Goal: Task Accomplishment & Management: Use online tool/utility

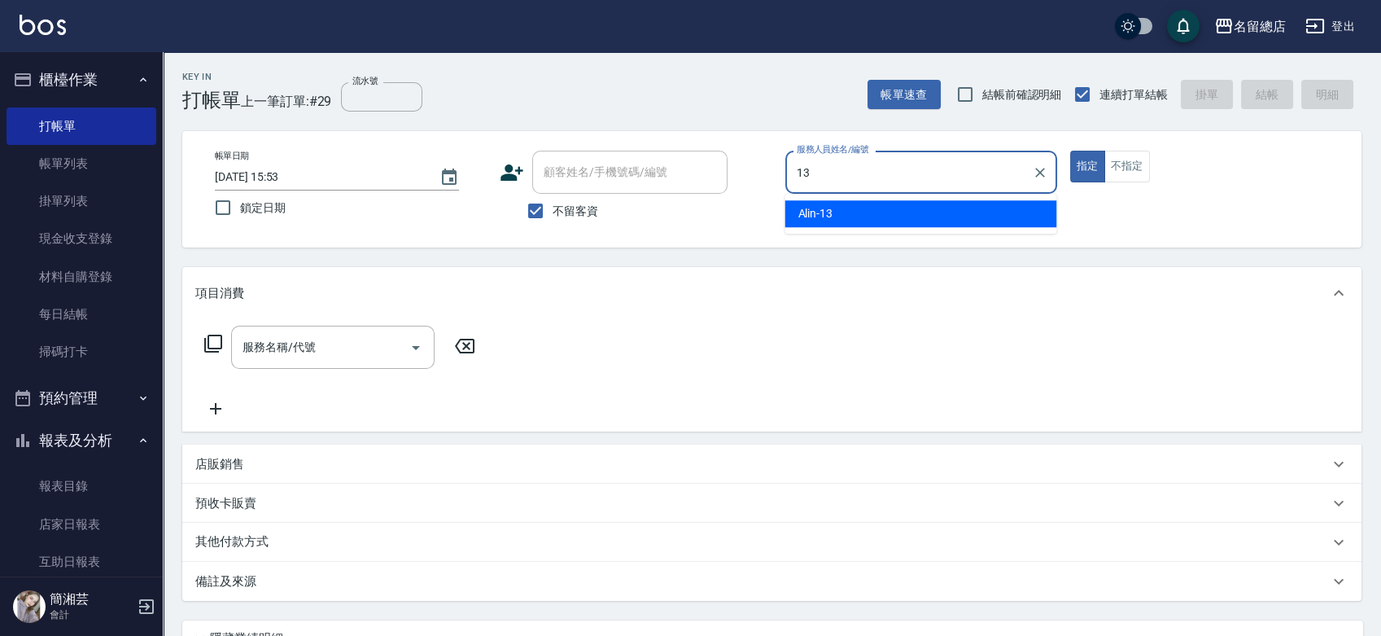
type input "Alin-13"
type button "true"
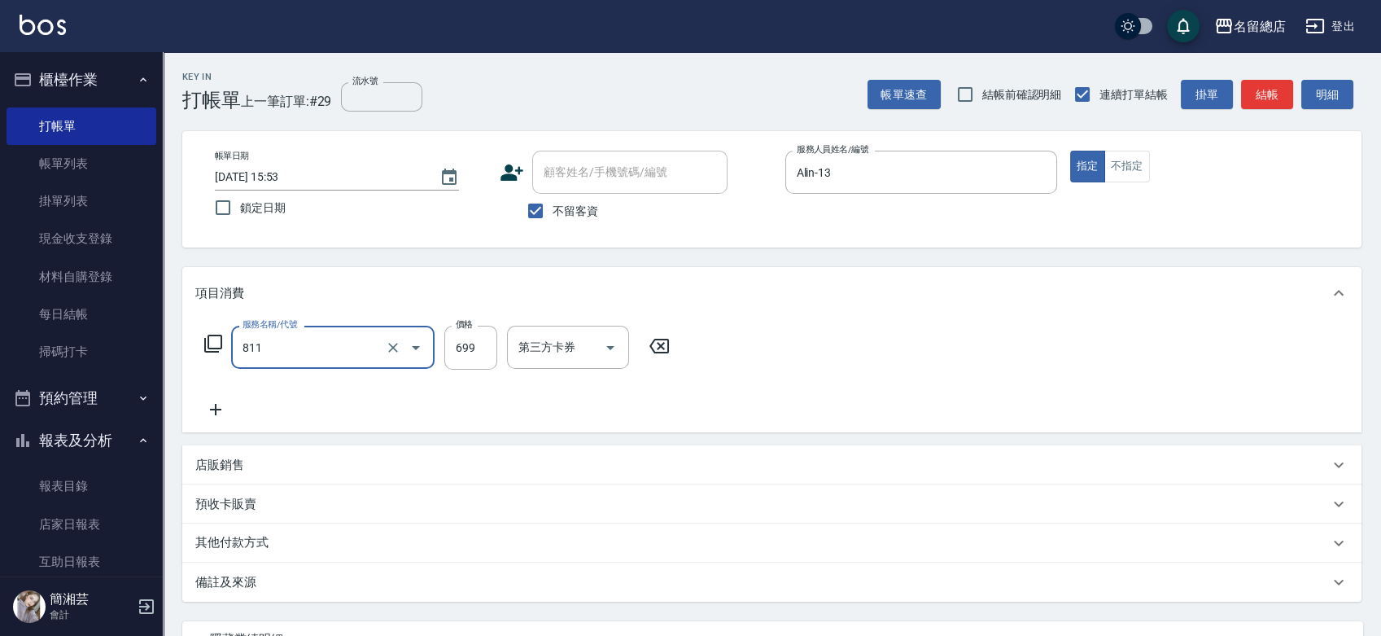
type input "洗+剪(811)"
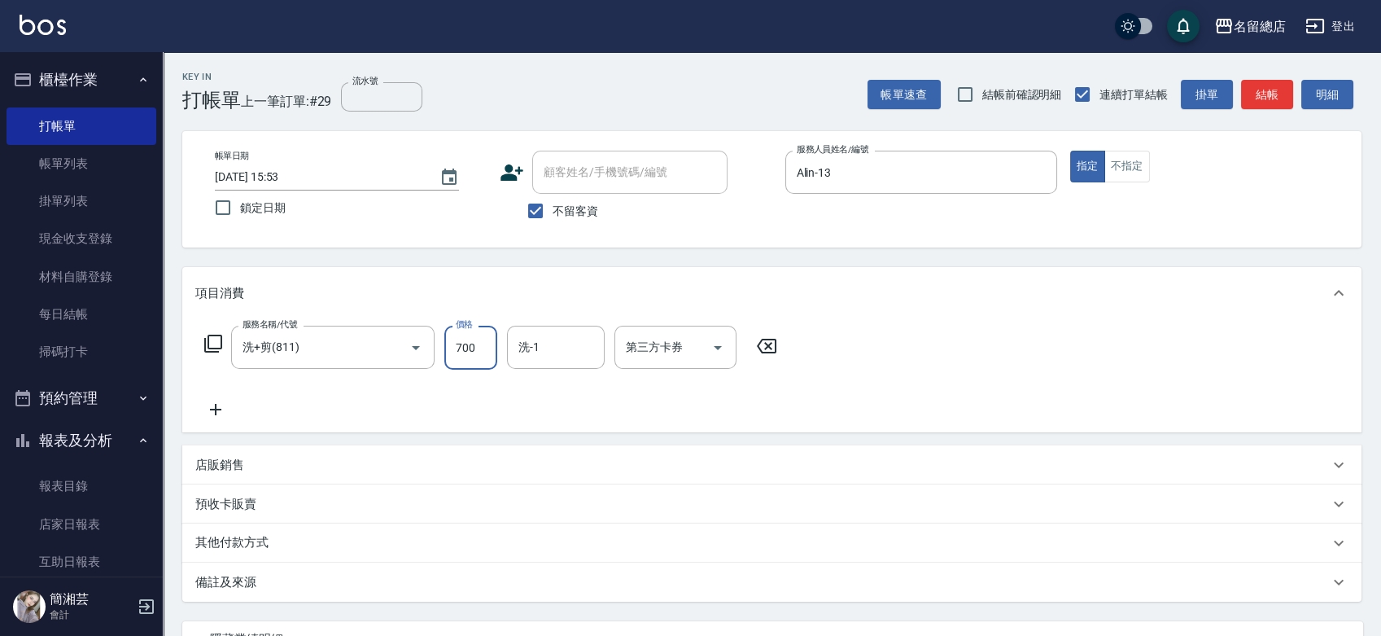
type input "700"
type input "[PERSON_NAME]-43"
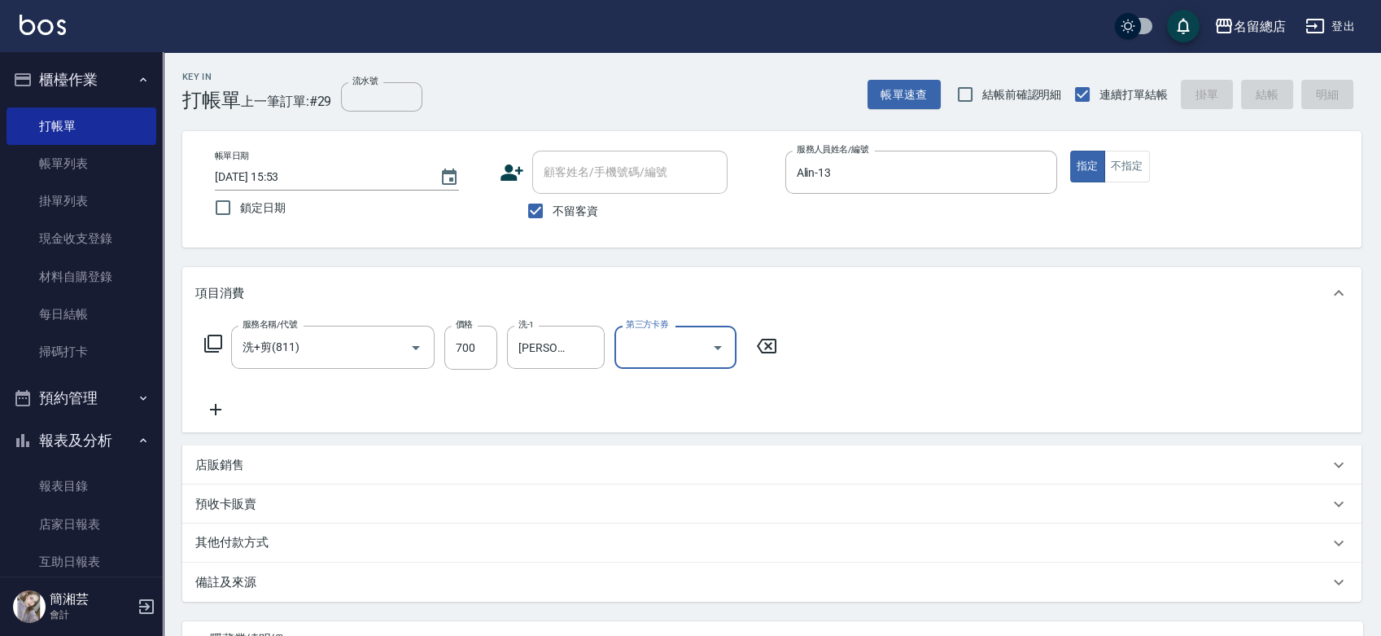
type input "[DATE] 17:07"
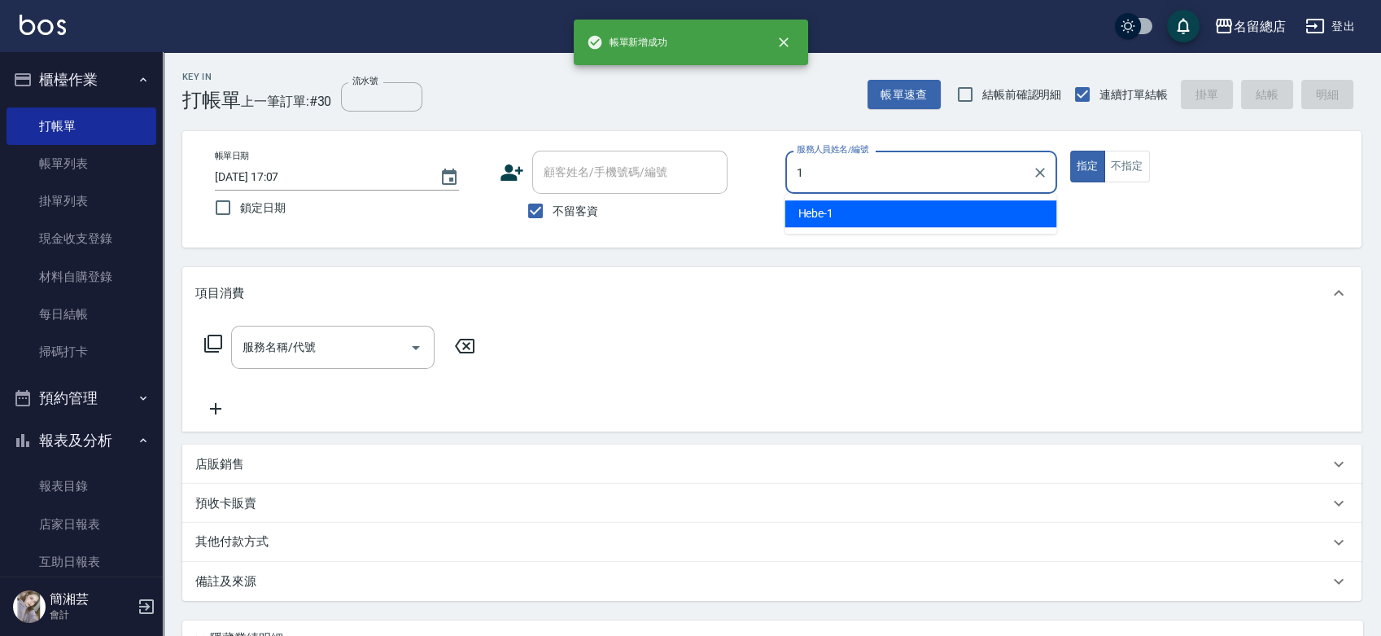
type input "Hebe-1"
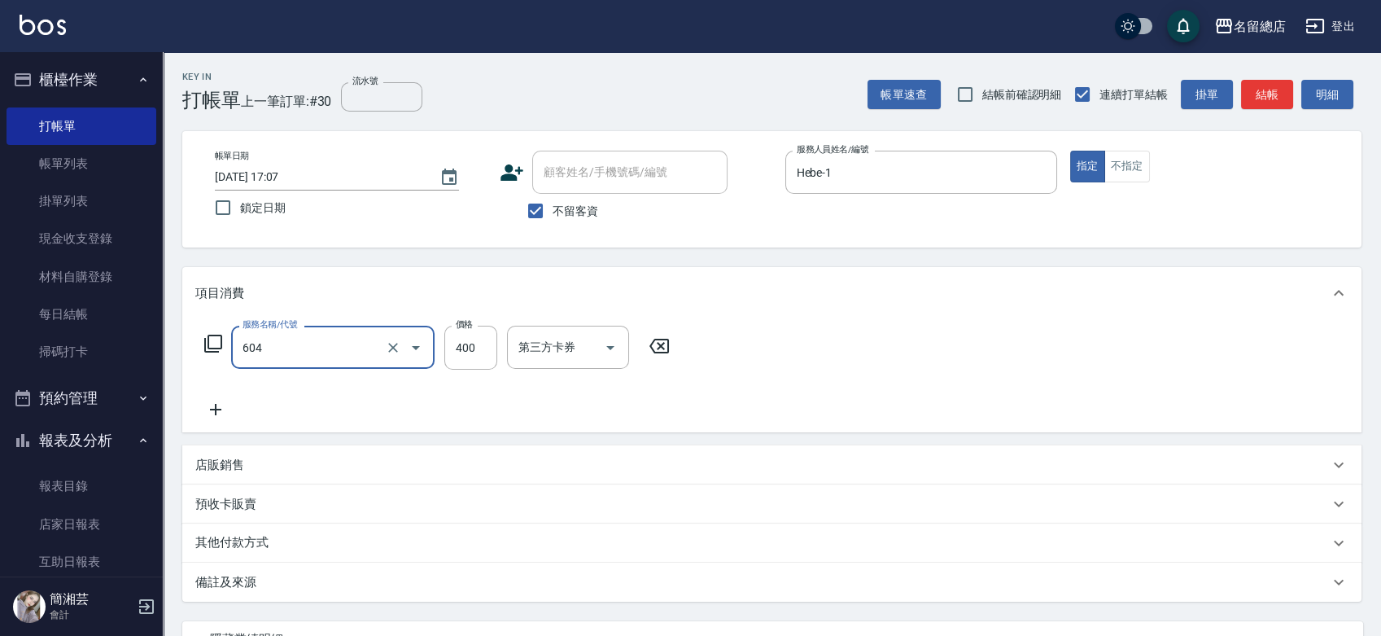
type input "健康洗髮(604)"
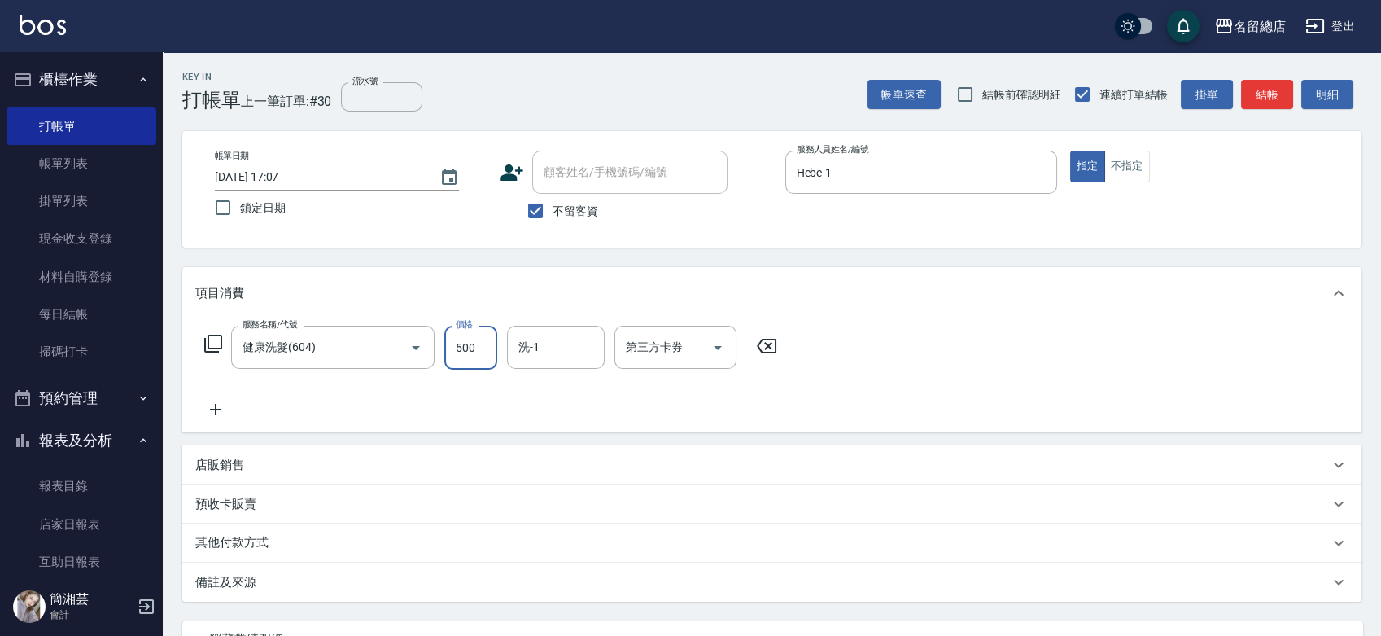
type input "500"
type input "[PERSON_NAME]-36"
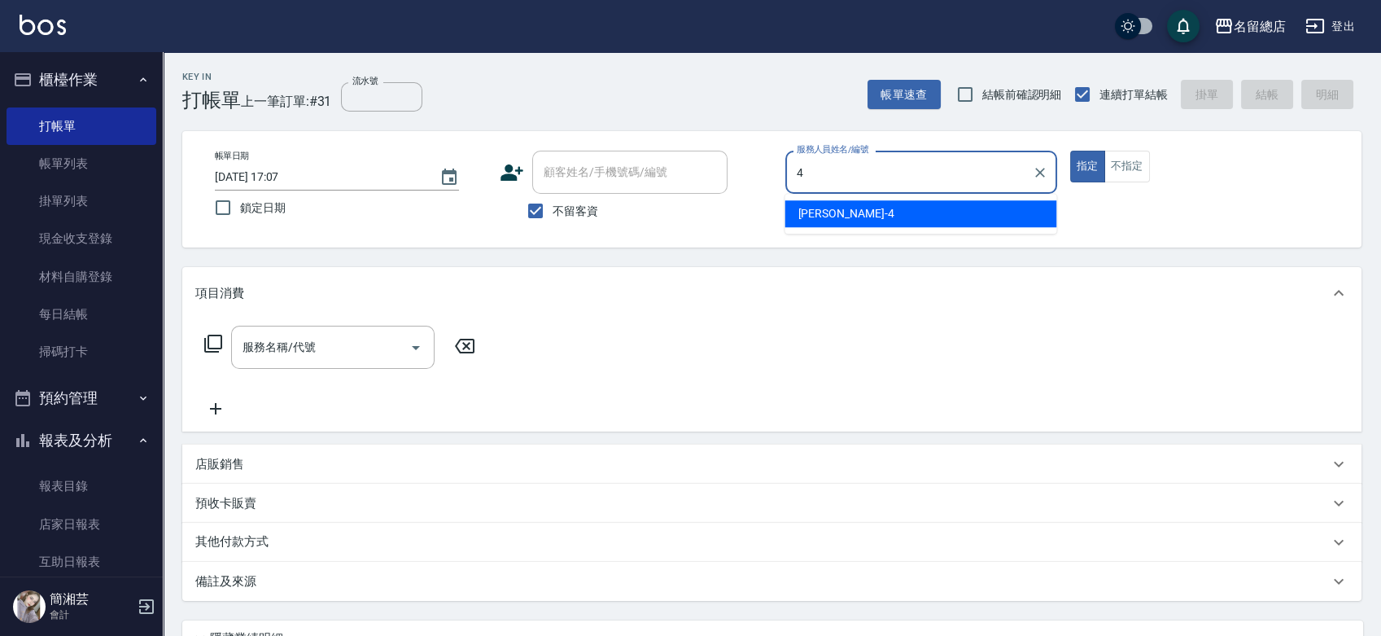
type input "[PERSON_NAME]-4"
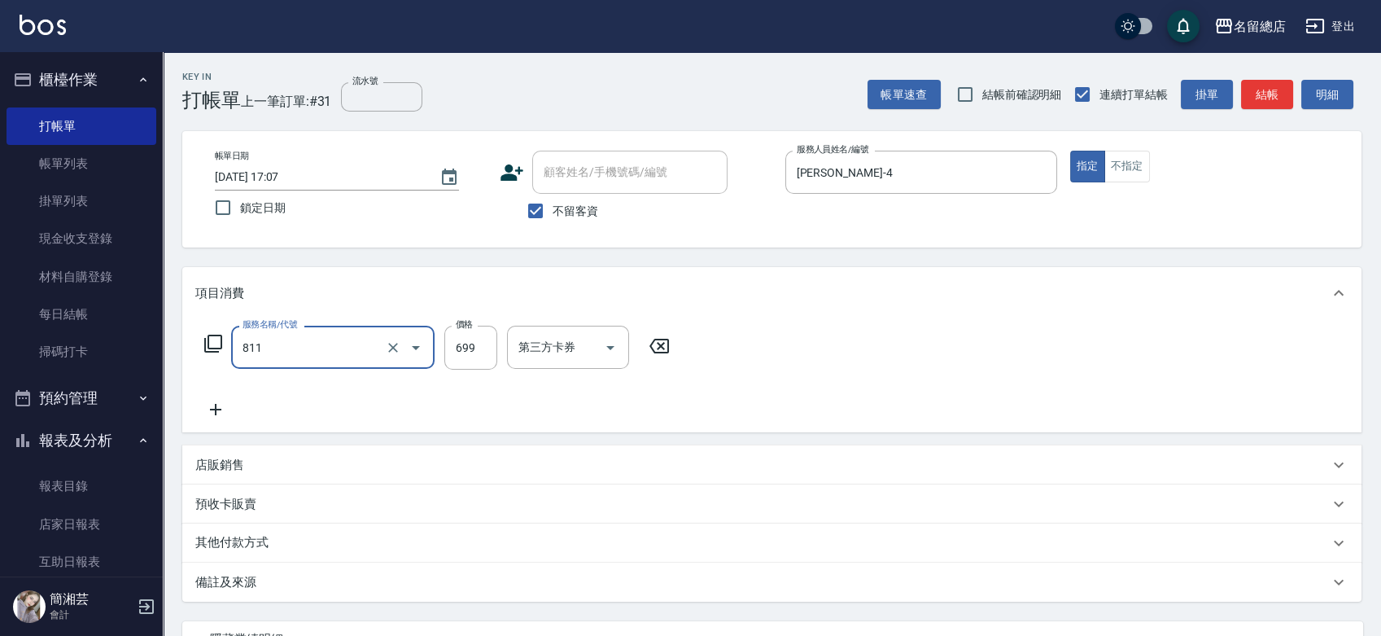
type input "洗+剪(811)"
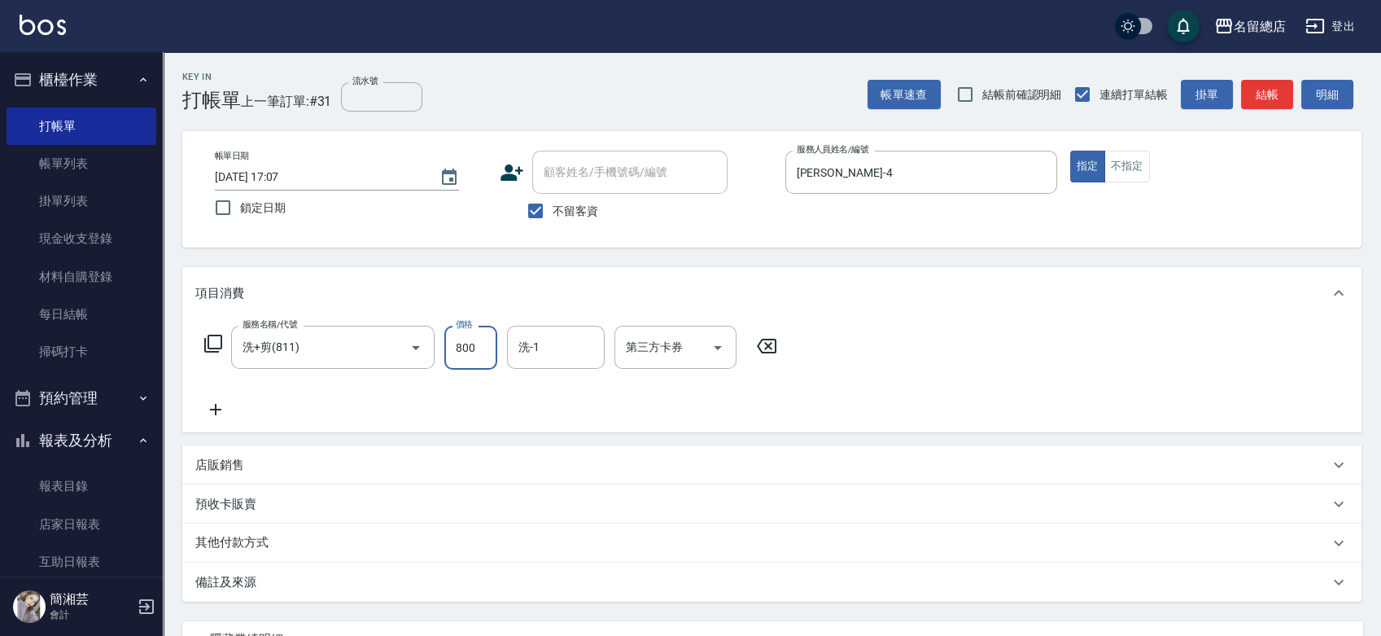
type input "800"
type input "[PERSON_NAME]-27"
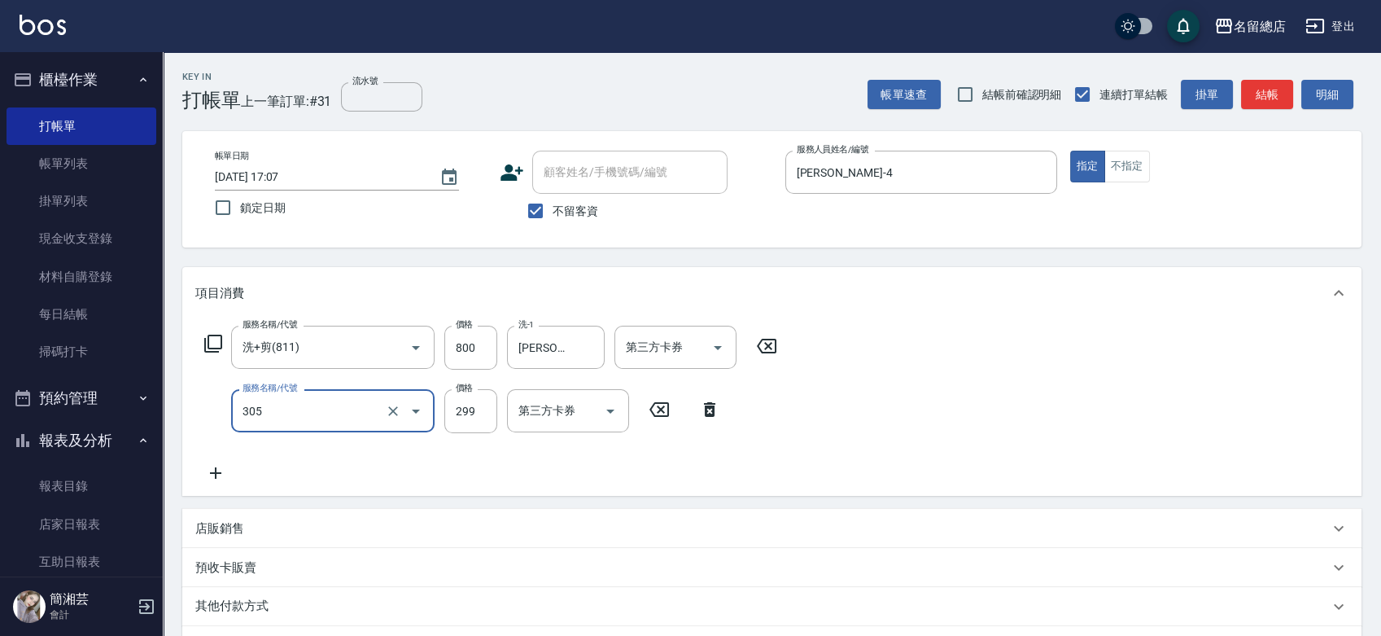
type input "剪髮(305)"
type input "500"
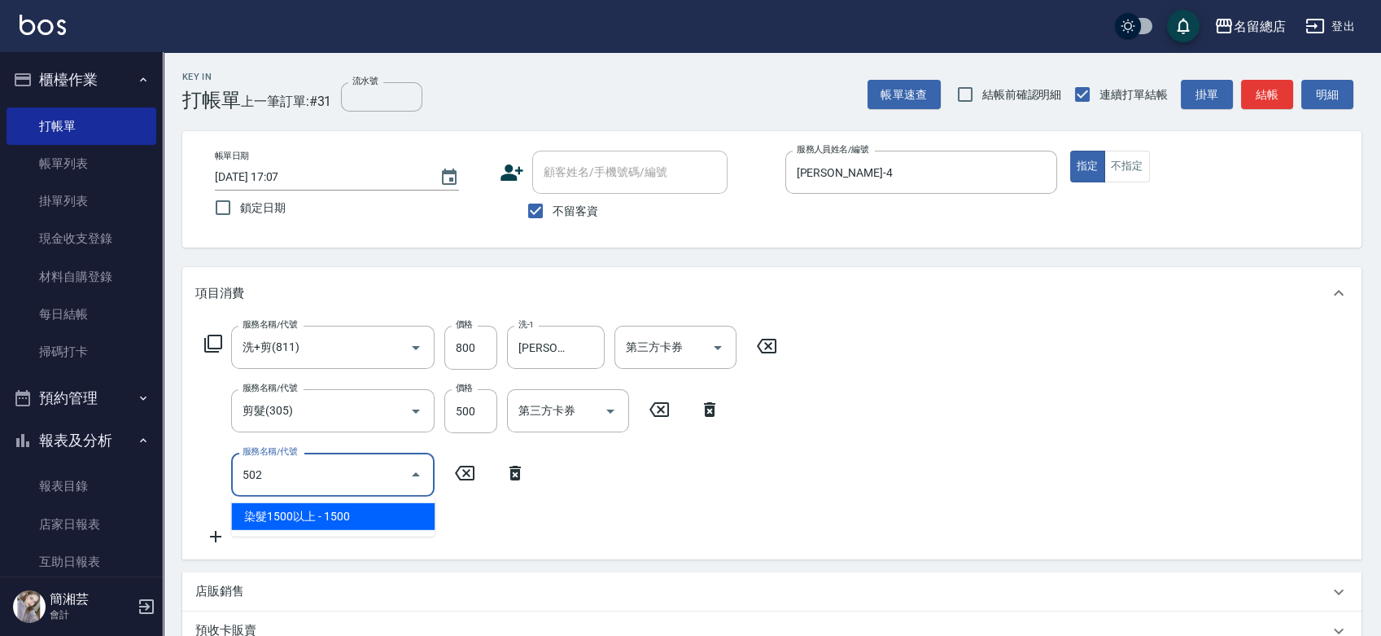
type input "染髮1500以上(502)"
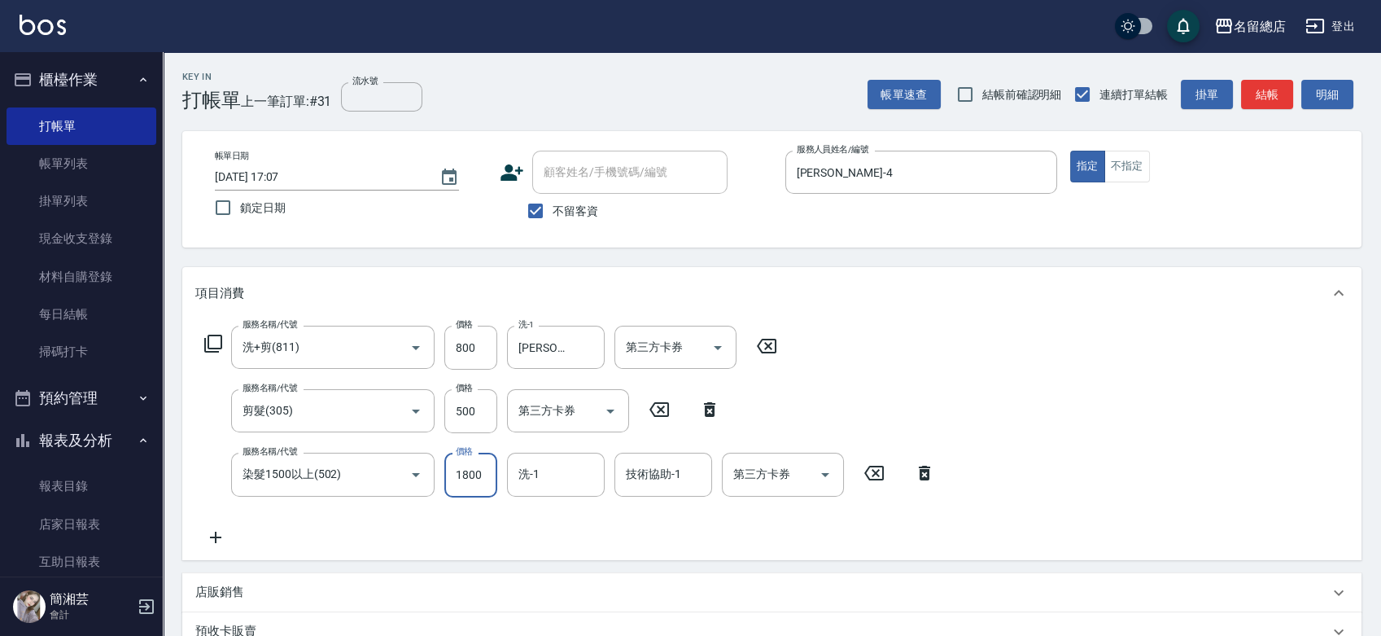
type input "1800"
type input "[PERSON_NAME]-27"
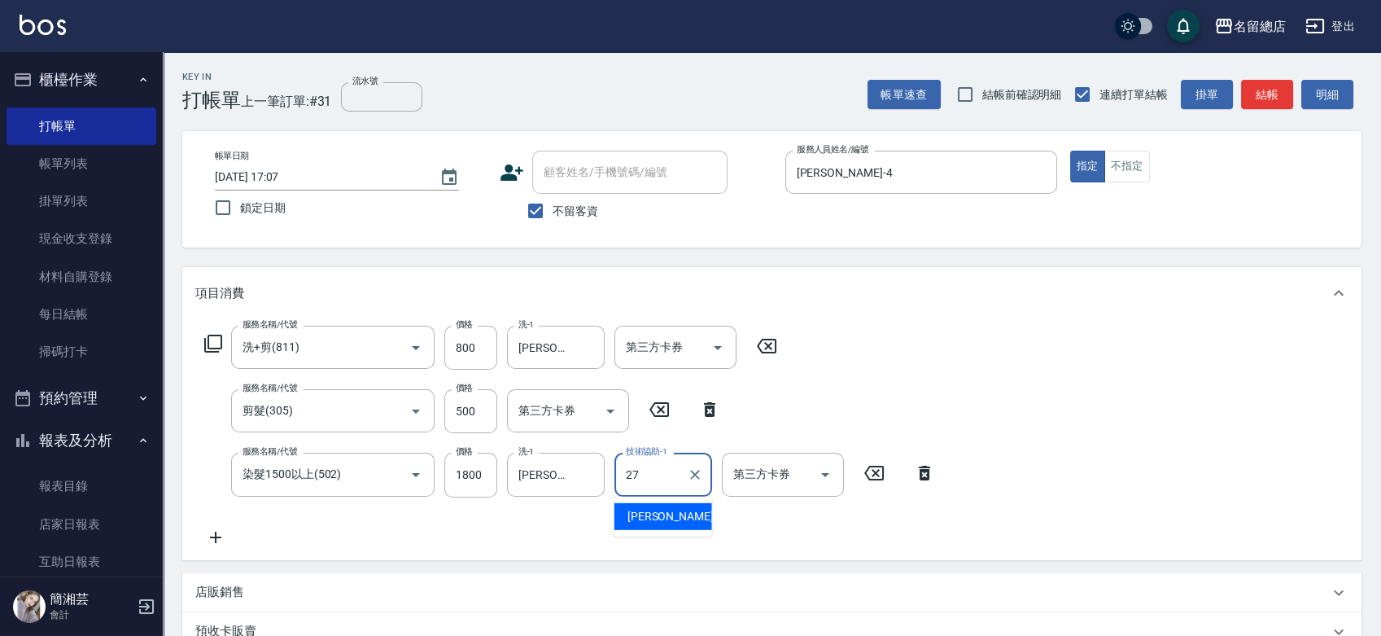
type input "[PERSON_NAME]-27"
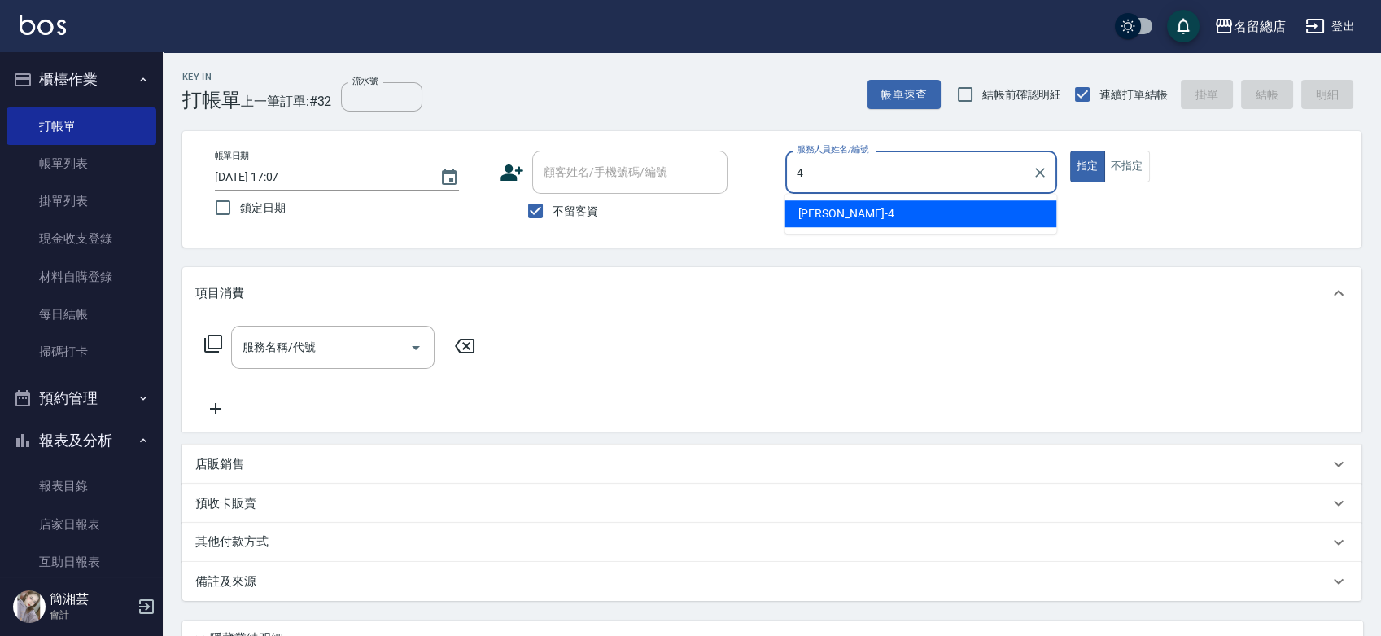
type input "[PERSON_NAME]-4"
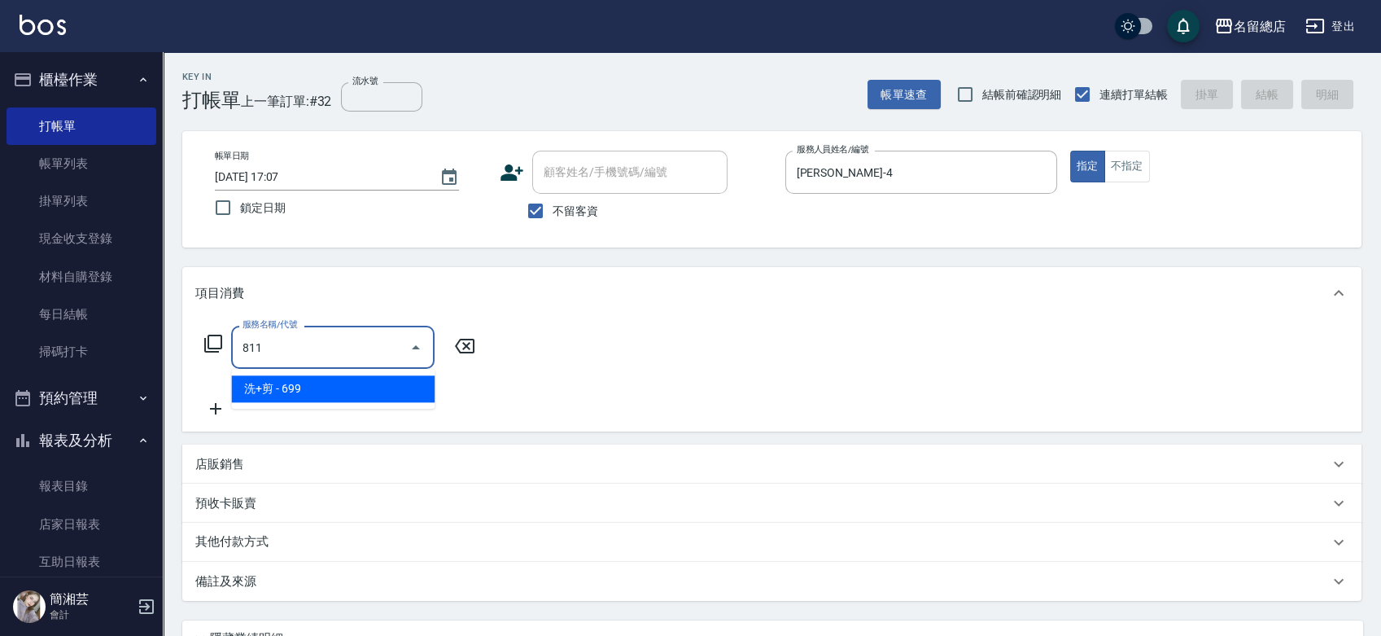
type input "洗+剪(811)"
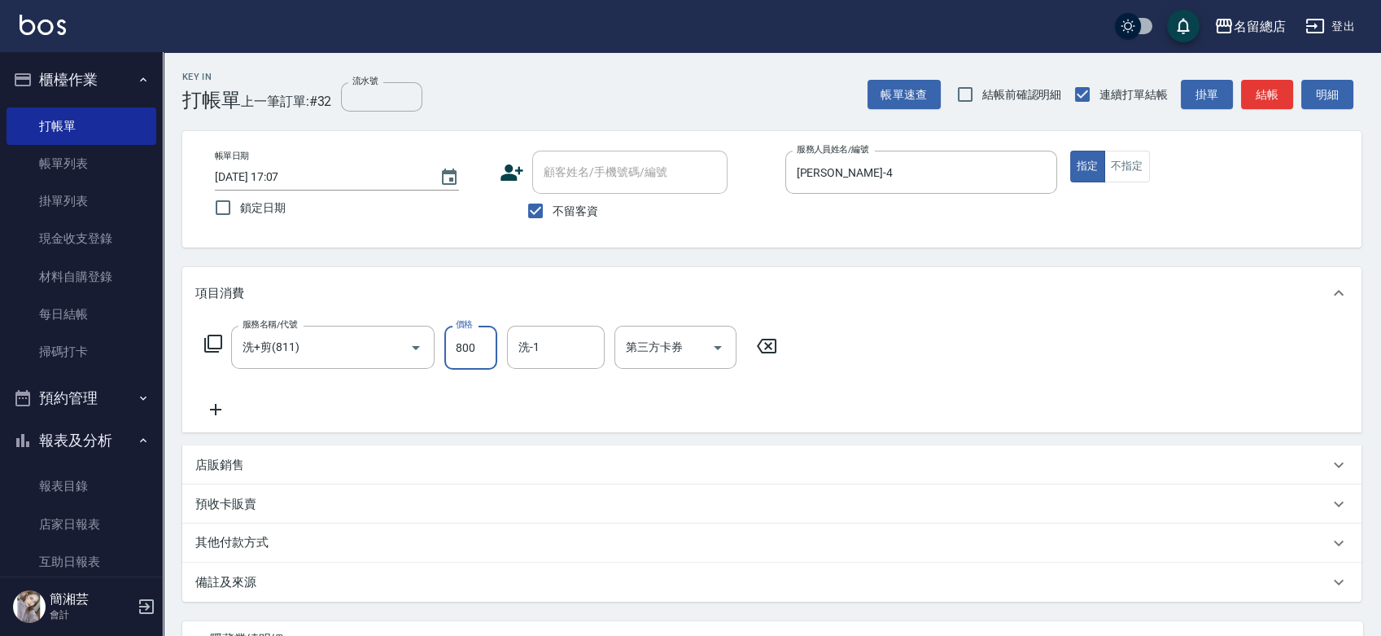
type input "800"
type input "[PERSON_NAME]-27"
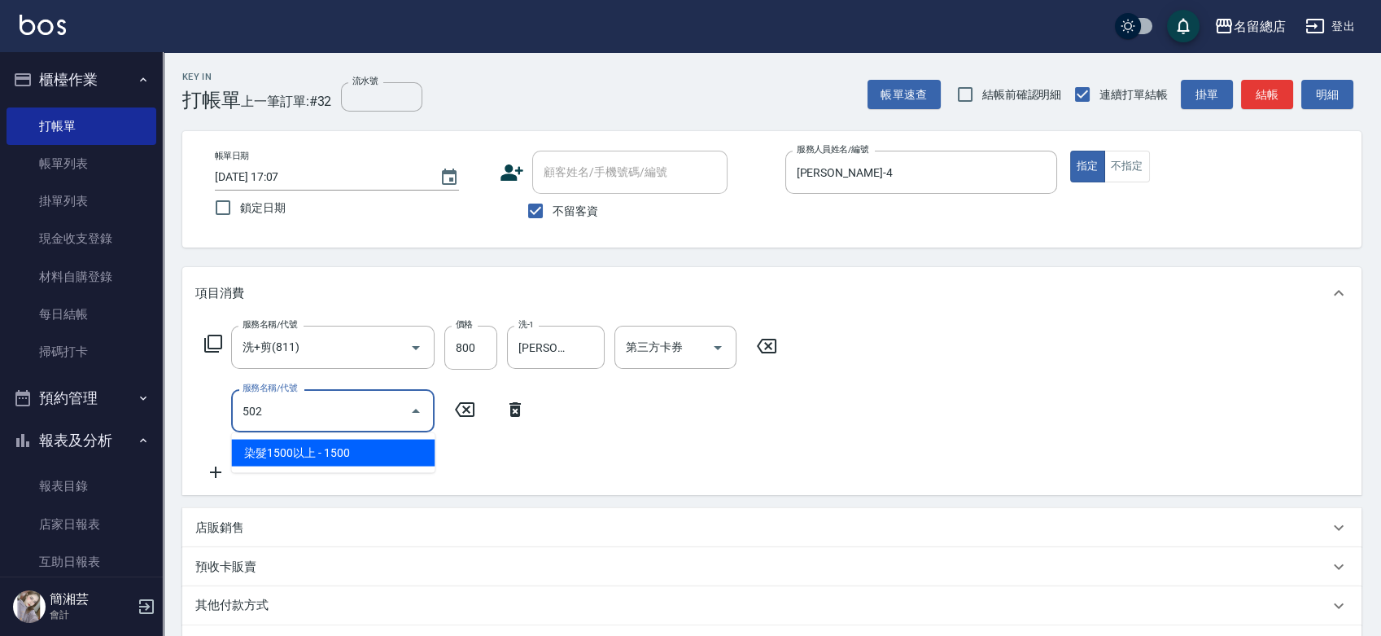
type input "染髮1500以上(502)"
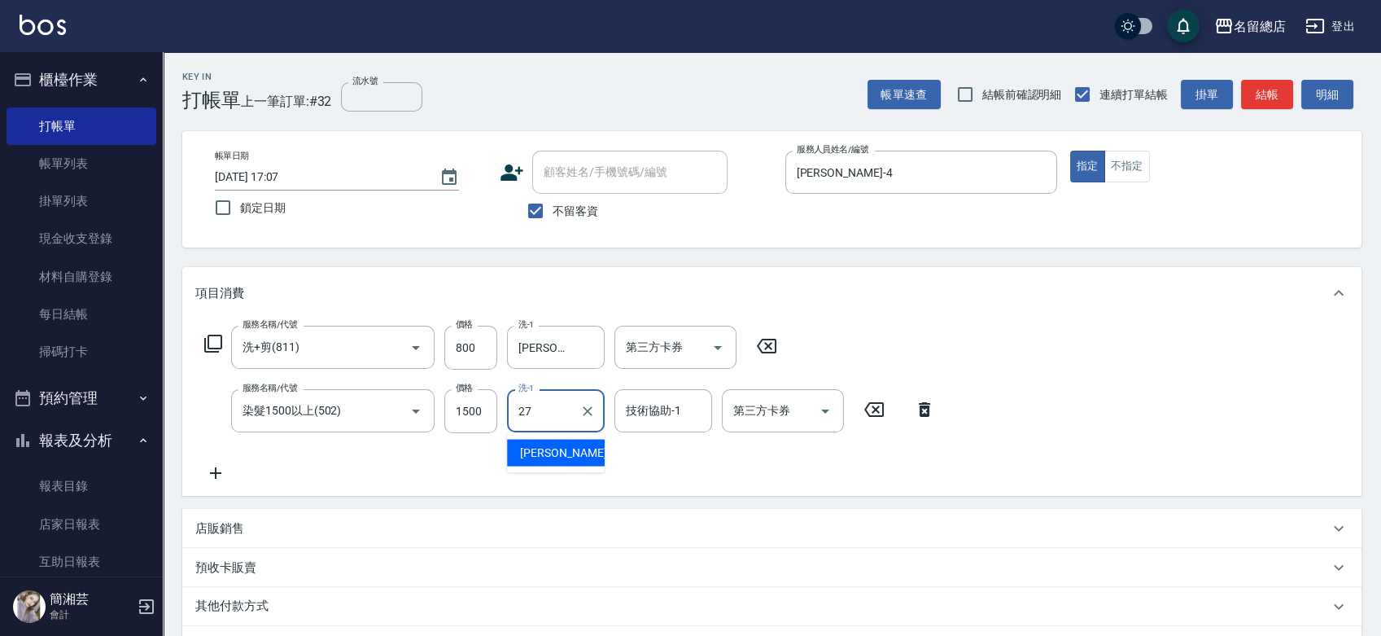
type input "[PERSON_NAME]-27"
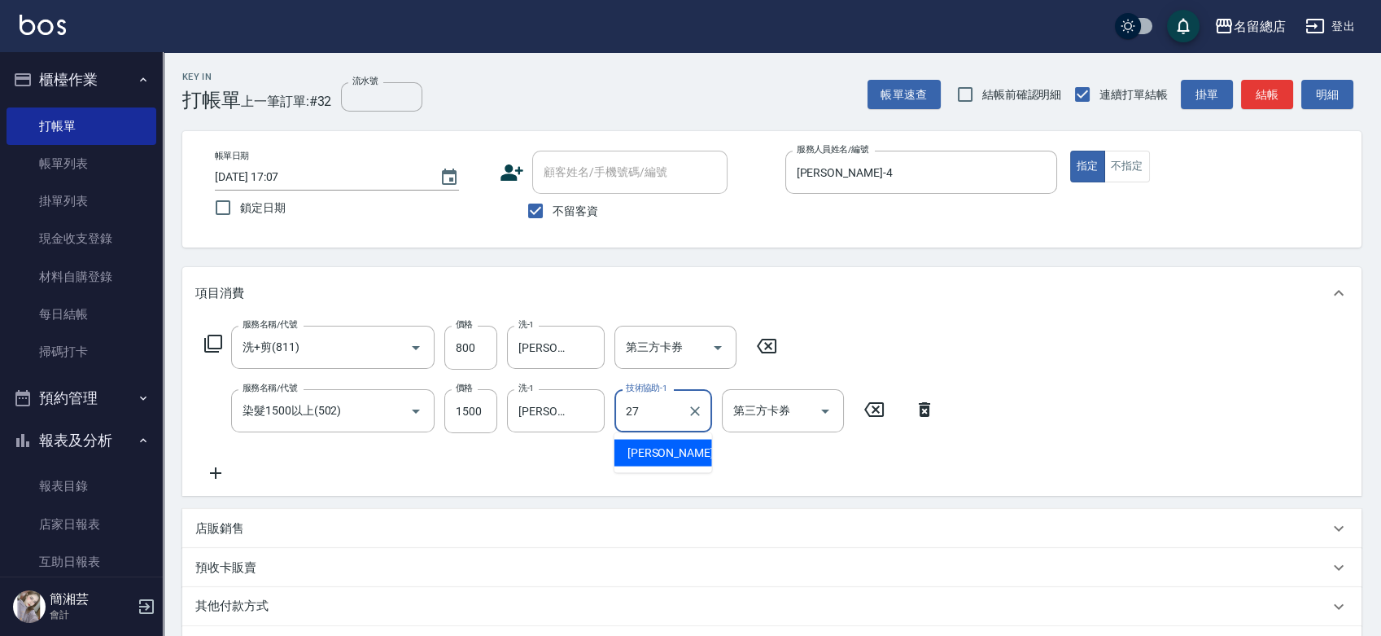
type input "[PERSON_NAME]-27"
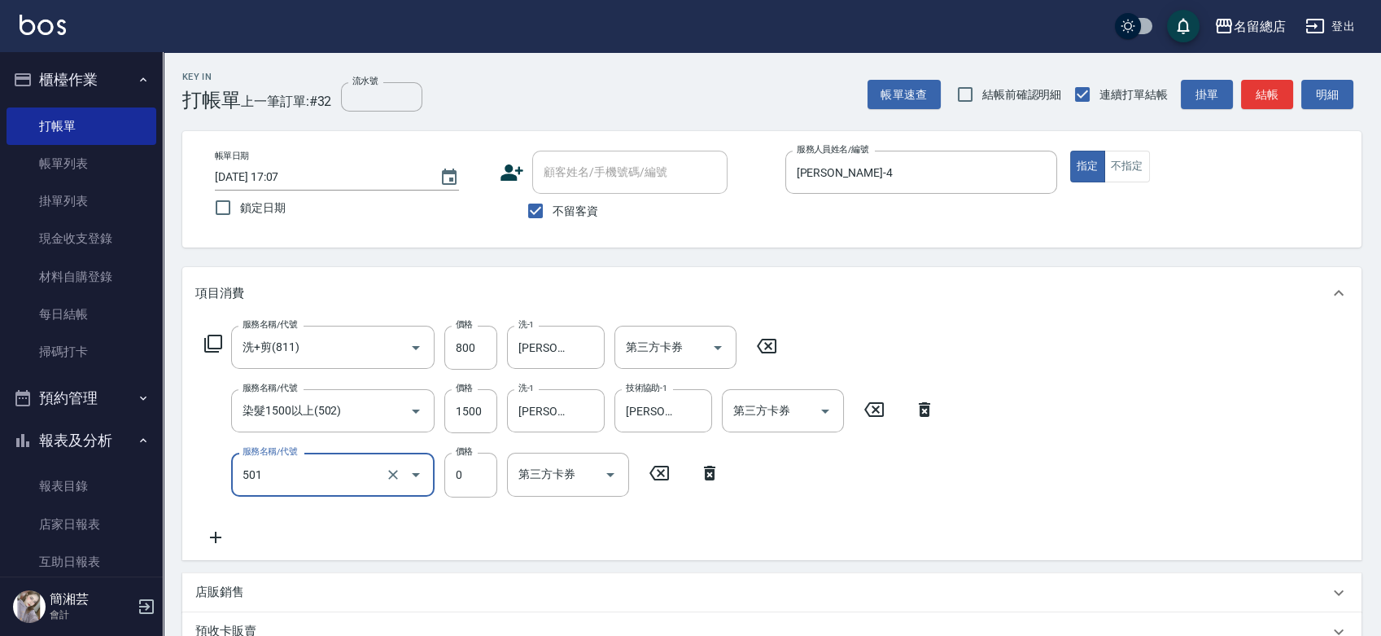
type input "2段蓋卡1300以上(501)"
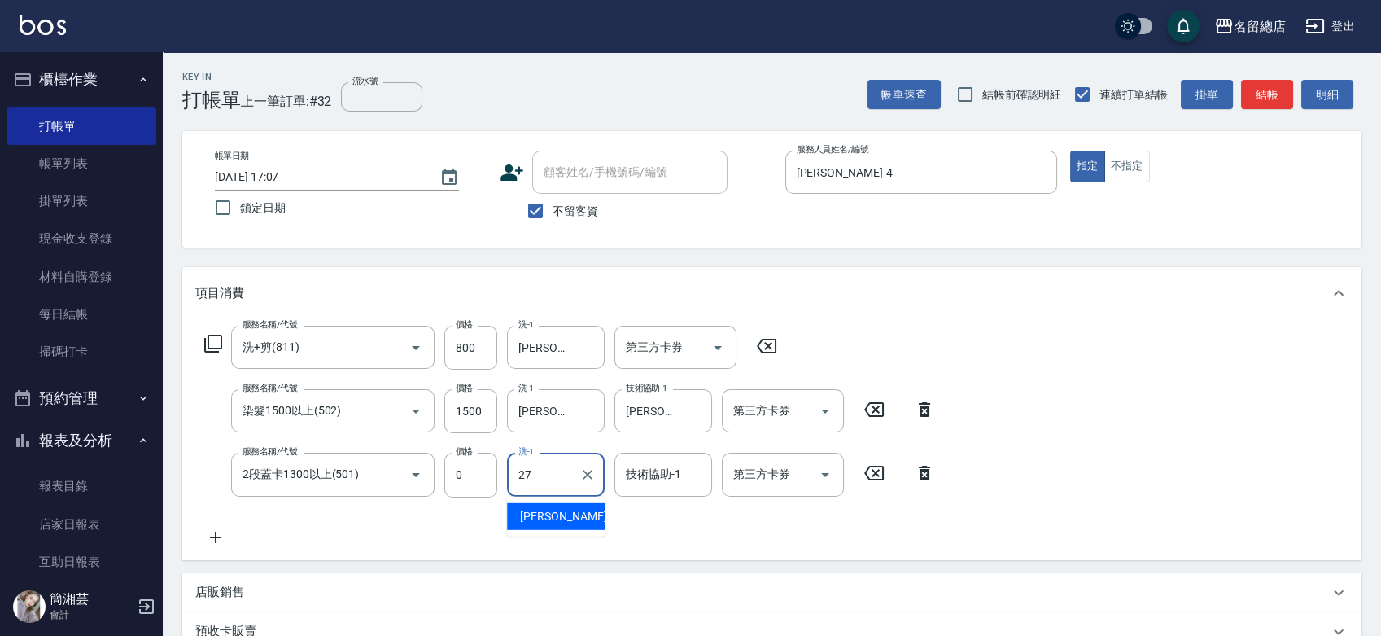
type input "[PERSON_NAME]-27"
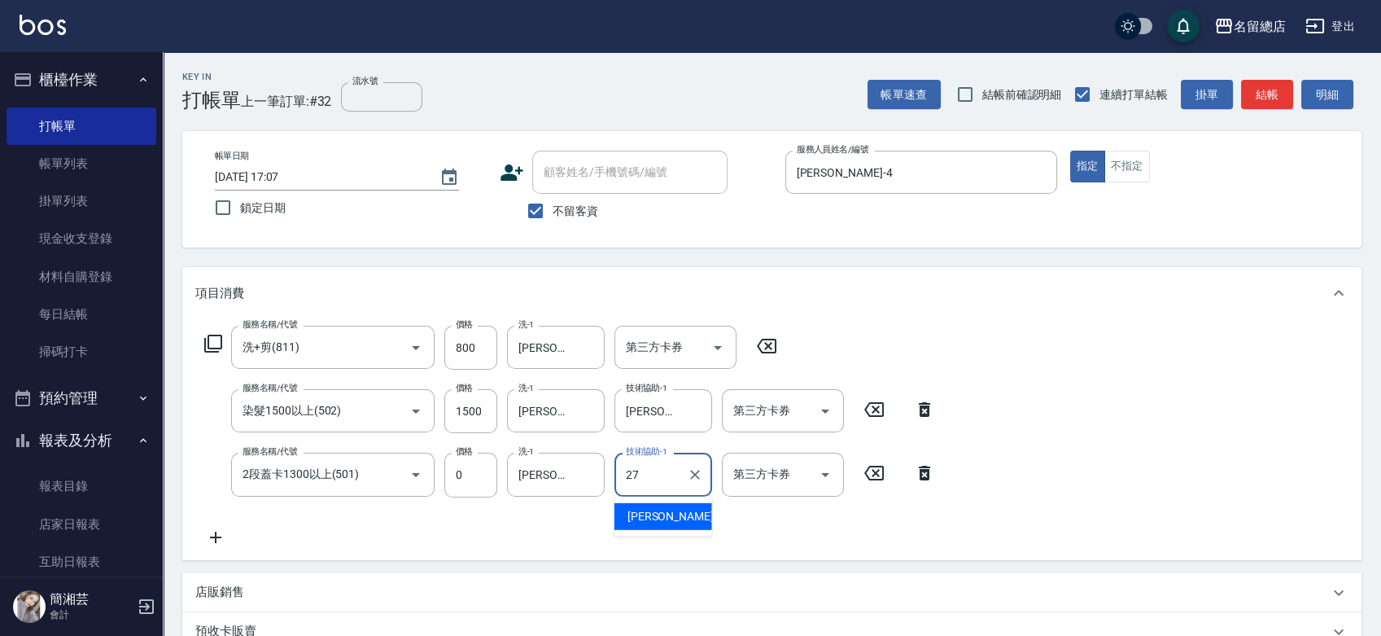
type input "[PERSON_NAME]-27"
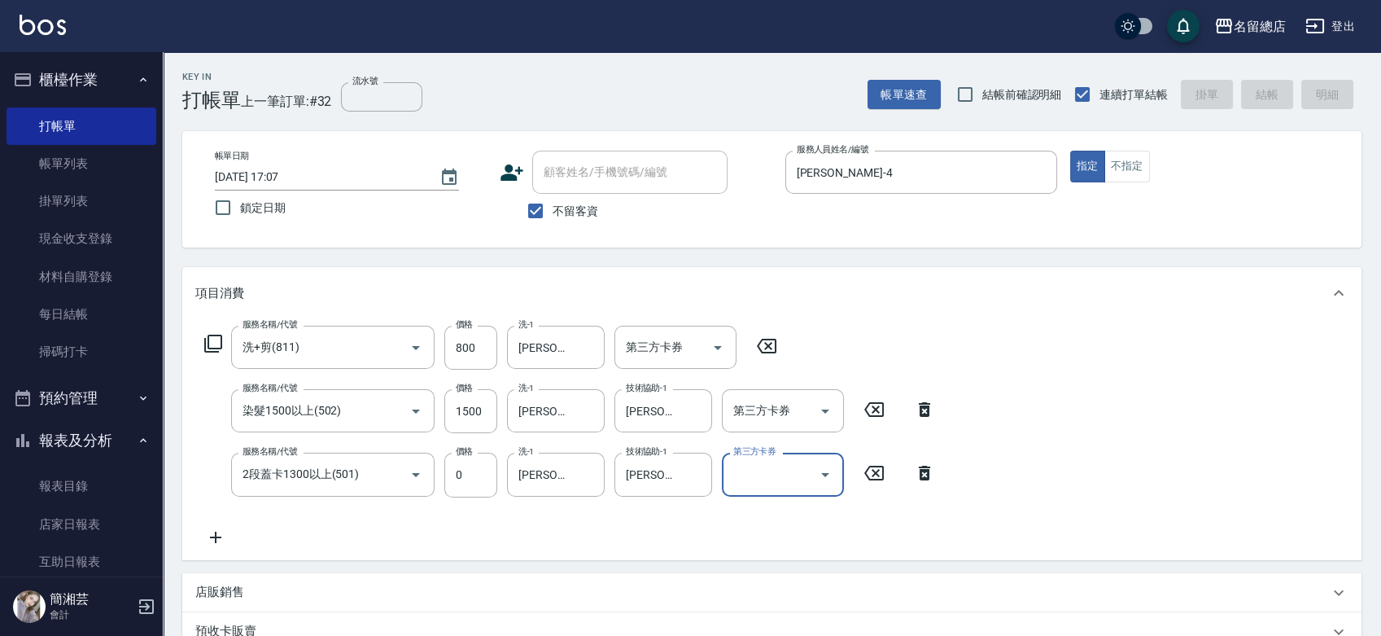
type input "[DATE] 17:08"
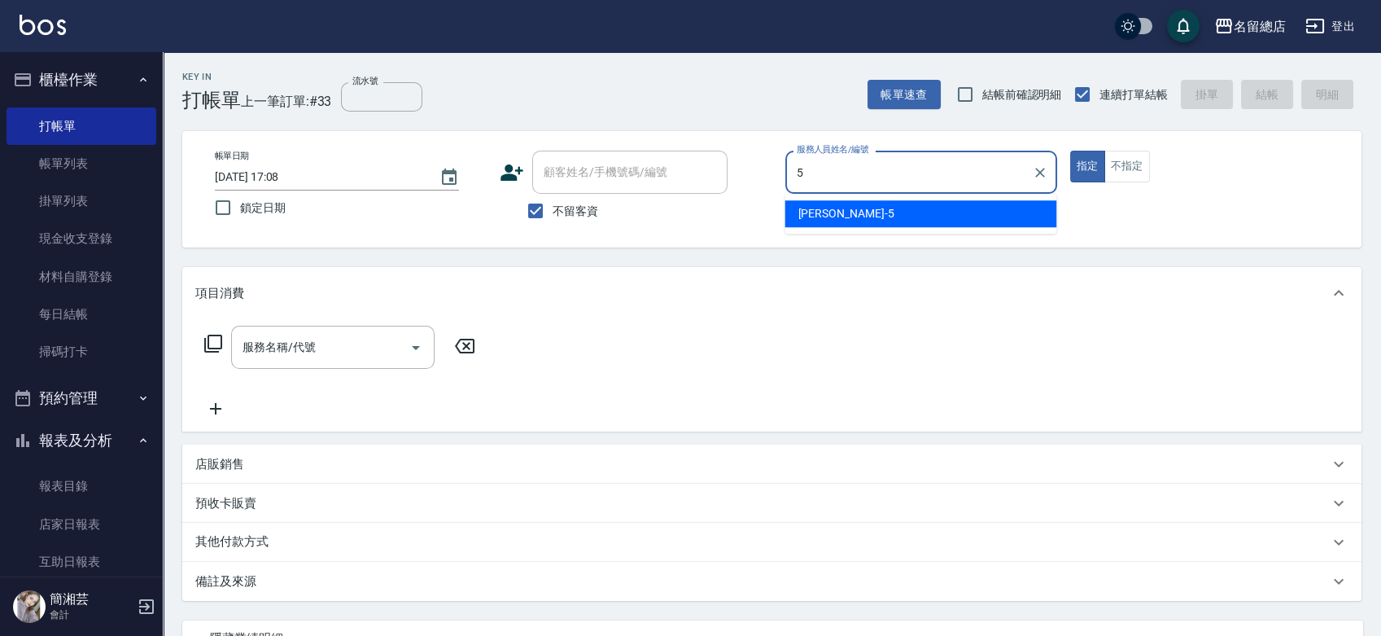
type input "[PERSON_NAME]-5"
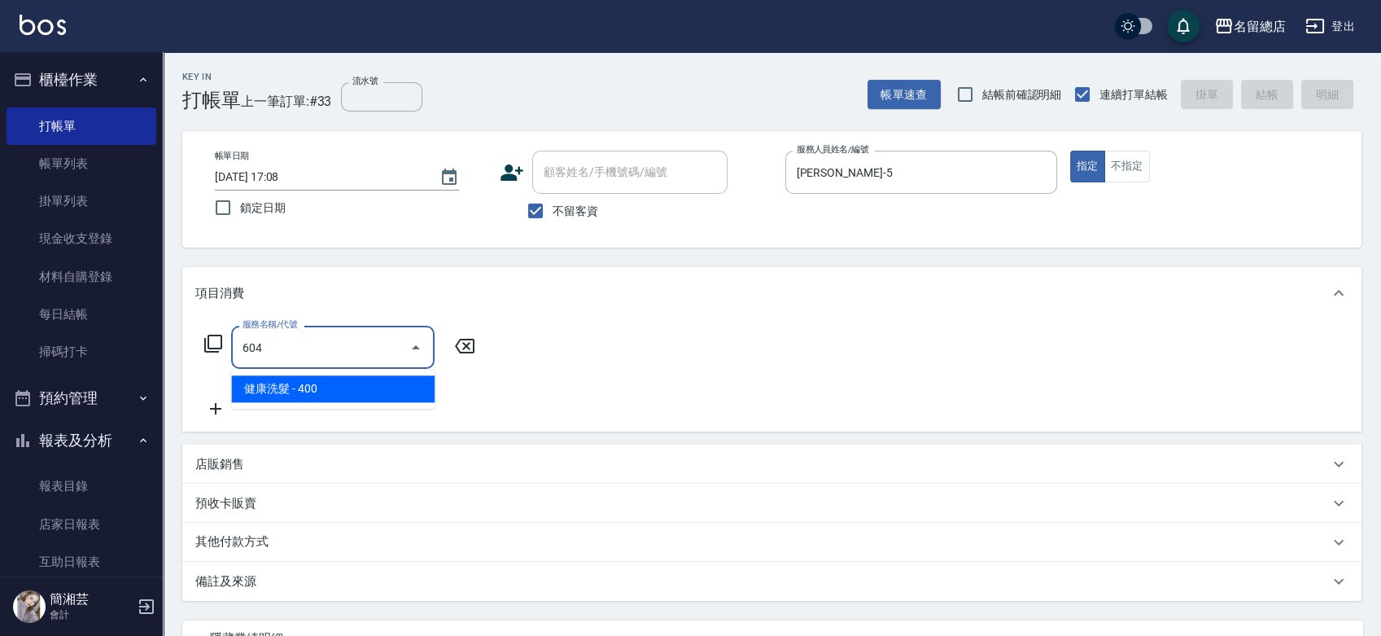
type input "健康洗髮(604)"
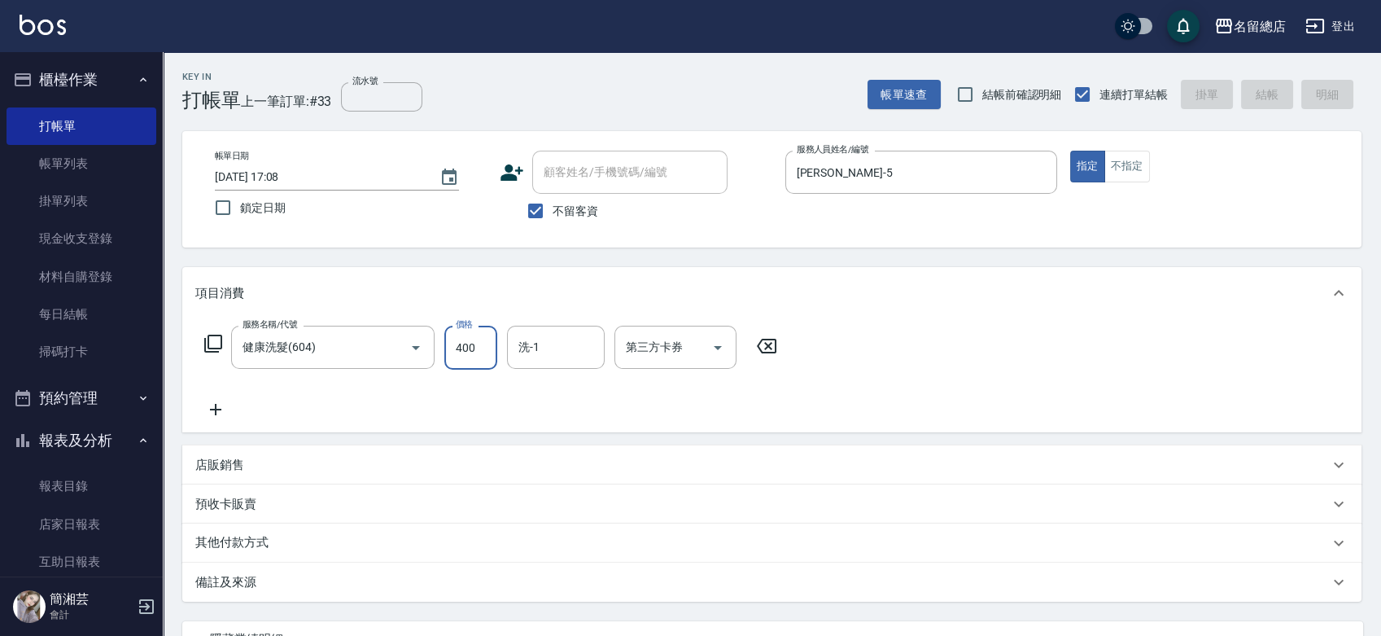
type input "[DATE] 17:09"
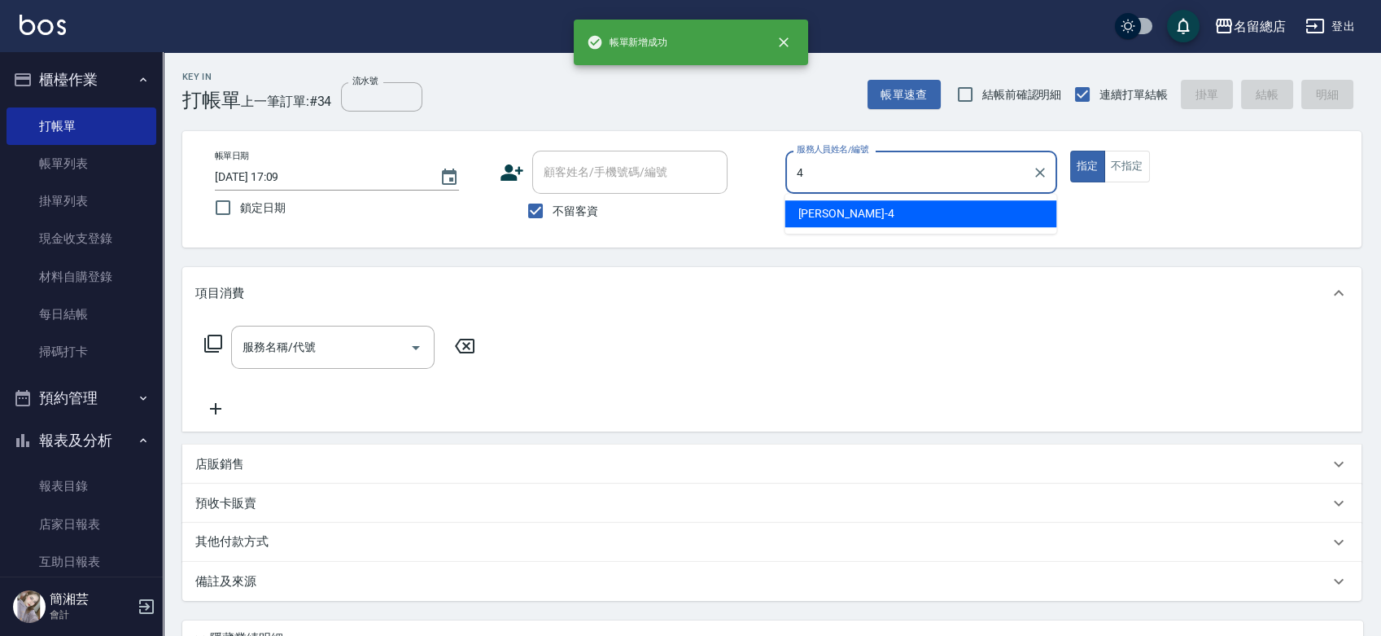
type input "[PERSON_NAME]-4"
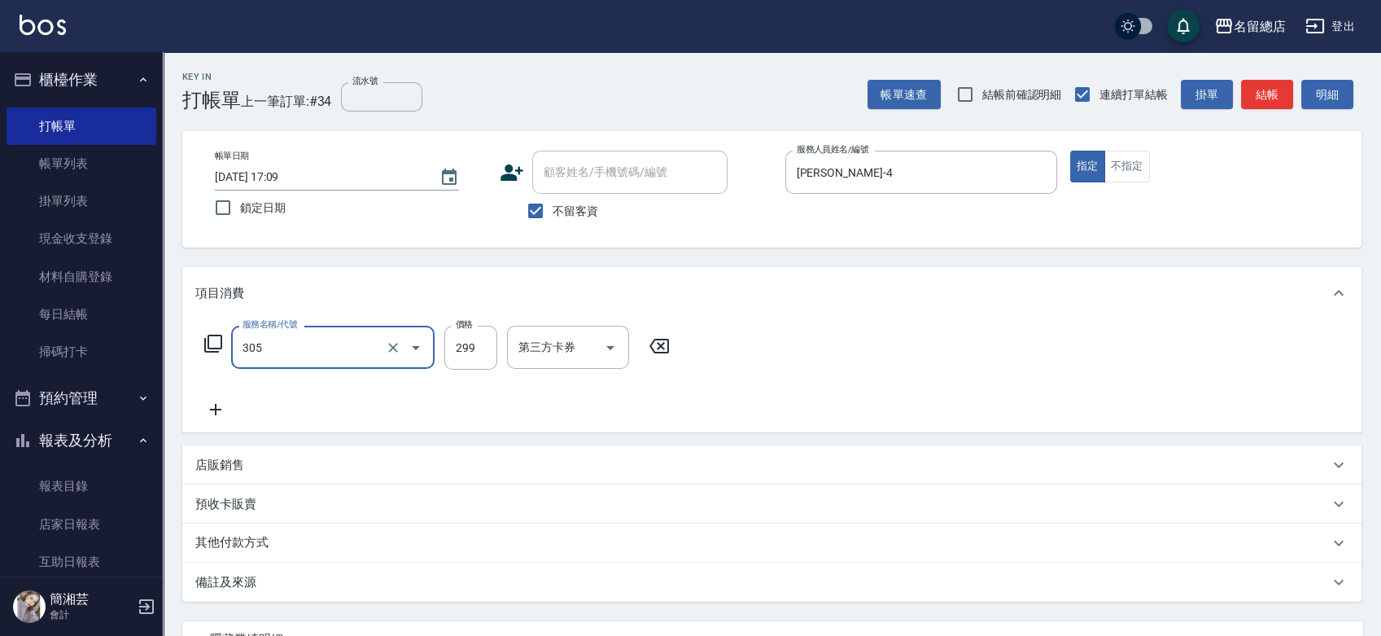
type input "剪髮(305)"
type input "500"
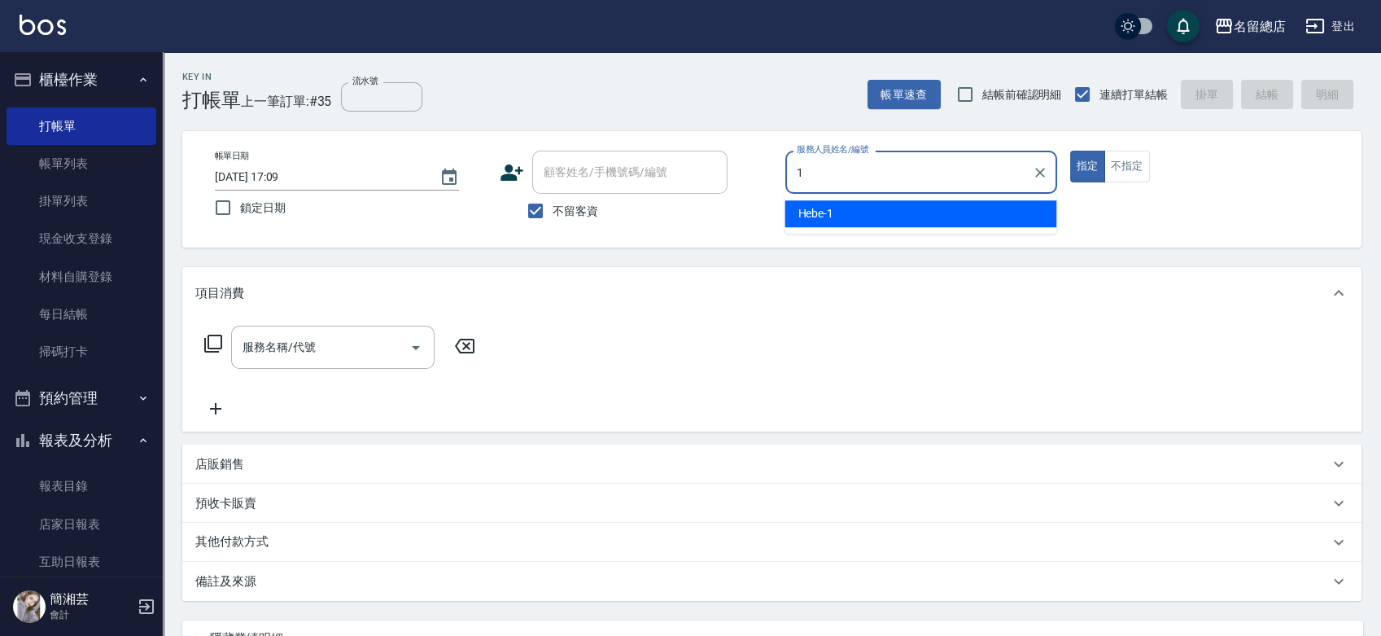
type input "Hebe-1"
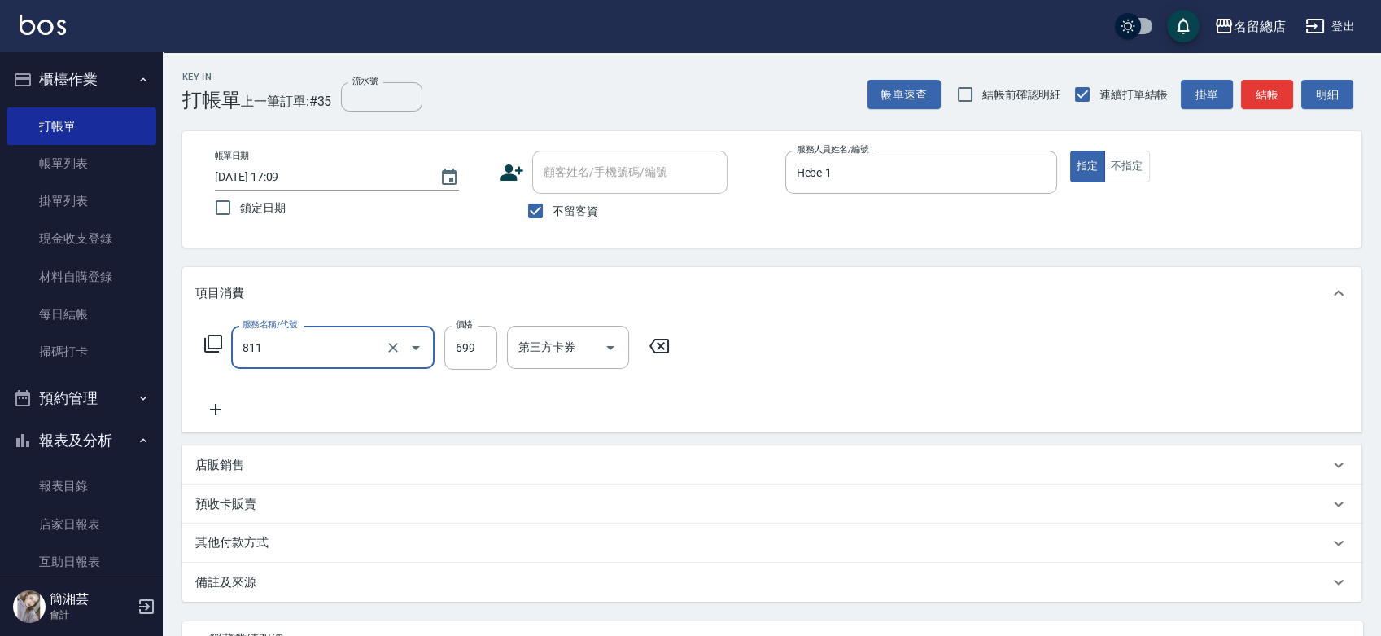
type input "洗+剪(811)"
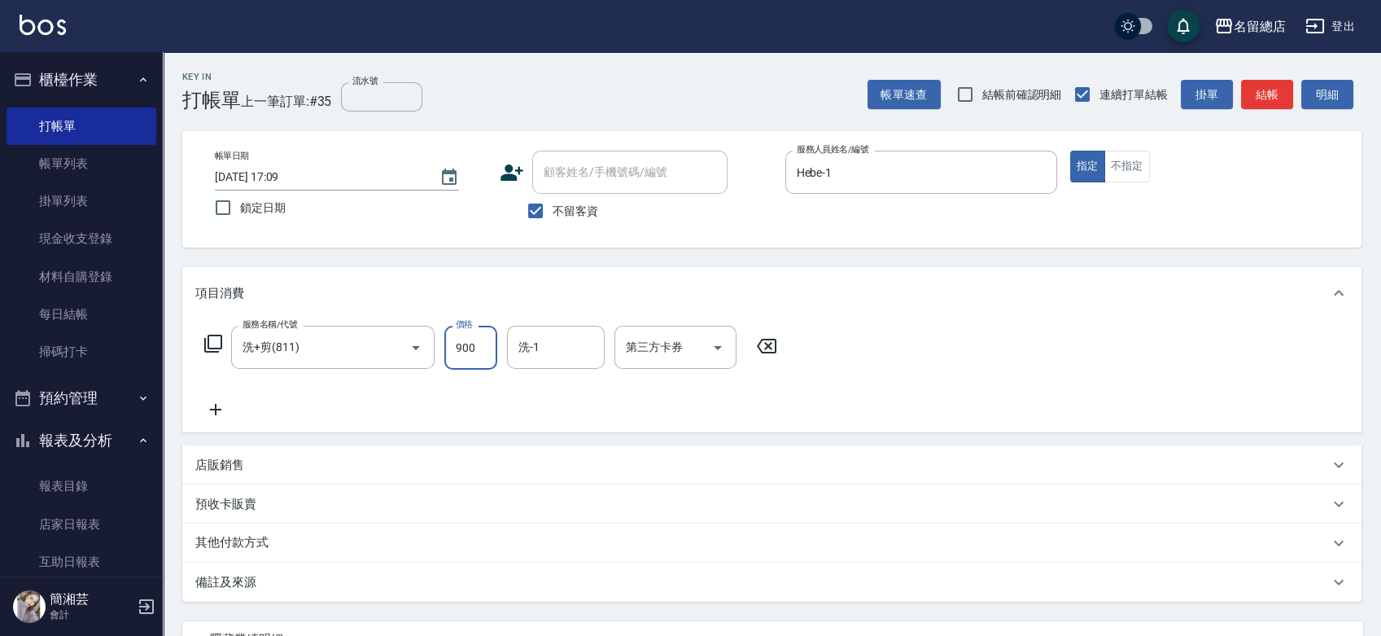
type input "900"
type input "[PERSON_NAME]-36"
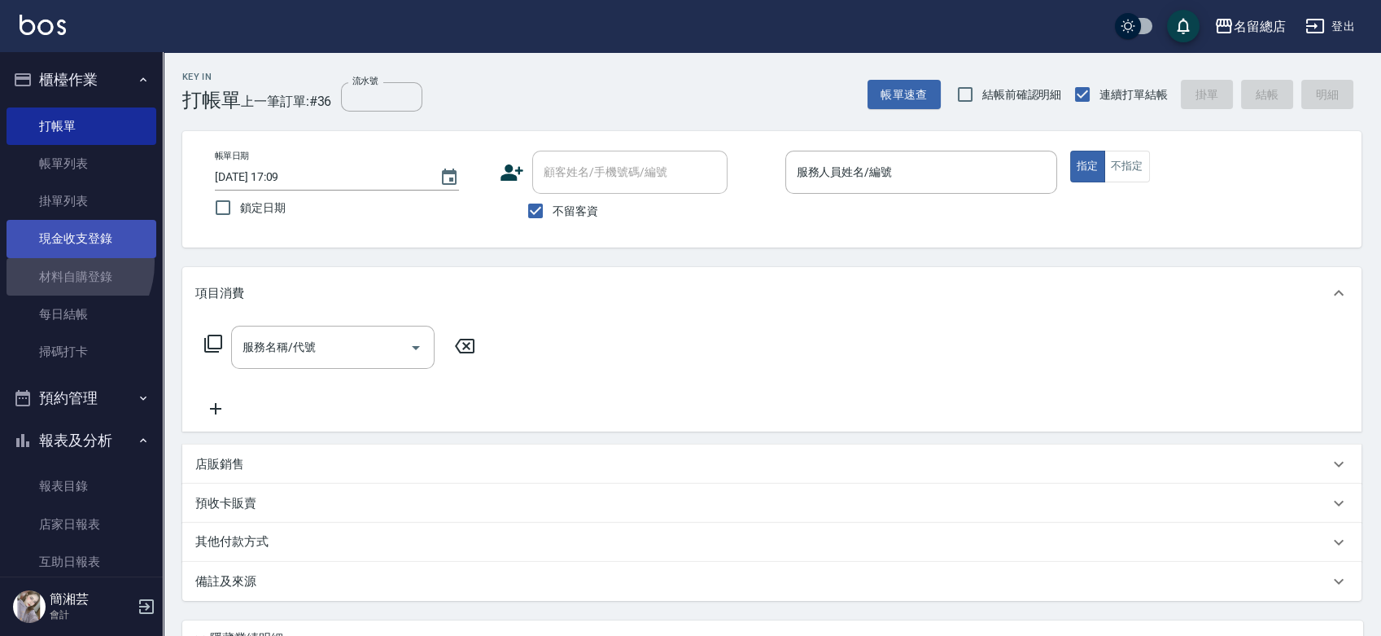
drag, startPoint x: 59, startPoint y: 262, endPoint x: 72, endPoint y: 253, distance: 15.8
click at [59, 263] on link "材料自購登錄" at bounding box center [82, 276] width 150 height 37
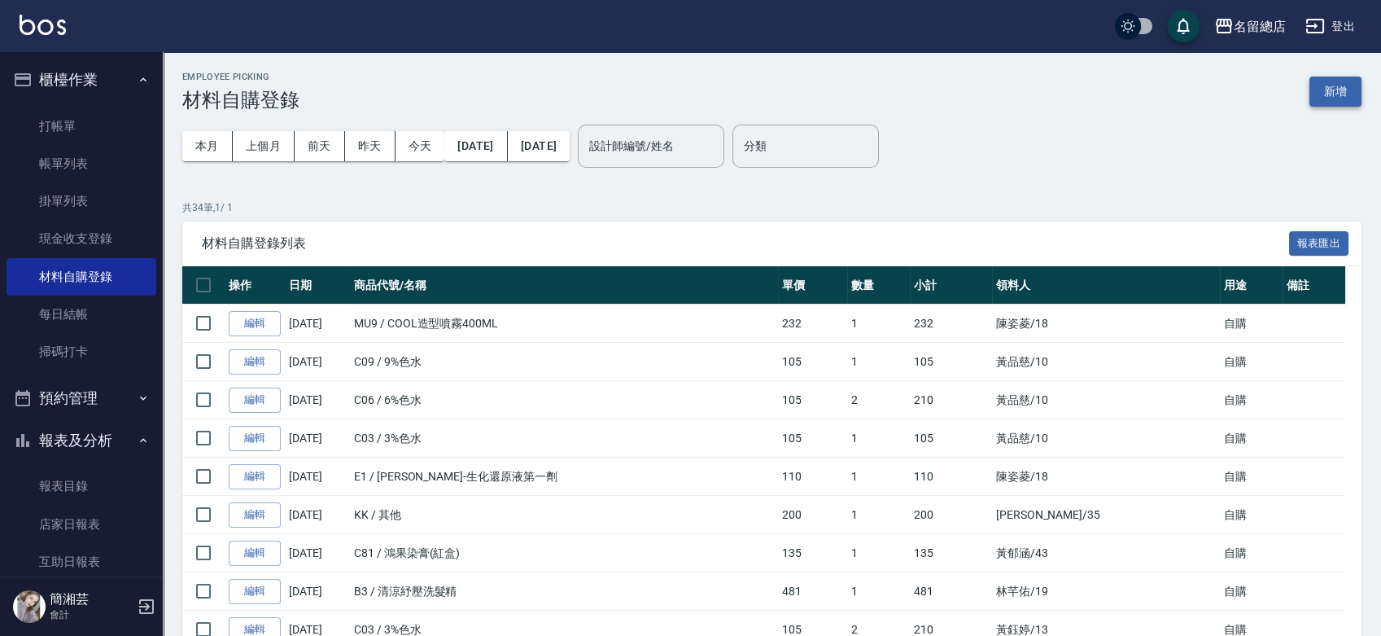
click at [1329, 89] on button "新增" at bounding box center [1336, 92] width 52 height 30
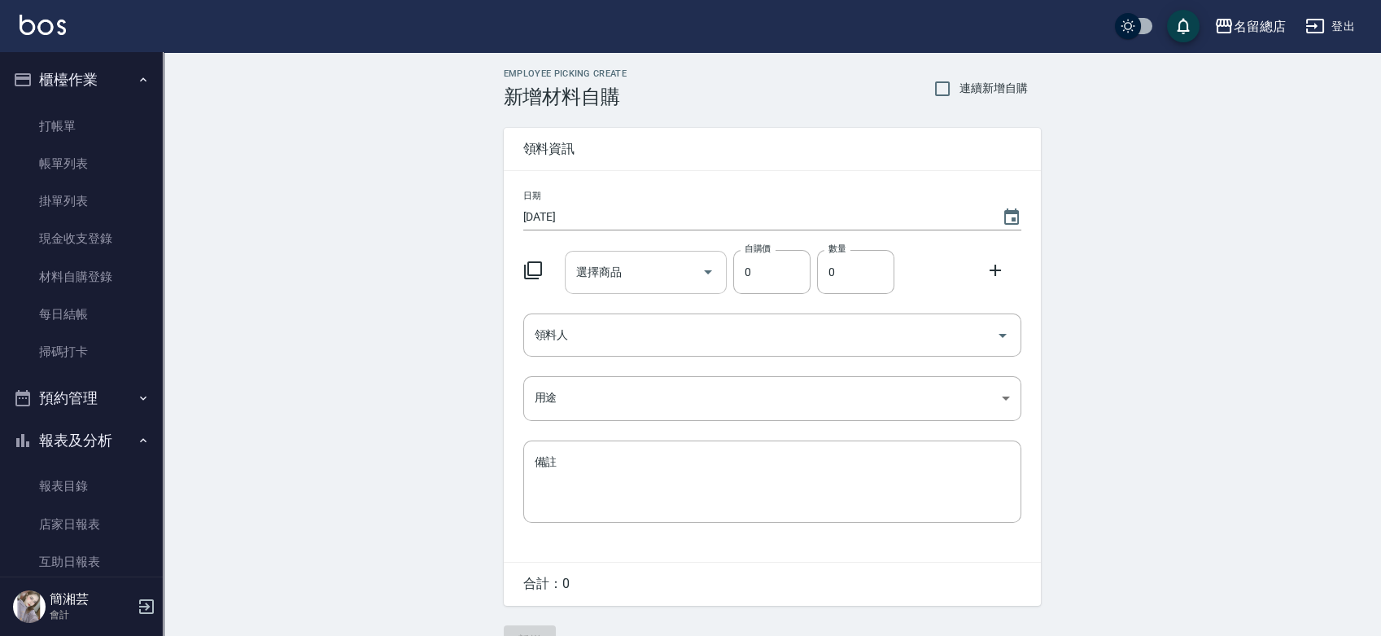
click at [582, 253] on div "選擇商品" at bounding box center [646, 272] width 162 height 43
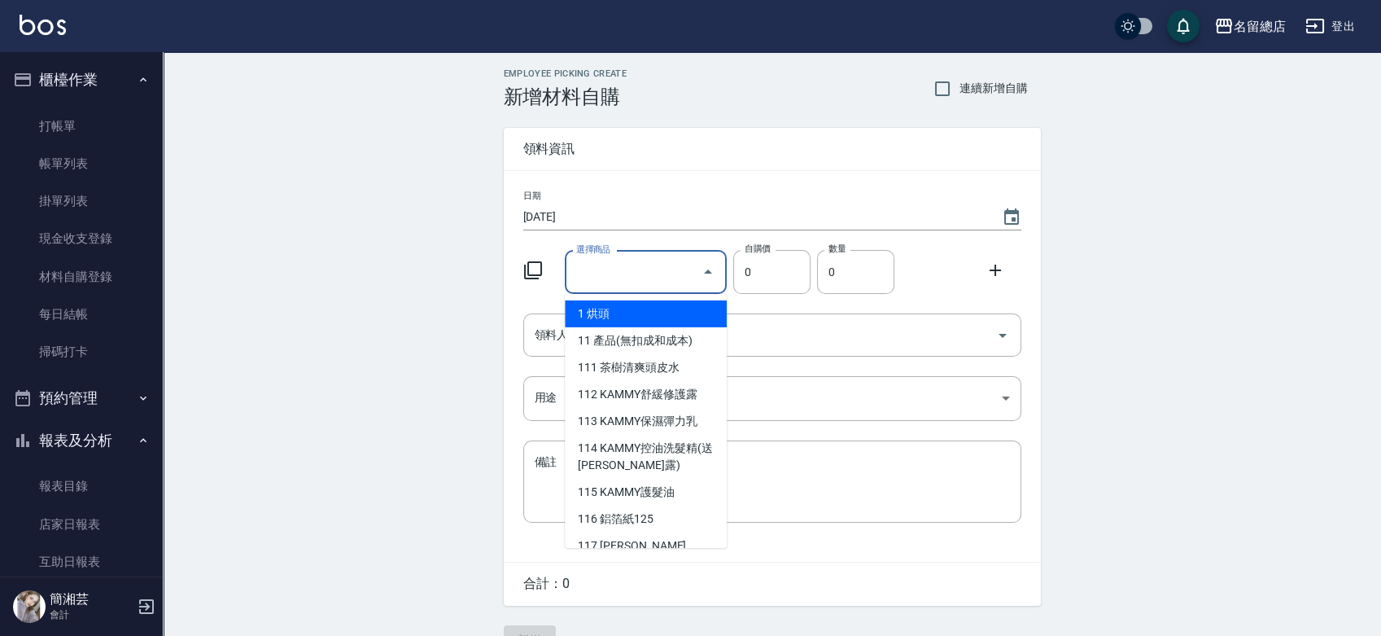
click at [648, 267] on input "選擇商品" at bounding box center [633, 272] width 123 height 28
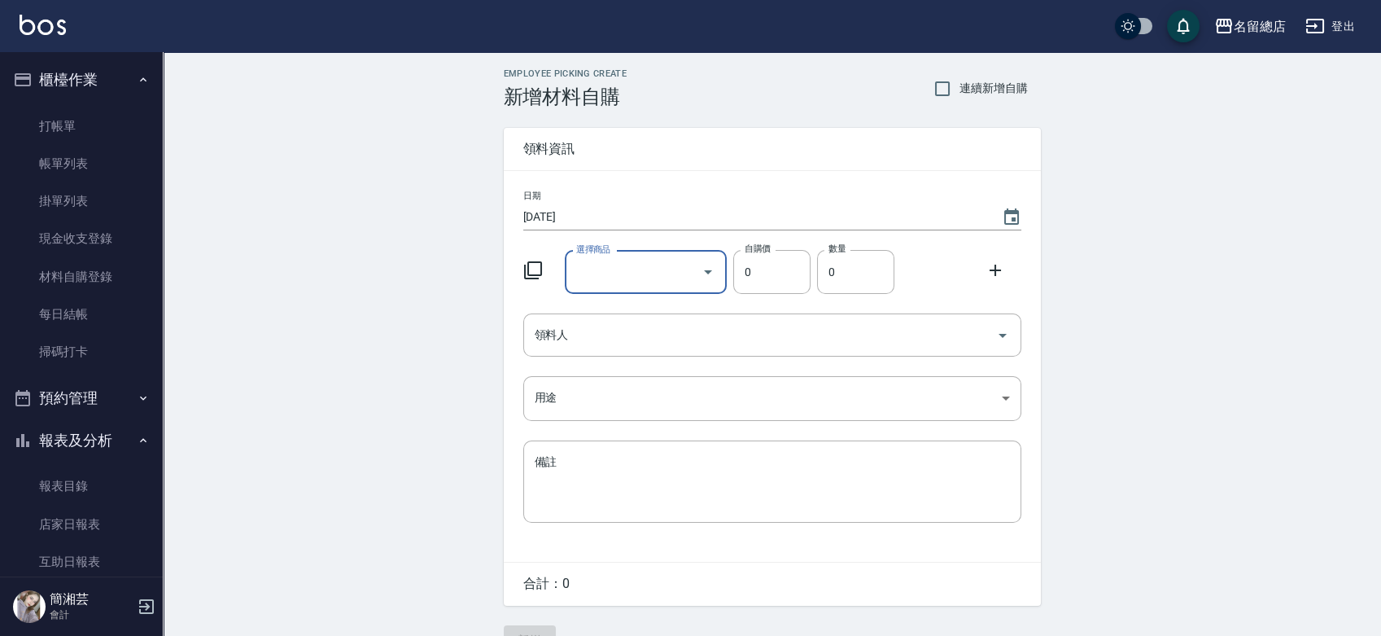
type input "其他"
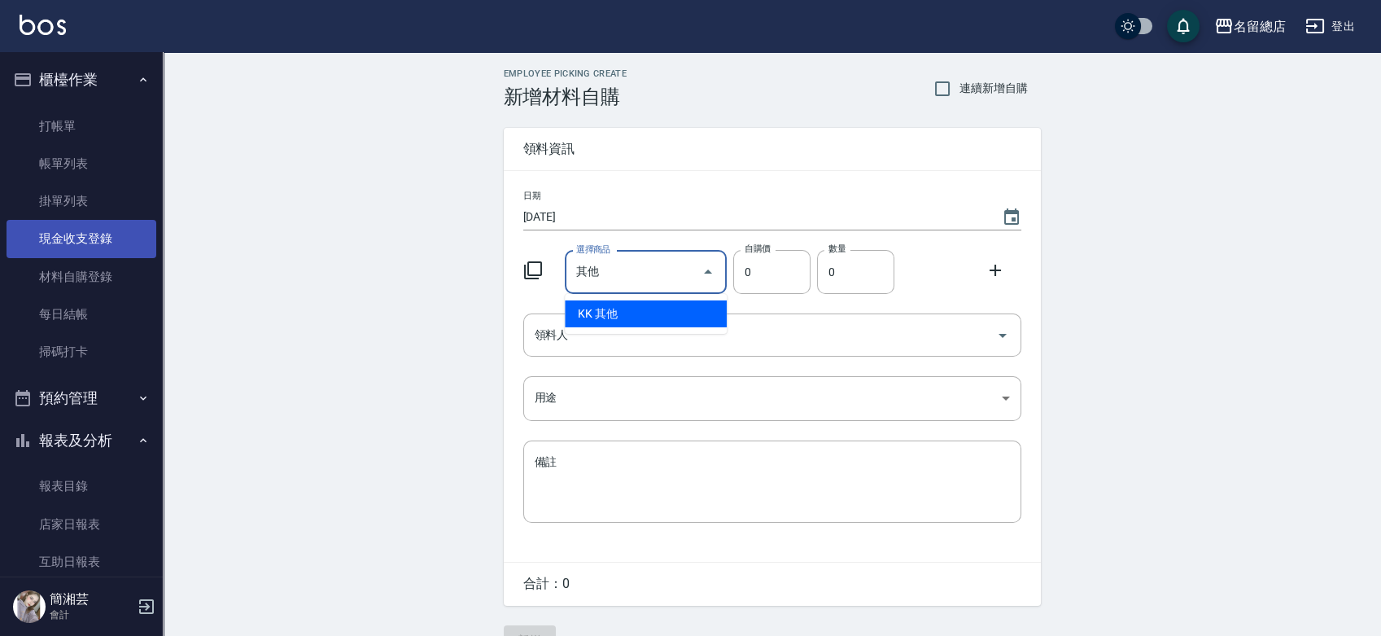
click at [84, 234] on link "現金收支登錄" at bounding box center [82, 238] width 150 height 37
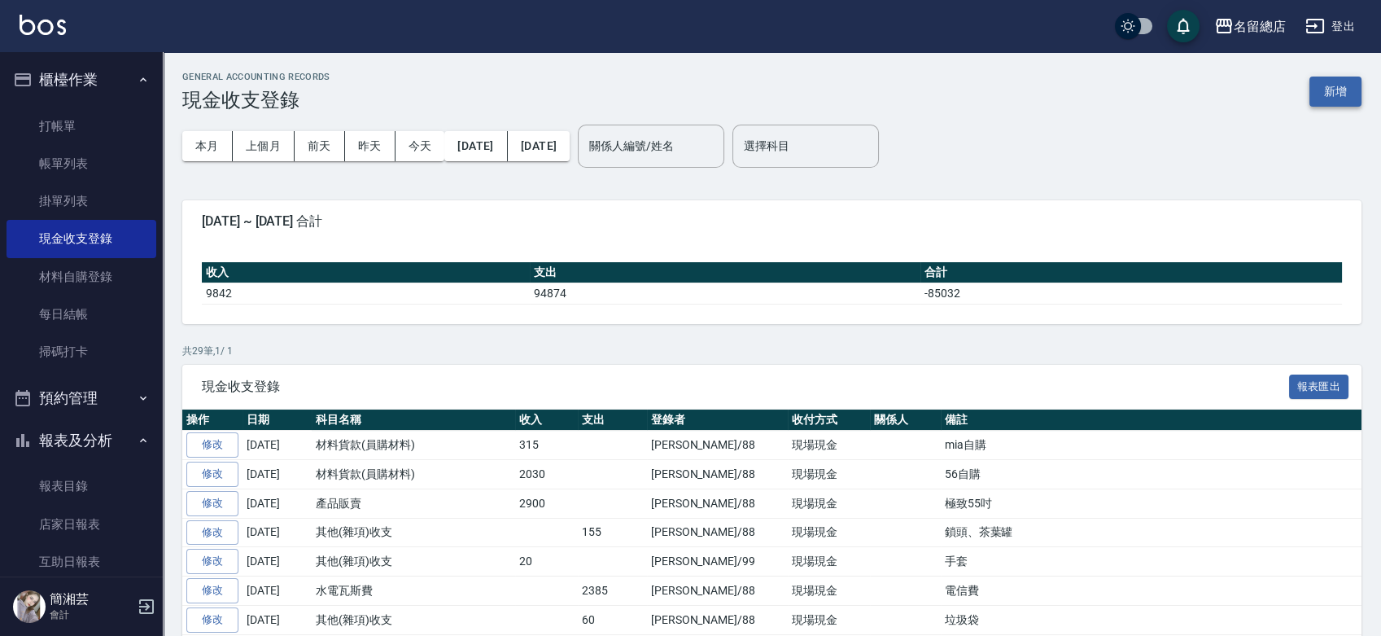
click at [1313, 90] on button "新增" at bounding box center [1336, 92] width 52 height 30
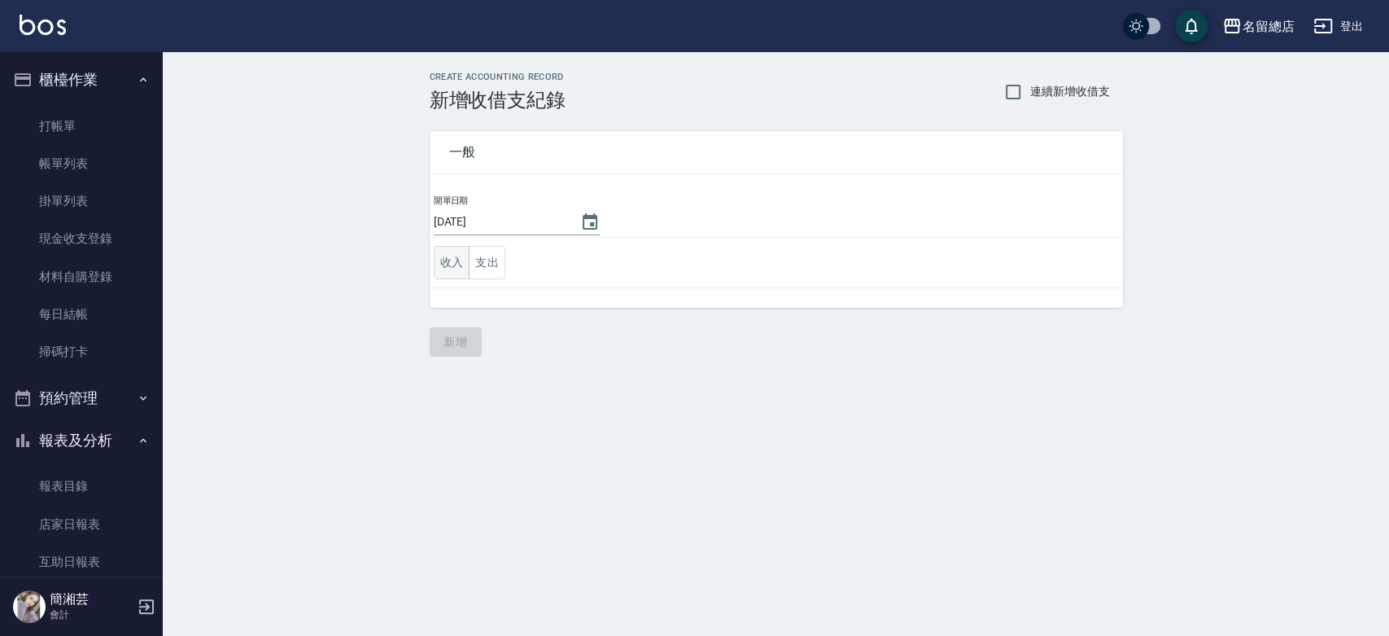
click at [444, 257] on button "收入" at bounding box center [452, 262] width 37 height 33
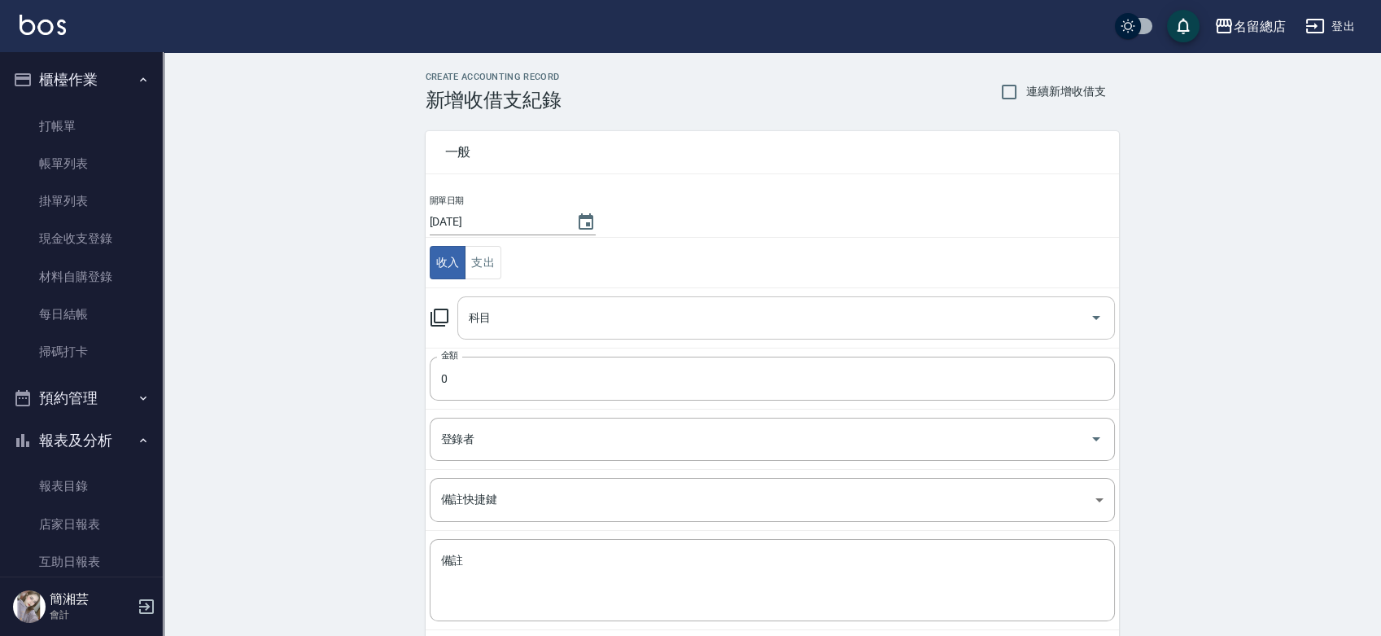
click at [511, 305] on input "科目" at bounding box center [774, 318] width 619 height 28
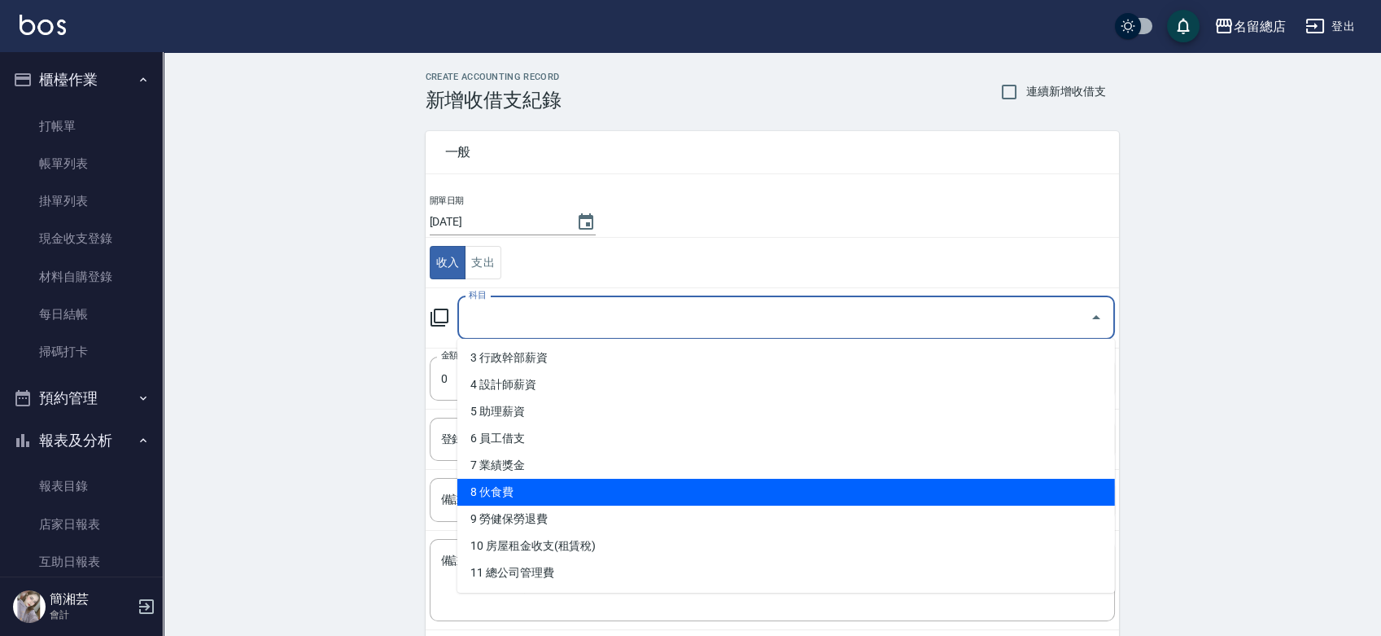
scroll to position [181, 0]
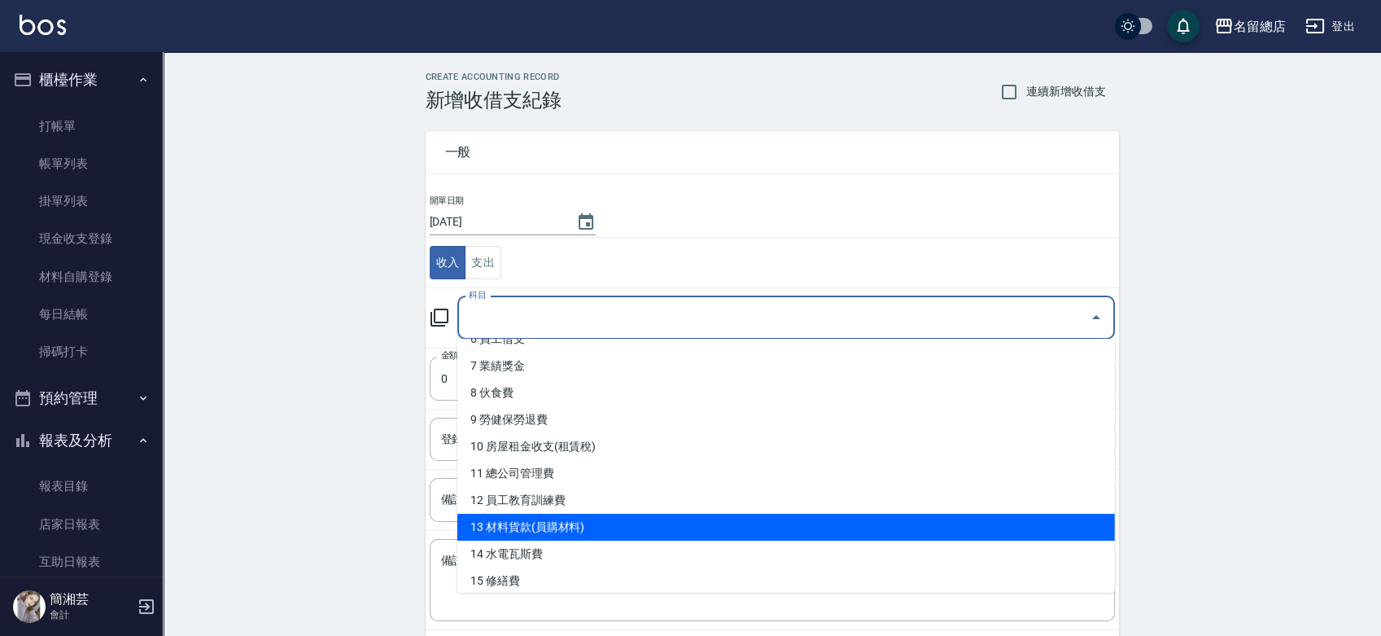
click at [554, 523] on li "13 材料貨款(員購材料)" at bounding box center [786, 527] width 658 height 27
type input "13 材料貨款(員購材料)"
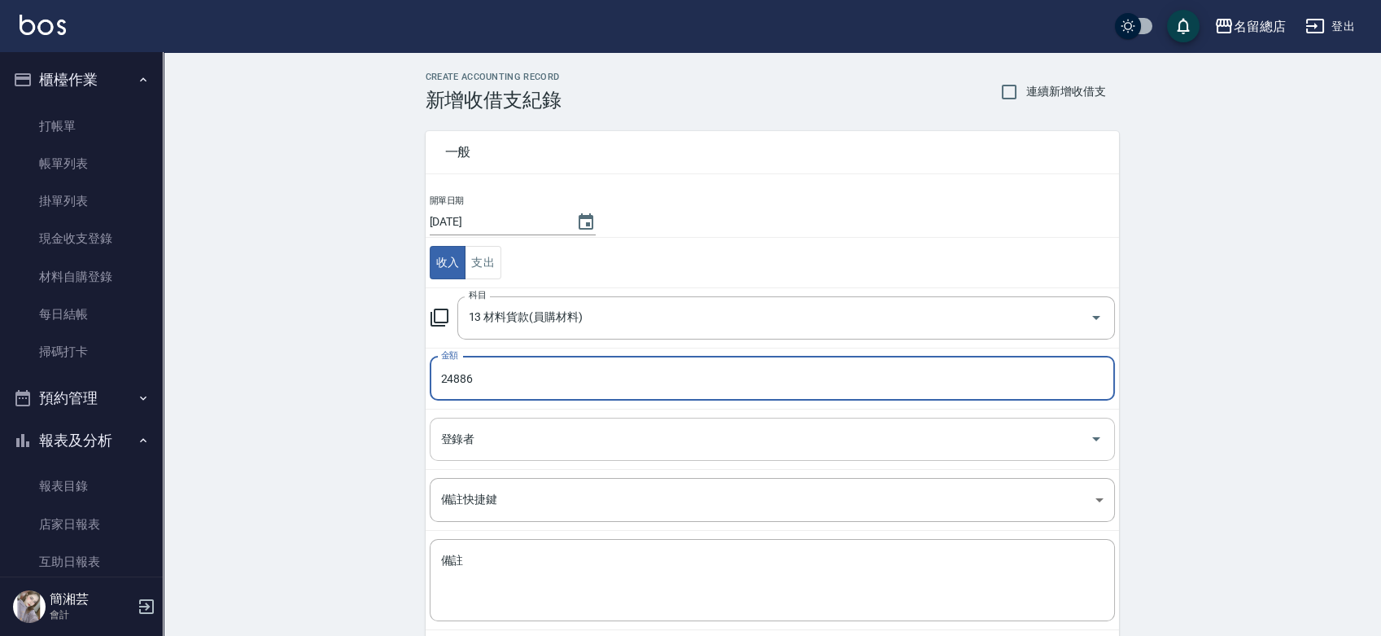
type input "24886"
click at [508, 438] on input "登錄者" at bounding box center [760, 439] width 646 height 28
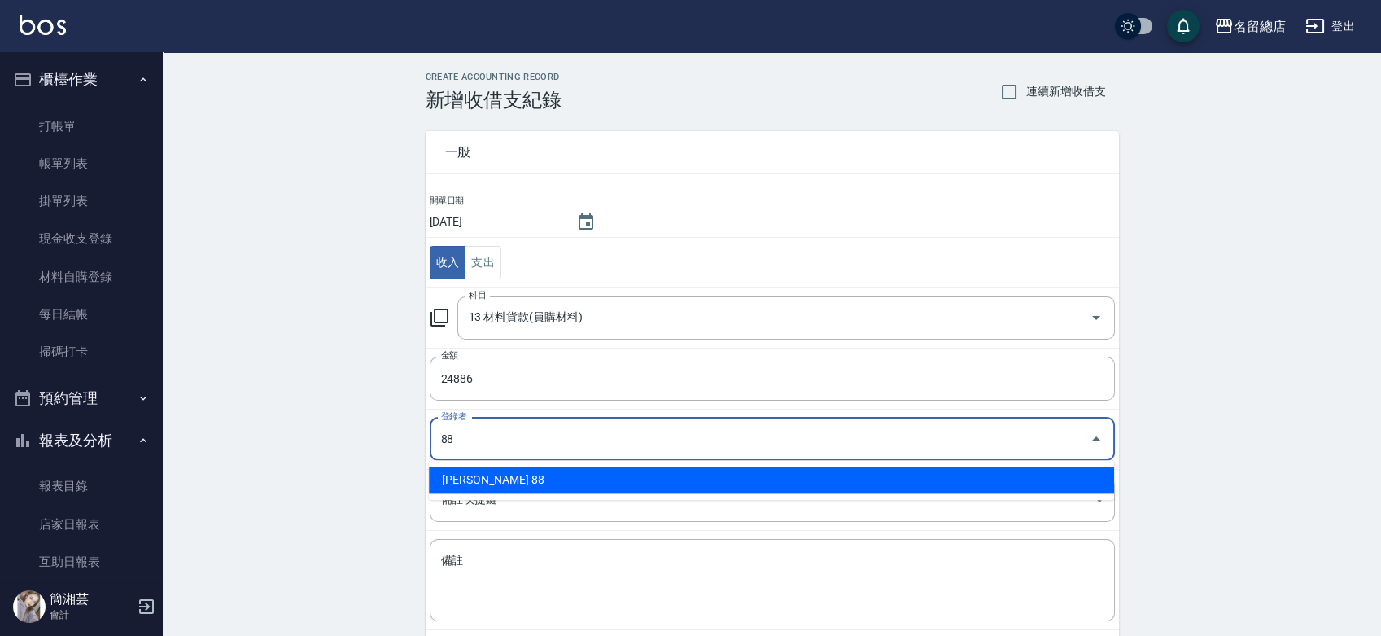
type input "[PERSON_NAME]-88"
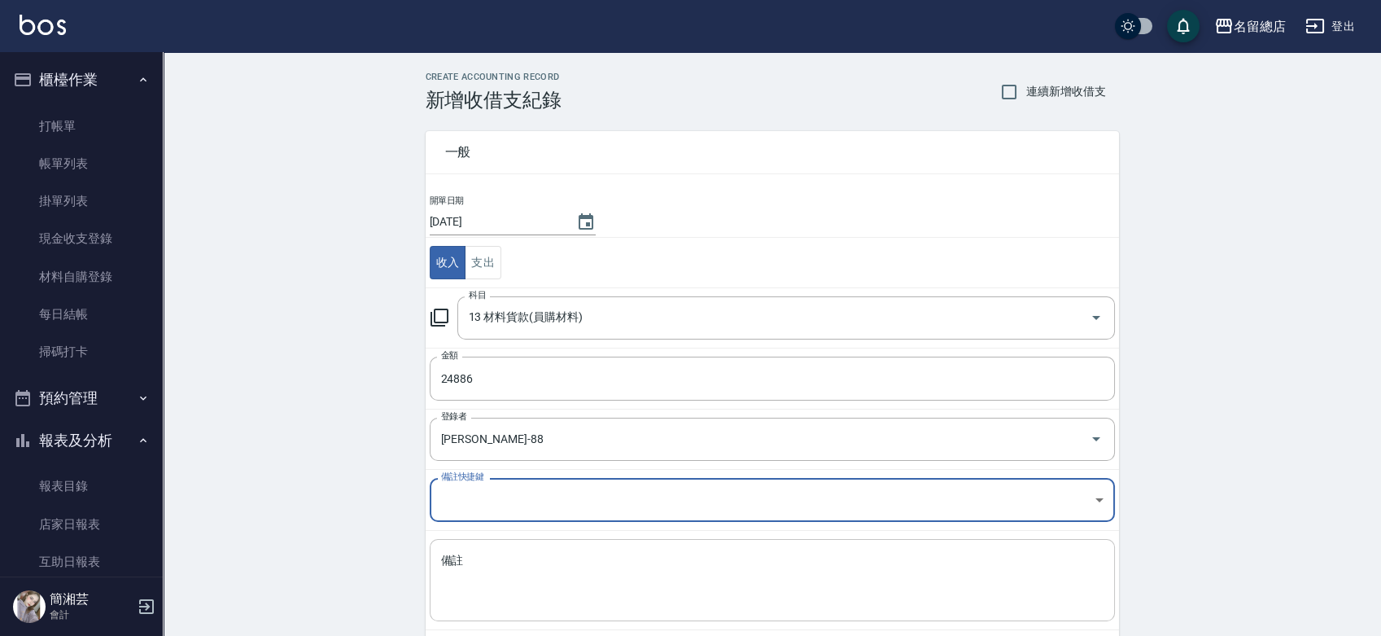
drag, startPoint x: 509, startPoint y: 566, endPoint x: 487, endPoint y: 584, distance: 28.3
click at [510, 566] on textarea "備註" at bounding box center [772, 580] width 663 height 55
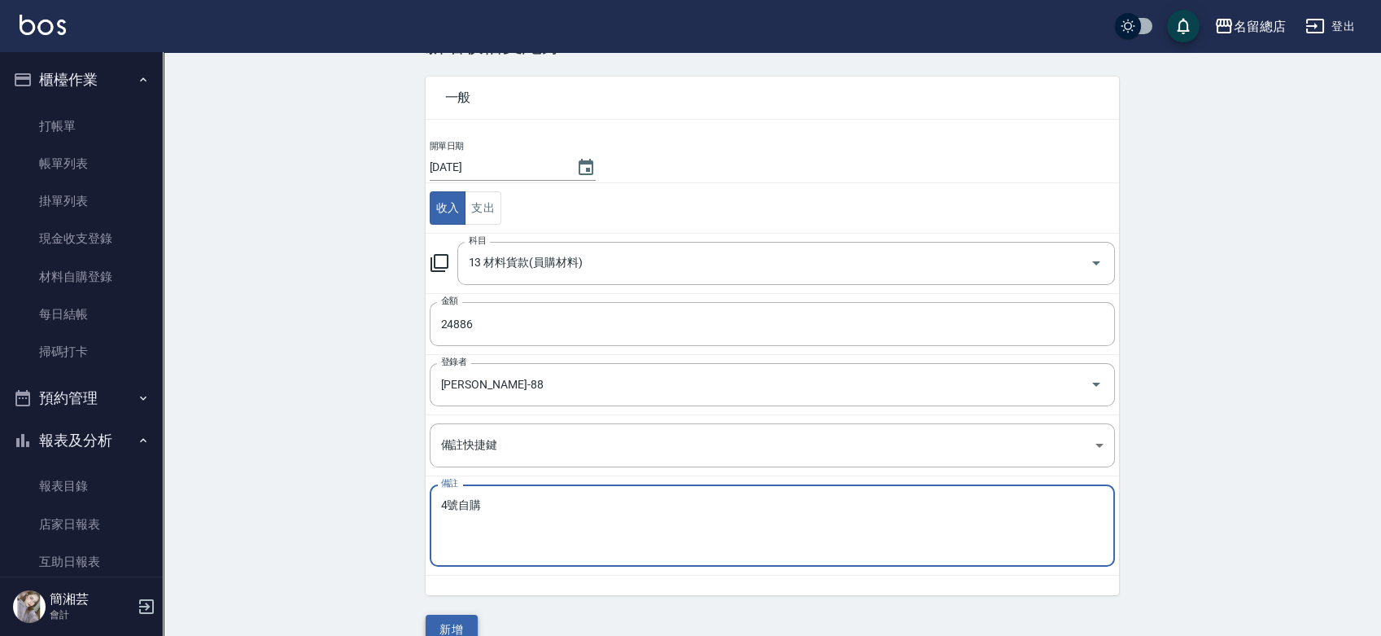
scroll to position [81, 0]
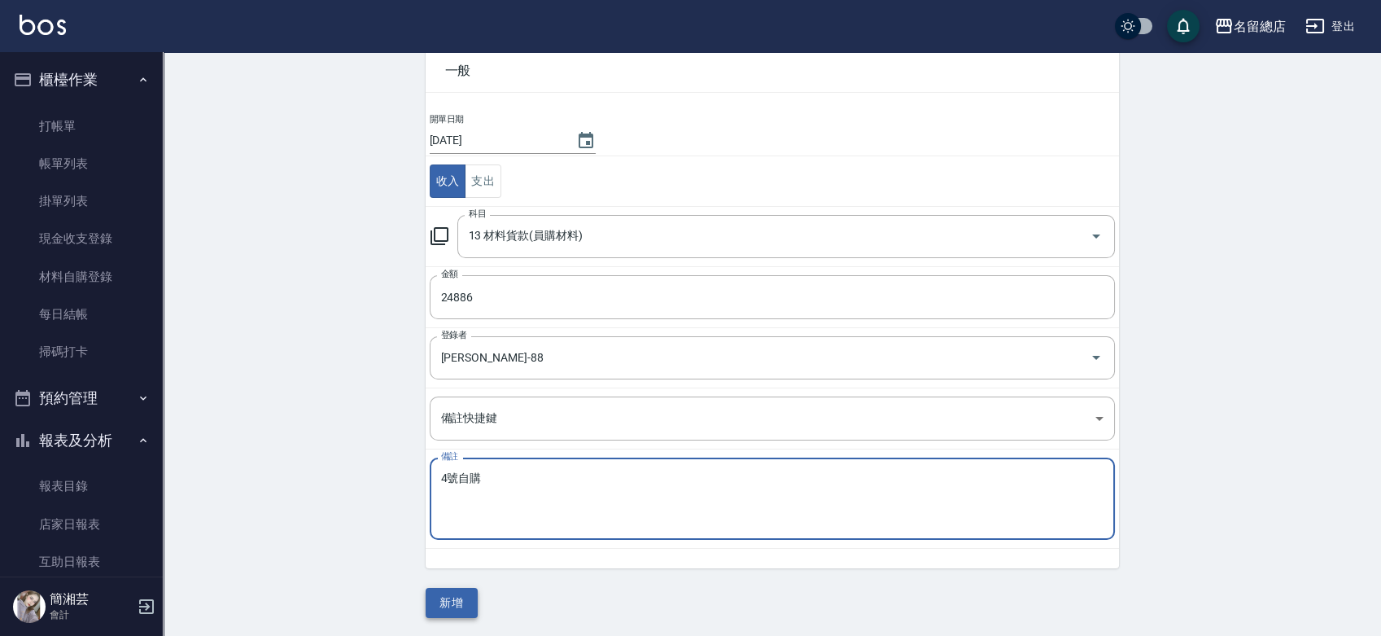
type textarea "4號自購"
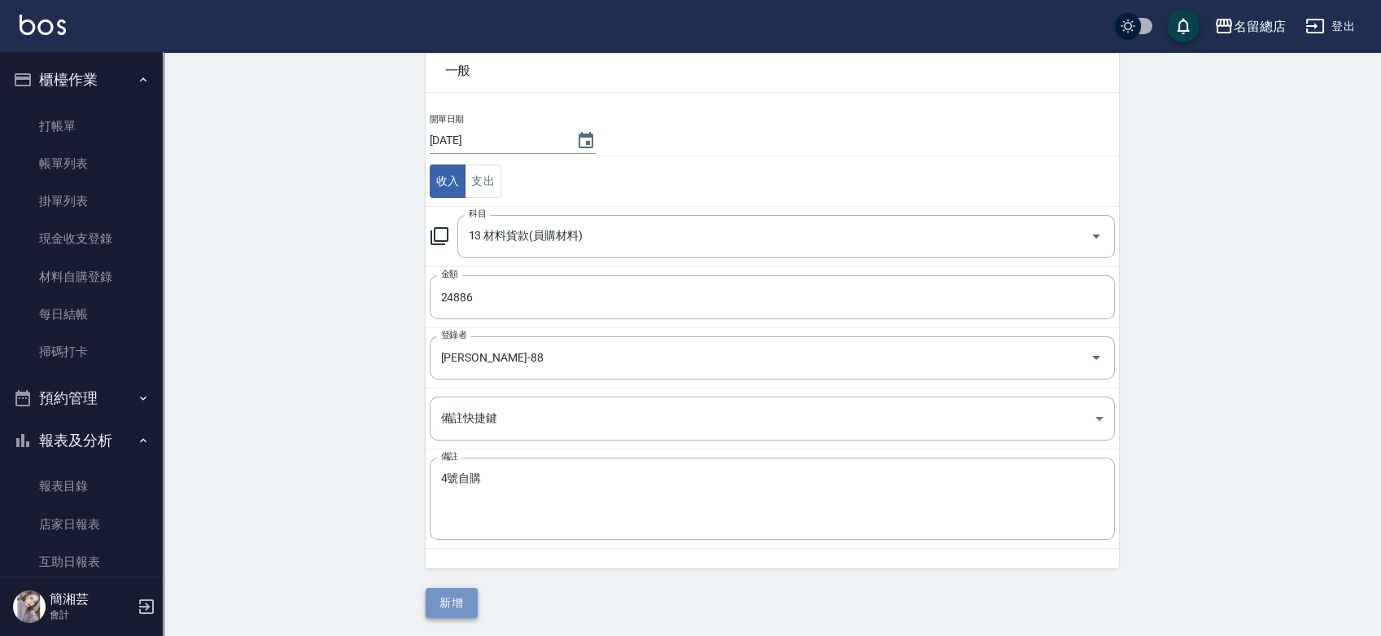
click at [462, 597] on button "新增" at bounding box center [452, 603] width 52 height 30
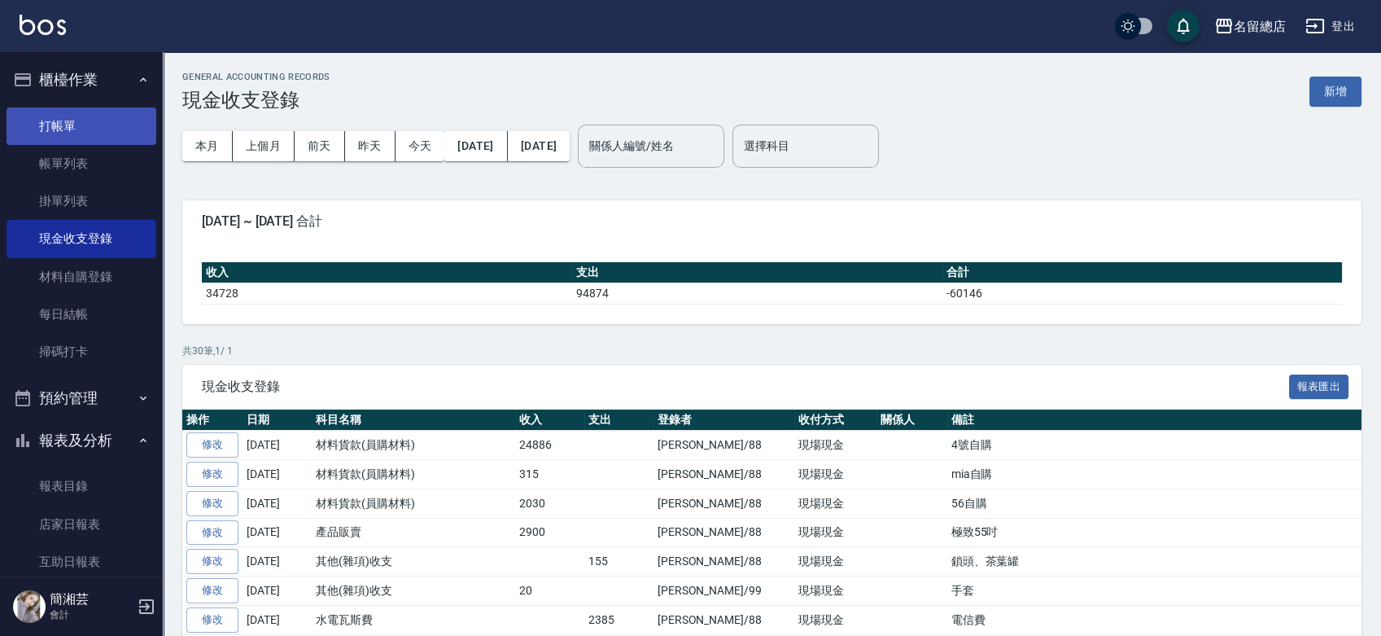
click at [114, 116] on link "打帳單" at bounding box center [82, 125] width 150 height 37
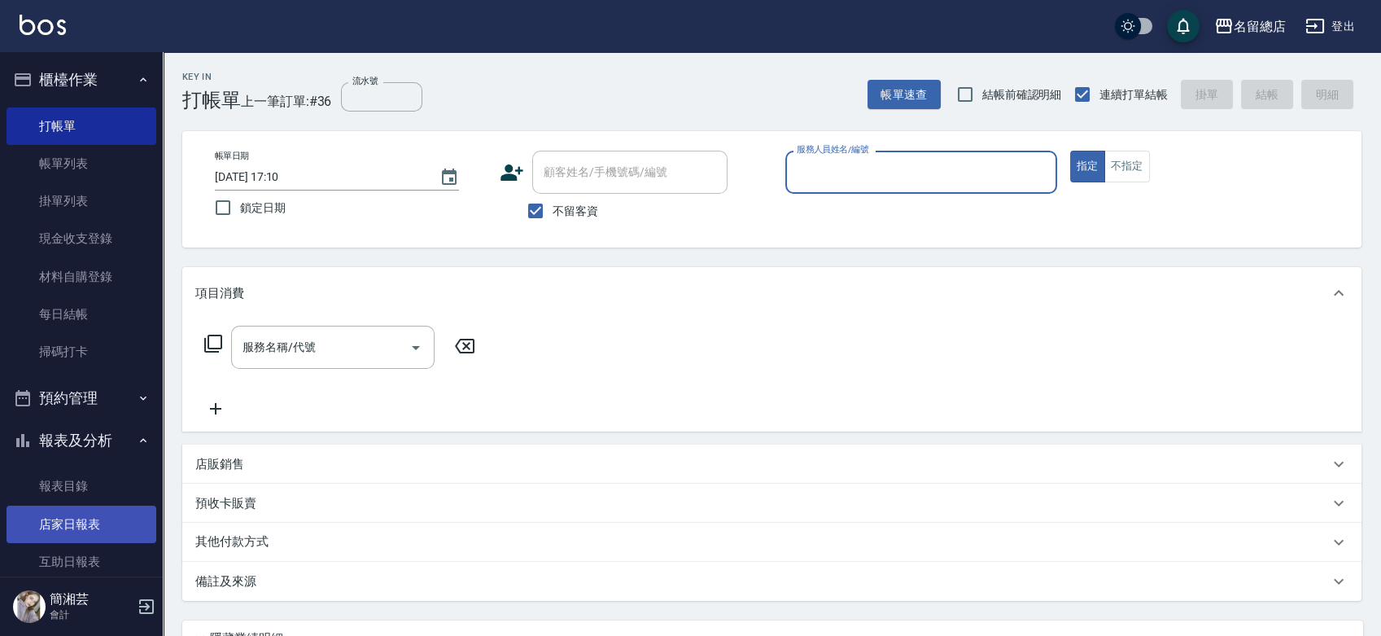
click at [117, 535] on link "店家日報表" at bounding box center [82, 523] width 150 height 37
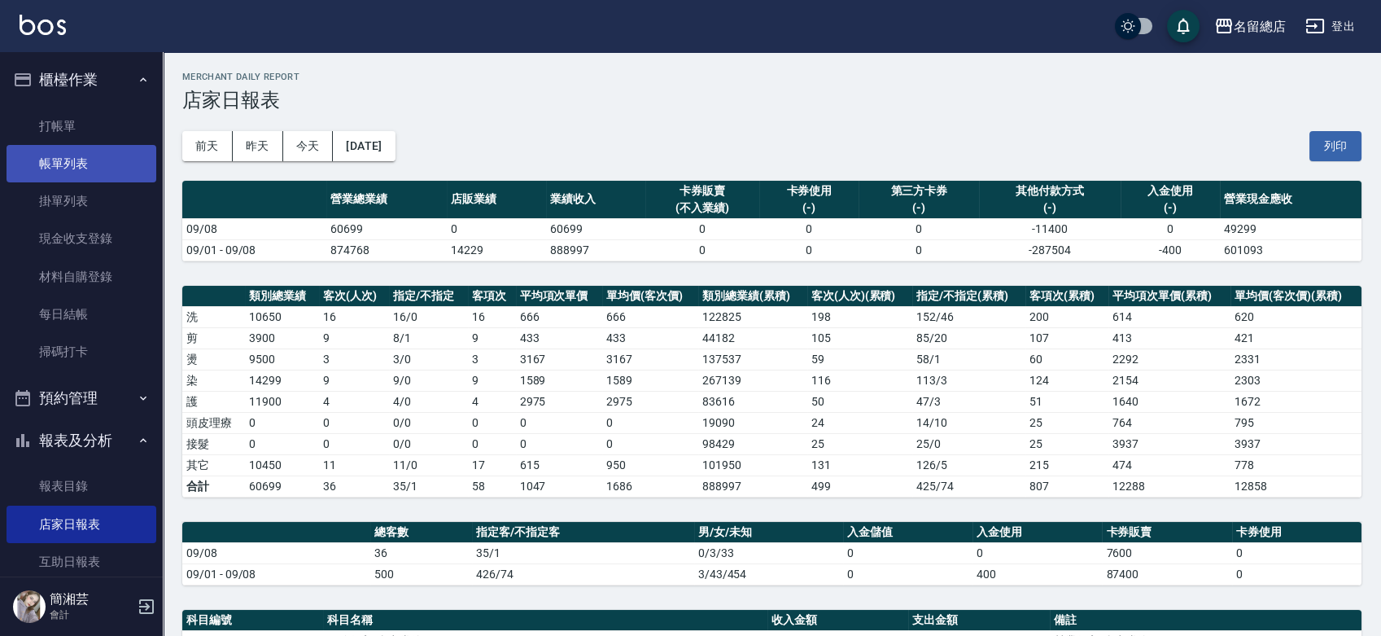
click at [68, 158] on link "帳單列表" at bounding box center [82, 163] width 150 height 37
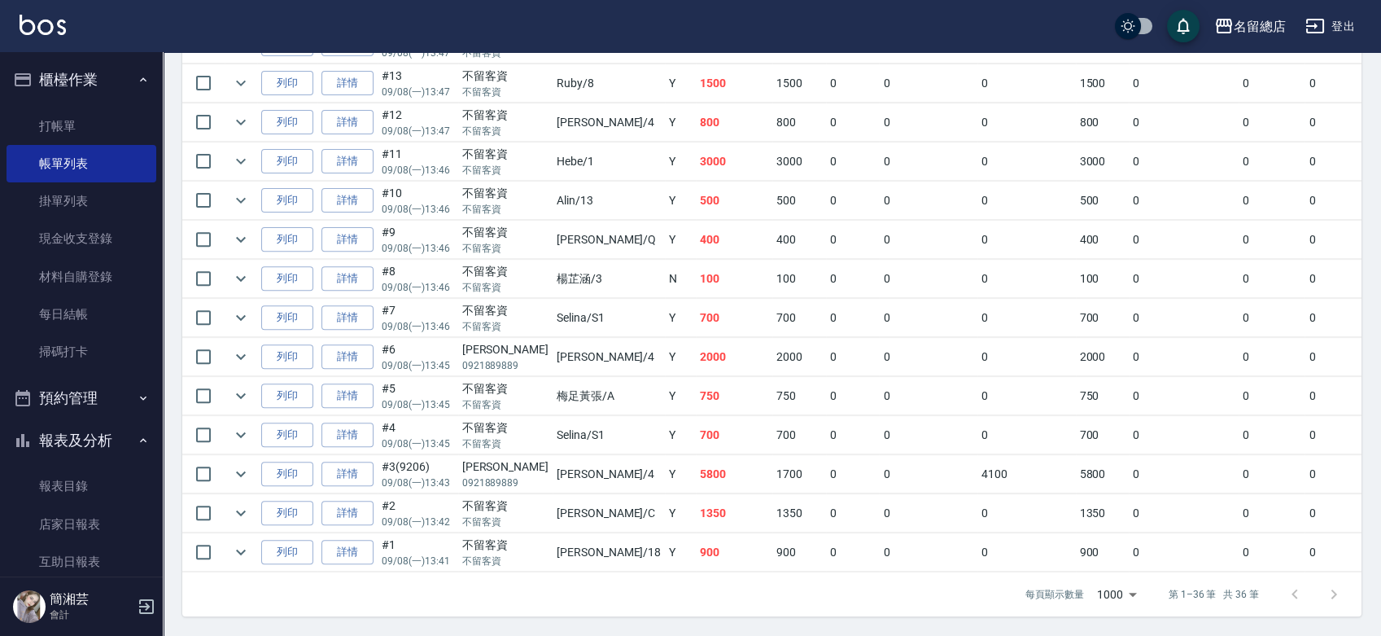
scroll to position [1241, 0]
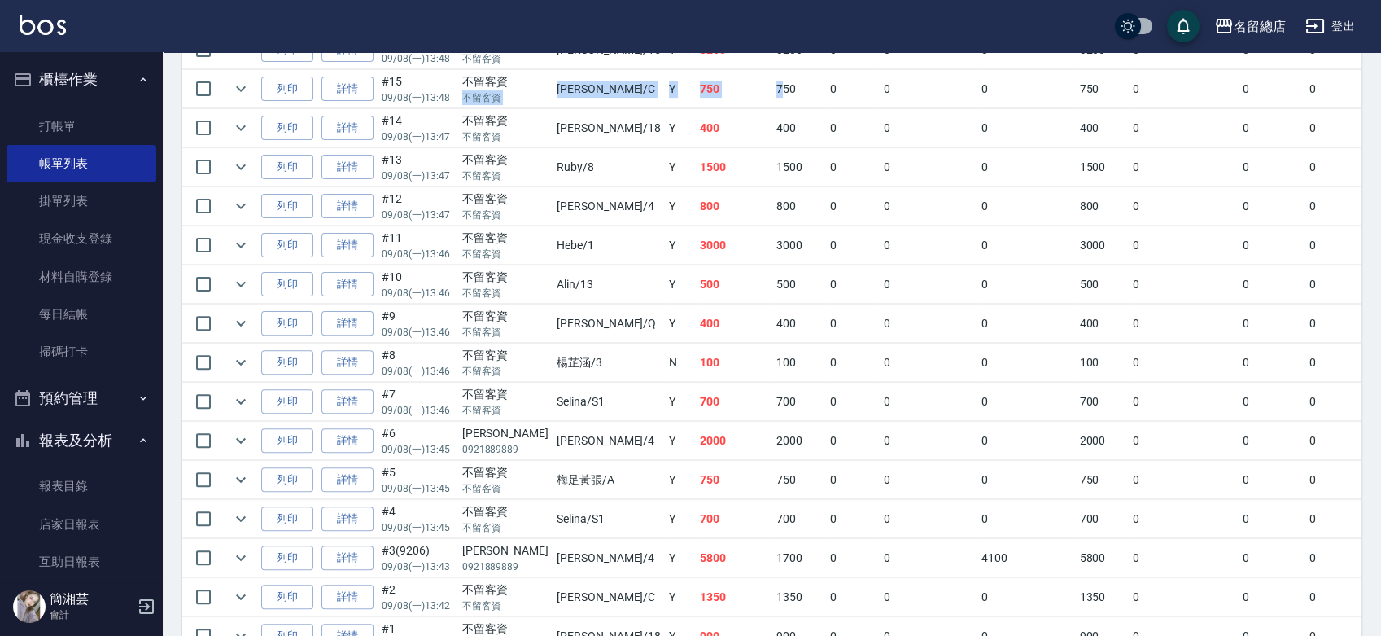
drag, startPoint x: 536, startPoint y: 77, endPoint x: 749, endPoint y: 124, distance: 217.5
click at [736, 88] on tr "列印 詳情 #15 09/08 (一) 13:48 不留客資 不留客資 麗花鄭 /C Y 750 750 0 0 0 750 0 0 0 0 0" at bounding box center [902, 89] width 1441 height 38
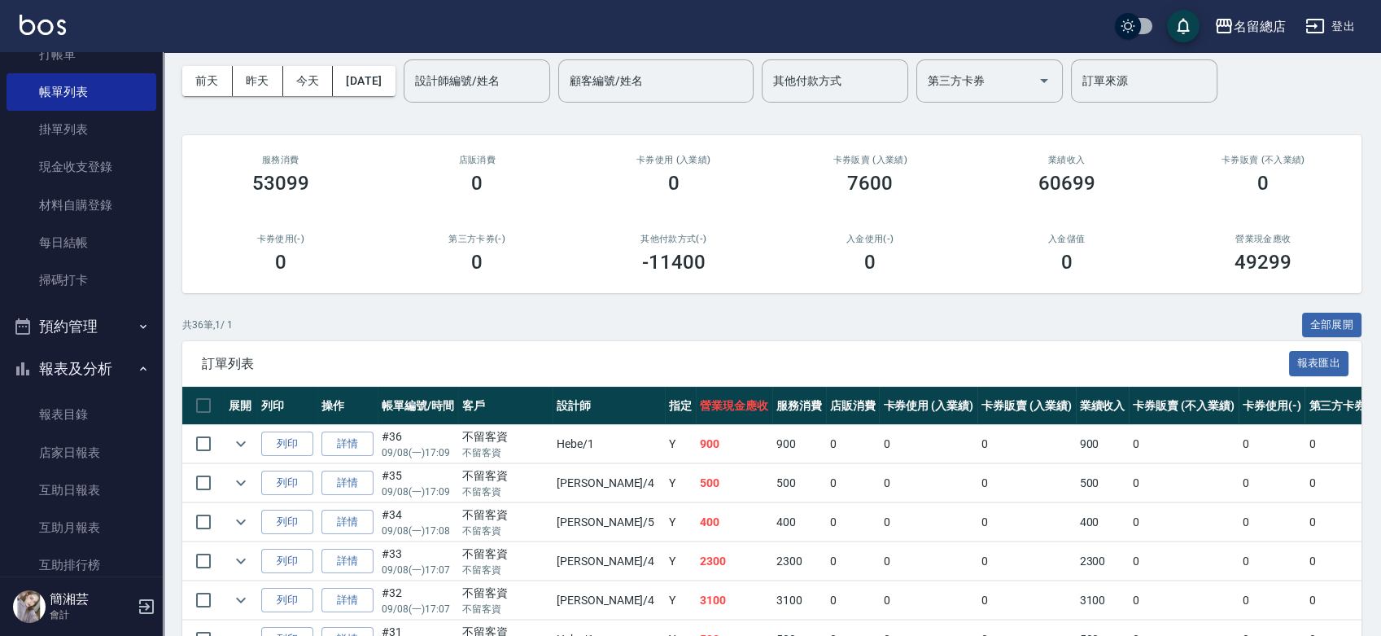
scroll to position [181, 0]
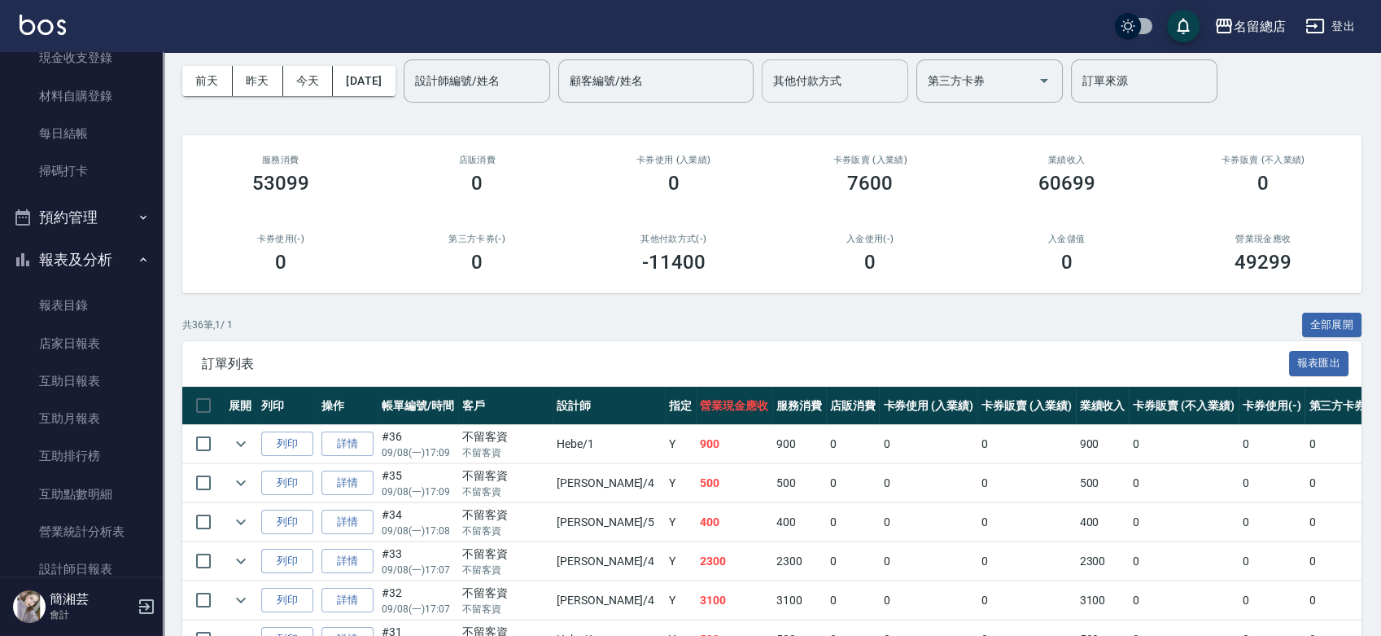
click at [869, 101] on div "其他付款方式" at bounding box center [835, 80] width 147 height 43
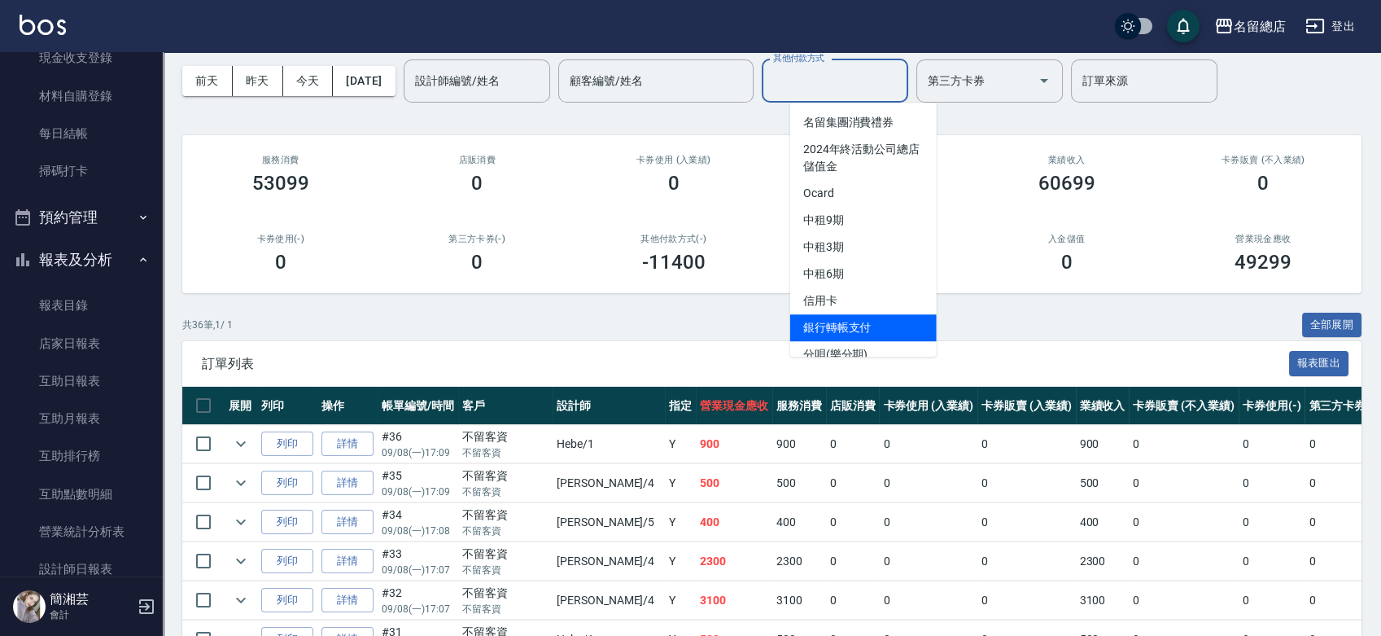
click at [863, 325] on span "銀行轉帳支付" at bounding box center [863, 327] width 147 height 27
type input "銀行轉帳支付"
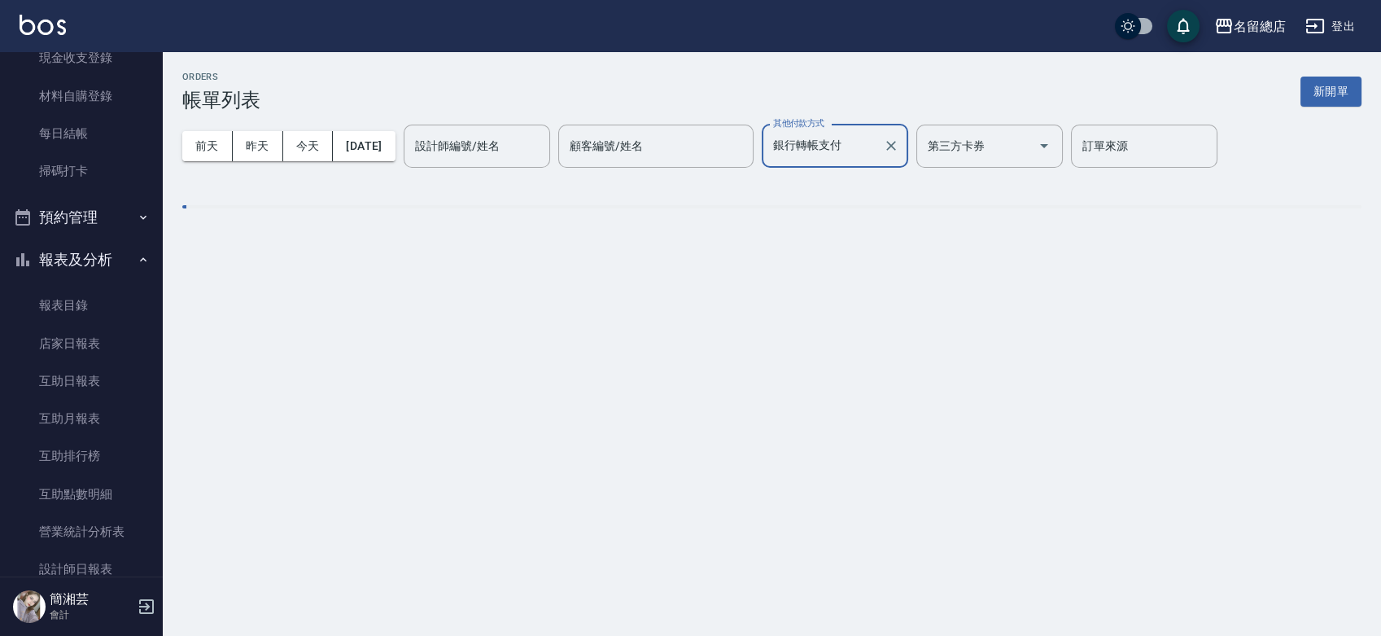
scroll to position [0, 0]
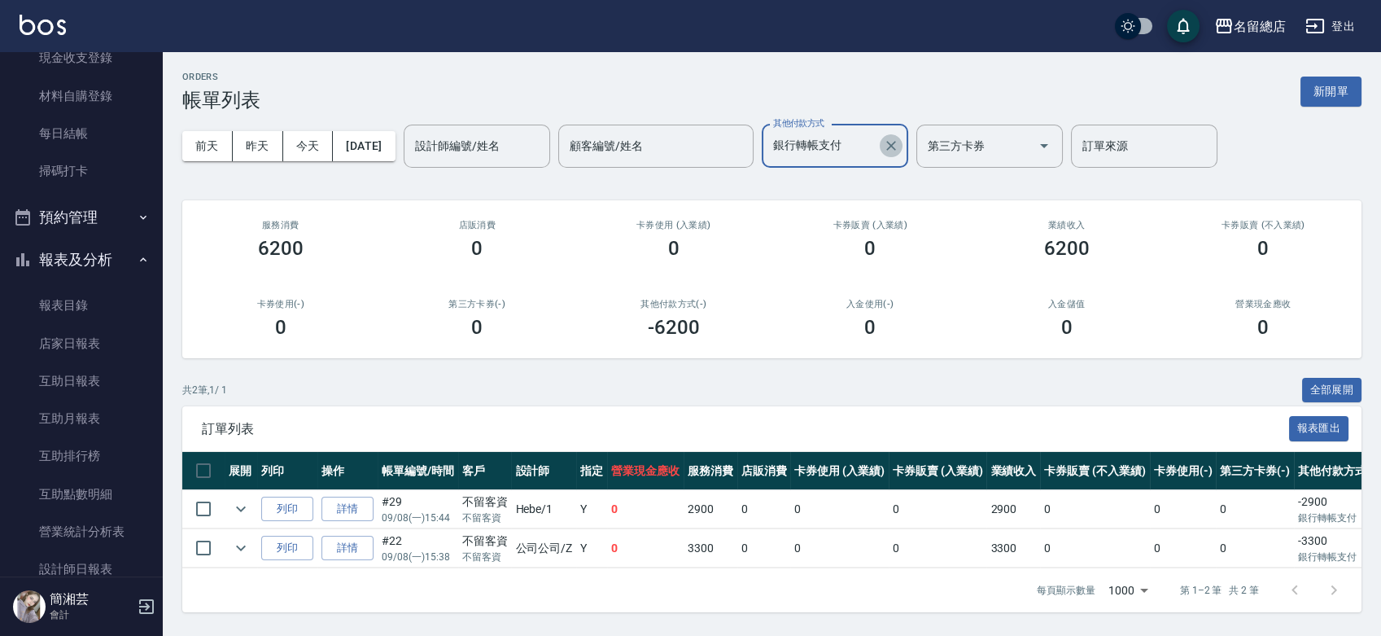
click at [899, 151] on icon "Clear" at bounding box center [891, 146] width 16 height 16
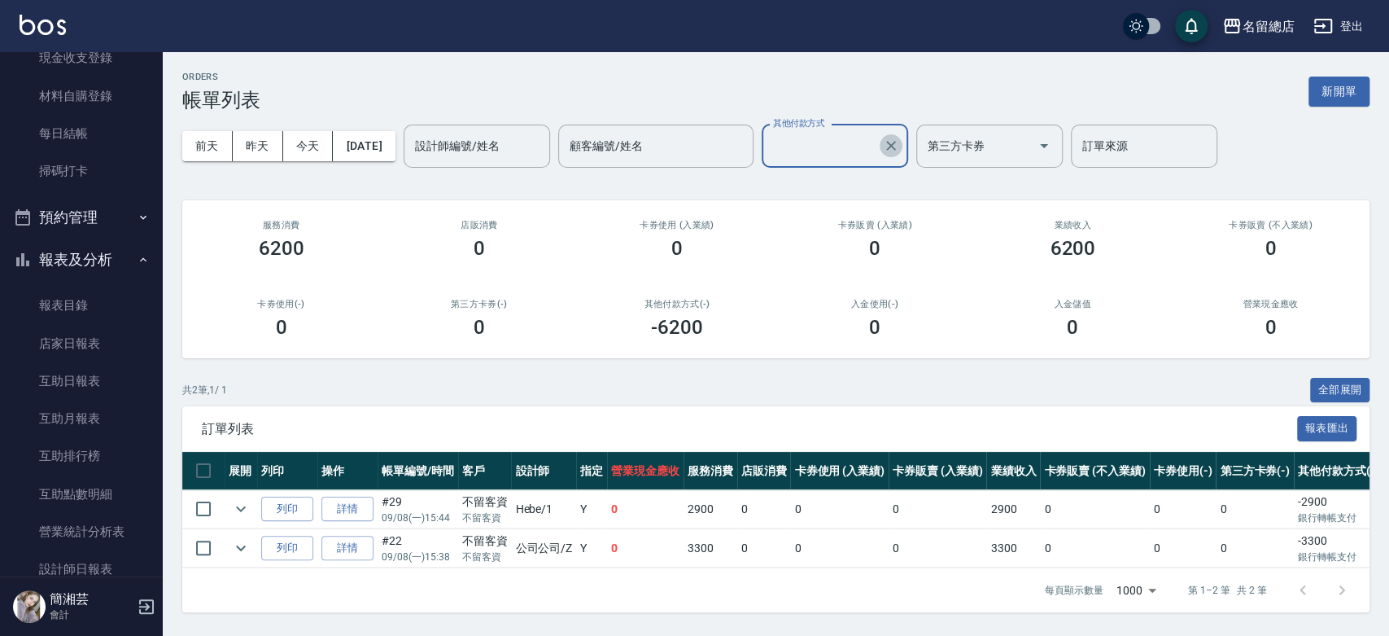
click at [860, 156] on input "其他付款方式" at bounding box center [822, 146] width 107 height 28
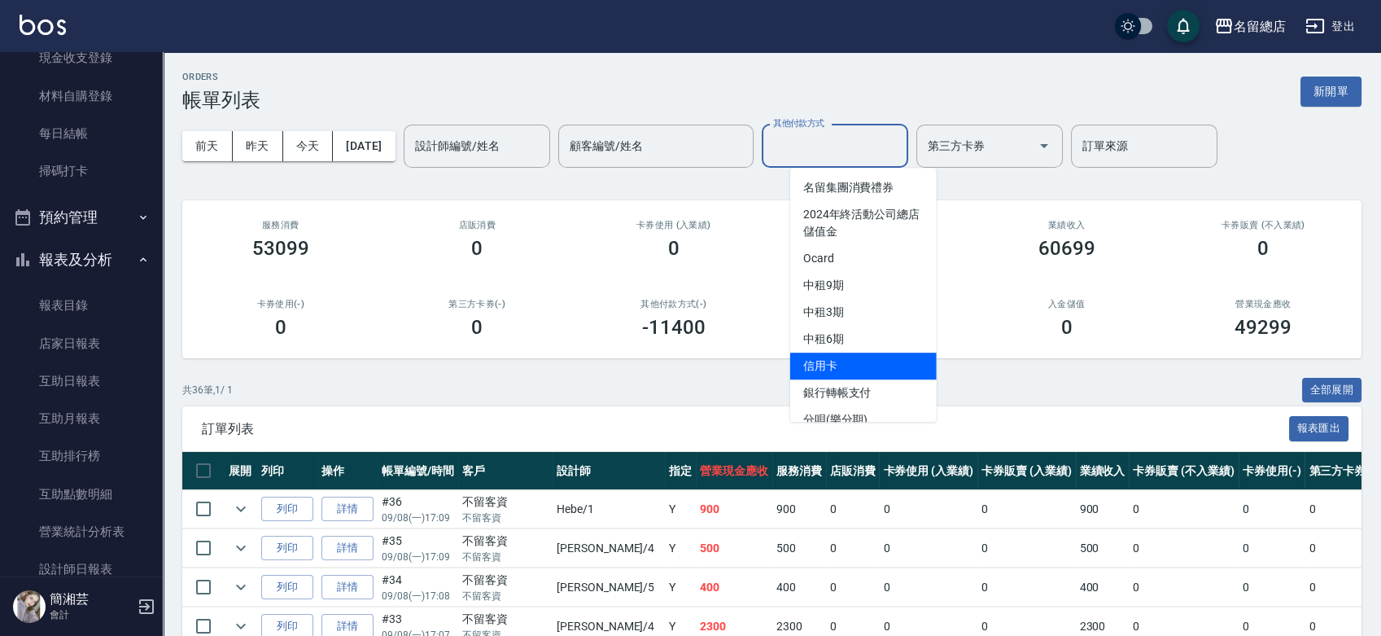
click at [869, 359] on span "信用卡" at bounding box center [863, 365] width 147 height 27
type input "信用卡"
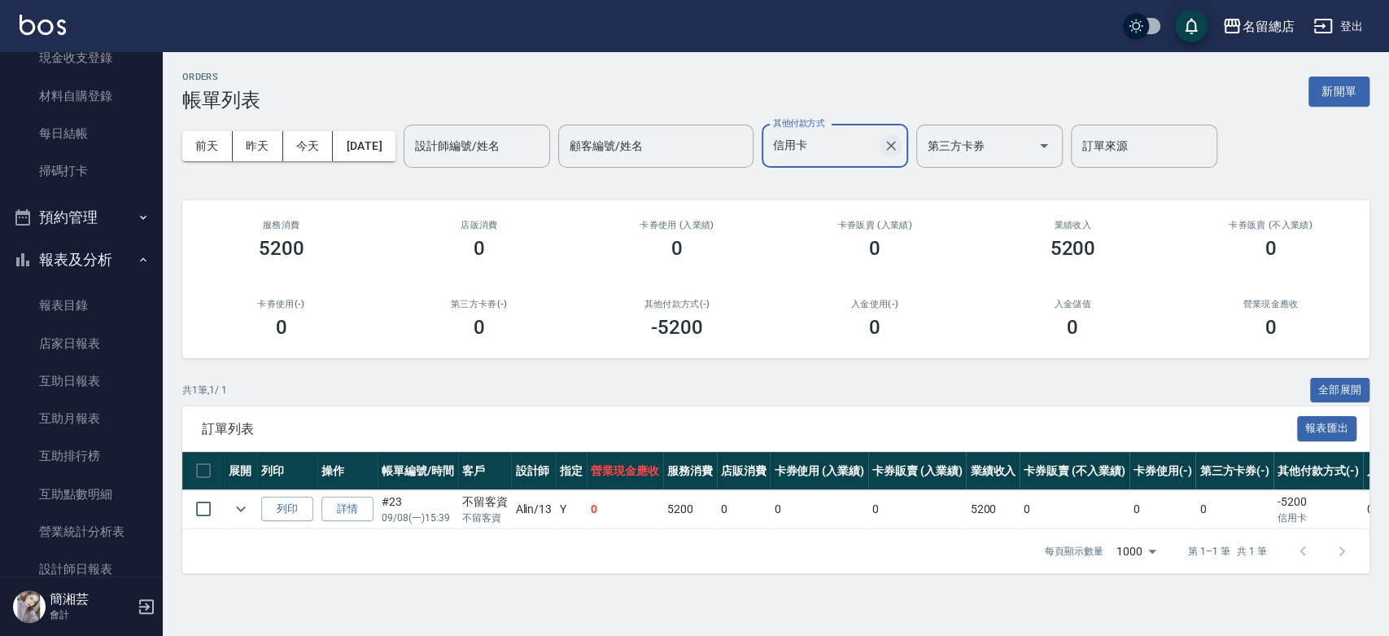
click at [899, 149] on icon "Clear" at bounding box center [891, 146] width 16 height 16
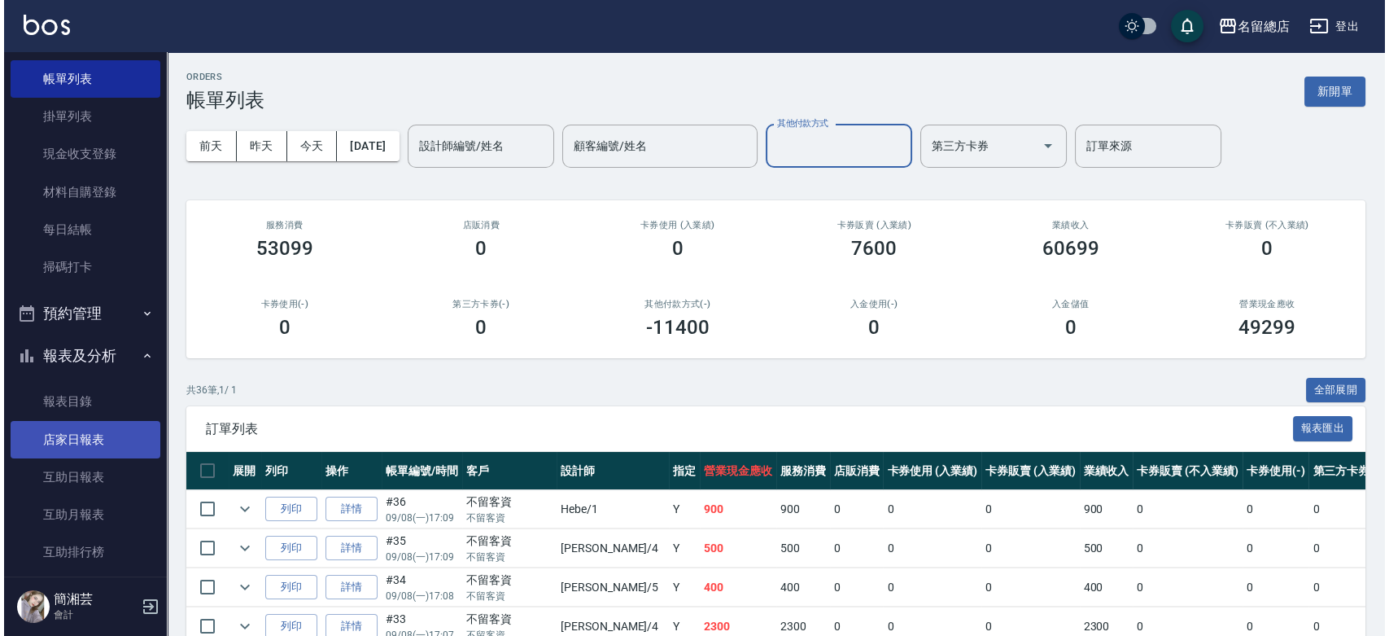
scroll to position [181, 0]
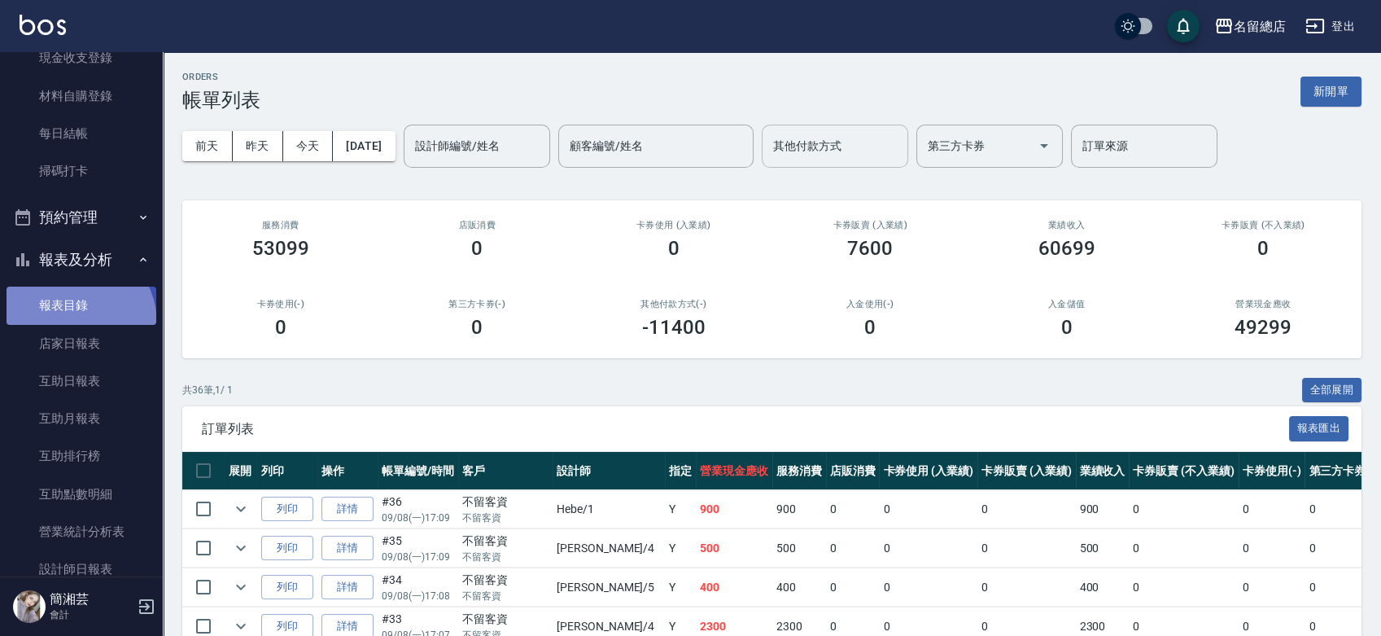
click at [70, 323] on link "報表目錄" at bounding box center [82, 305] width 150 height 37
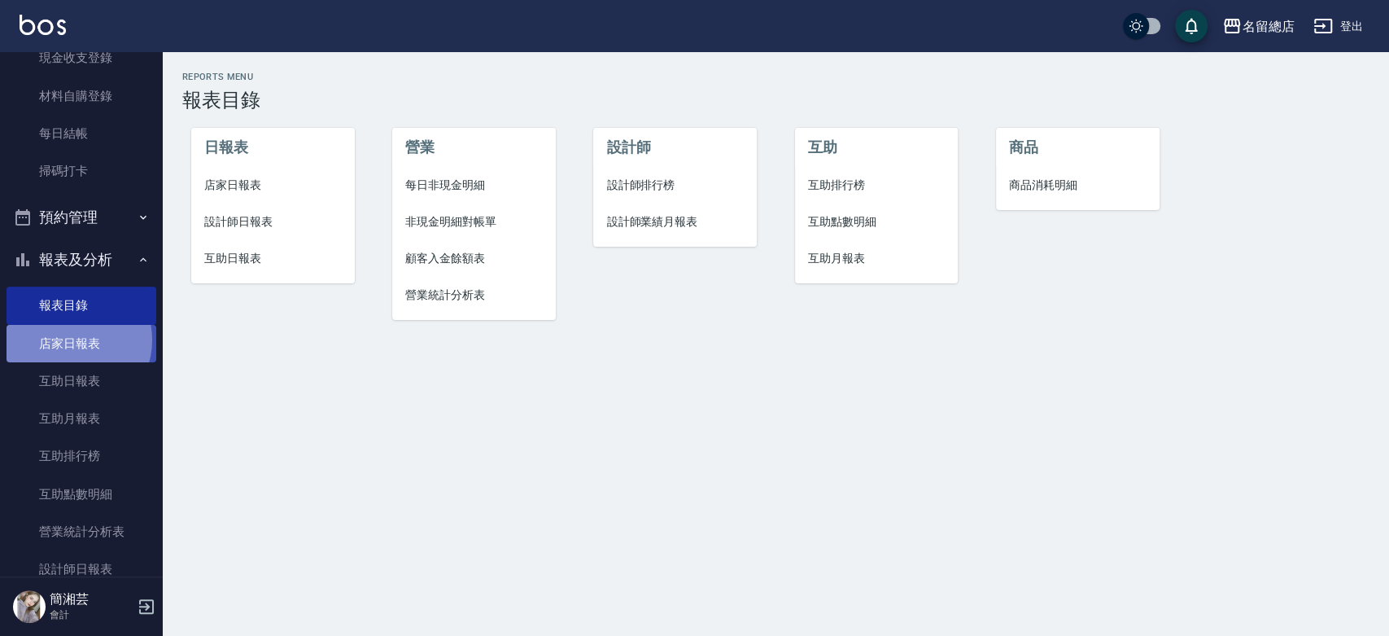
click at [72, 339] on link "店家日報表" at bounding box center [82, 343] width 150 height 37
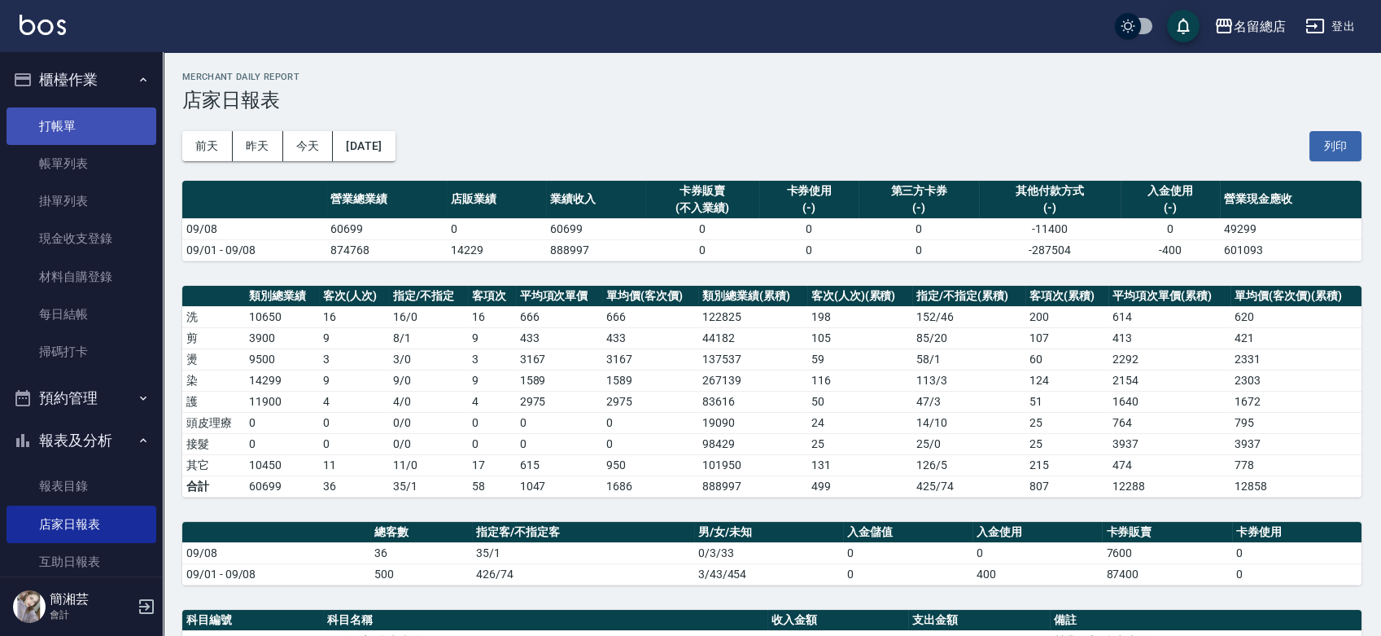
click at [85, 138] on link "打帳單" at bounding box center [82, 125] width 150 height 37
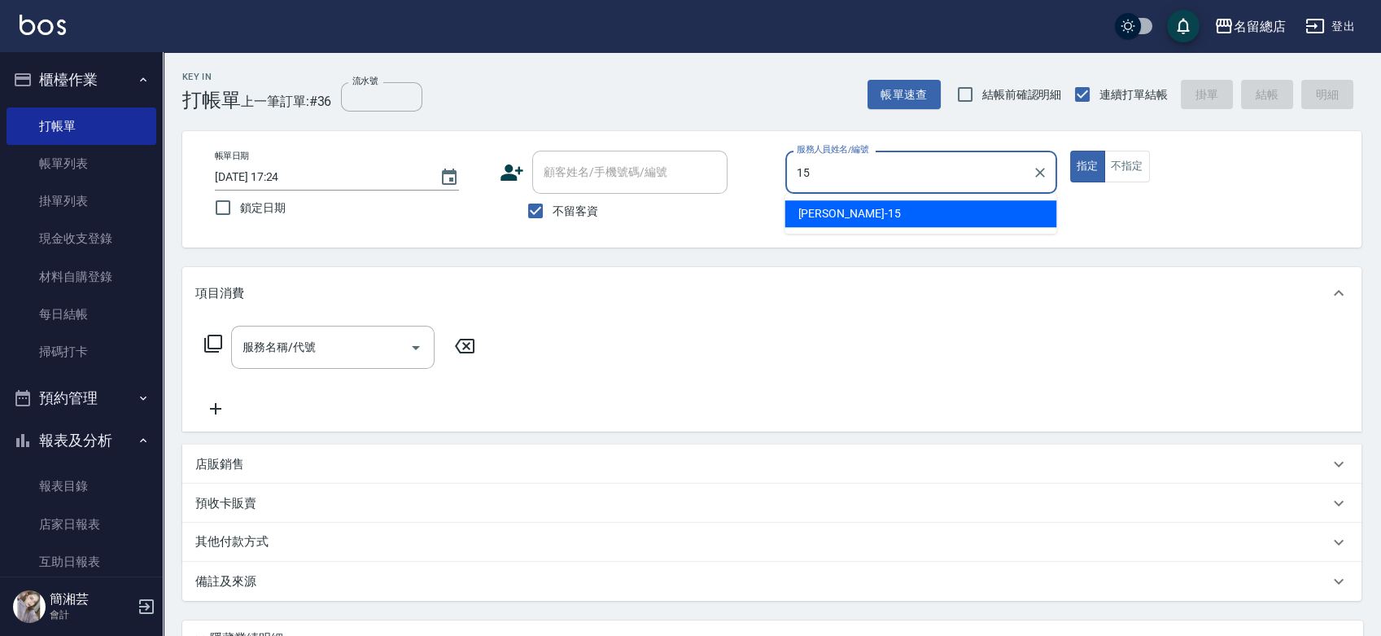
type input "[PERSON_NAME]-15"
type button "true"
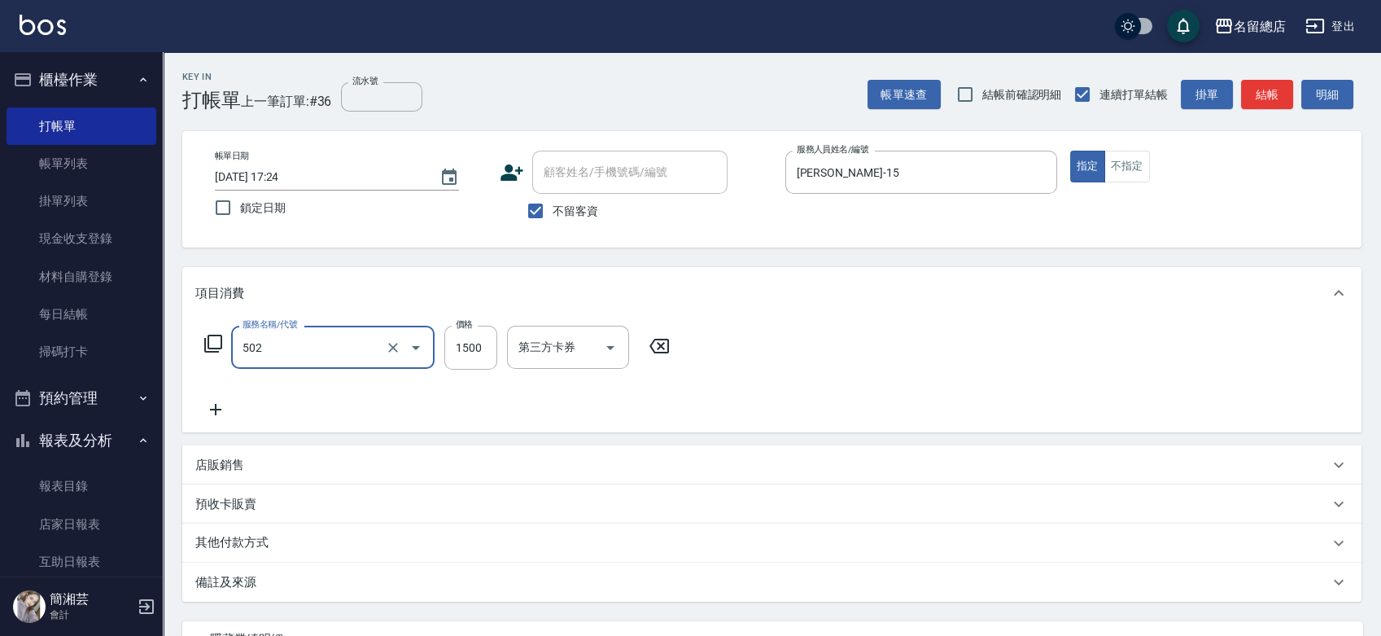
type input "染髮1500以上(502)"
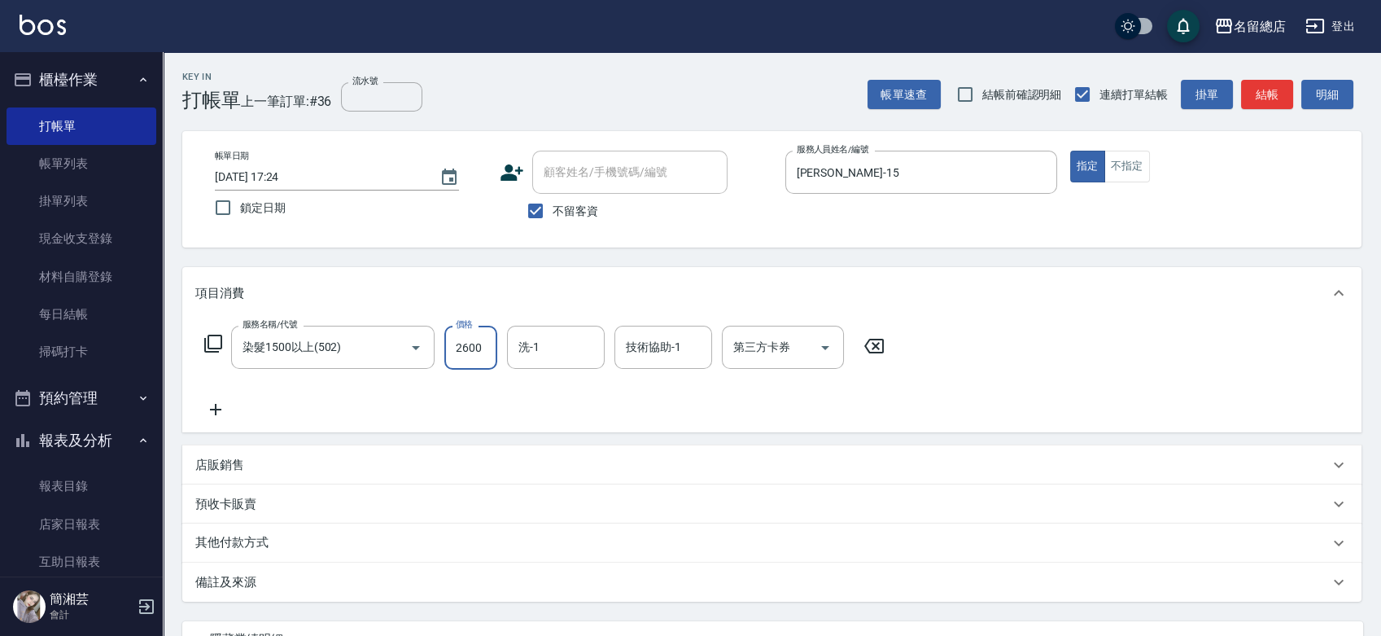
type input "2600"
type input "游之語-48"
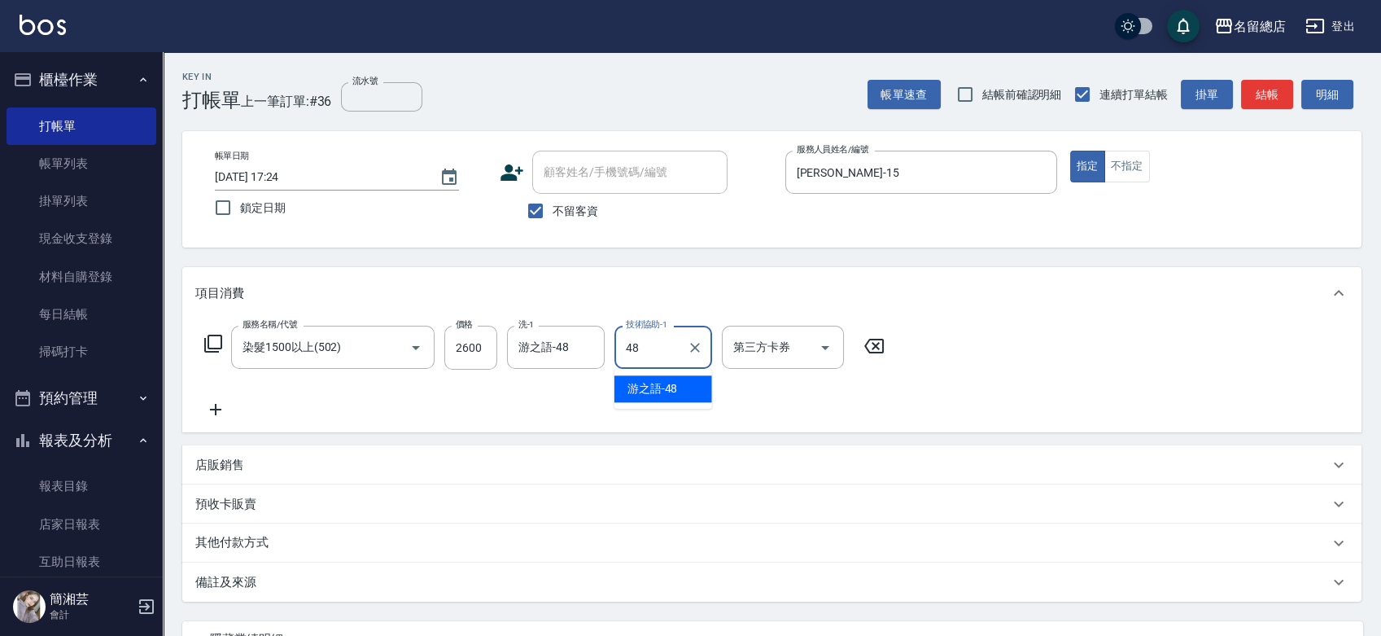
type input "游之語-48"
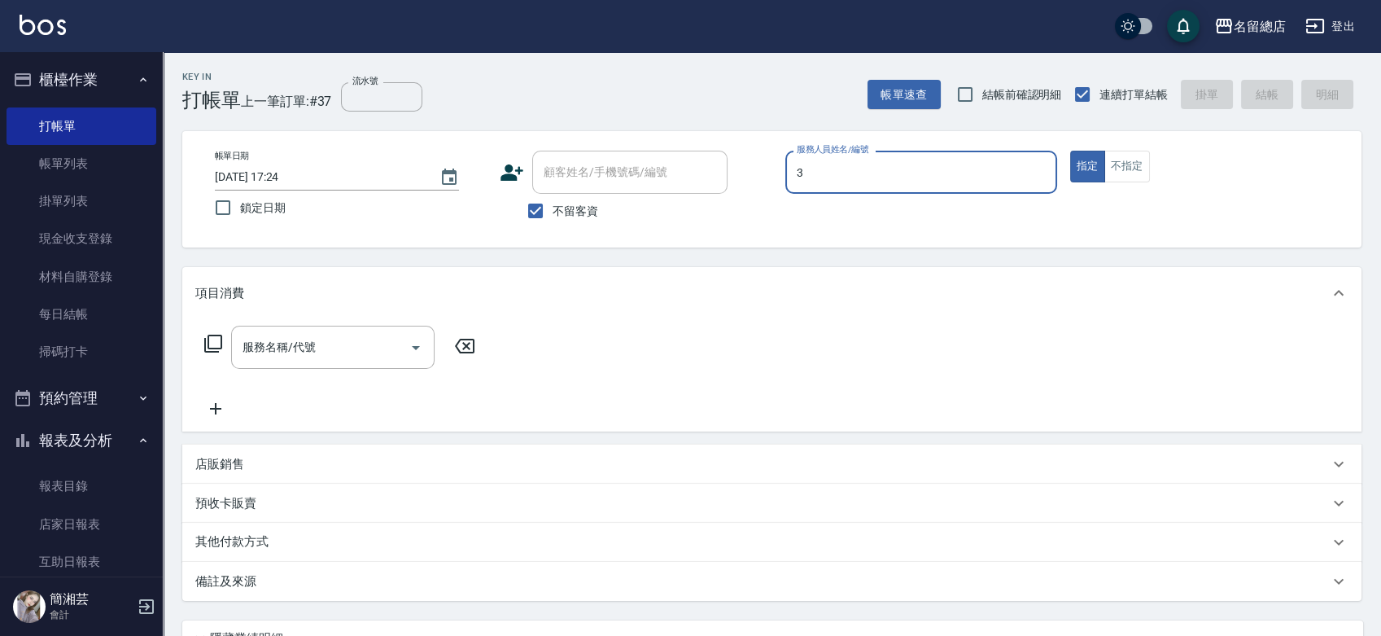
type input "[PERSON_NAME]-3"
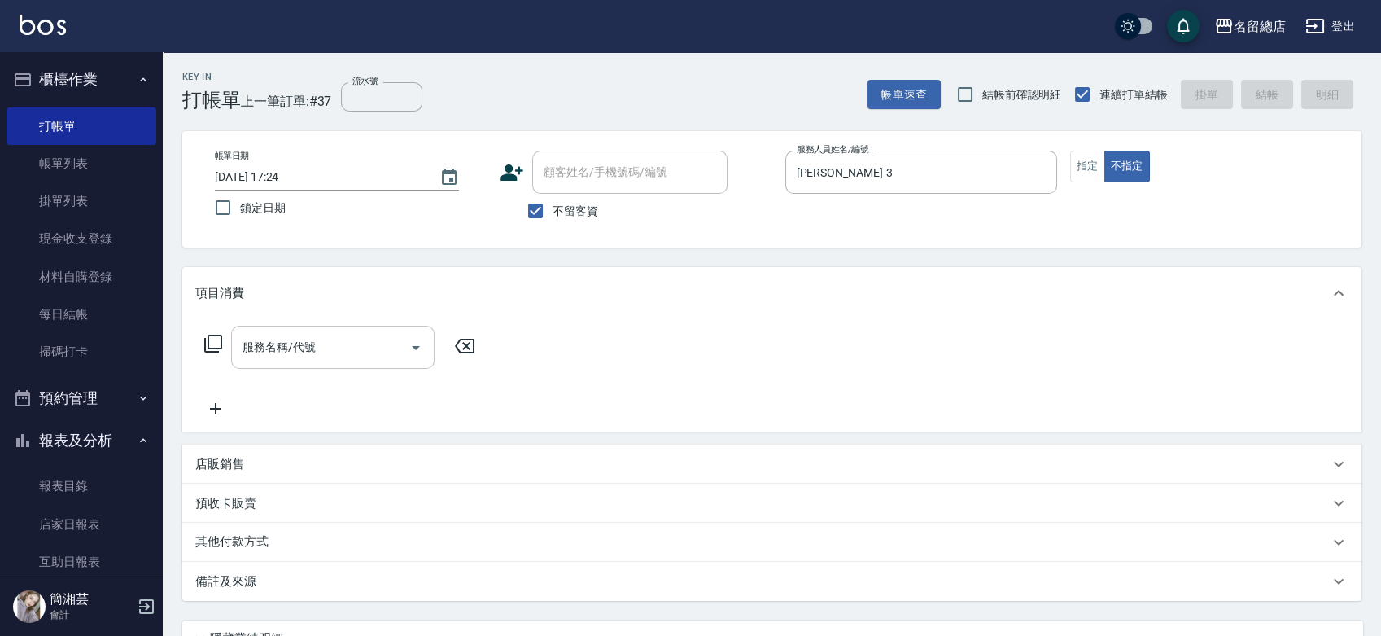
click at [322, 329] on div "服務名稱/代號" at bounding box center [332, 347] width 203 height 43
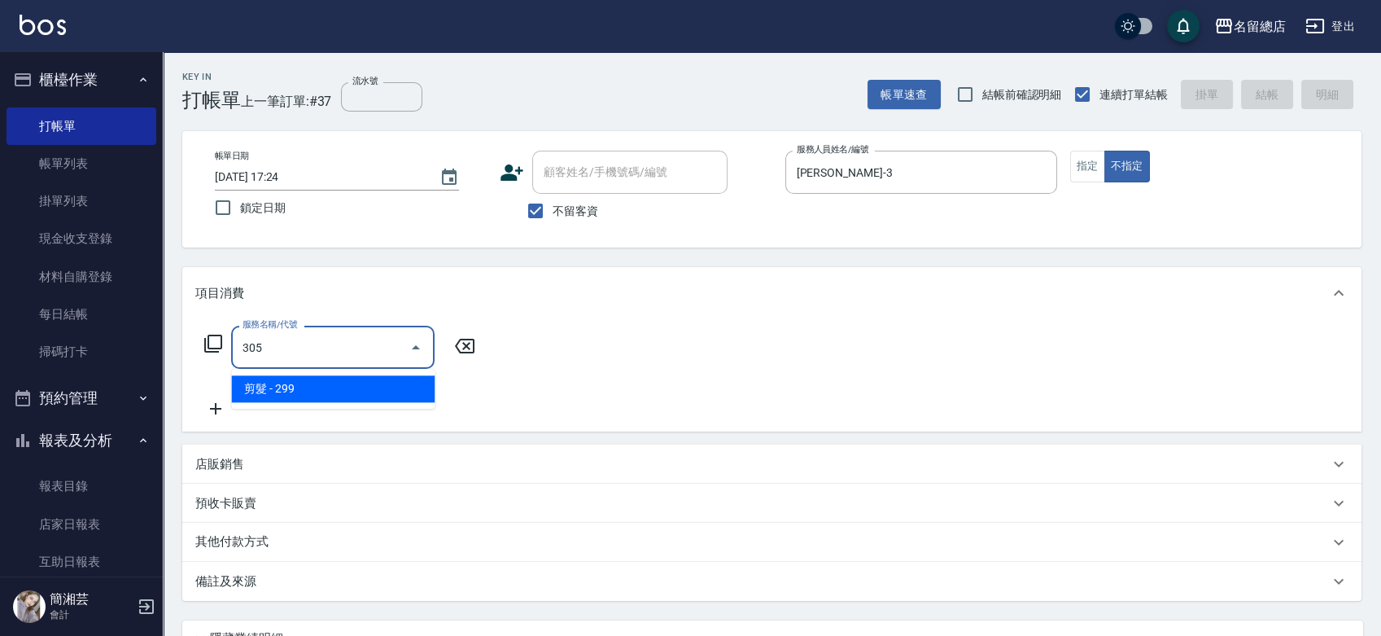
type input "剪髮(305)"
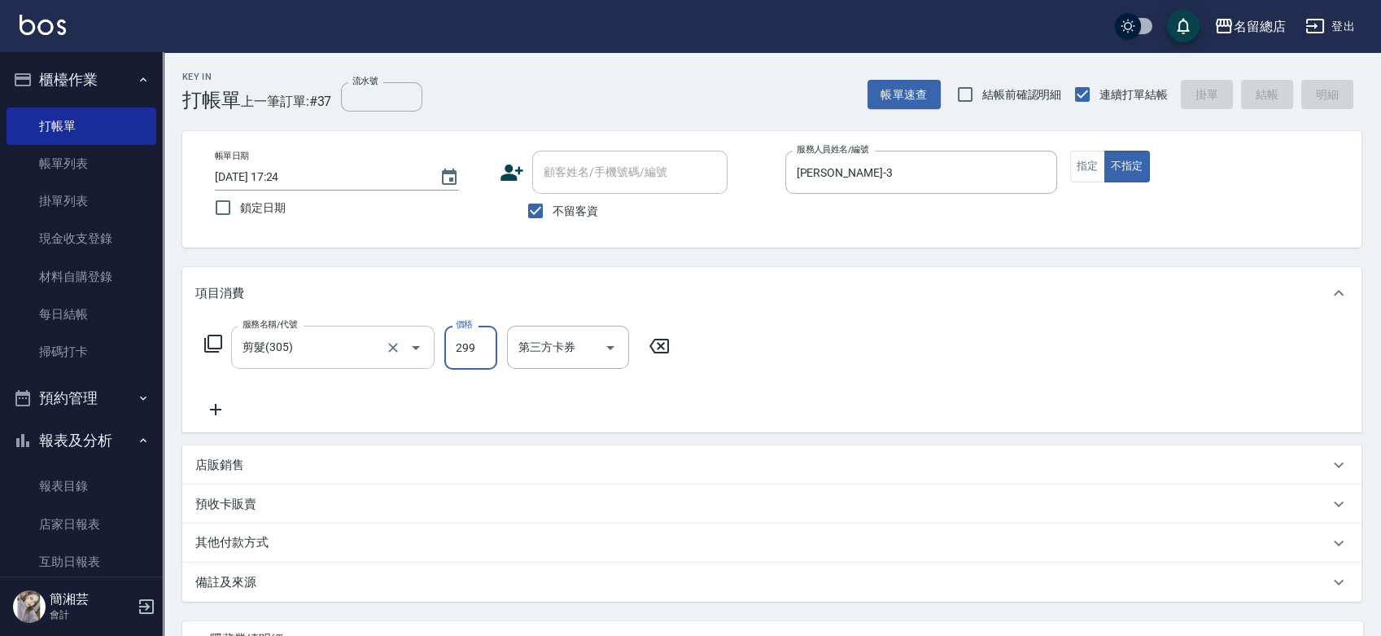
type input "[DATE] 17:25"
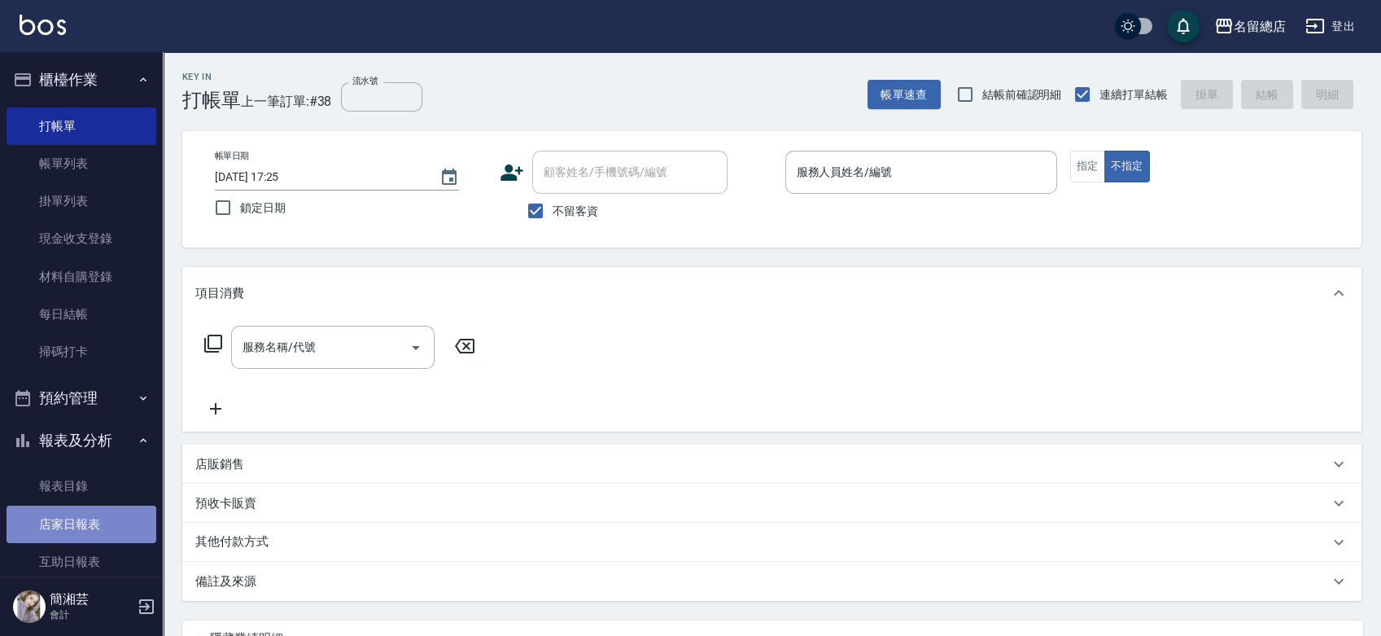
click at [87, 531] on link "店家日報表" at bounding box center [82, 523] width 150 height 37
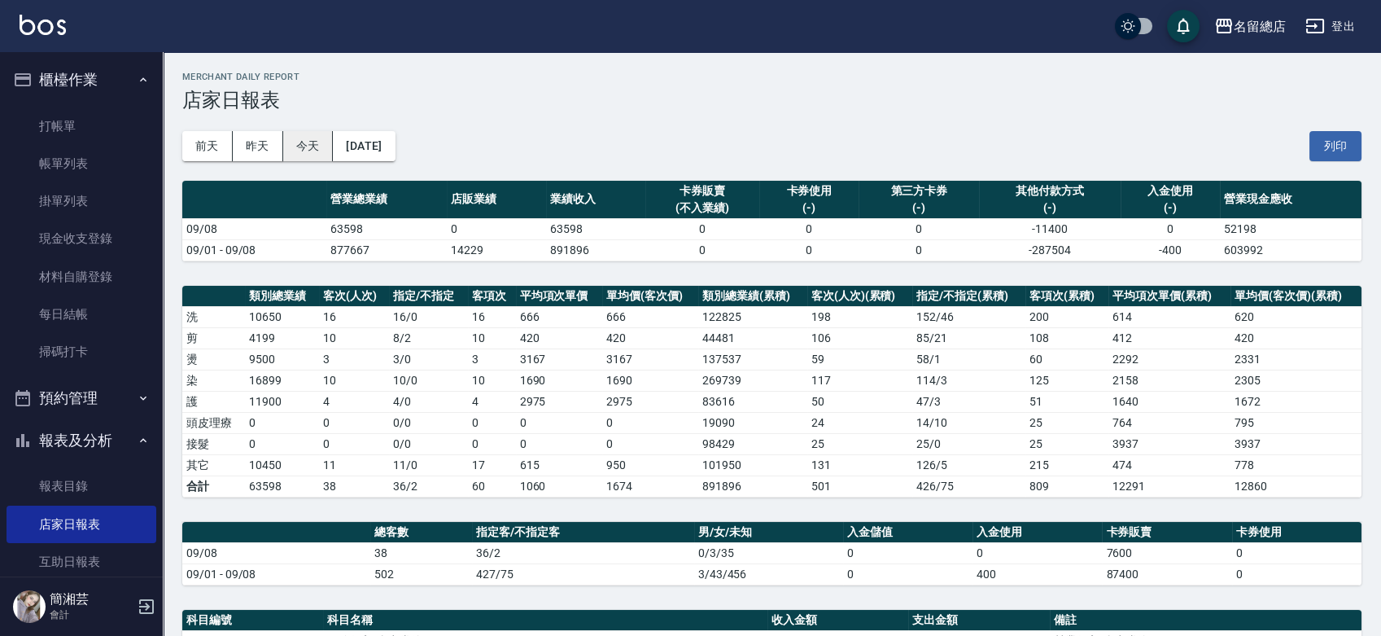
click at [307, 147] on button "今天" at bounding box center [308, 146] width 50 height 30
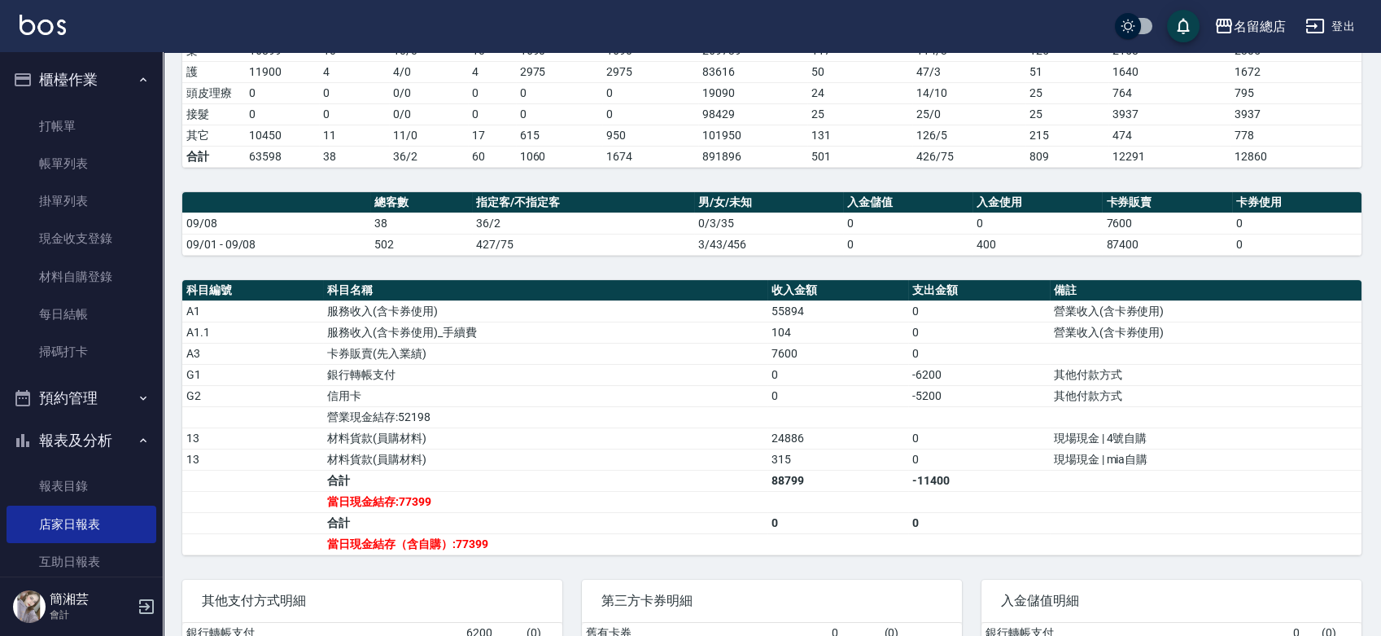
scroll to position [361, 0]
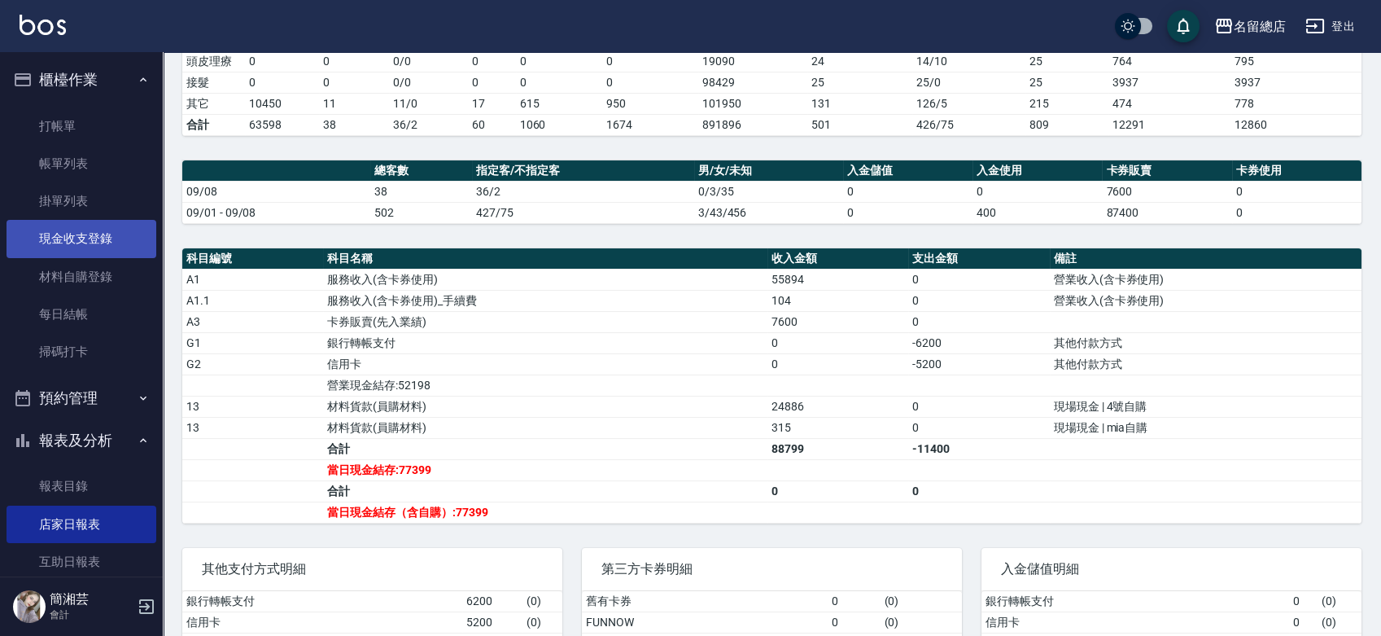
click at [59, 239] on link "現金收支登錄" at bounding box center [82, 238] width 150 height 37
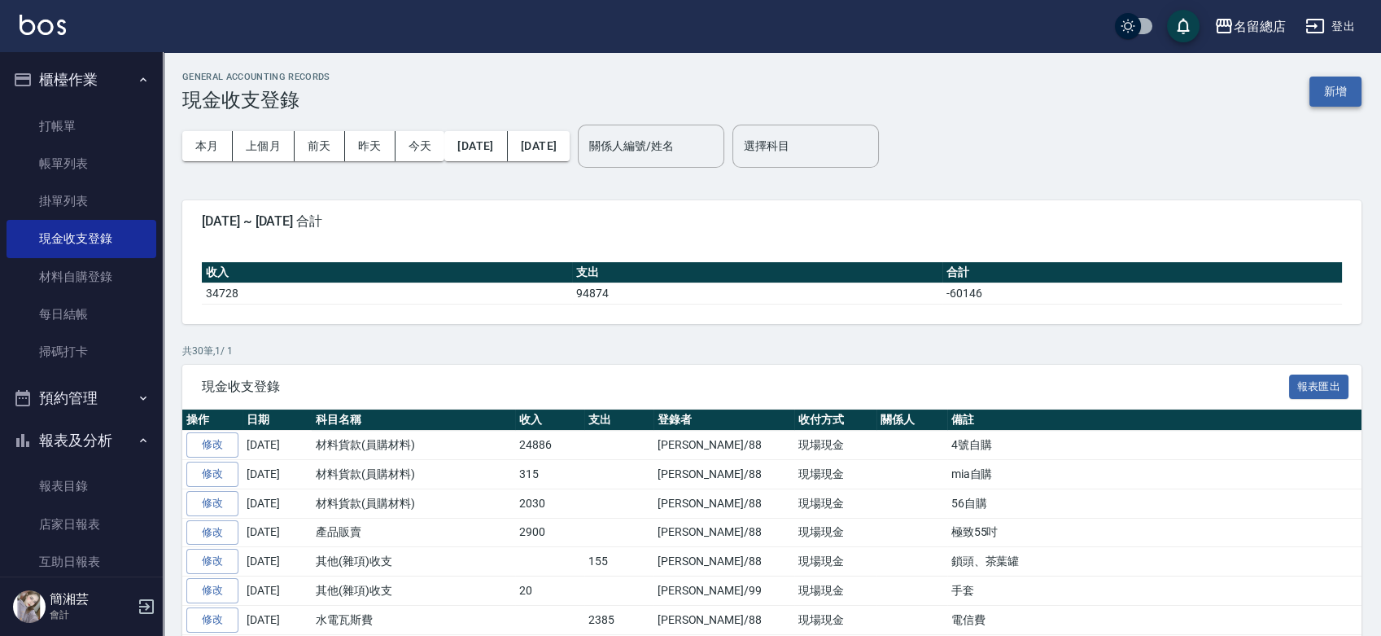
click at [1334, 93] on button "新增" at bounding box center [1336, 92] width 52 height 30
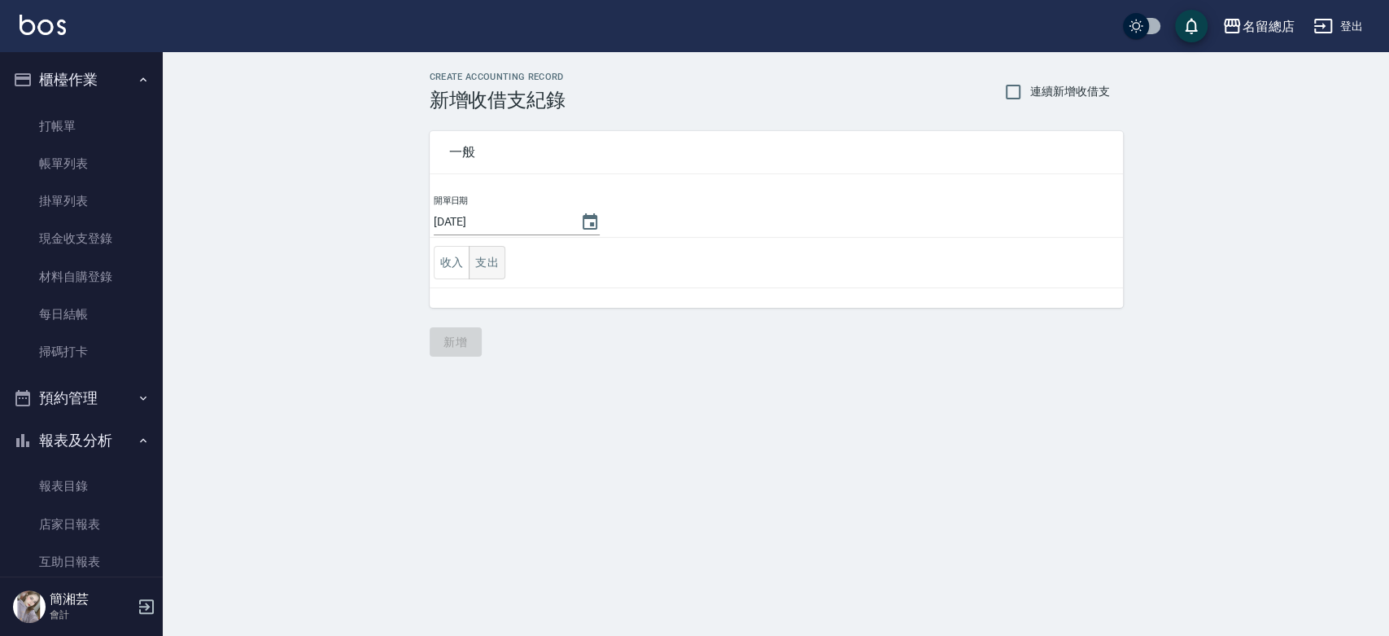
click at [477, 265] on button "支出" at bounding box center [487, 262] width 37 height 33
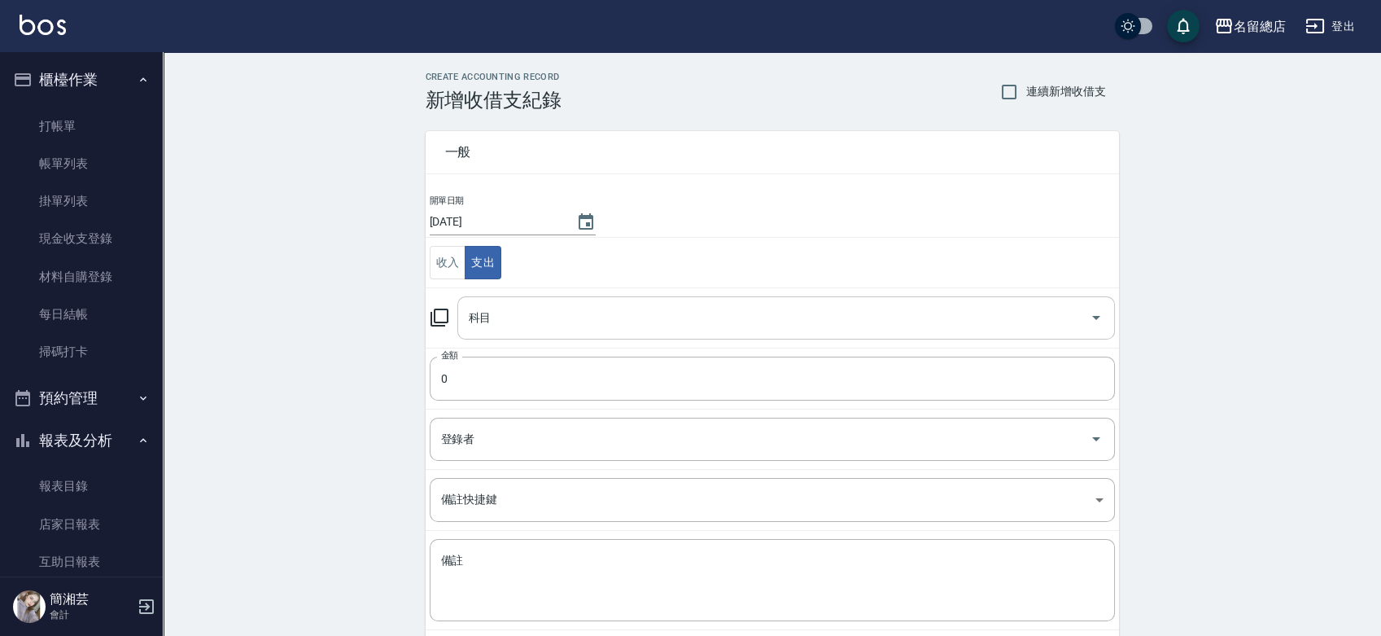
click at [523, 322] on input "科目" at bounding box center [774, 318] width 619 height 28
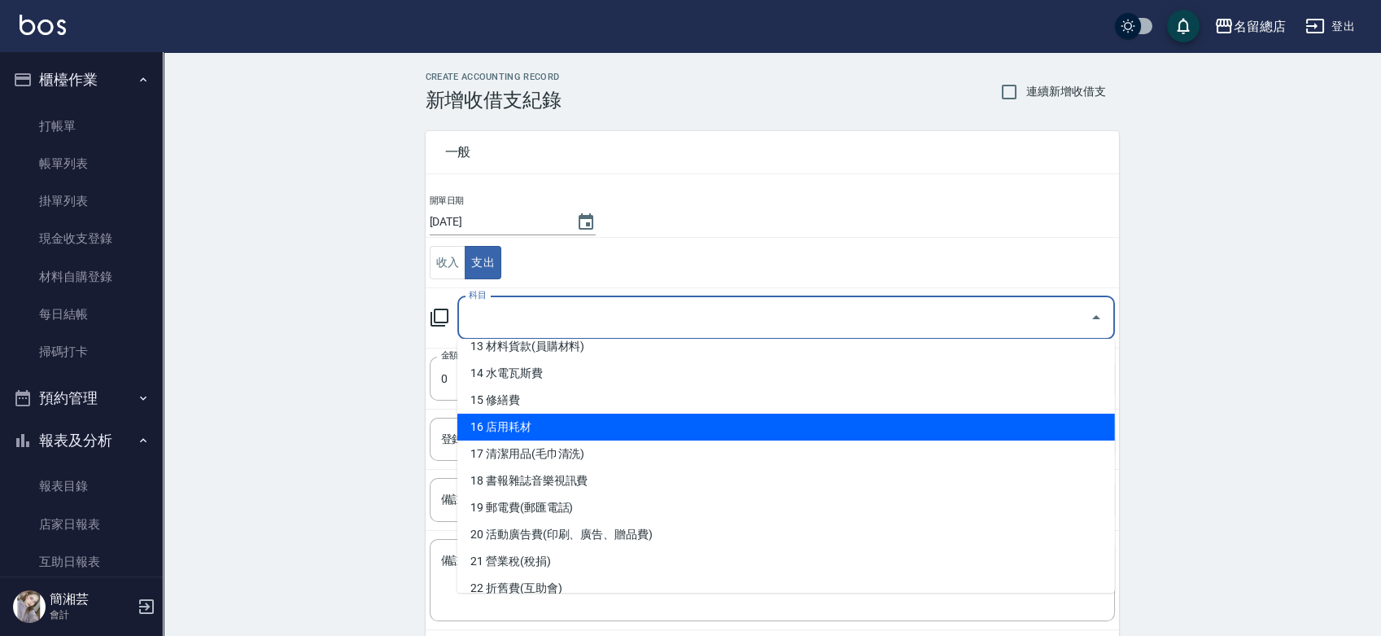
scroll to position [271, 0]
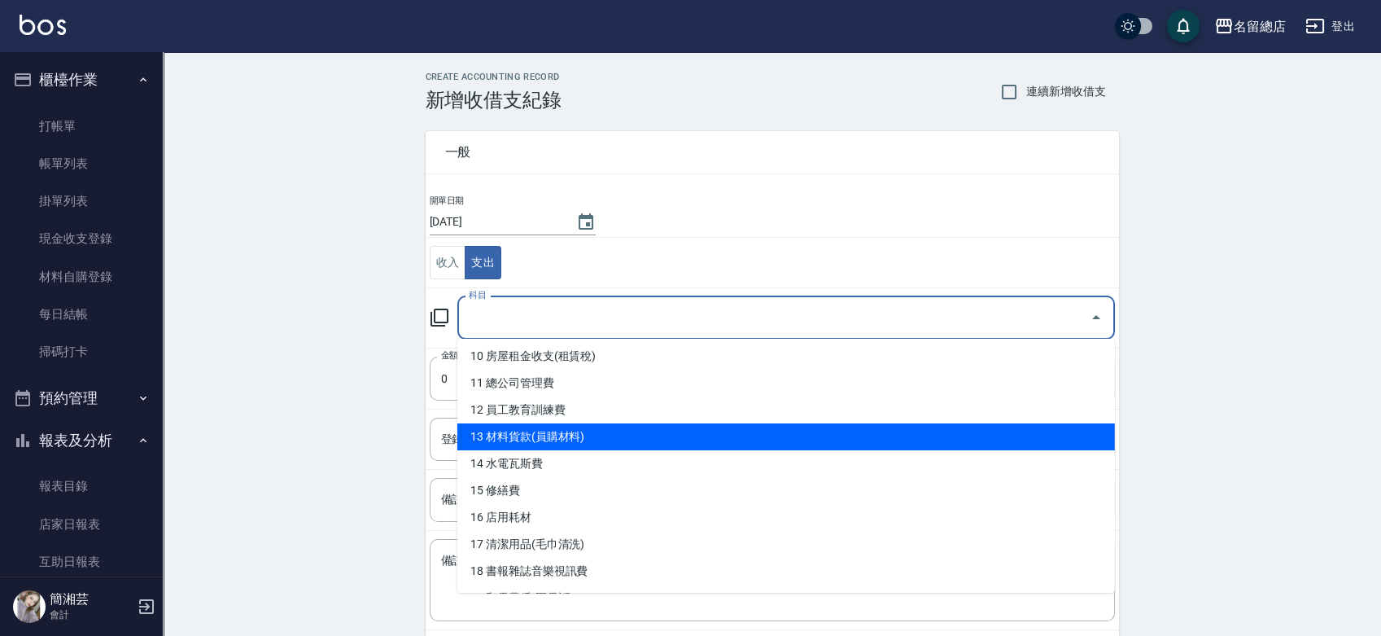
click at [554, 433] on li "13 材料貨款(員購材料)" at bounding box center [786, 436] width 658 height 27
type input "13 材料貨款(員購材料)"
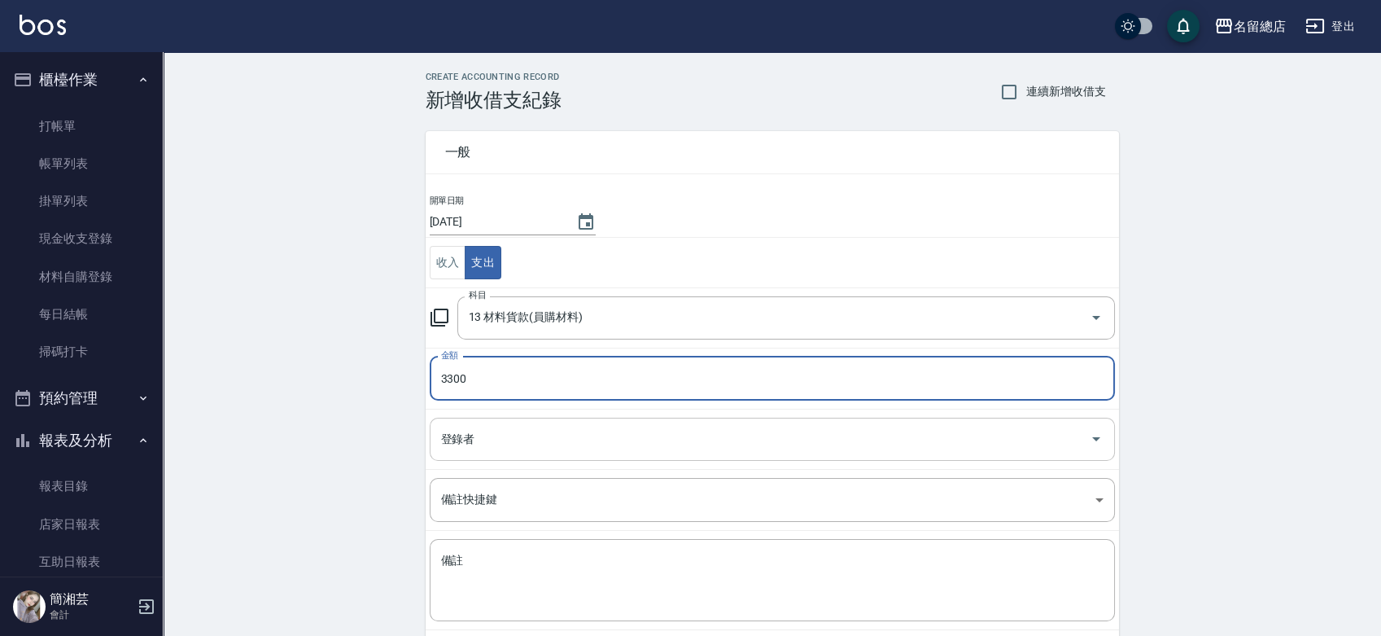
type input "3300"
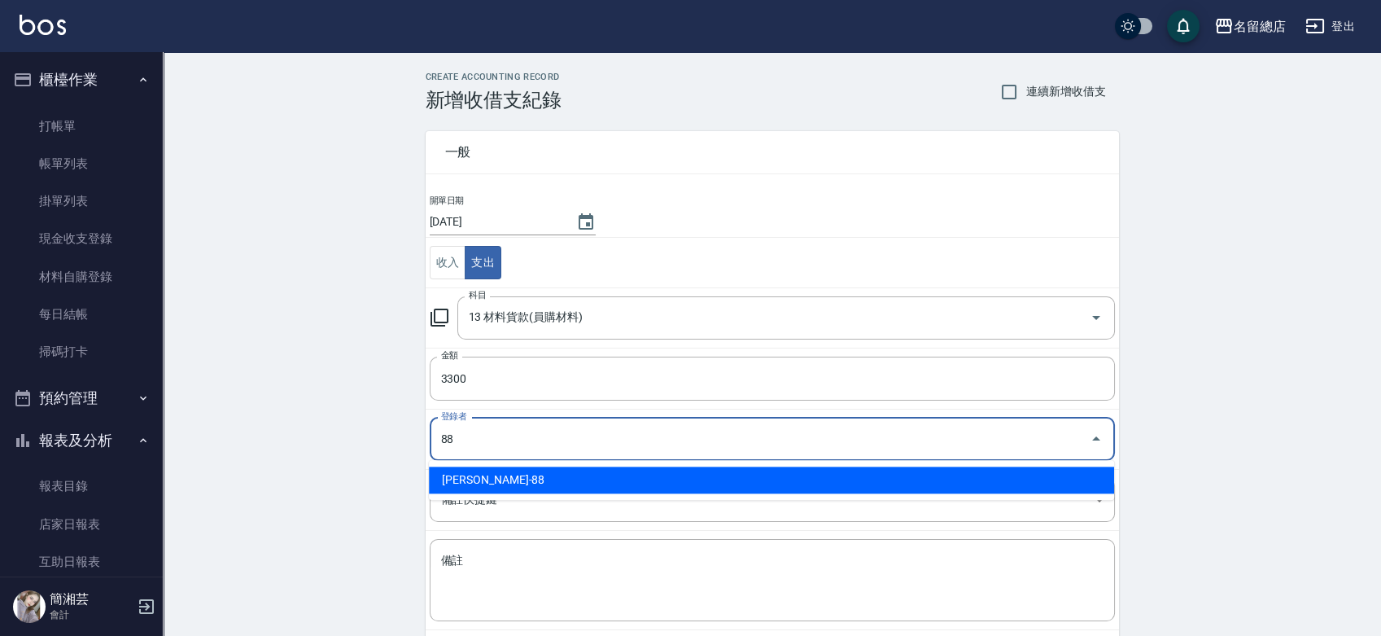
type input "[PERSON_NAME]-88"
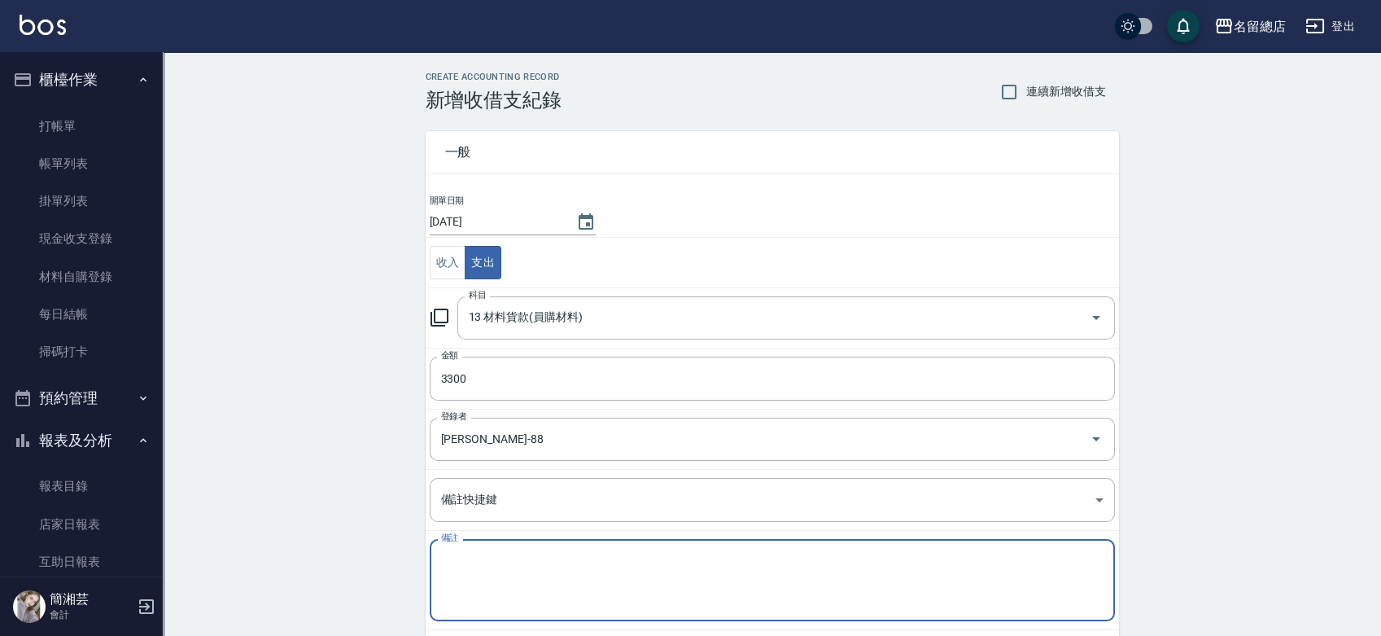
click at [530, 566] on textarea "備註" at bounding box center [772, 580] width 663 height 55
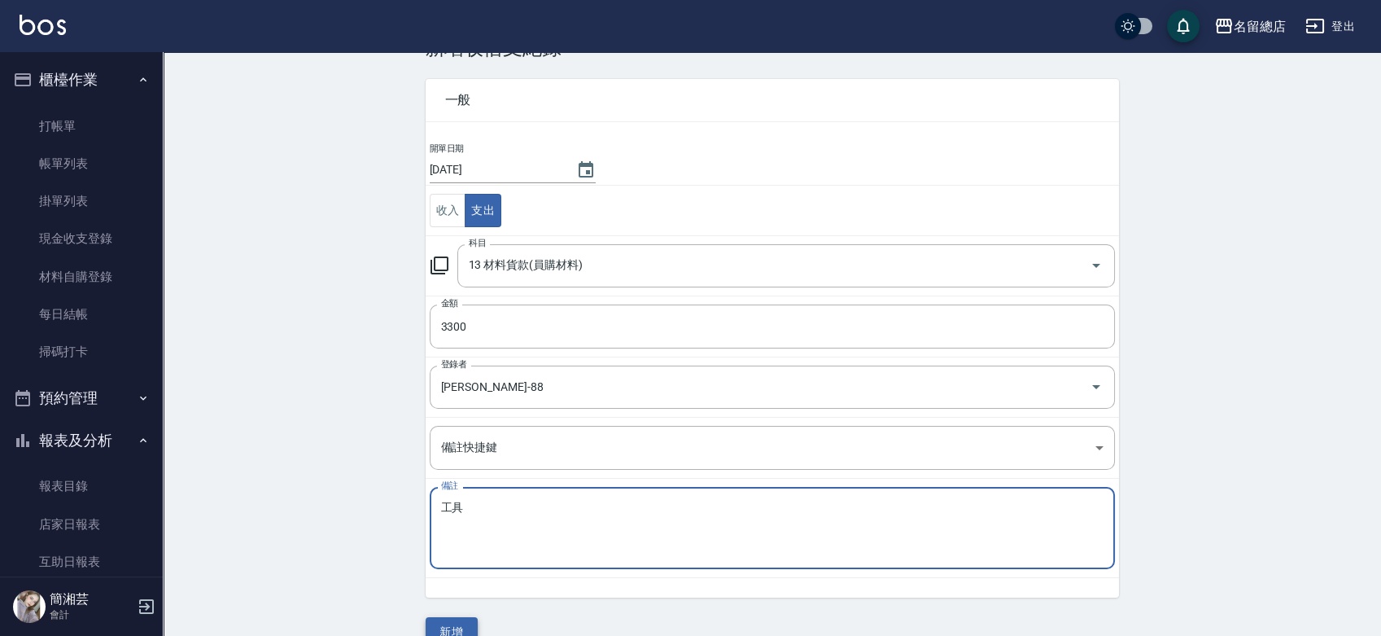
scroll to position [81, 0]
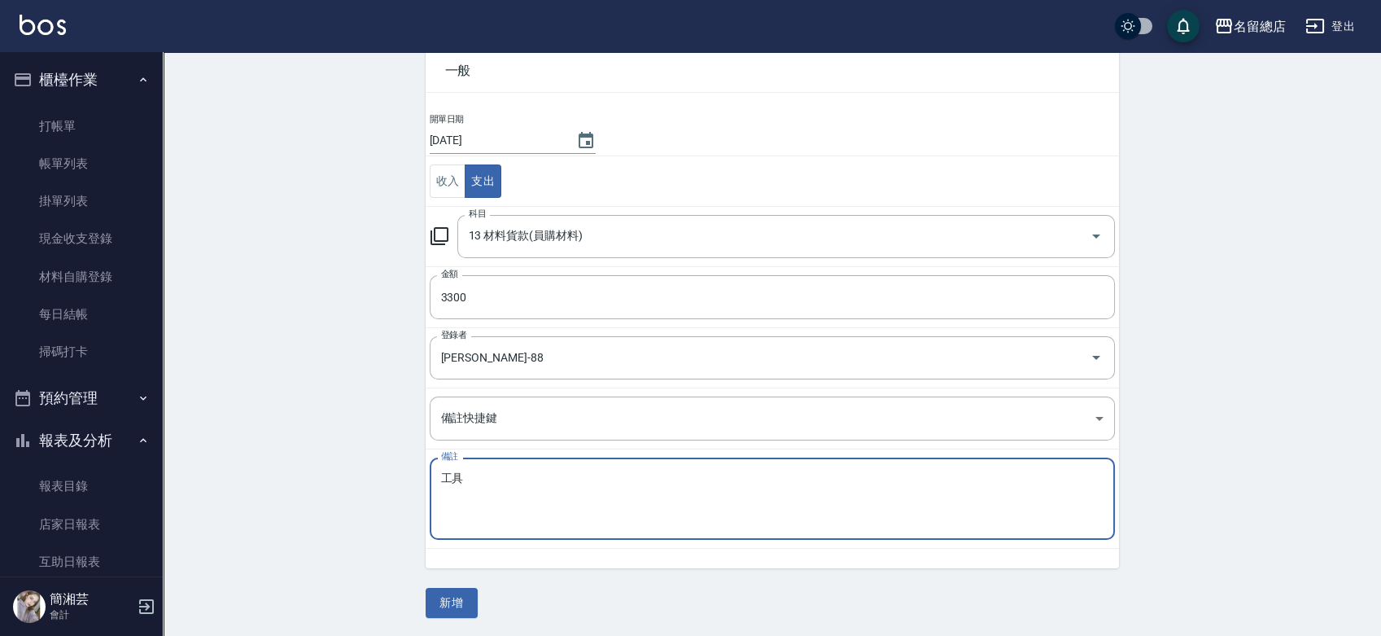
type textarea "工具"
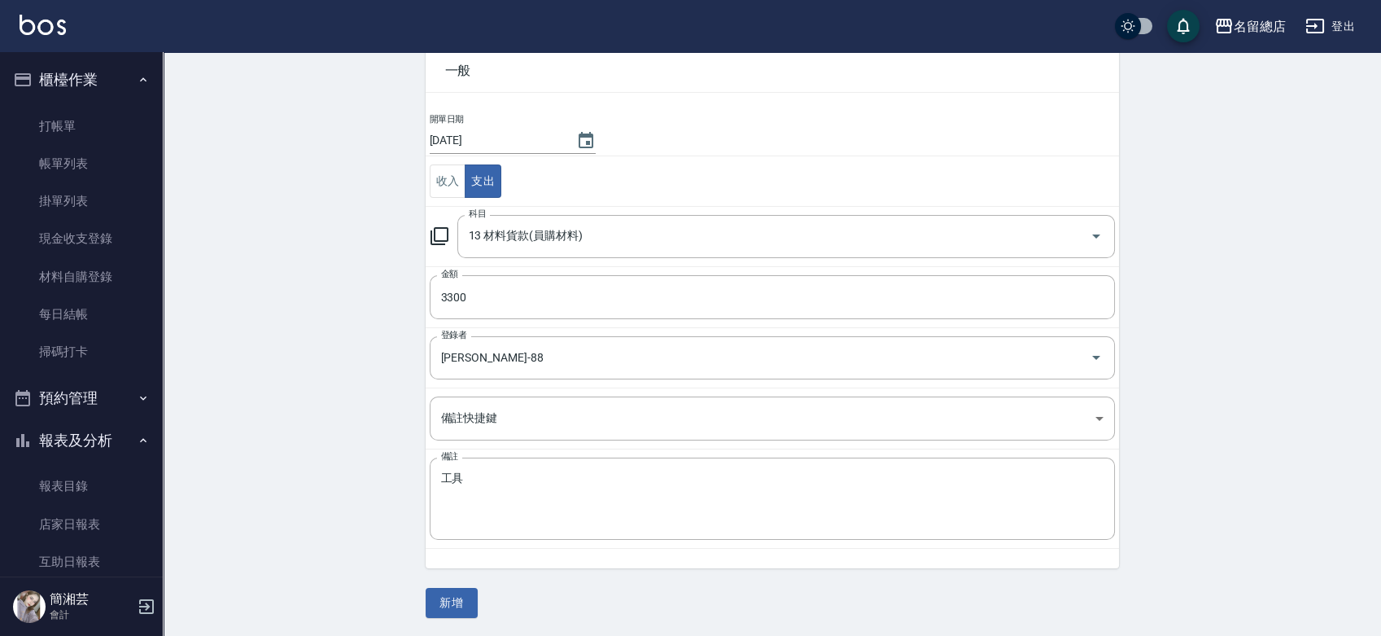
click at [462, 616] on div "CREATE ACCOUNTING RECORD 新增收借支紀錄 連續新增收借支 一般 開單日期 [DATE] 收入 支出 科目 13 材料貨款(員購材料) …" at bounding box center [772, 304] width 1219 height 667
click at [462, 602] on button "新增" at bounding box center [452, 603] width 52 height 30
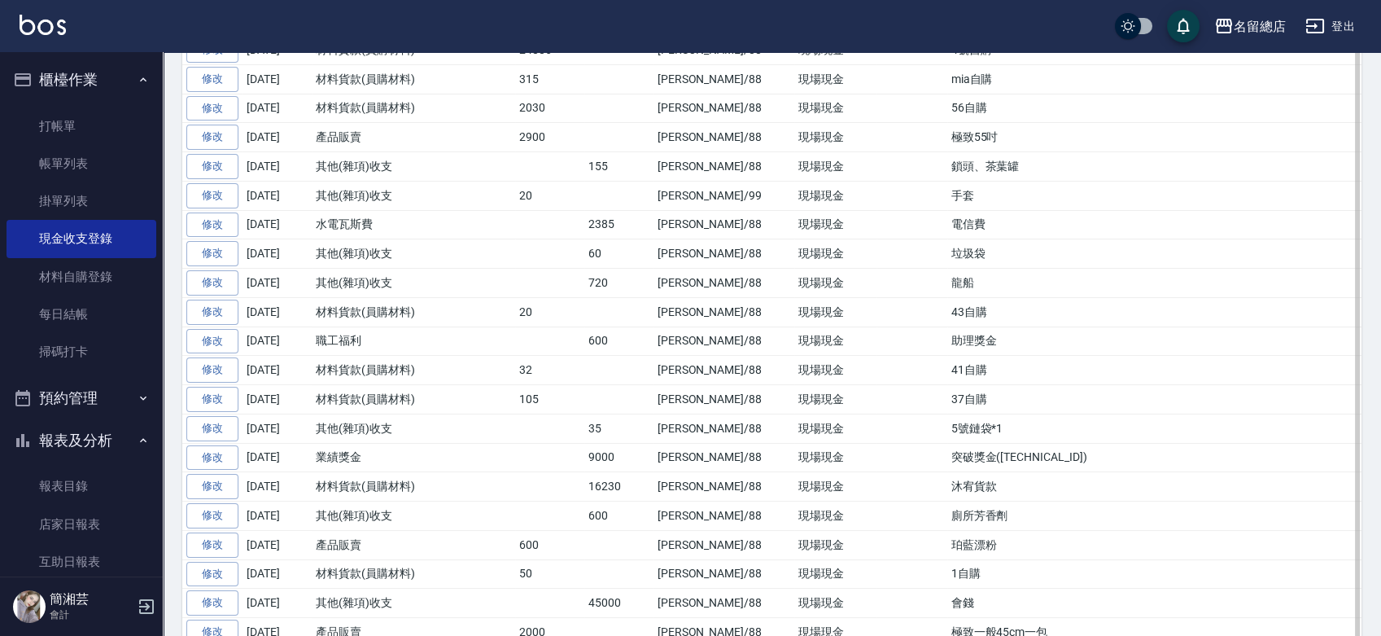
scroll to position [118, 0]
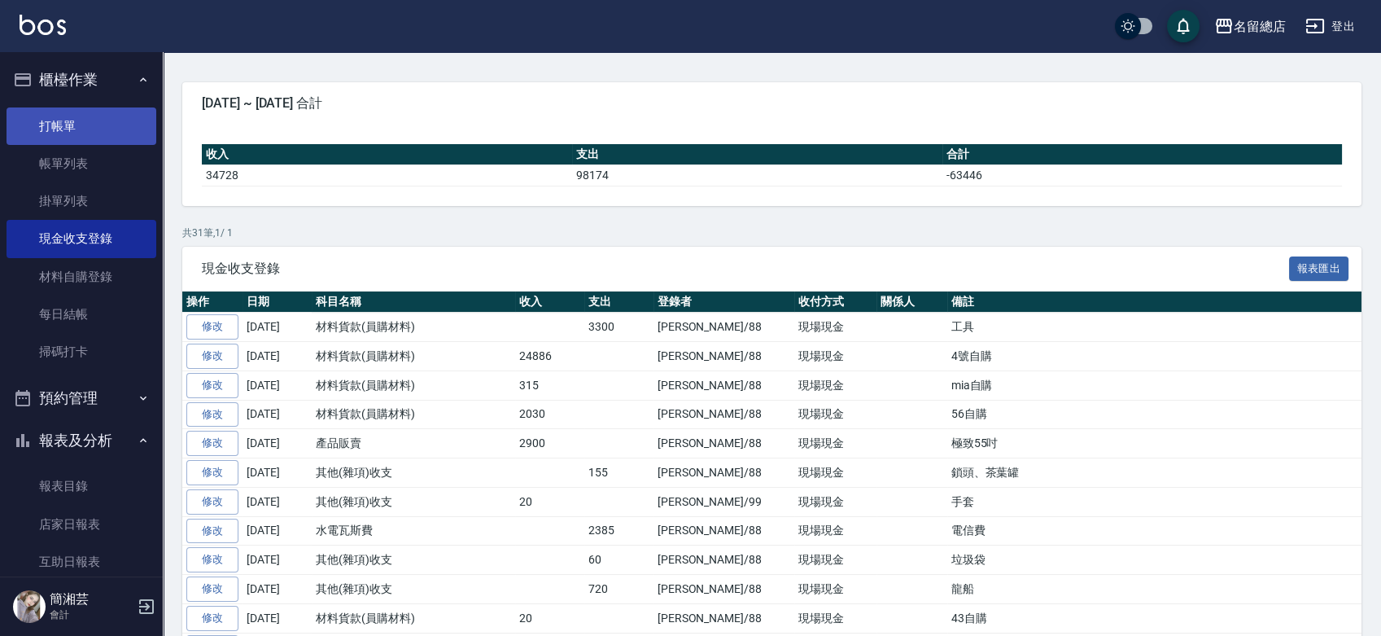
click at [94, 120] on link "打帳單" at bounding box center [82, 125] width 150 height 37
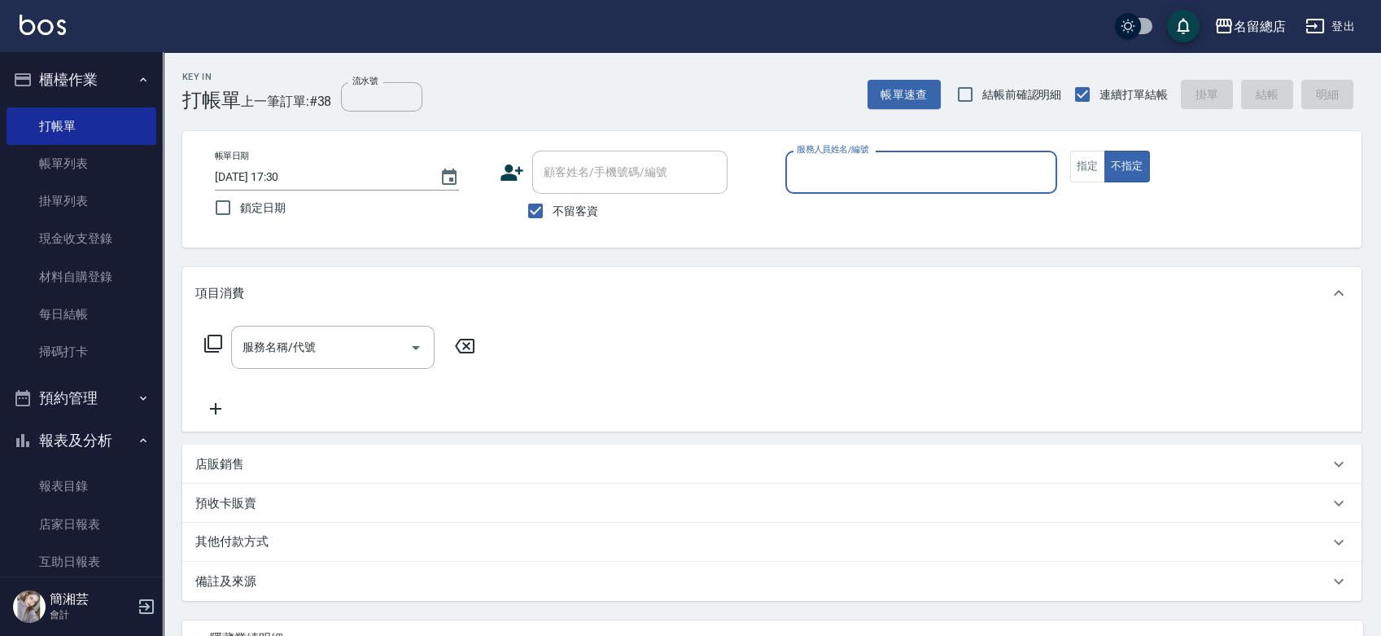
type input "0"
click at [1039, 179] on icon "Clear" at bounding box center [1040, 172] width 16 height 16
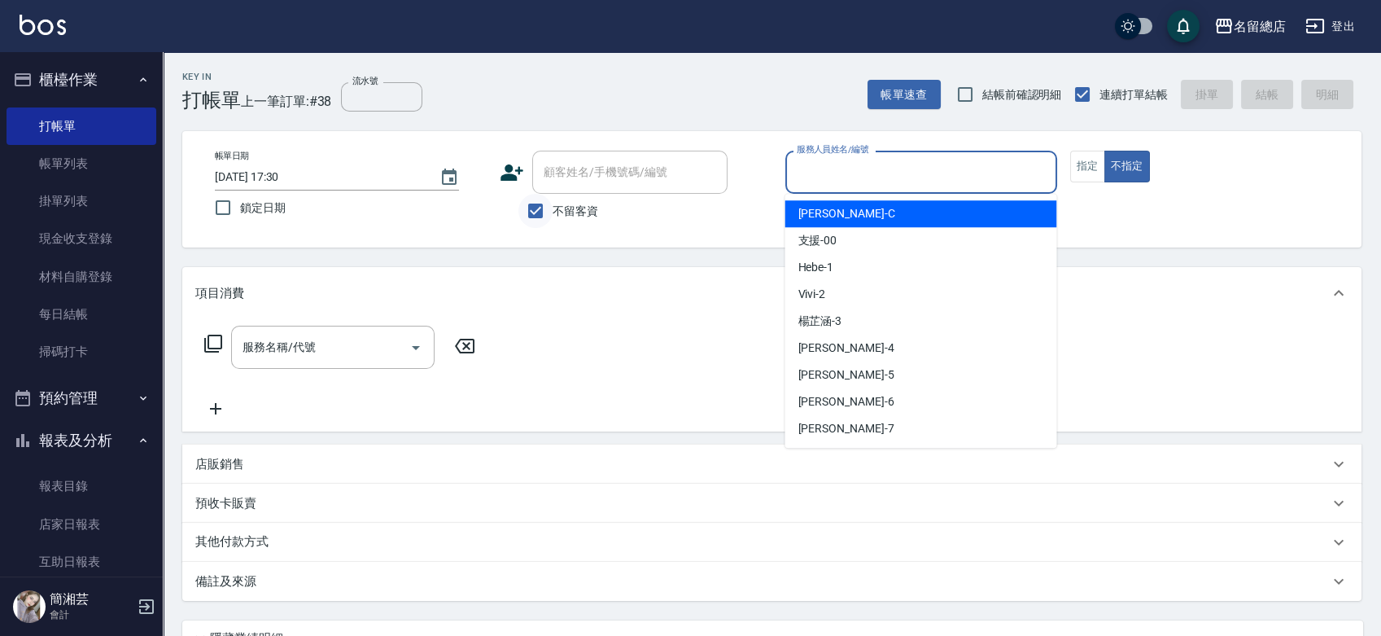
click at [540, 207] on input "不留客資" at bounding box center [536, 211] width 34 height 34
checkbox input "false"
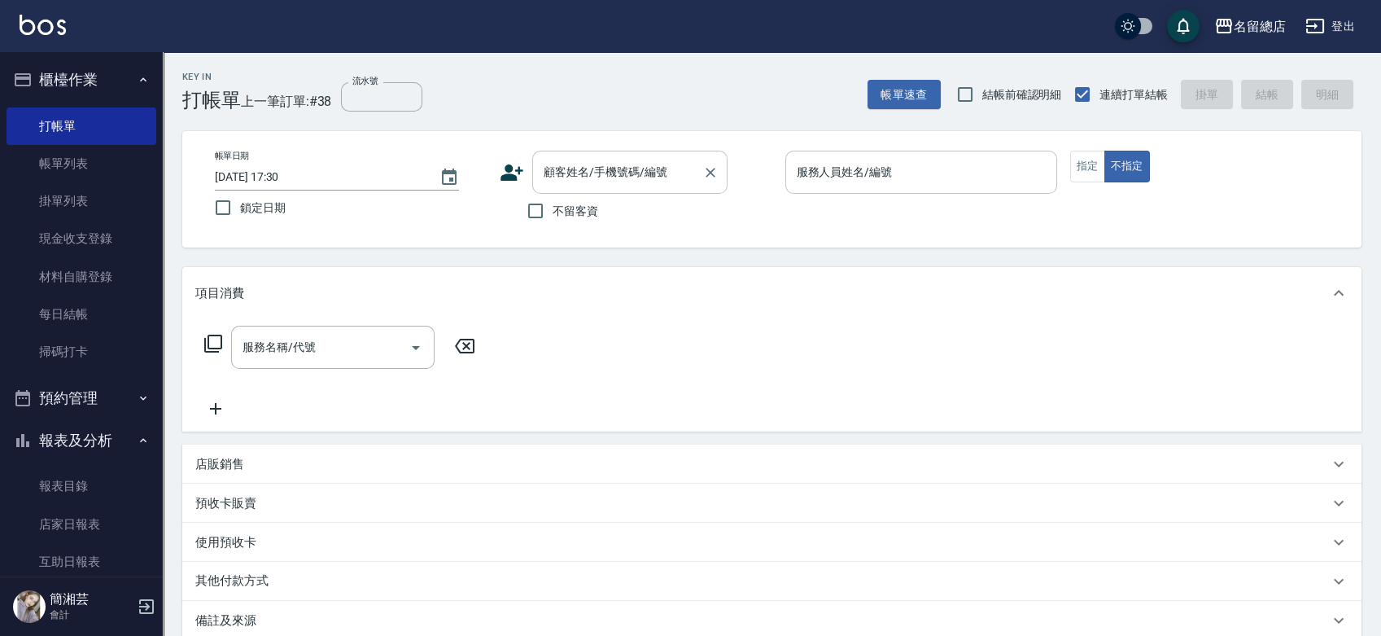
click at [555, 168] on div "顧客姓名/手機號碼/編號 顧客姓名/手機號碼/編號" at bounding box center [629, 172] width 195 height 43
type input "[PERSON_NAME]/0918007114/10501"
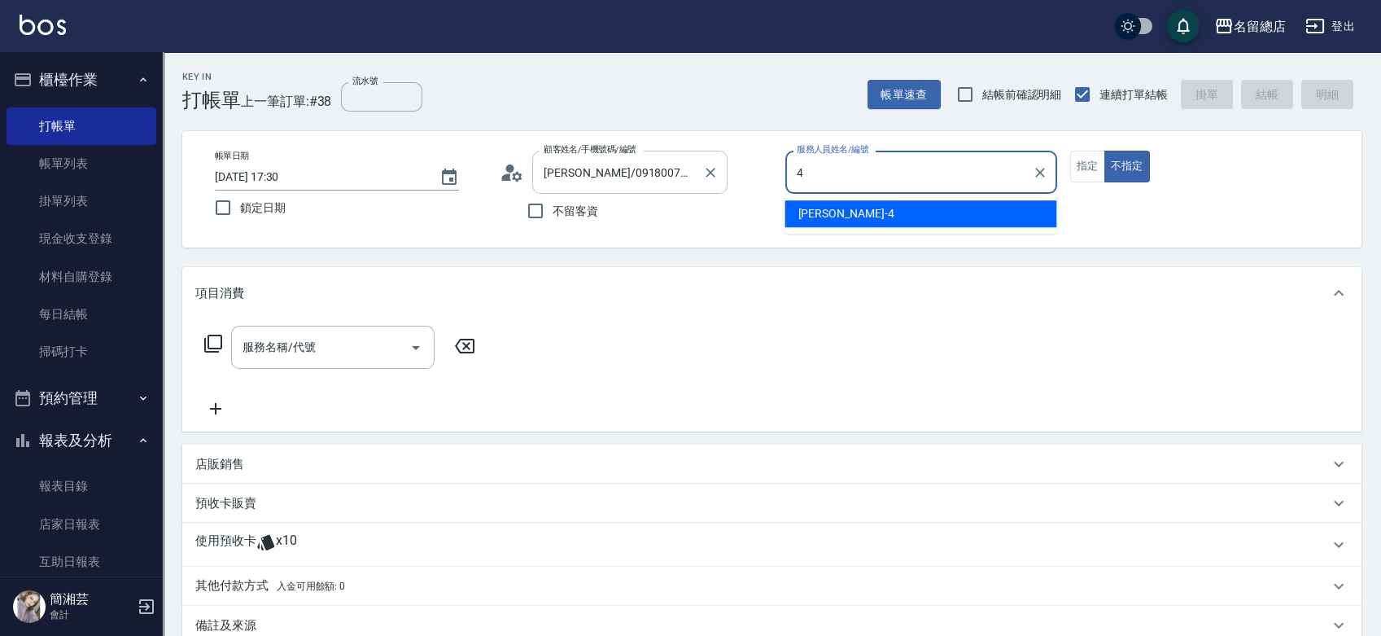
type input "[PERSON_NAME]-4"
type button "false"
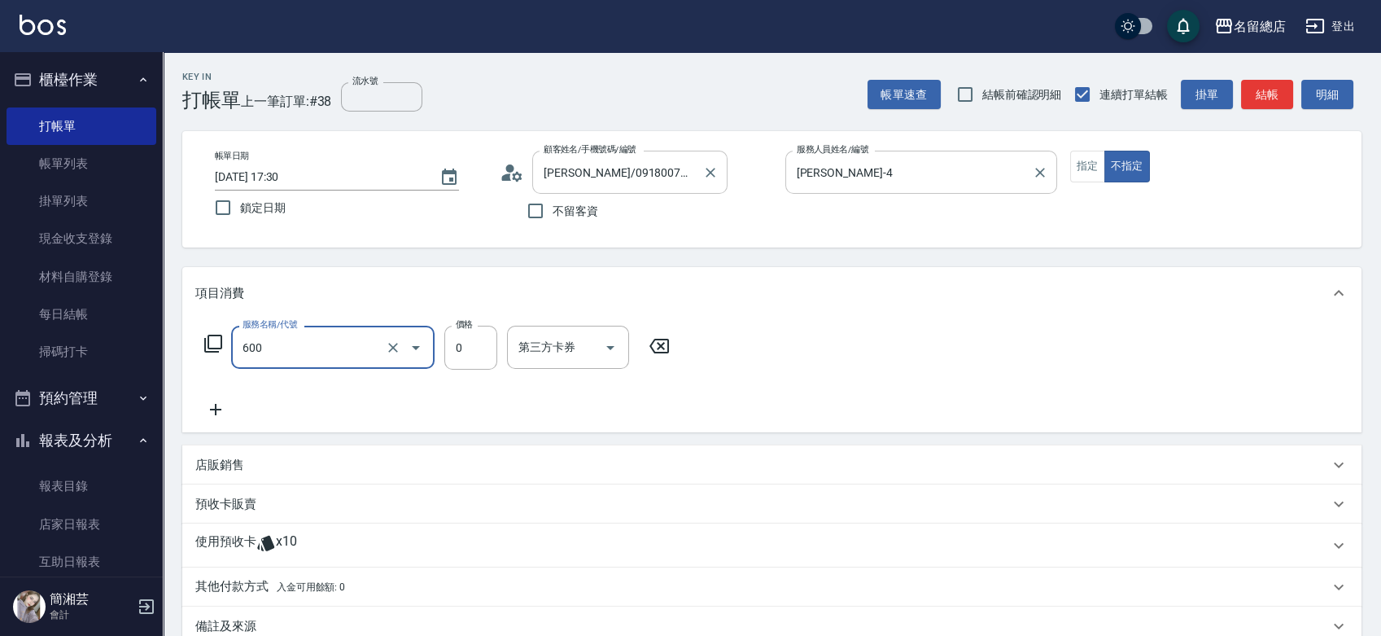
type input "洗髮(免費)(600)"
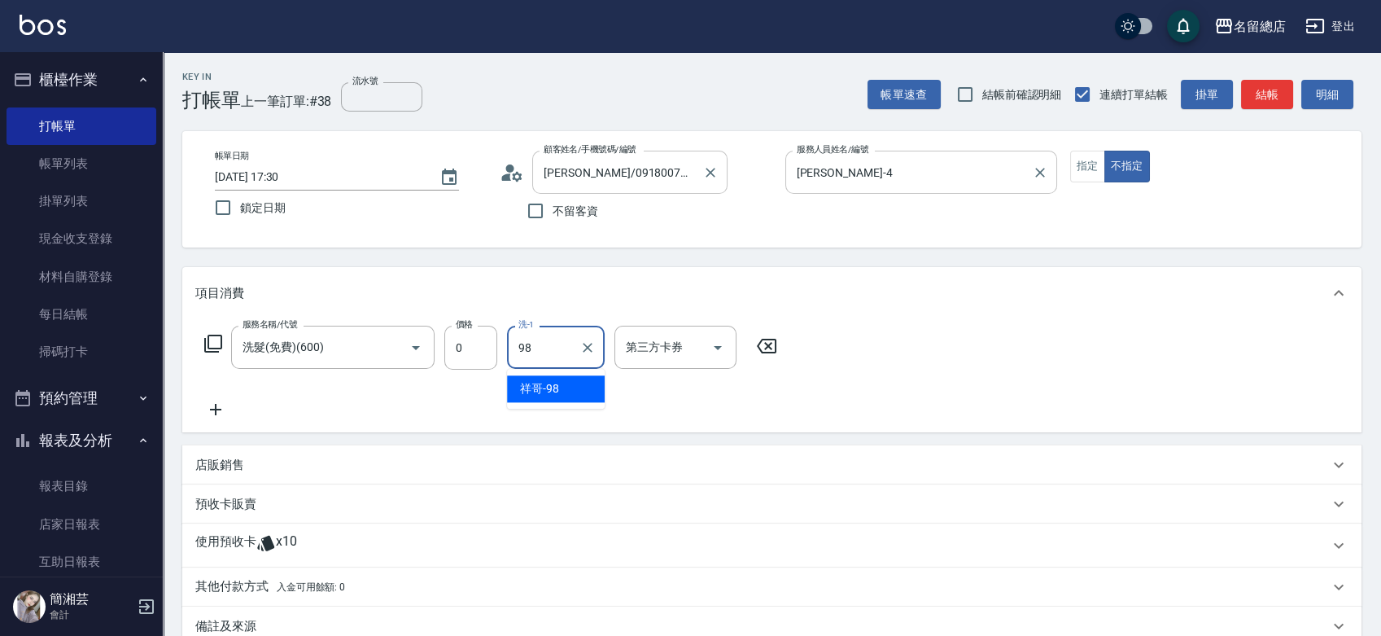
type input "祥哥-98"
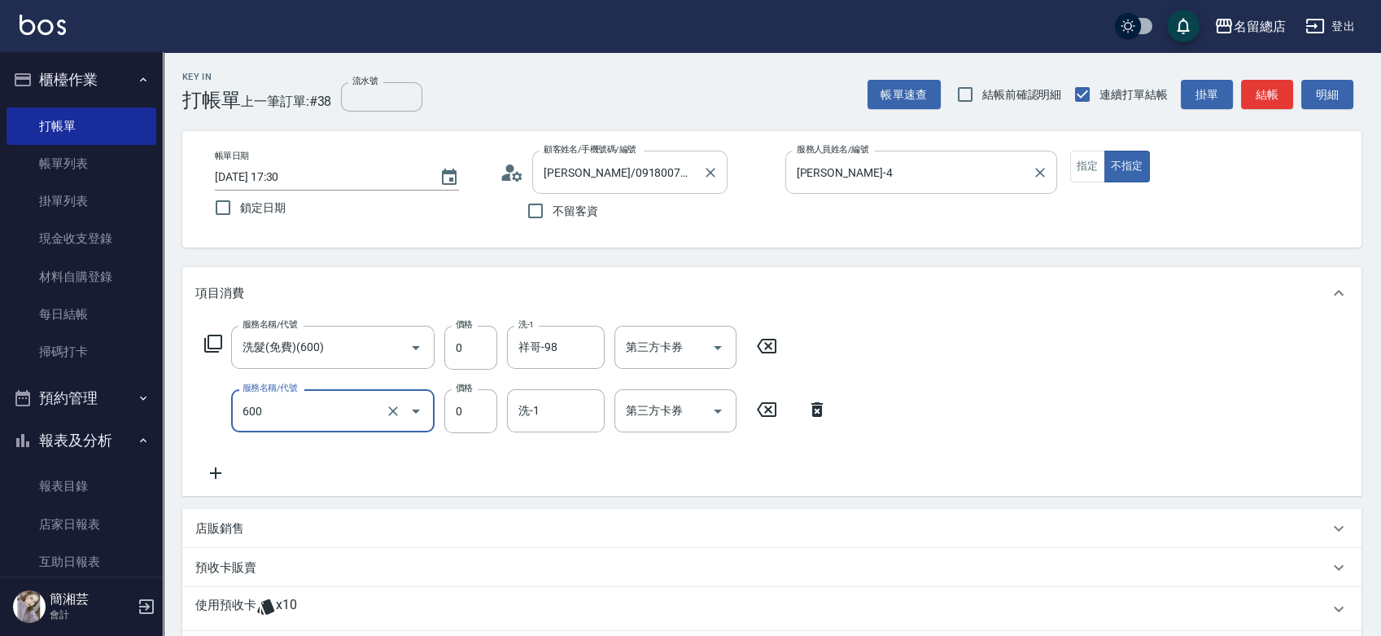
type input "洗髮(免費)(600)"
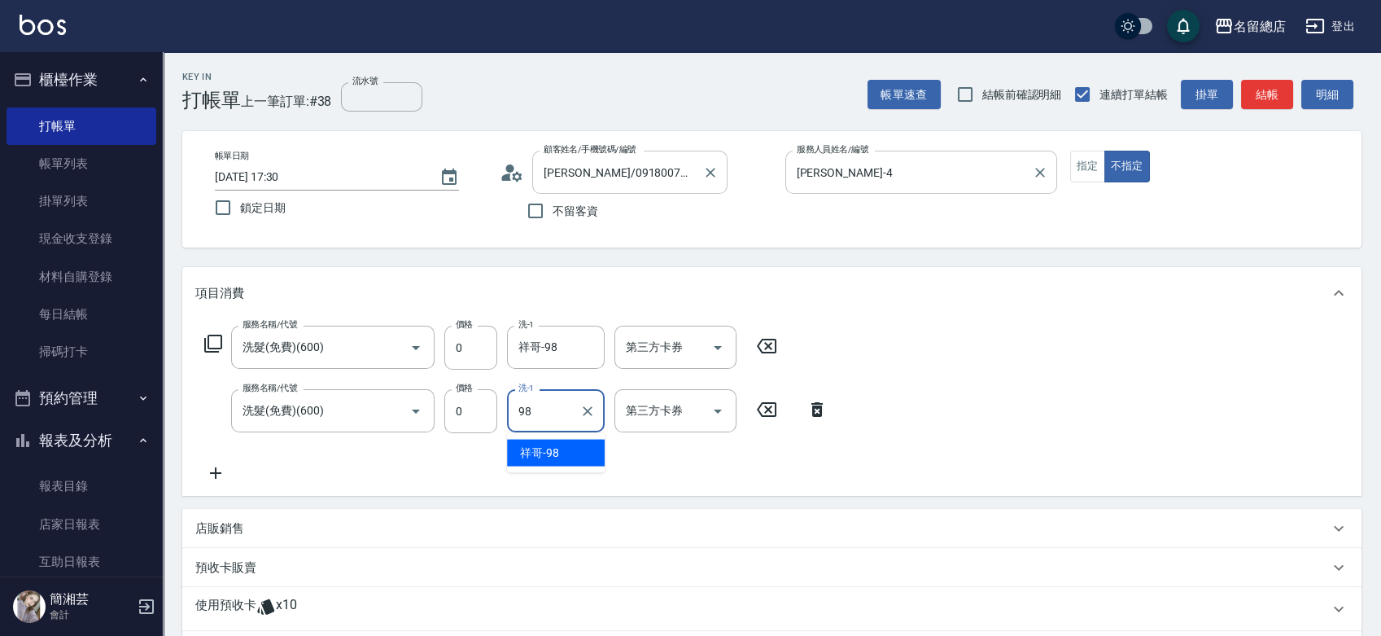
type input "祥哥-98"
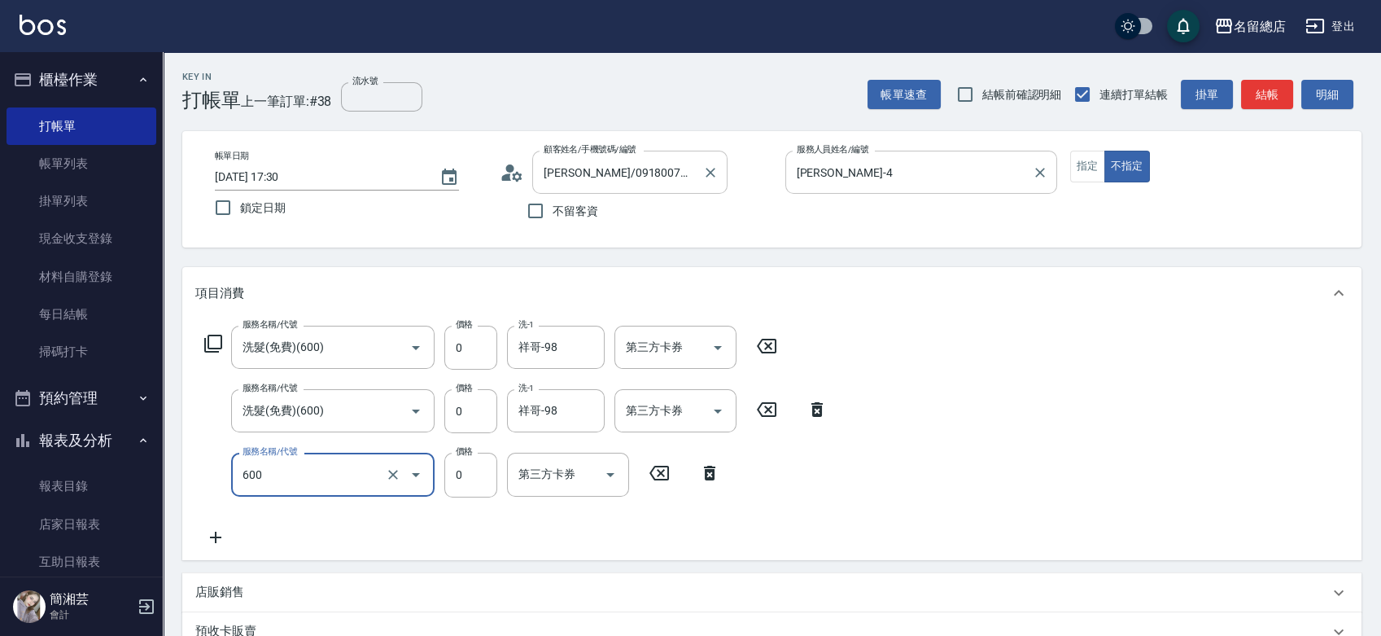
type input "洗髮(免費)(600)"
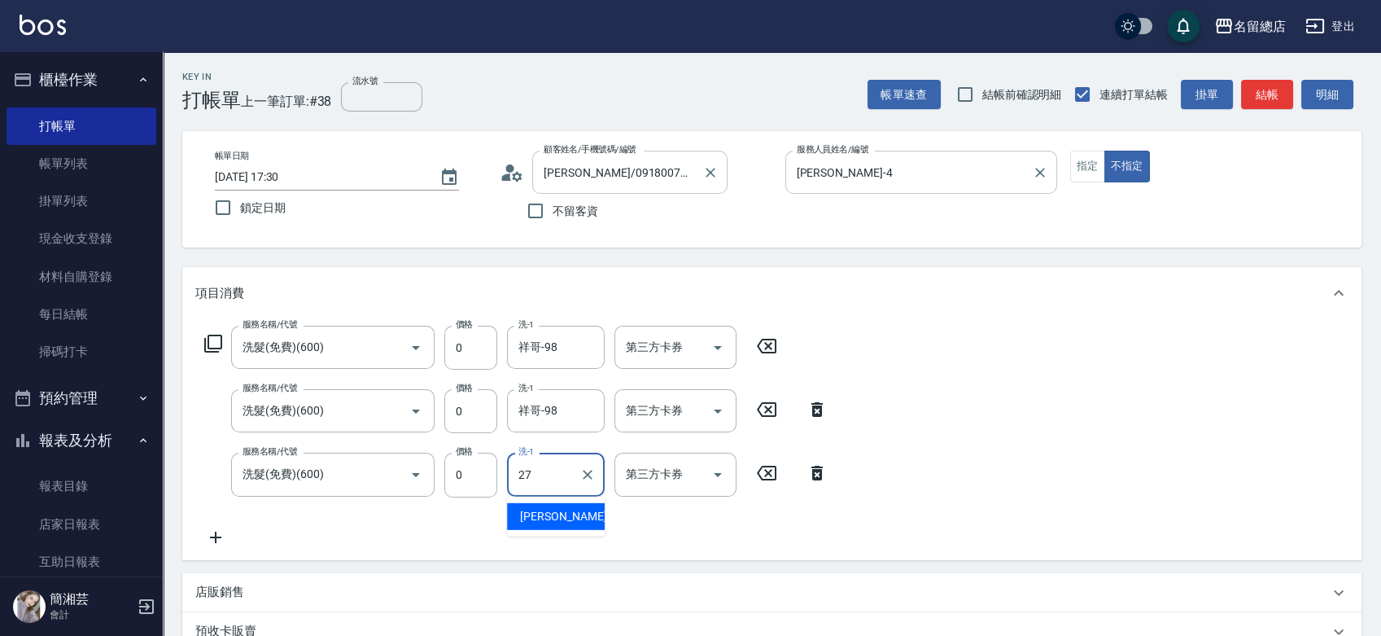
type input "[PERSON_NAME]-27"
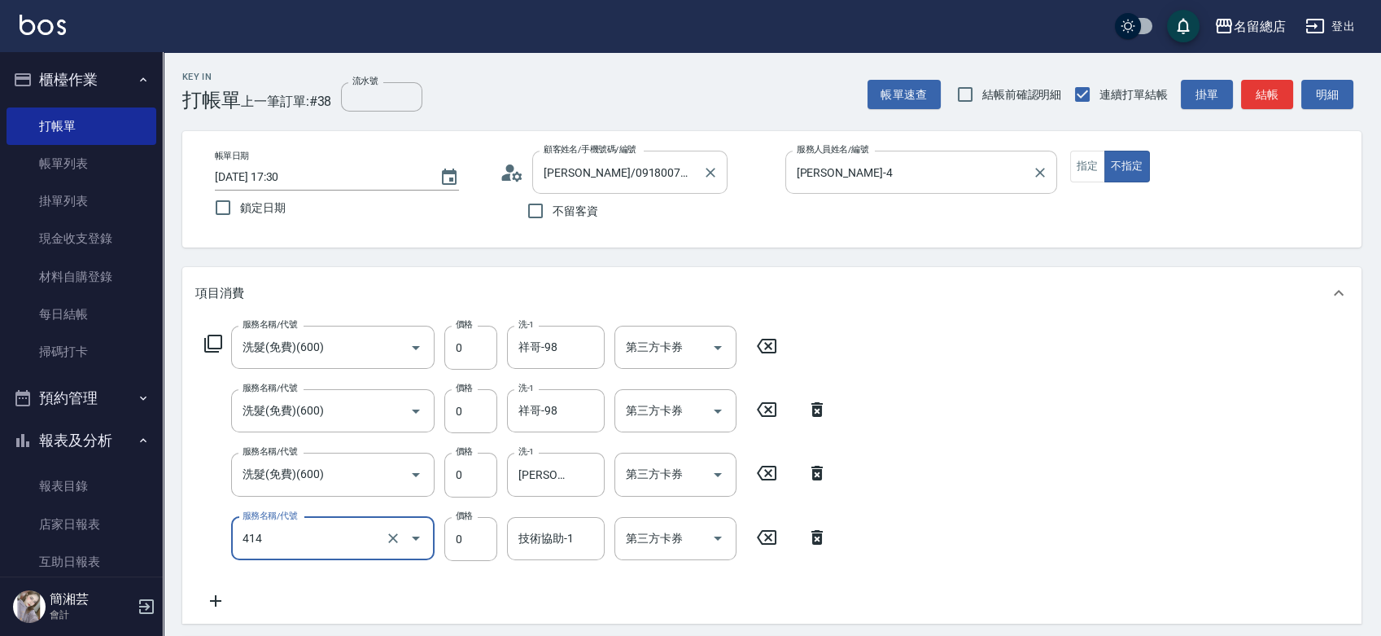
type input "護染蓋卡1000~1499(414)"
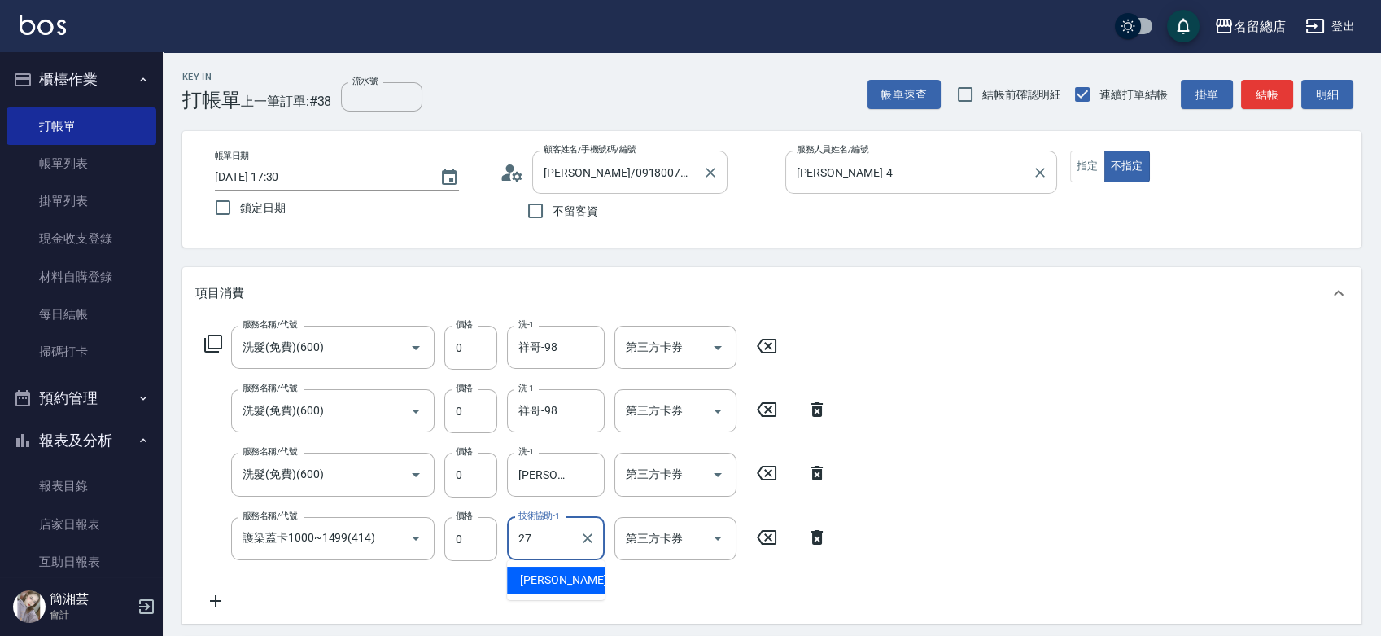
type input "[PERSON_NAME]-27"
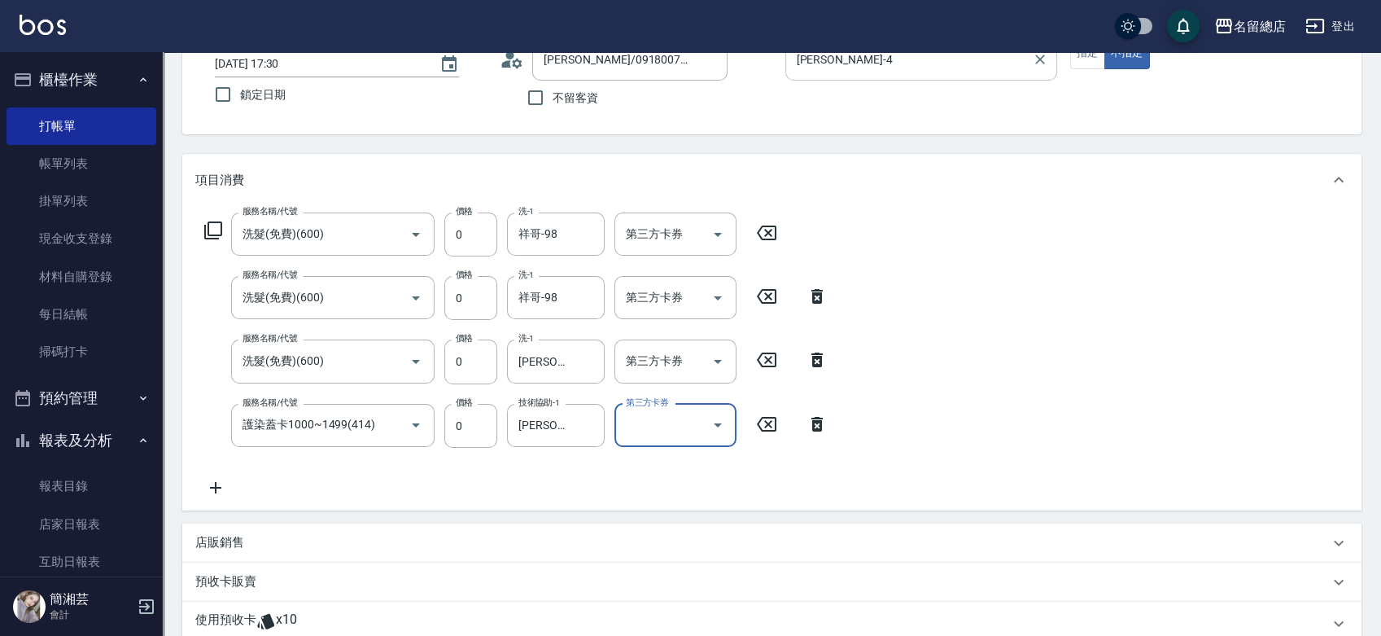
scroll to position [271, 0]
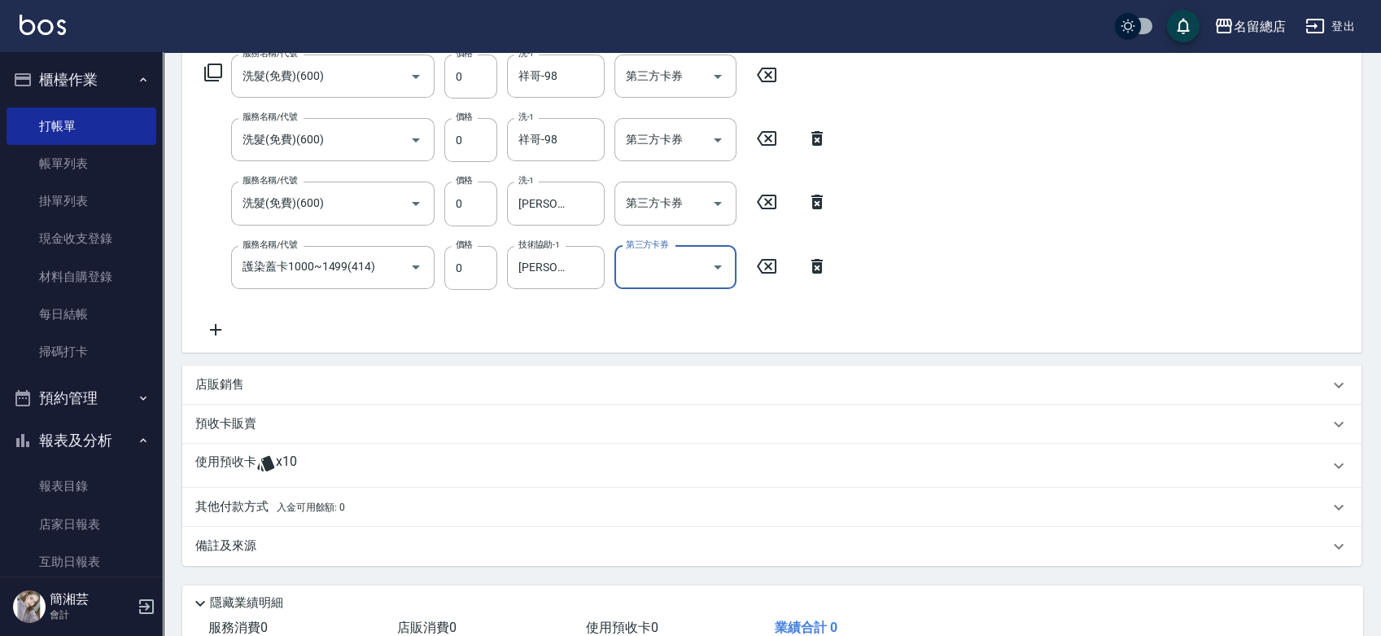
click at [261, 474] on p at bounding box center [266, 465] width 20 height 24
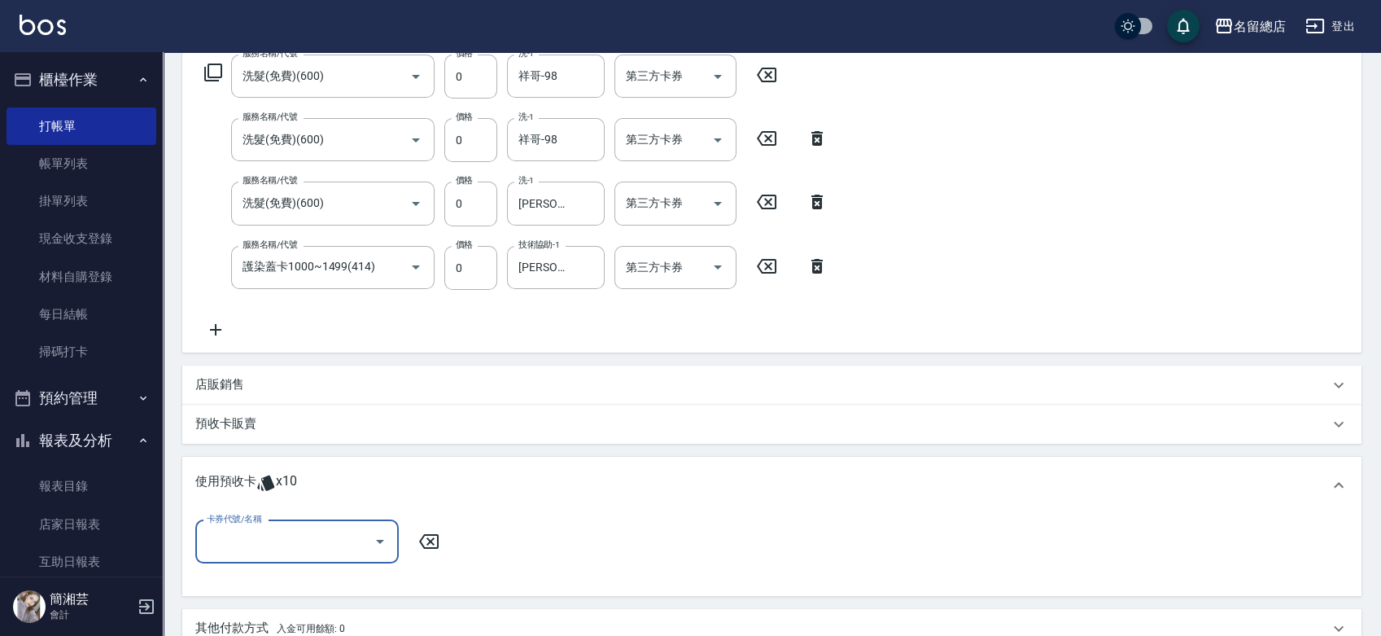
scroll to position [0, 0]
click at [290, 539] on input "卡券代號/名稱" at bounding box center [285, 541] width 164 height 28
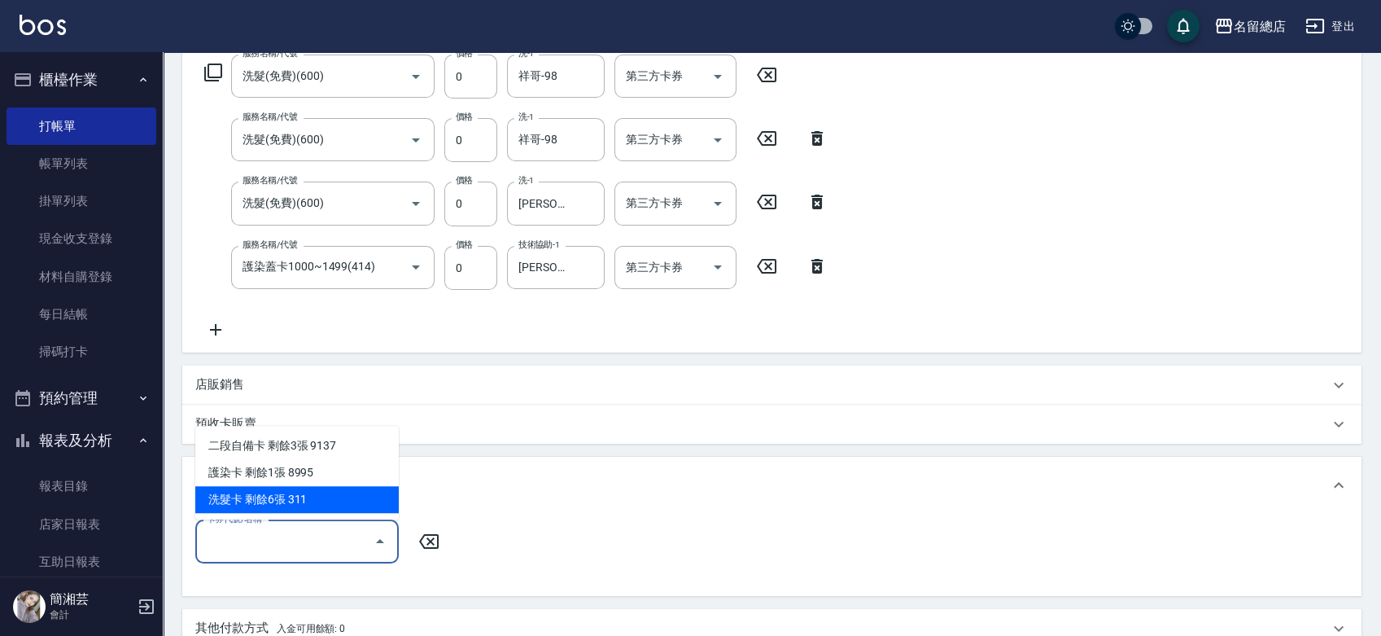
click at [317, 499] on div "洗髮卡 剩餘6張 311" at bounding box center [296, 499] width 203 height 27
type input "洗髮卡 311"
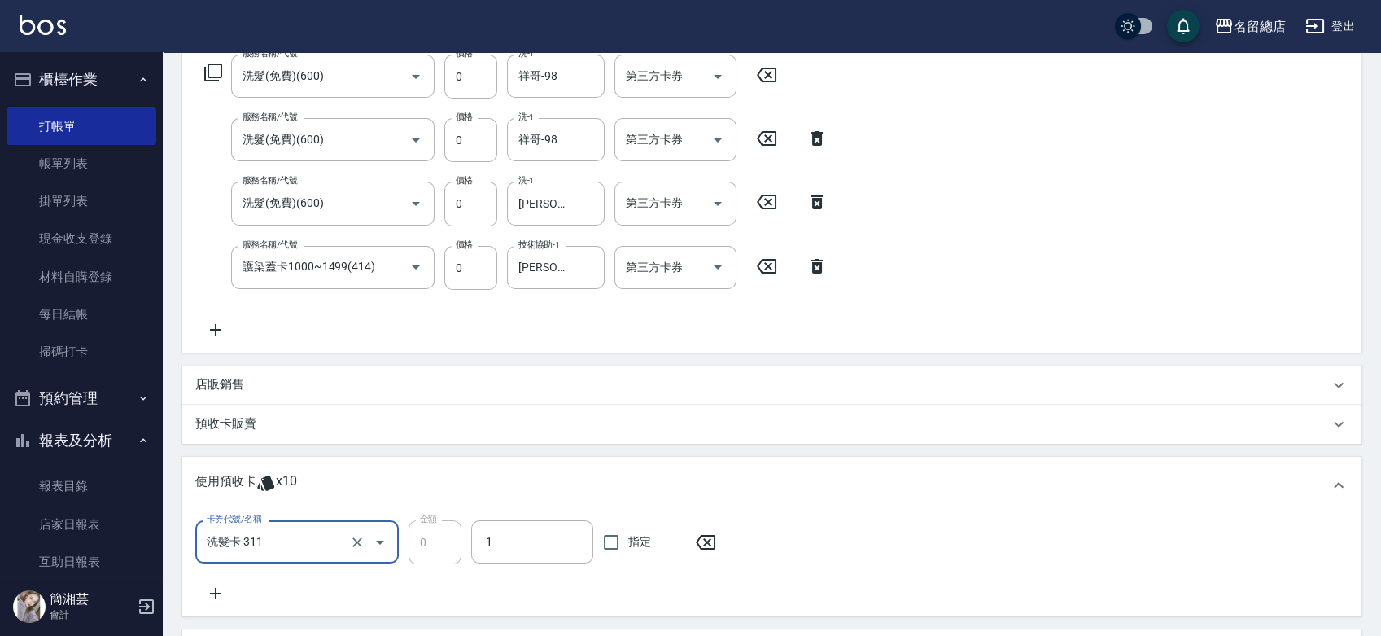
click at [640, 545] on span "指定" at bounding box center [639, 541] width 23 height 17
click at [628, 545] on input "指定" at bounding box center [611, 542] width 34 height 34
checkbox input "true"
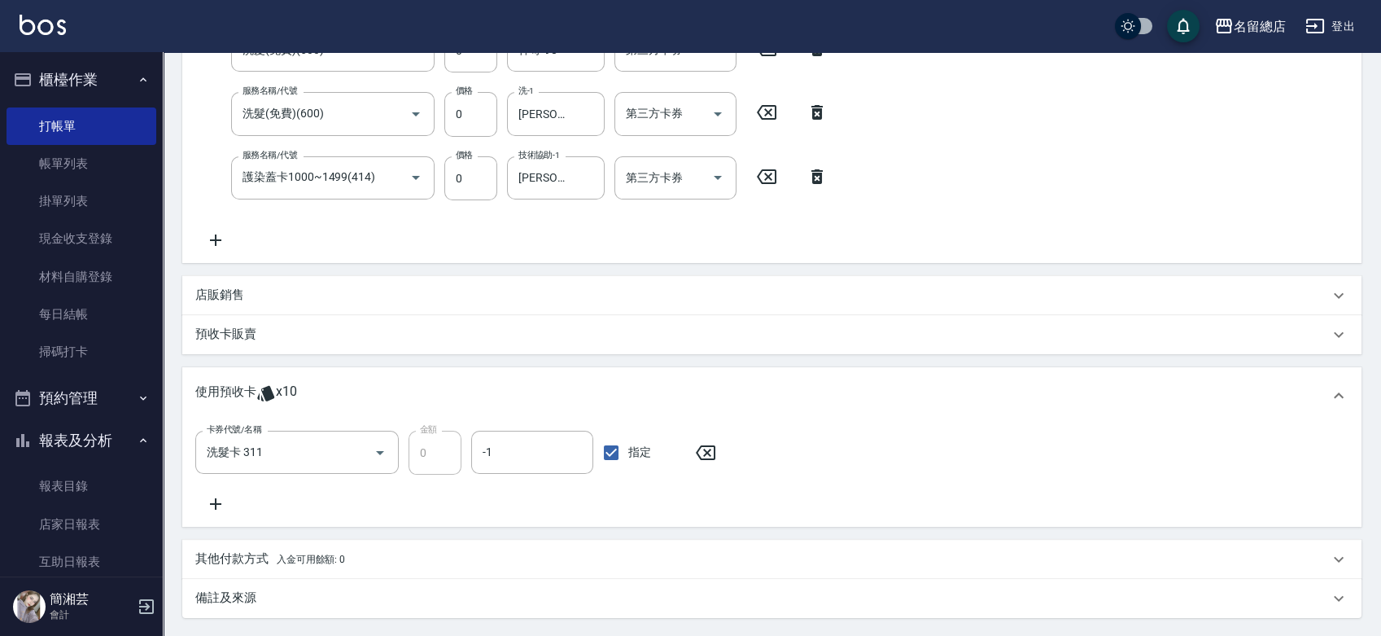
scroll to position [361, 0]
click at [216, 499] on icon at bounding box center [215, 502] width 11 height 11
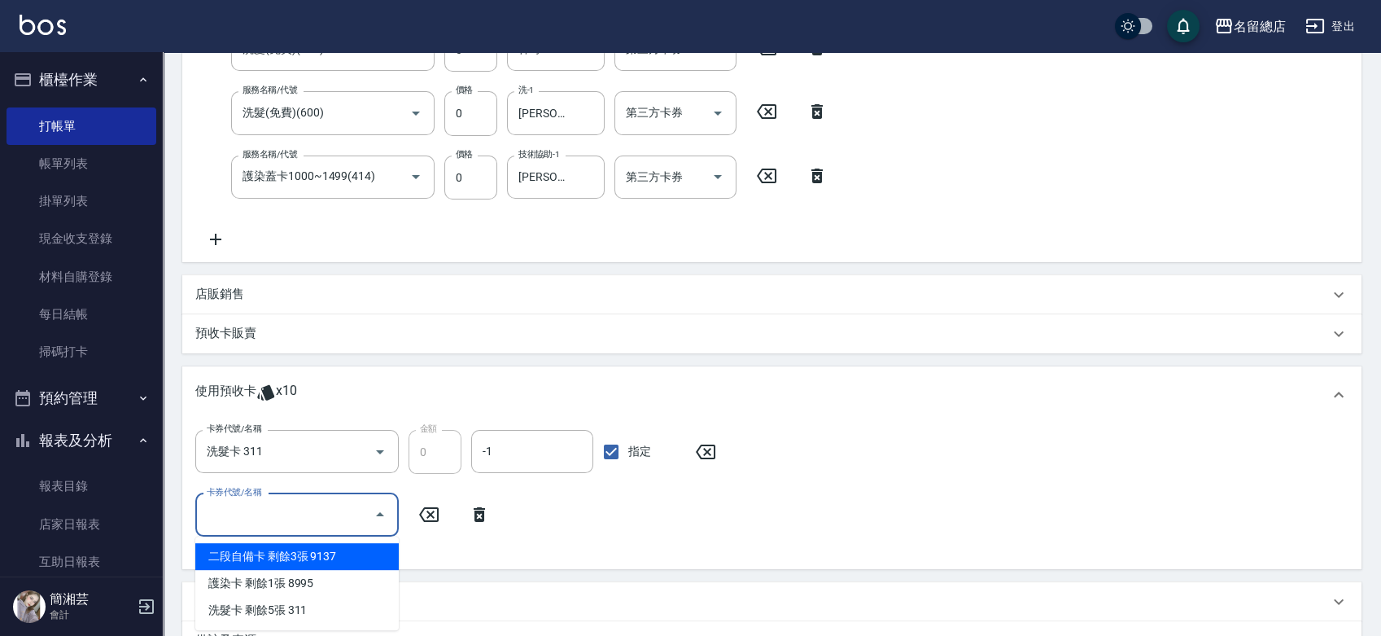
click at [288, 517] on input "卡券代號/名稱" at bounding box center [285, 515] width 164 height 28
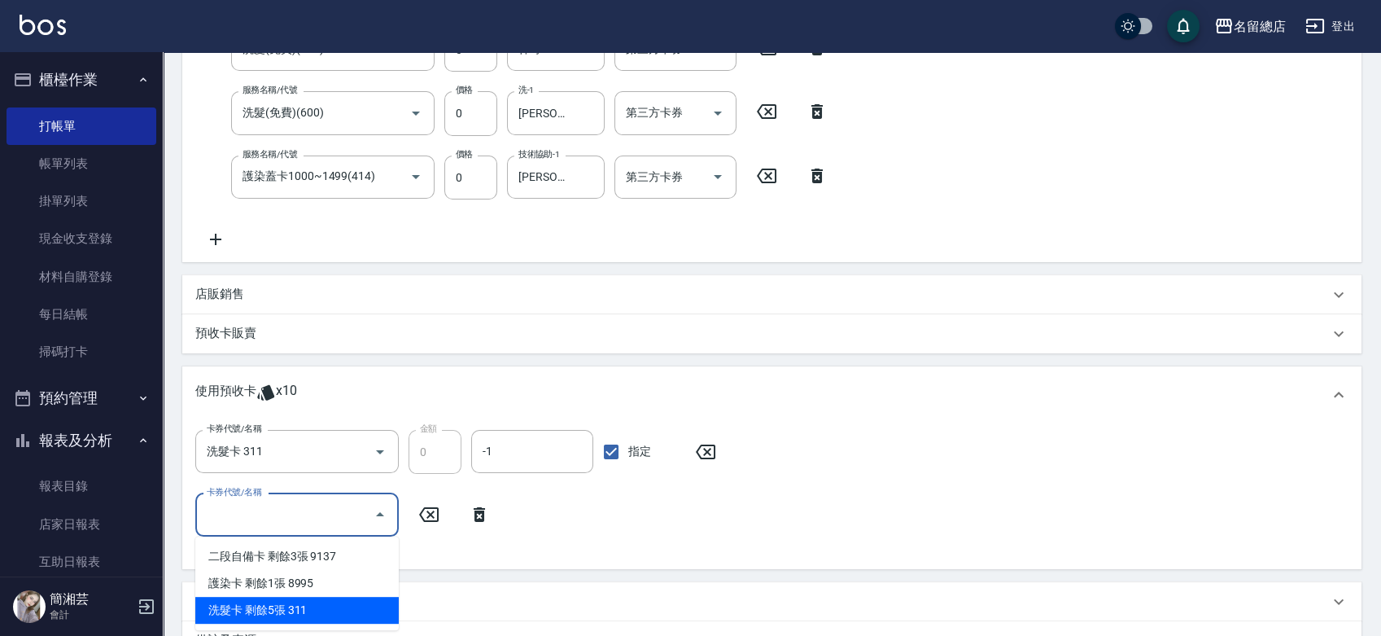
click at [297, 607] on div "洗髮卡 剩餘5張 311" at bounding box center [296, 610] width 203 height 27
type input "洗髮卡 311"
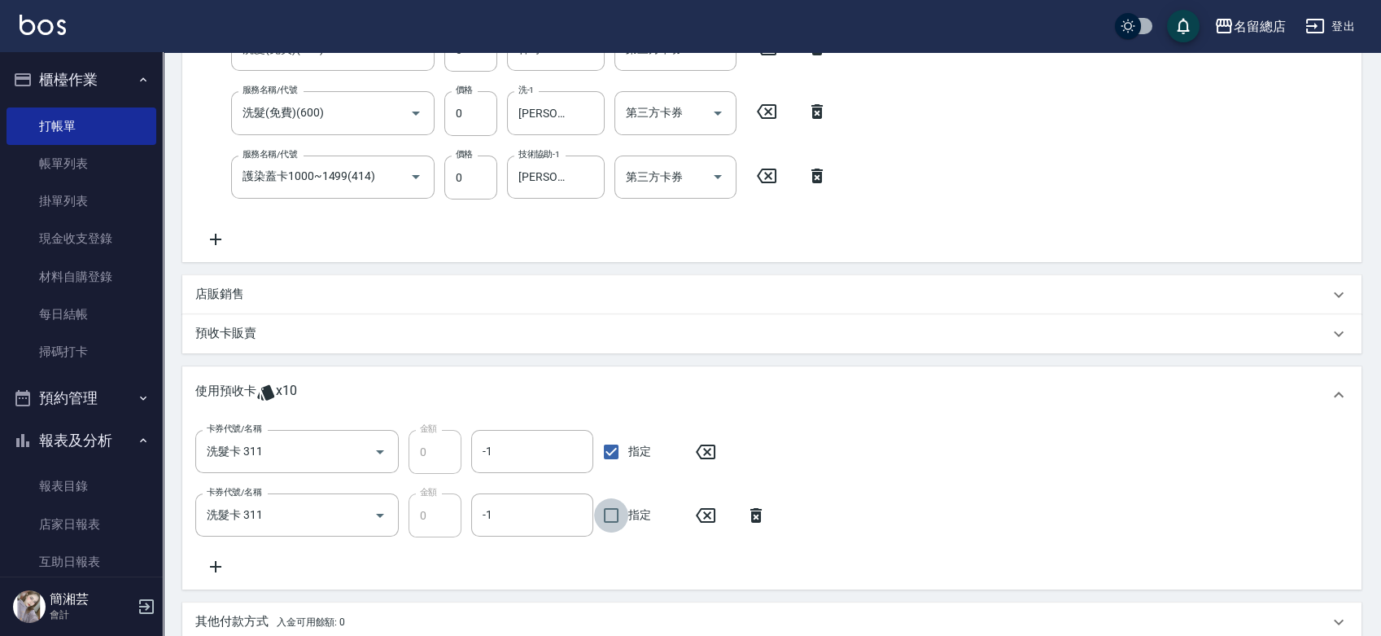
click at [612, 514] on input "指定" at bounding box center [611, 515] width 34 height 34
checkbox input "true"
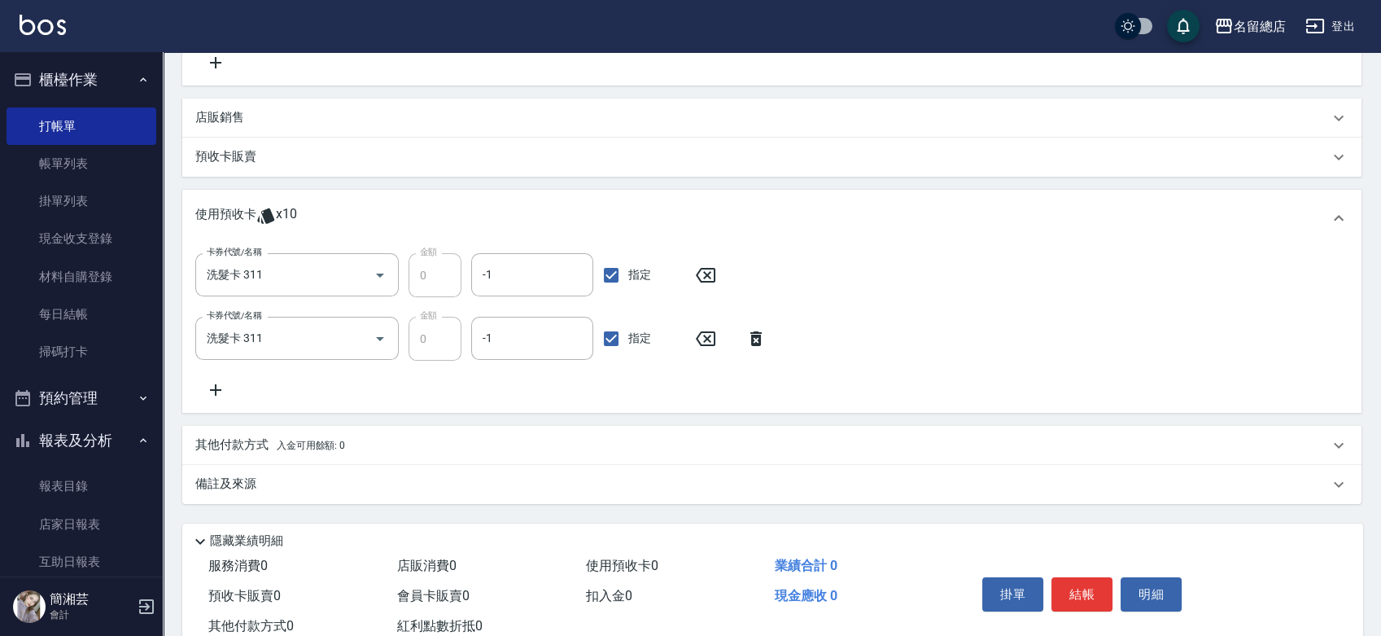
scroll to position [587, 0]
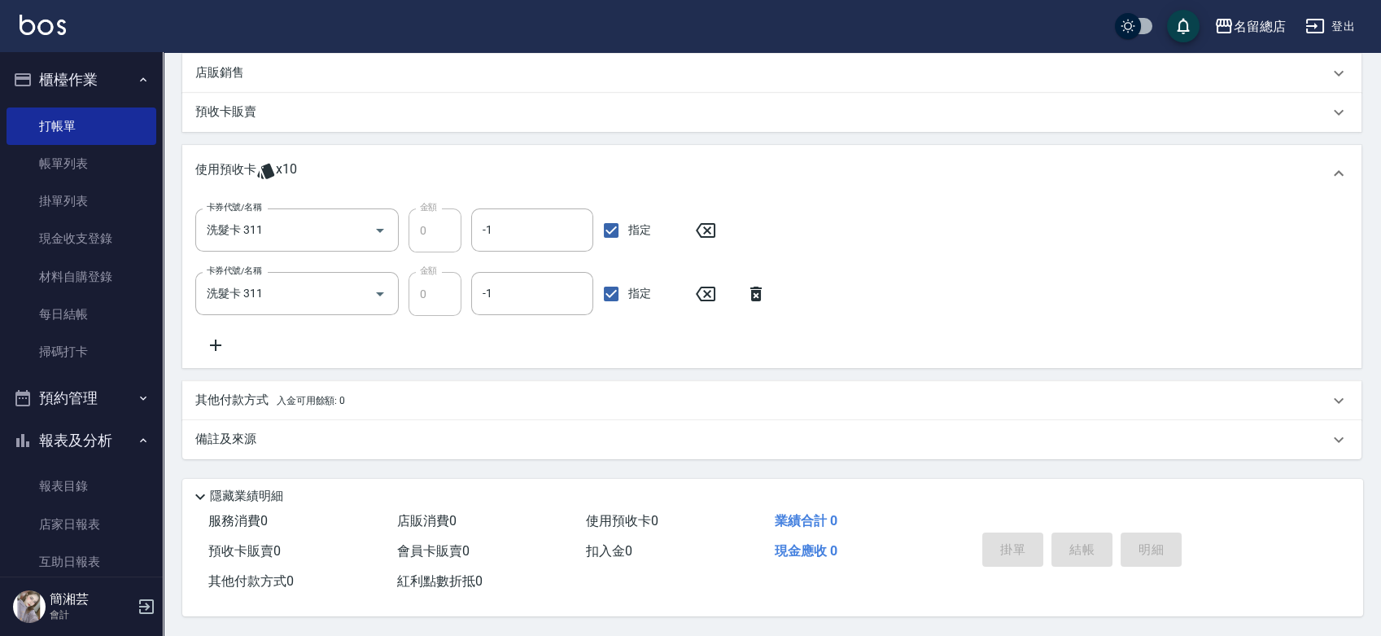
type input "[DATE] 17:53"
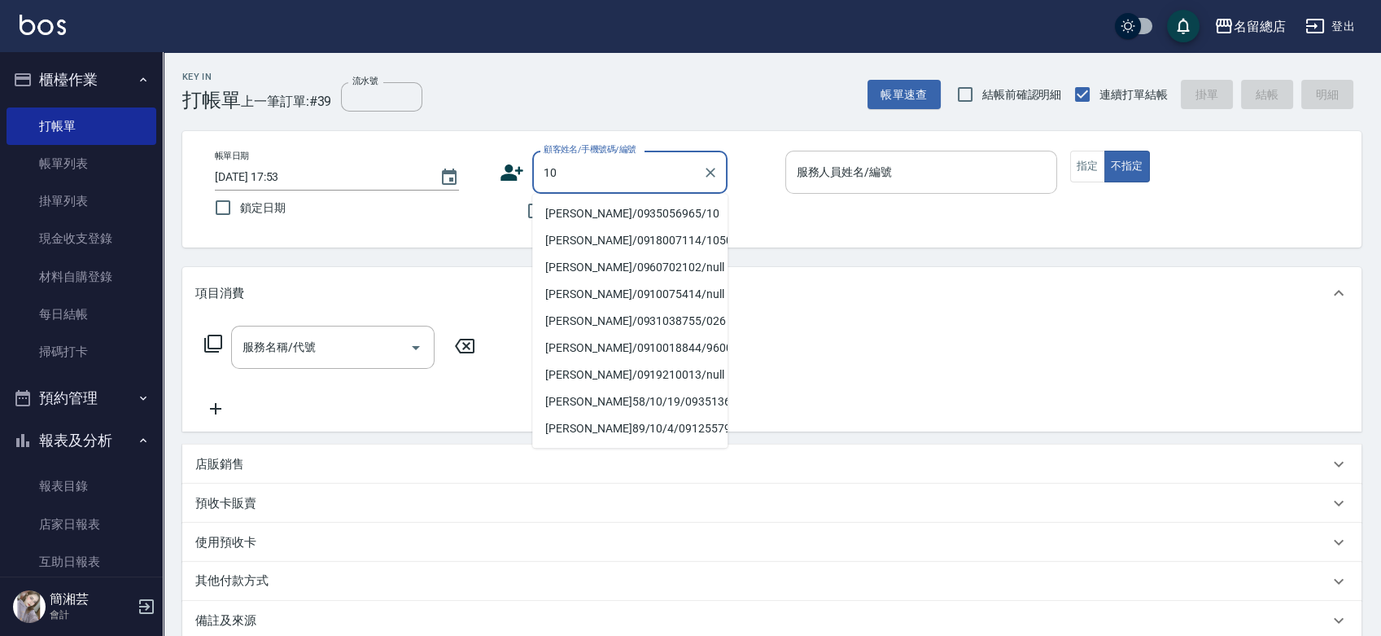
type input "1"
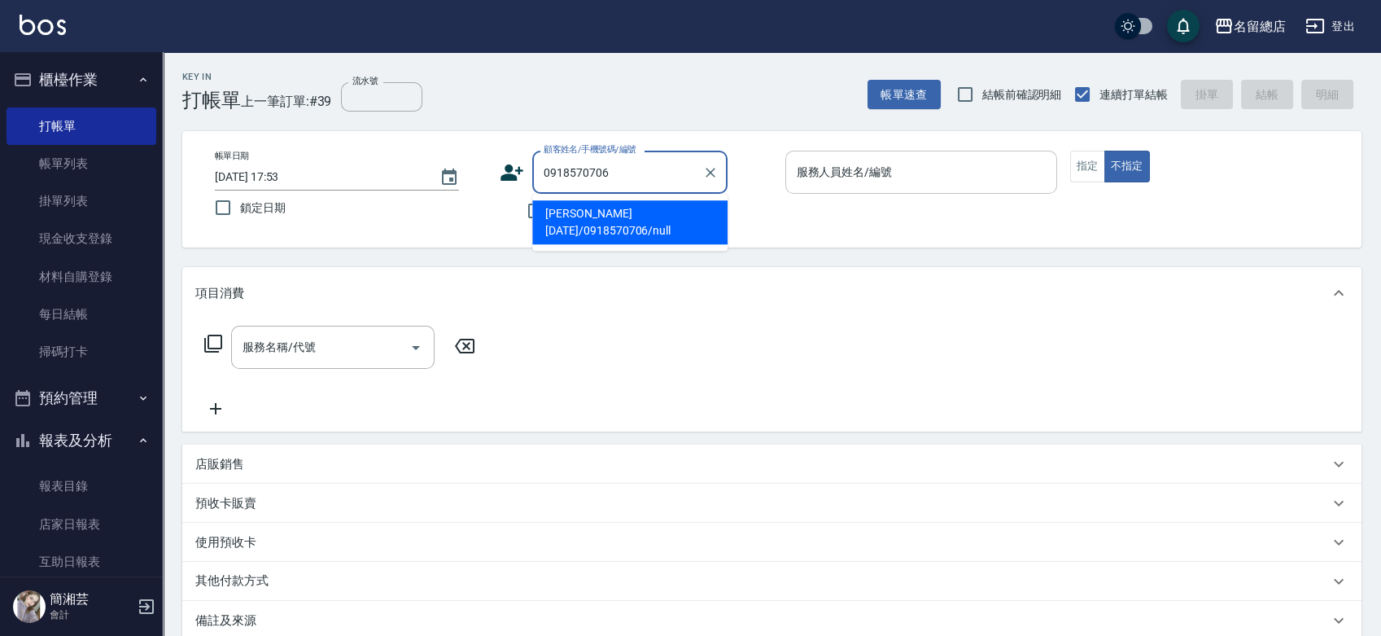
type input "[PERSON_NAME] [DATE]/0918570706/null"
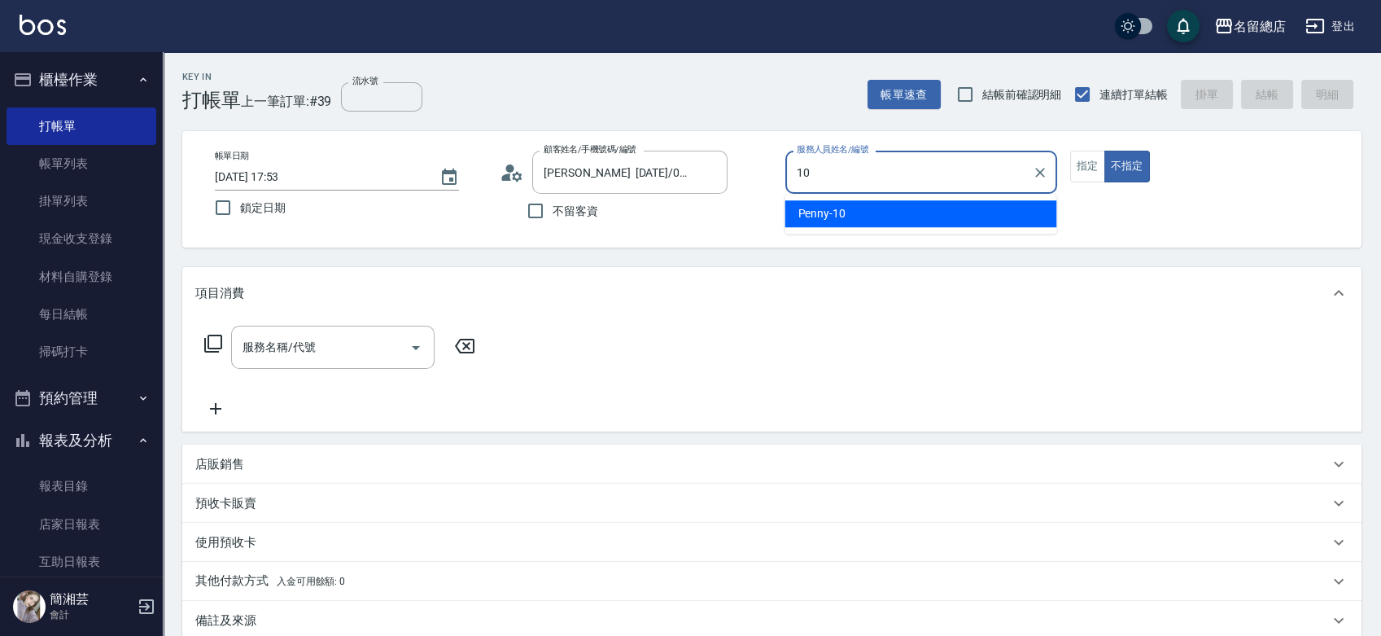
type input "Penny-10"
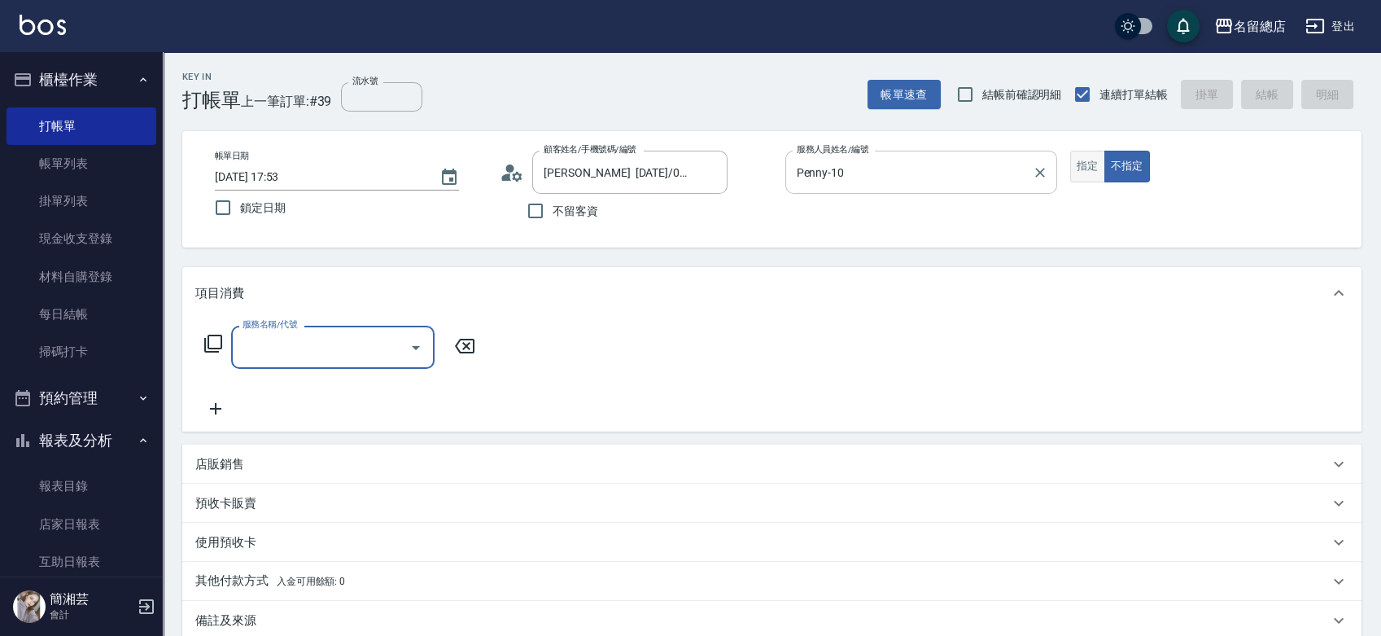
click at [1096, 162] on button "指定" at bounding box center [1087, 167] width 35 height 32
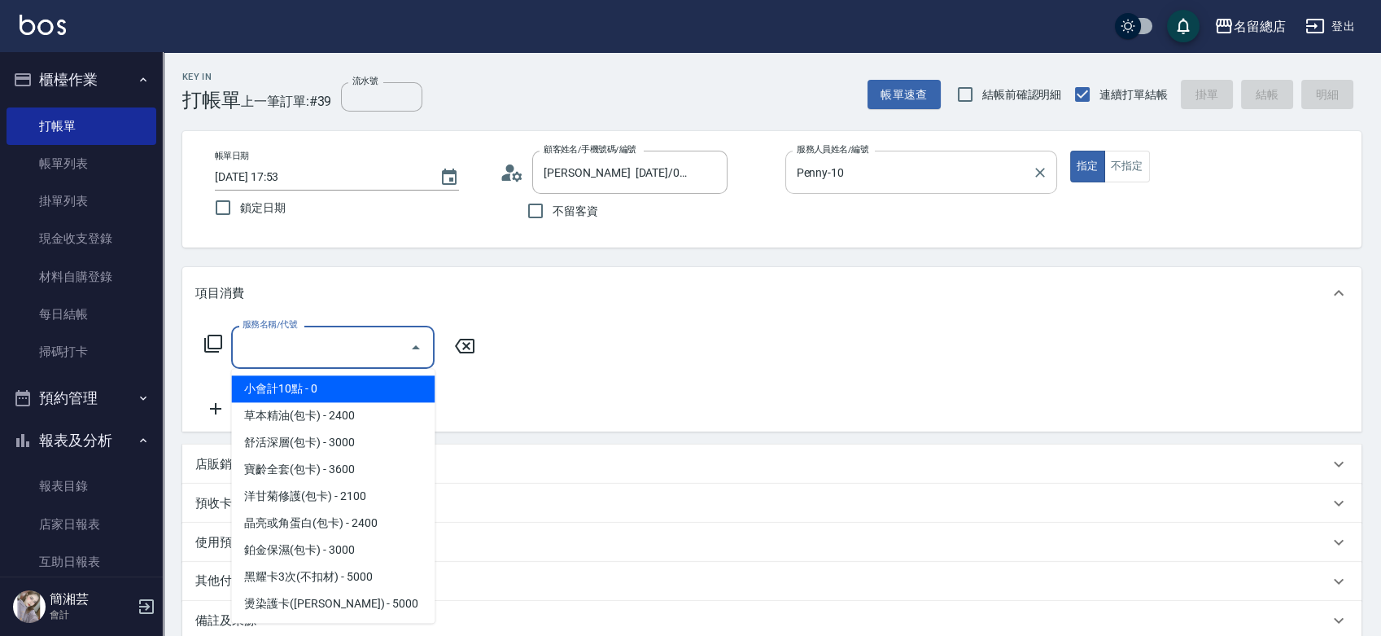
click at [330, 361] on input "服務名稱/代號" at bounding box center [320, 347] width 164 height 28
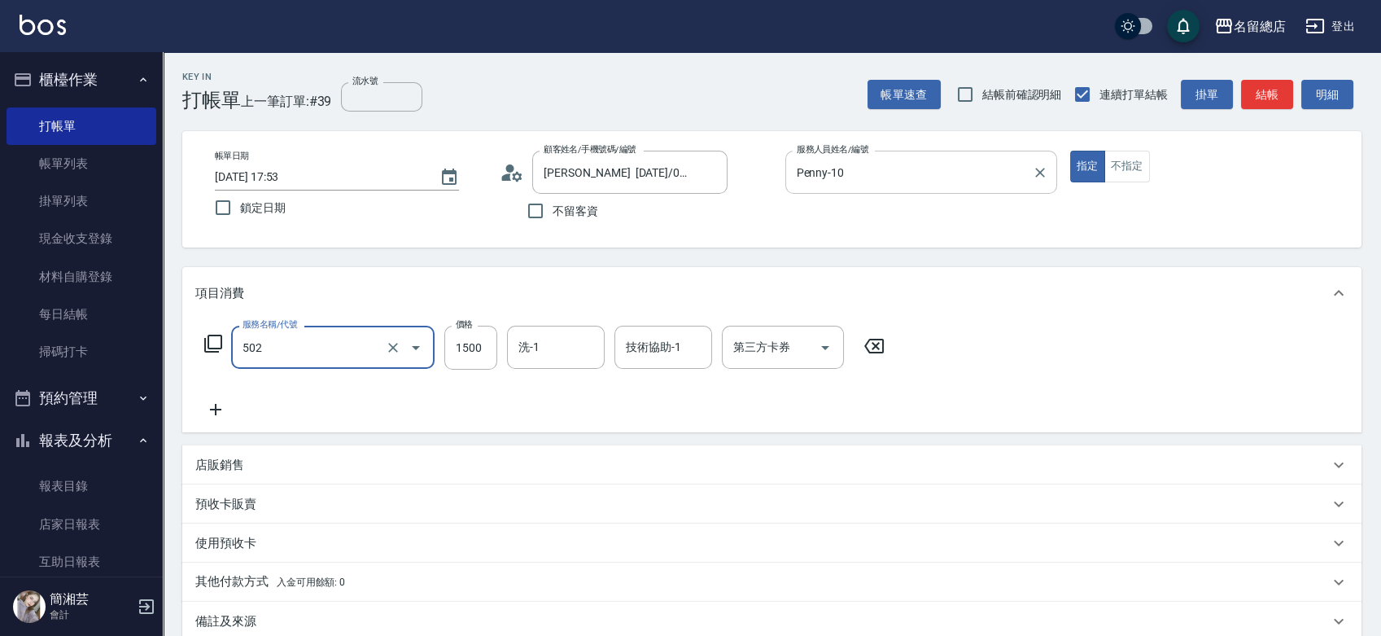
type input "染髮1500以上(502)"
type input "1499"
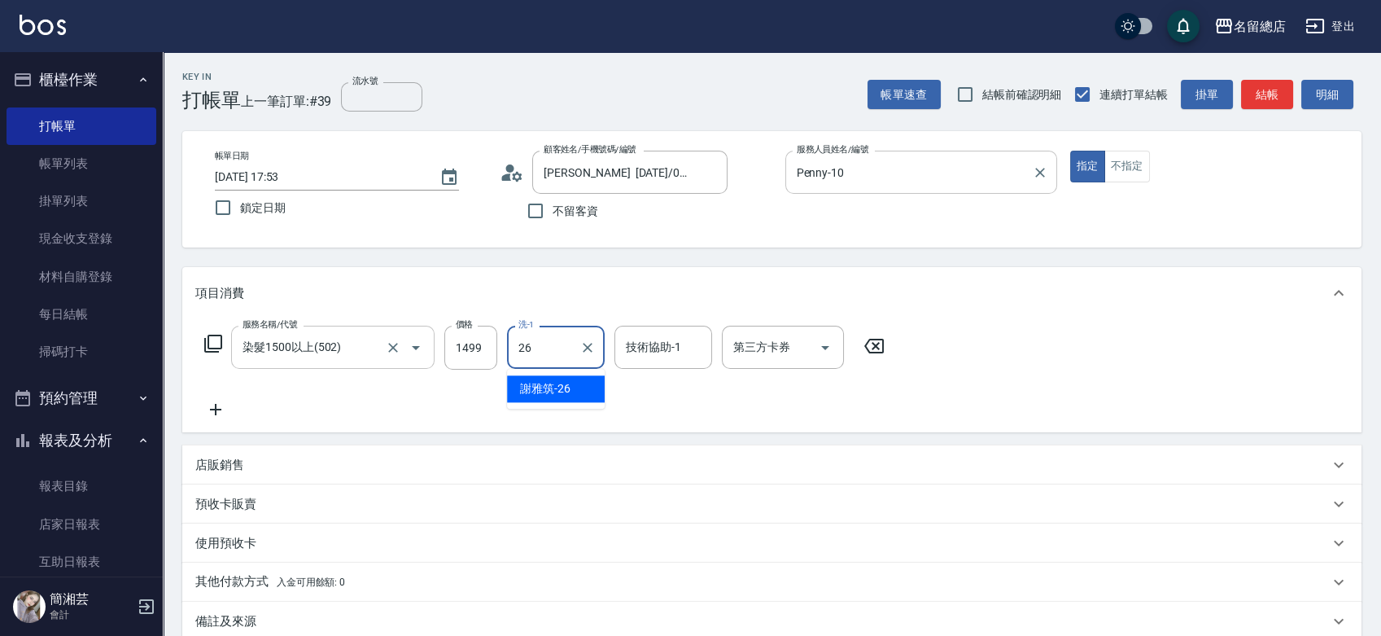
type input "[PERSON_NAME]-26"
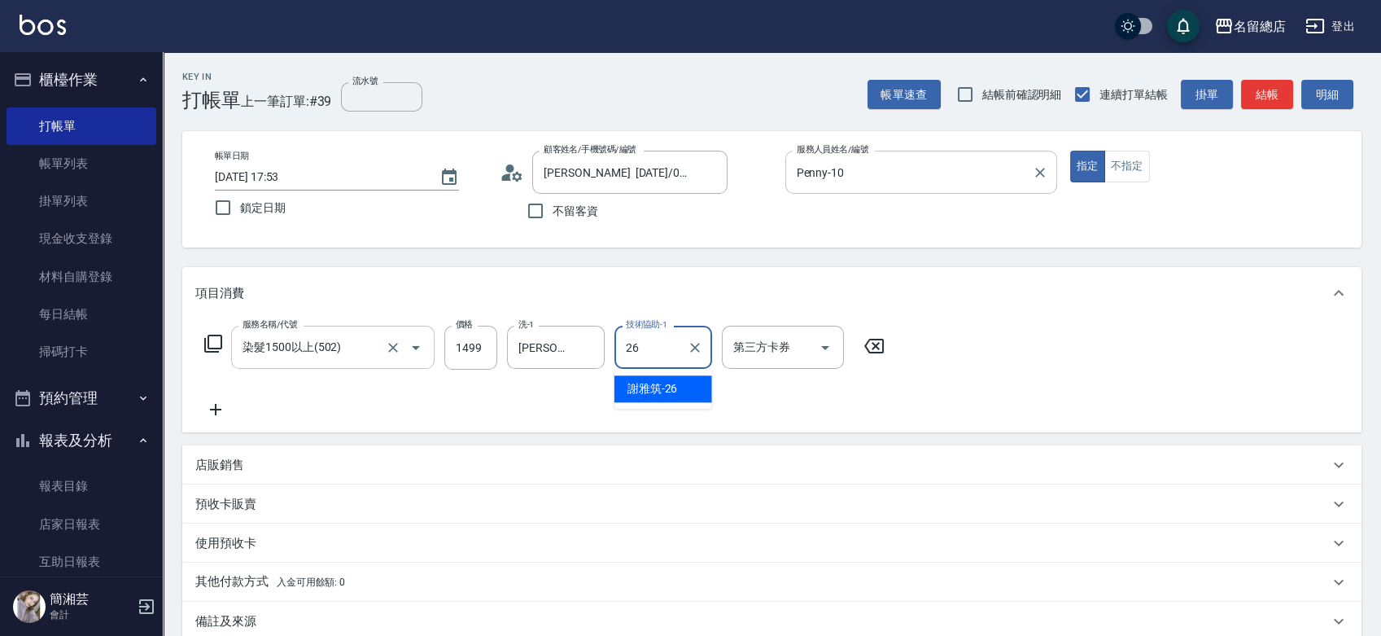
type input "[PERSON_NAME]-26"
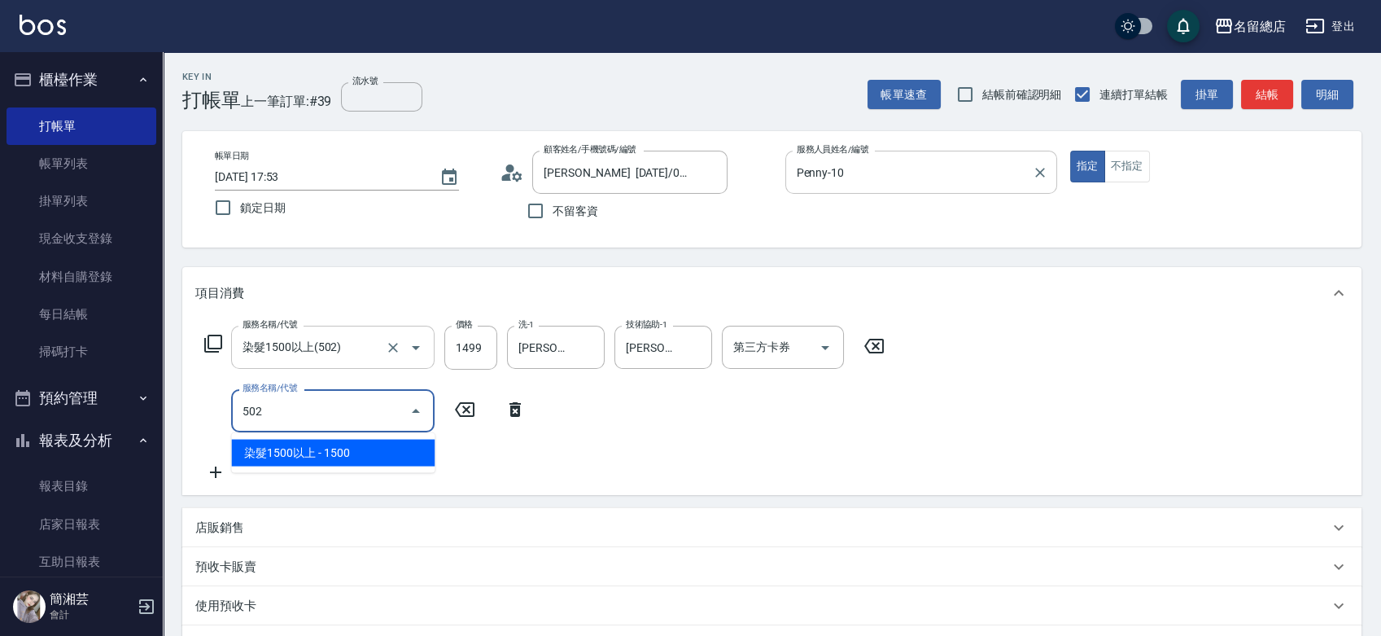
type input "染髮1500以上(502)"
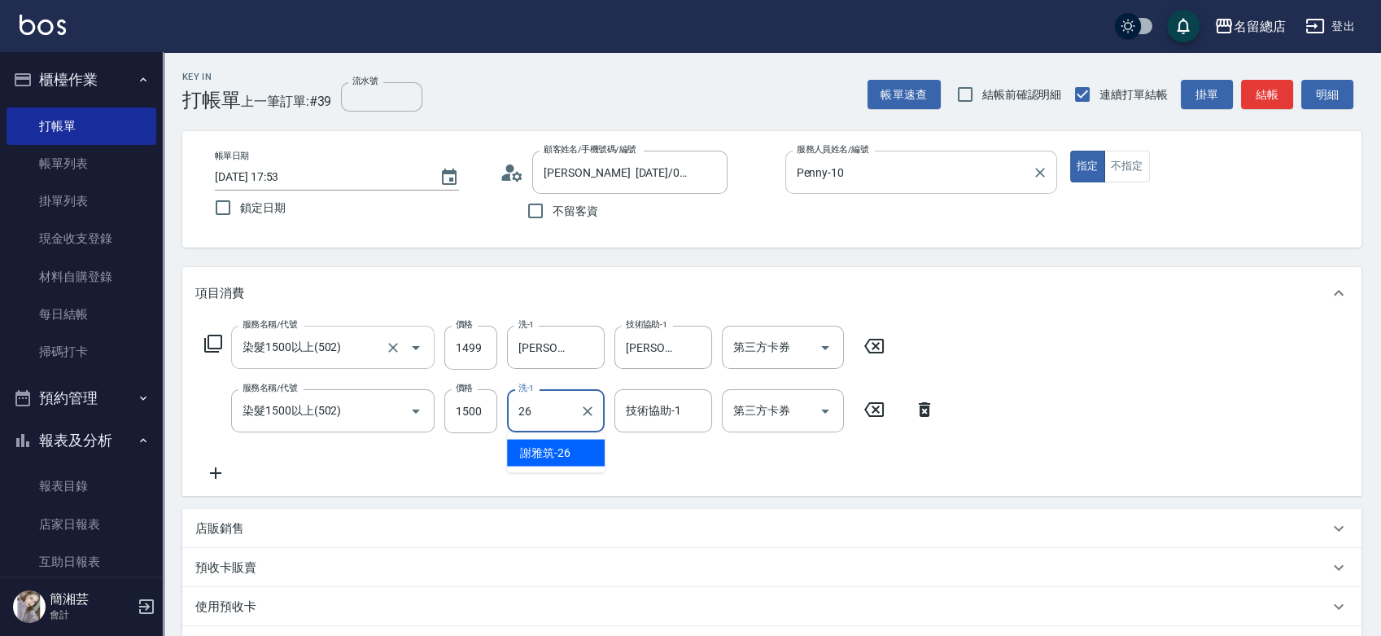
type input "[PERSON_NAME]-26"
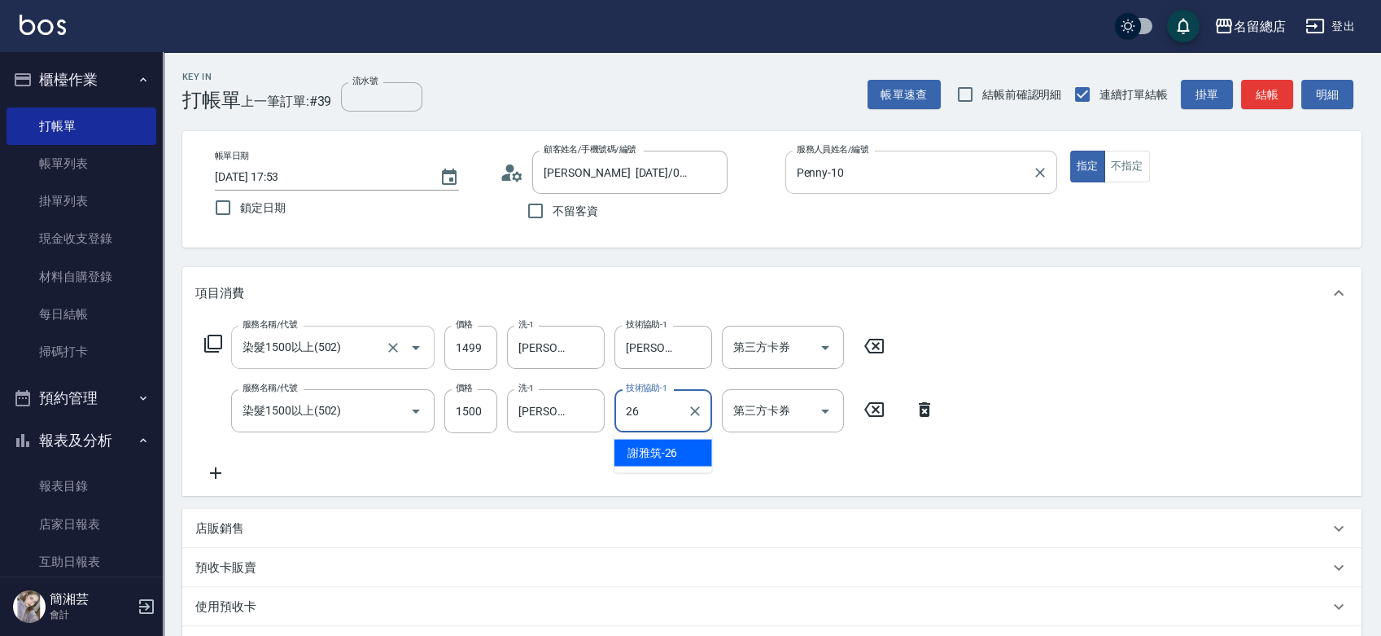
type input "[PERSON_NAME]-26"
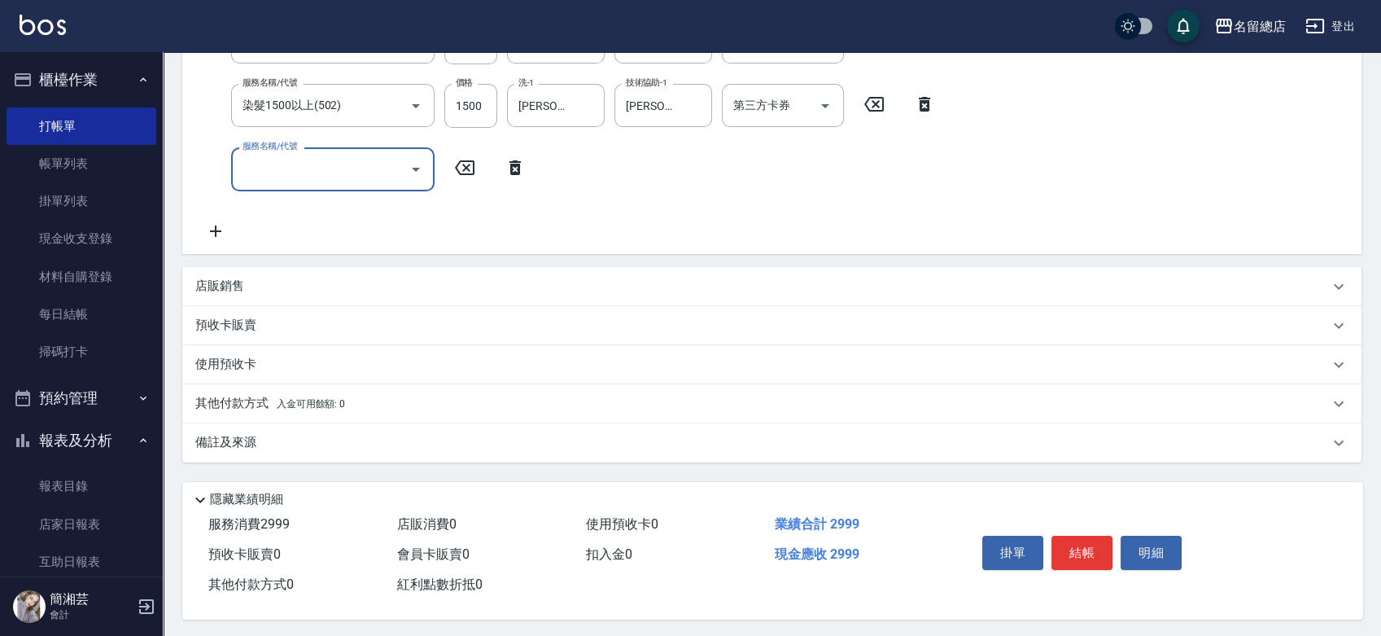
scroll to position [313, 0]
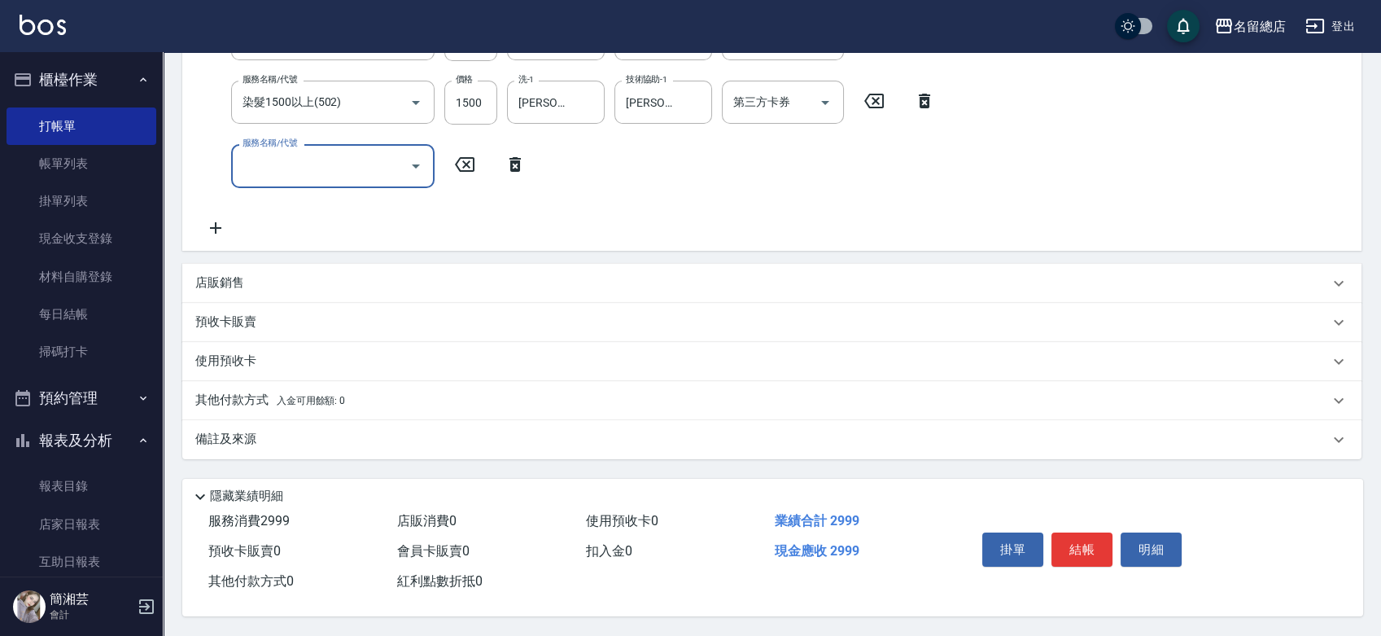
click at [271, 313] on div "預收卡販賣" at bounding box center [762, 321] width 1134 height 17
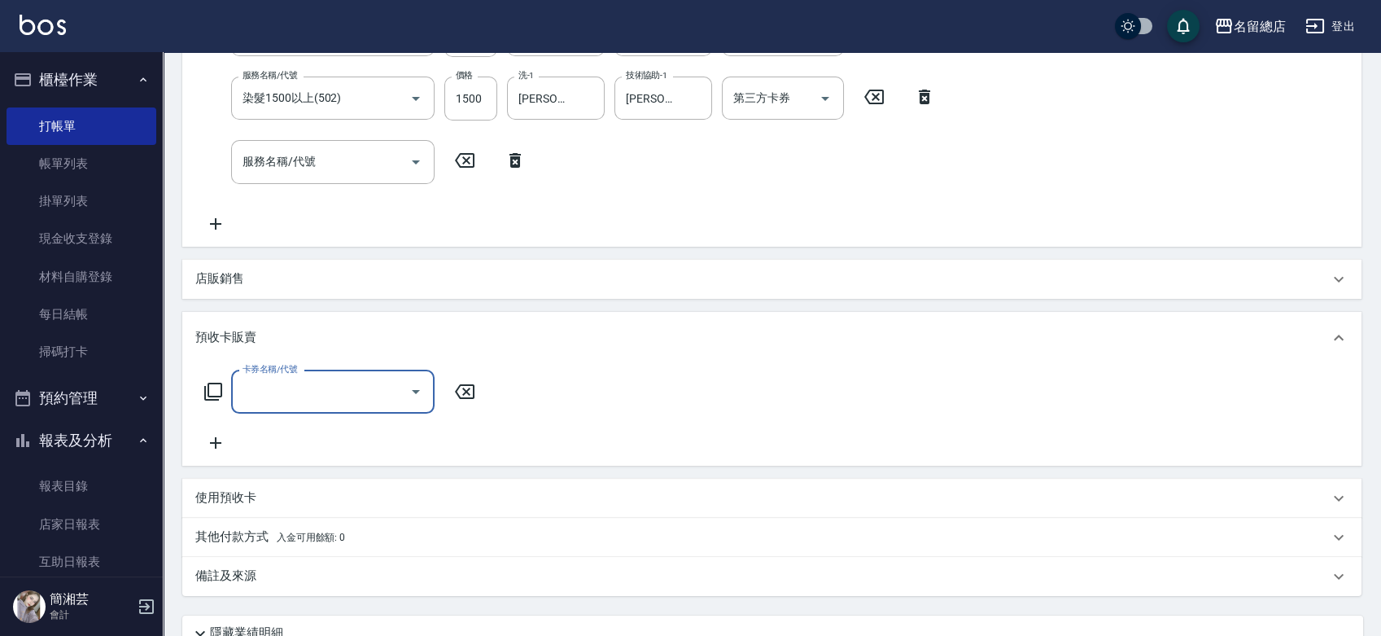
scroll to position [0, 0]
type input "二段自備卡(407)"
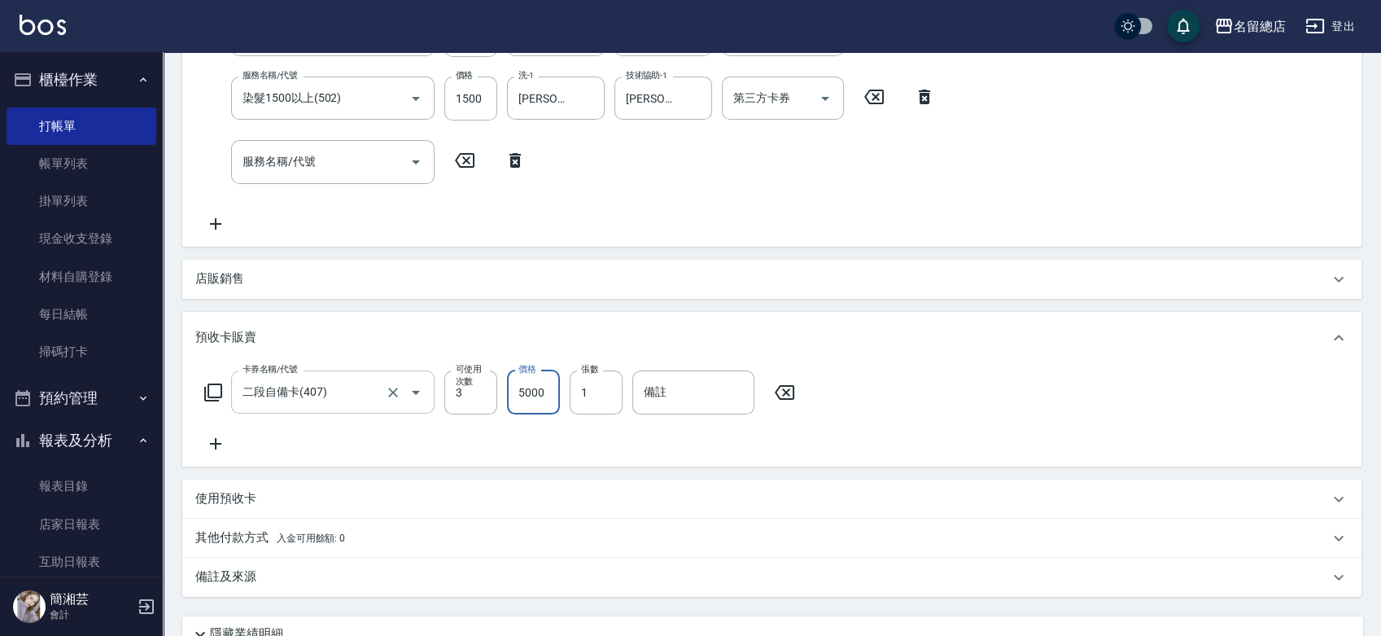
type input "5000"
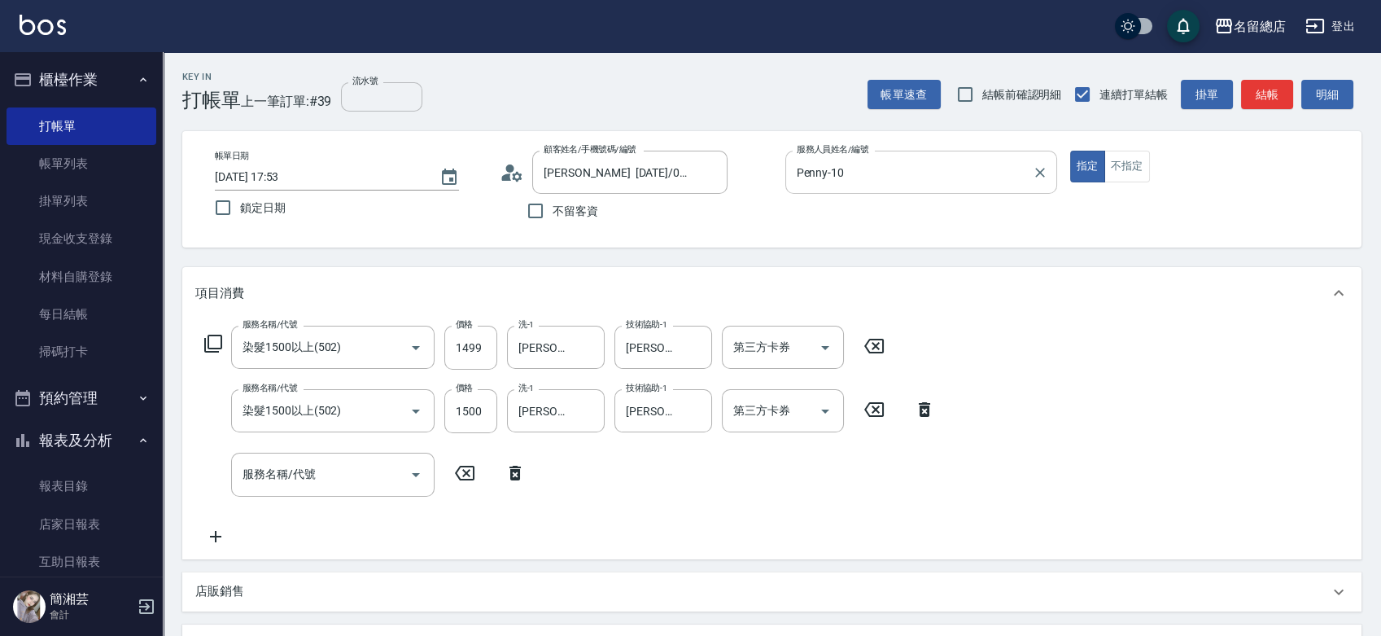
type input "9207"
click at [368, 98] on input "流水號" at bounding box center [381, 96] width 81 height 29
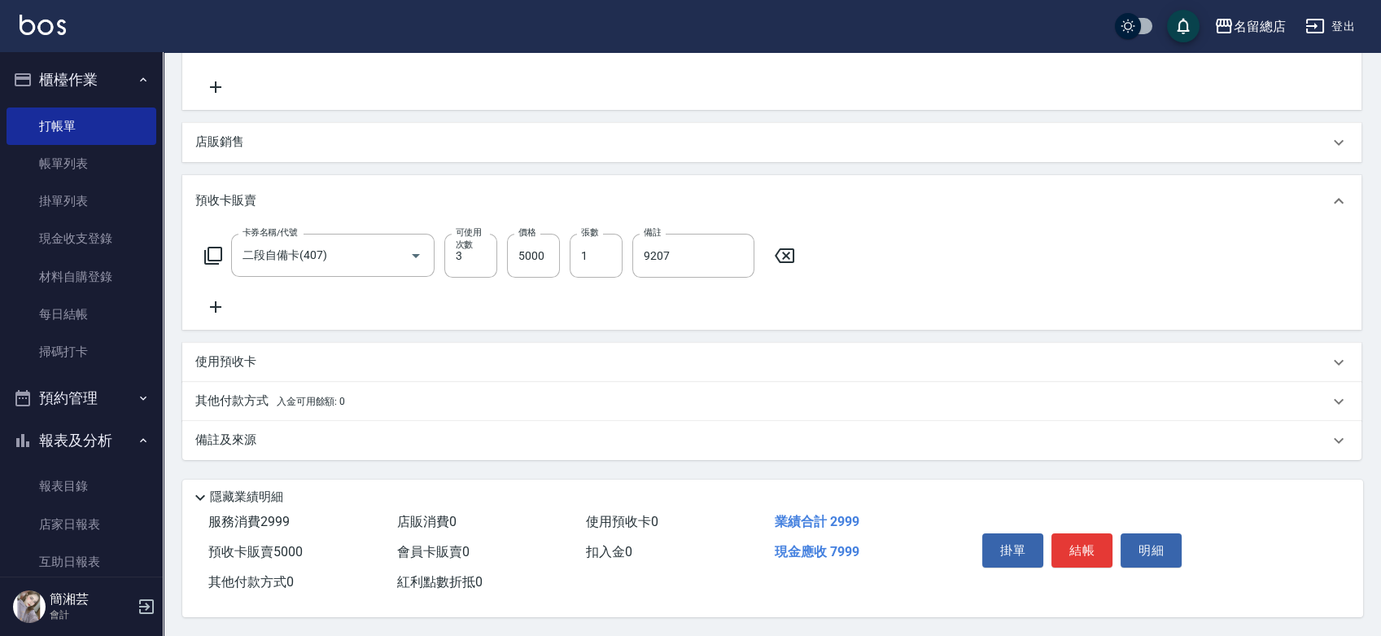
scroll to position [452, 0]
type input "9207"
click at [234, 400] on p "其他付款方式 入金可用餘額: 0" at bounding box center [270, 401] width 150 height 18
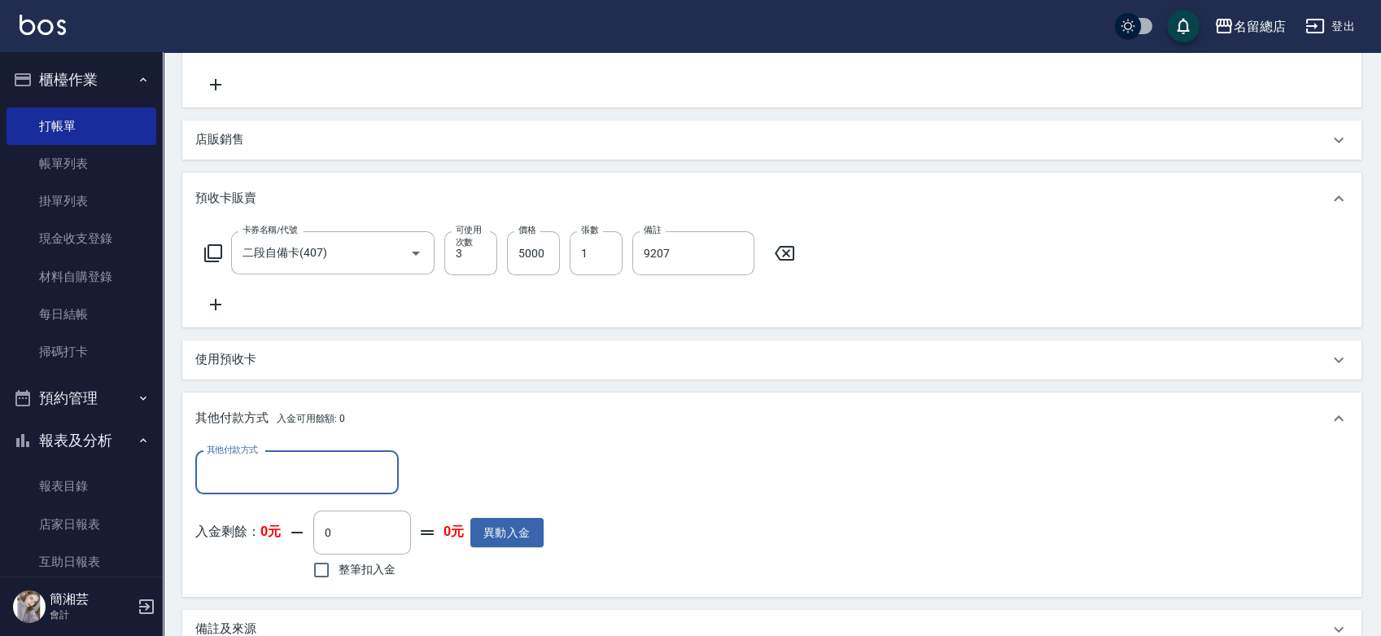
scroll to position [0, 0]
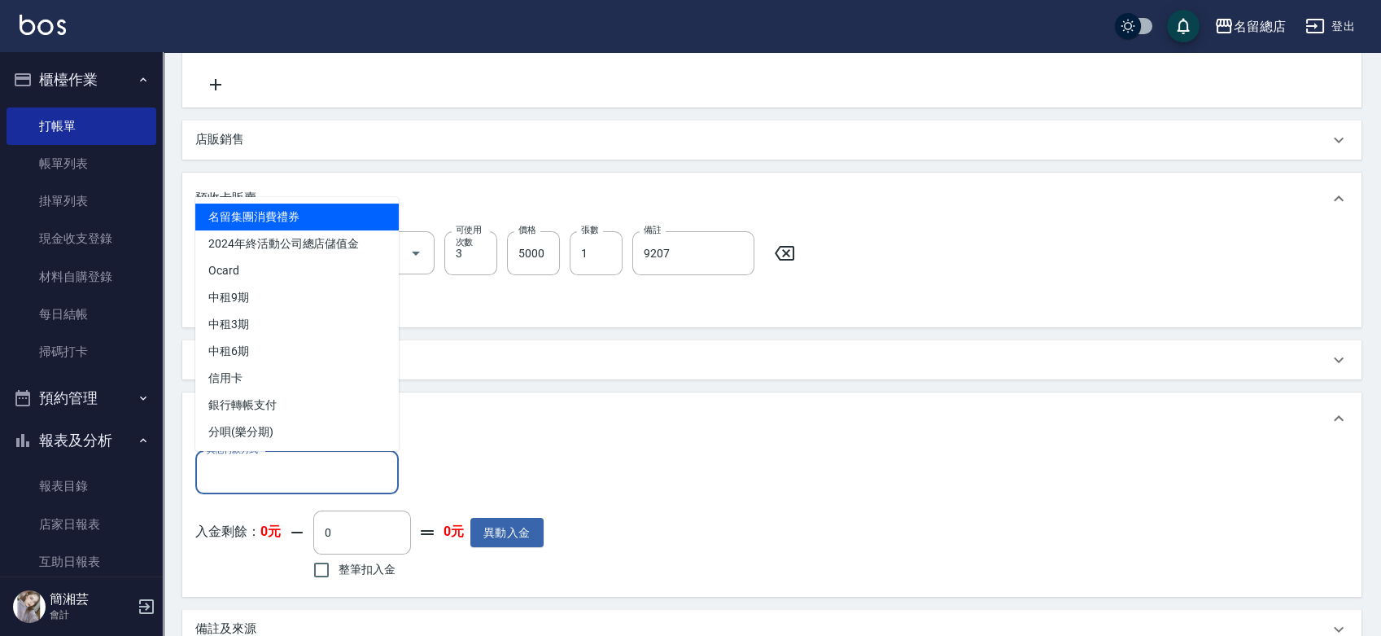
click at [273, 475] on input "其他付款方式" at bounding box center [297, 472] width 189 height 28
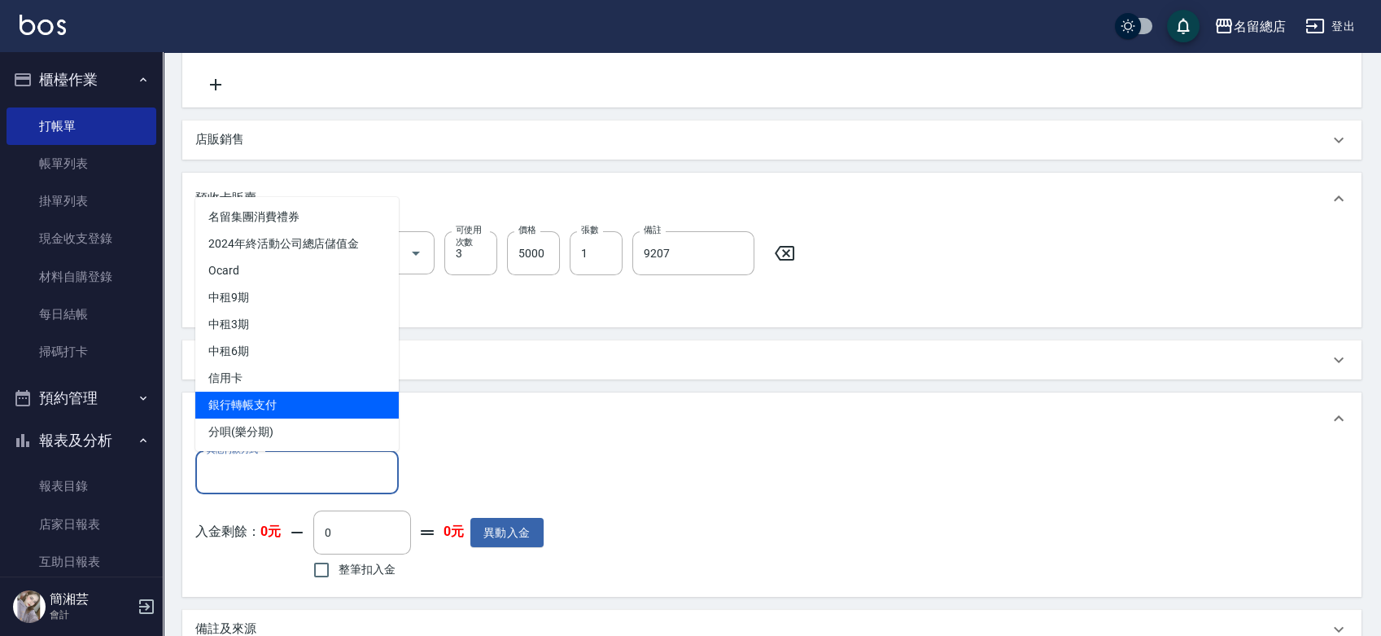
click at [265, 409] on span "銀行轉帳支付" at bounding box center [296, 405] width 203 height 27
type input "銀行轉帳支付"
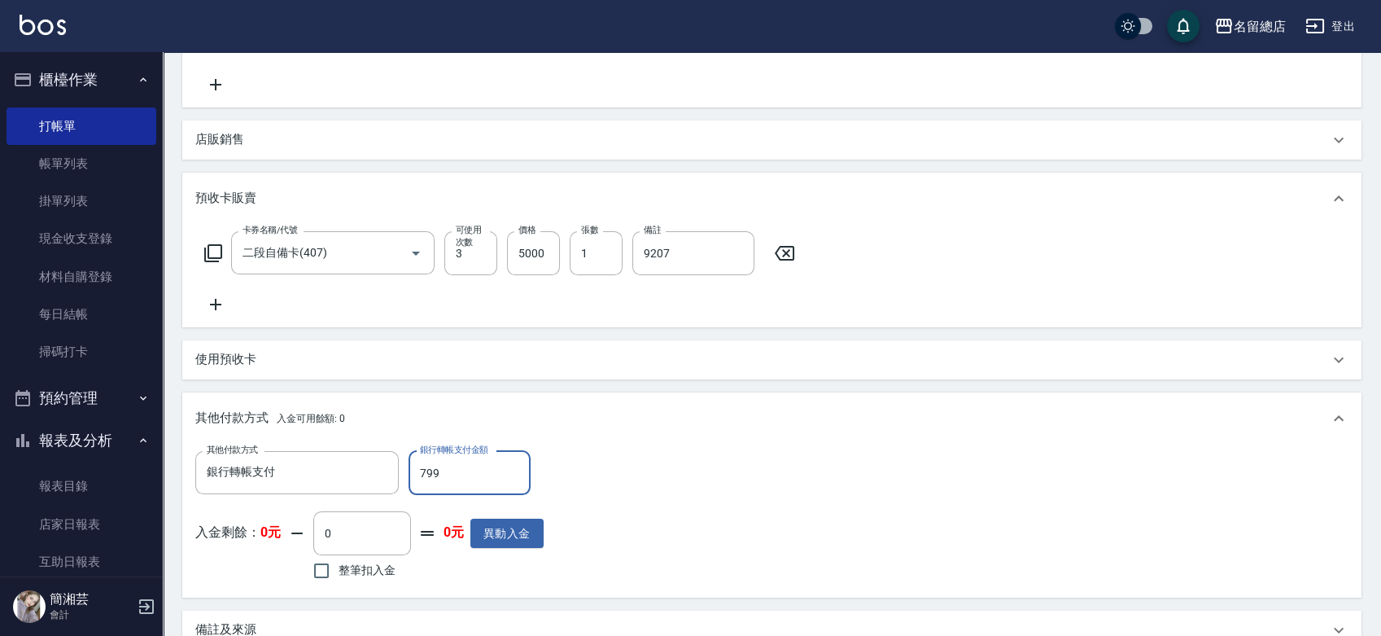
type input "7999"
type input "[DATE] 17:54"
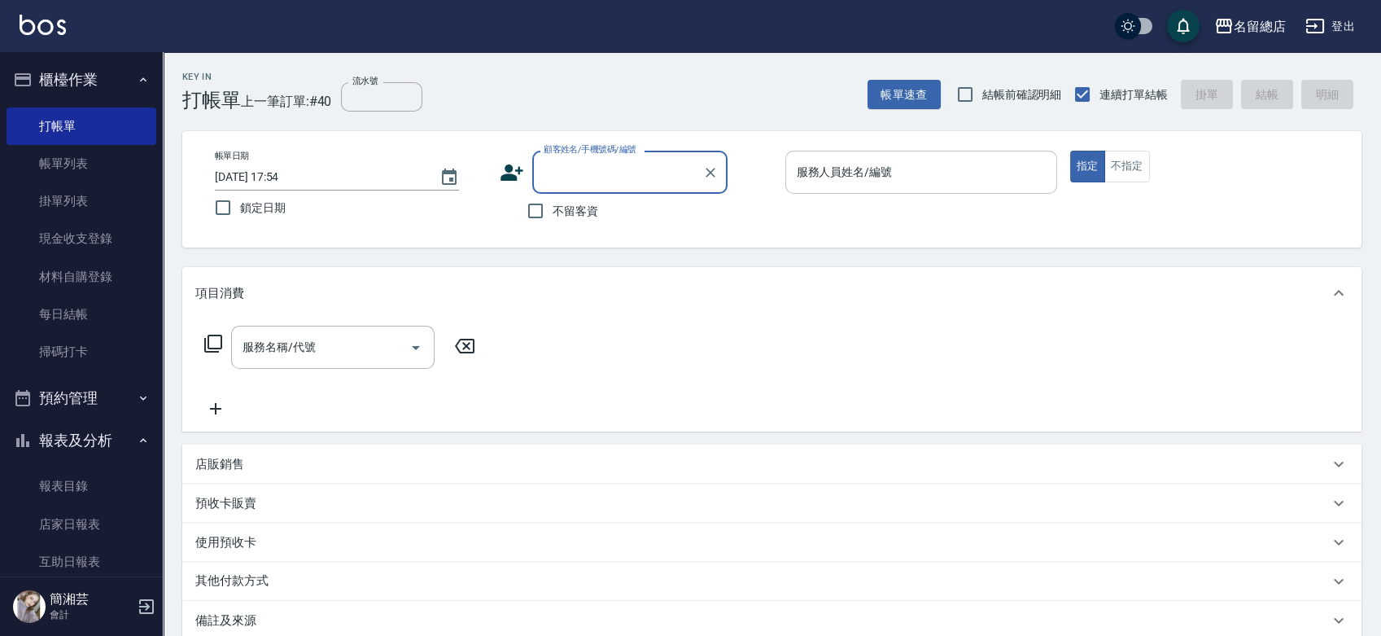
click at [561, 166] on input "顧客姓名/手機號碼/編號" at bounding box center [618, 172] width 156 height 28
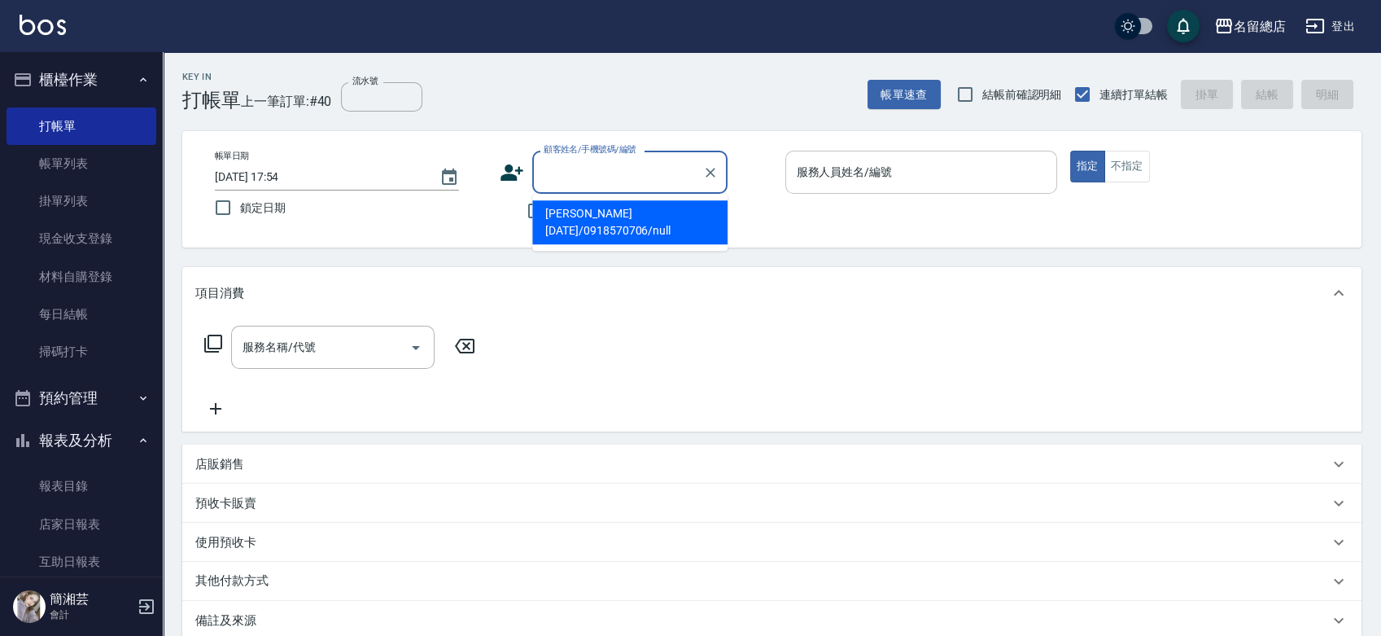
click at [579, 225] on li "[PERSON_NAME] [DATE]/0918570706/null" at bounding box center [629, 222] width 195 height 44
type input "[PERSON_NAME] [DATE]/0918570706/null"
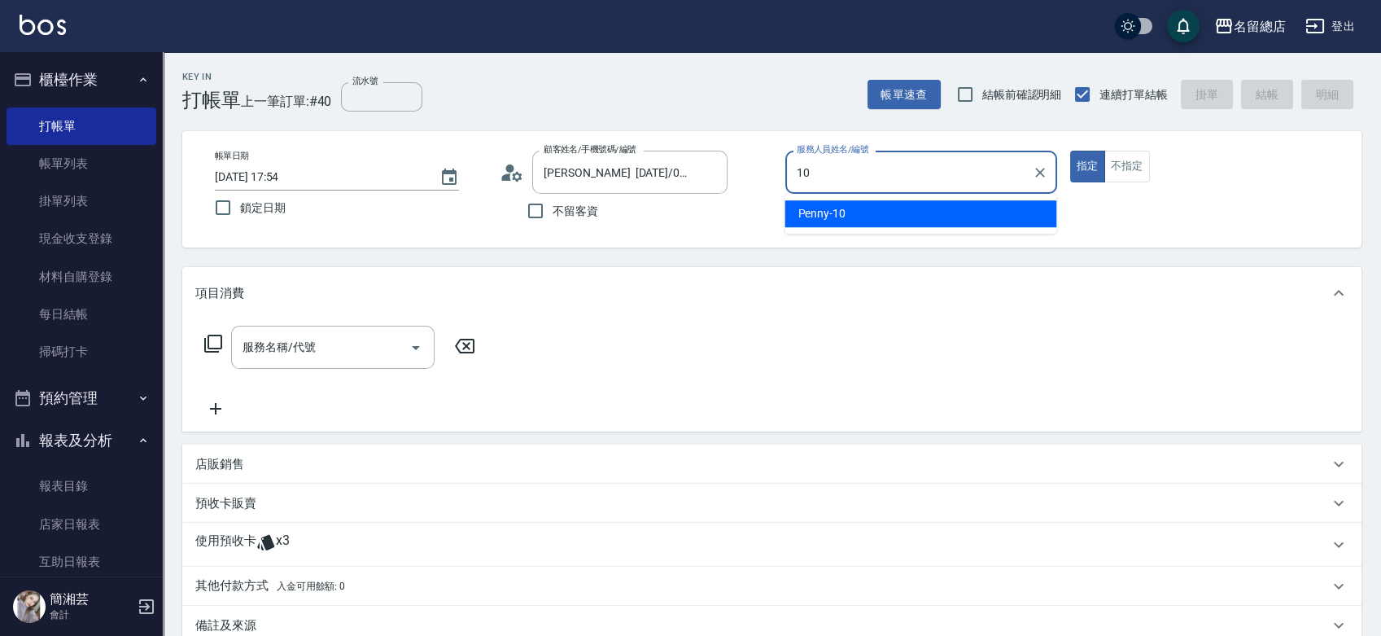
type input "Penny-10"
type button "true"
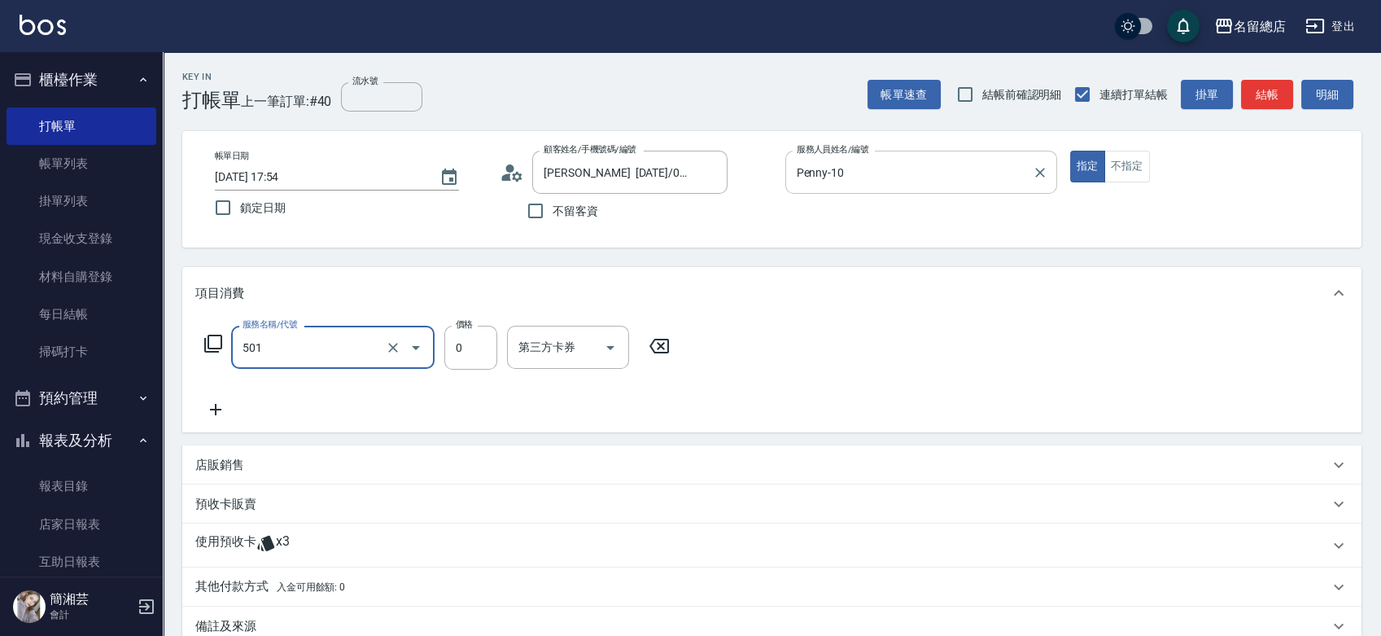
type input "2段蓋卡1300以上(501)"
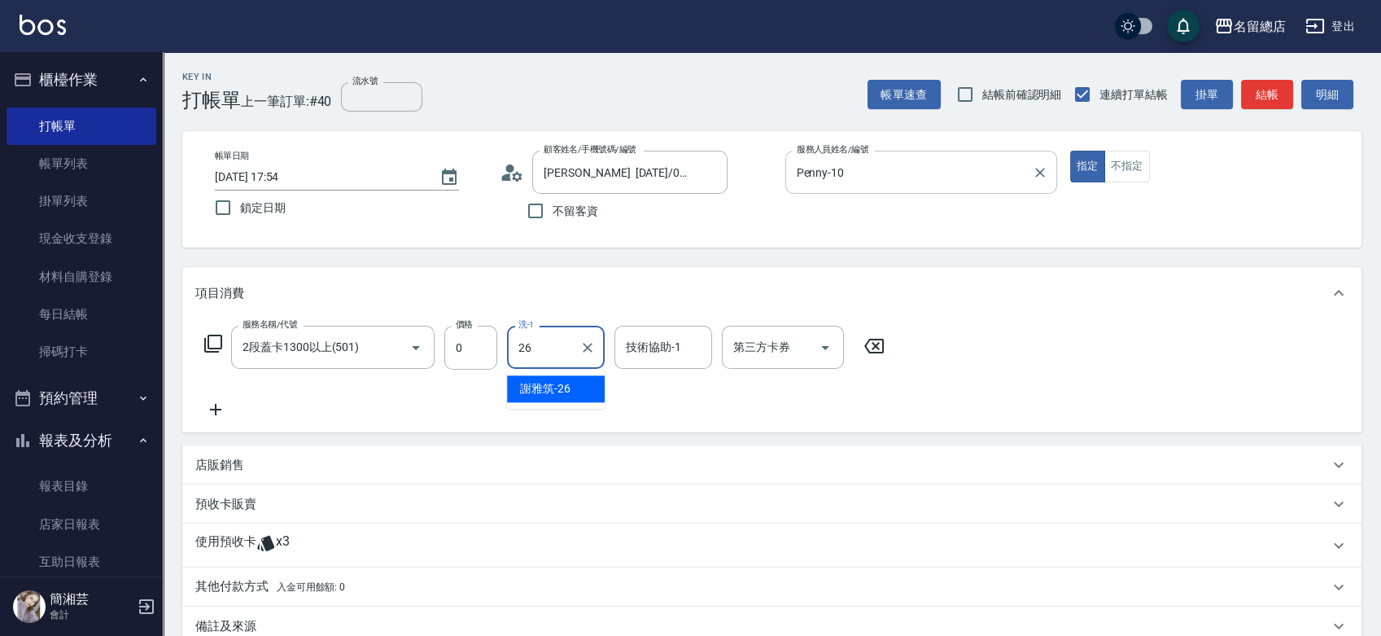
type input "[PERSON_NAME]-26"
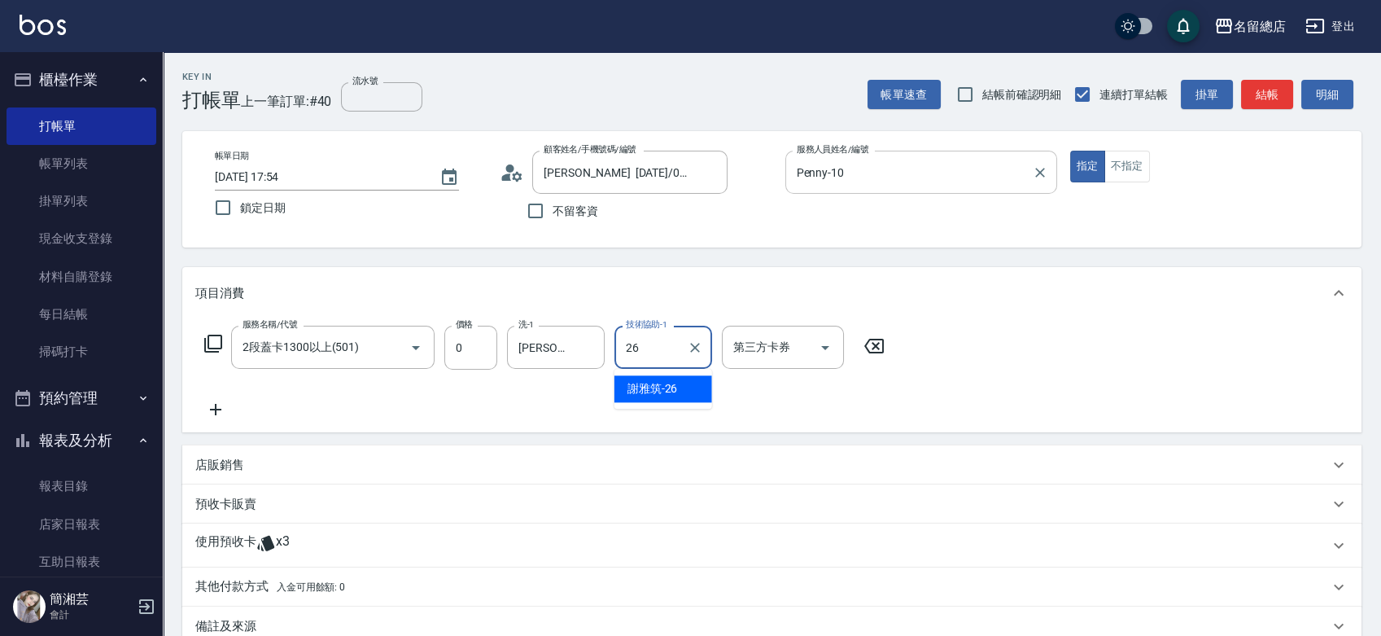
type input "[PERSON_NAME]-26"
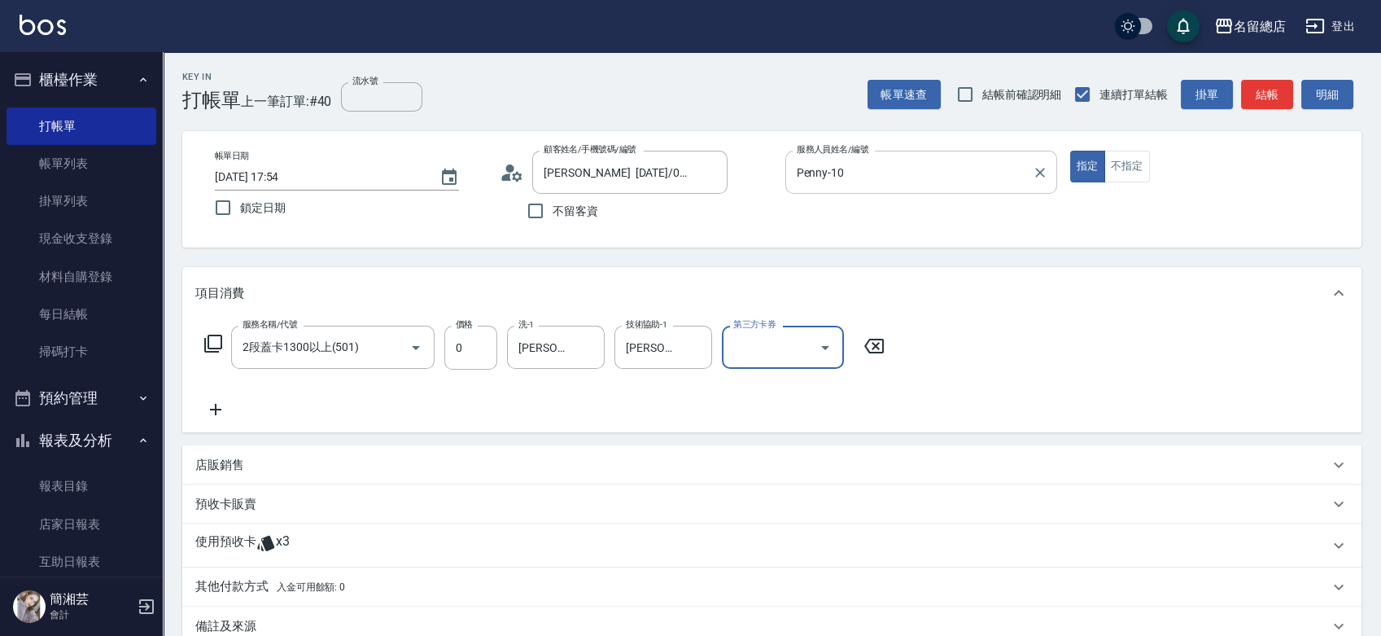
click at [202, 540] on p "使用預收卡" at bounding box center [225, 545] width 61 height 24
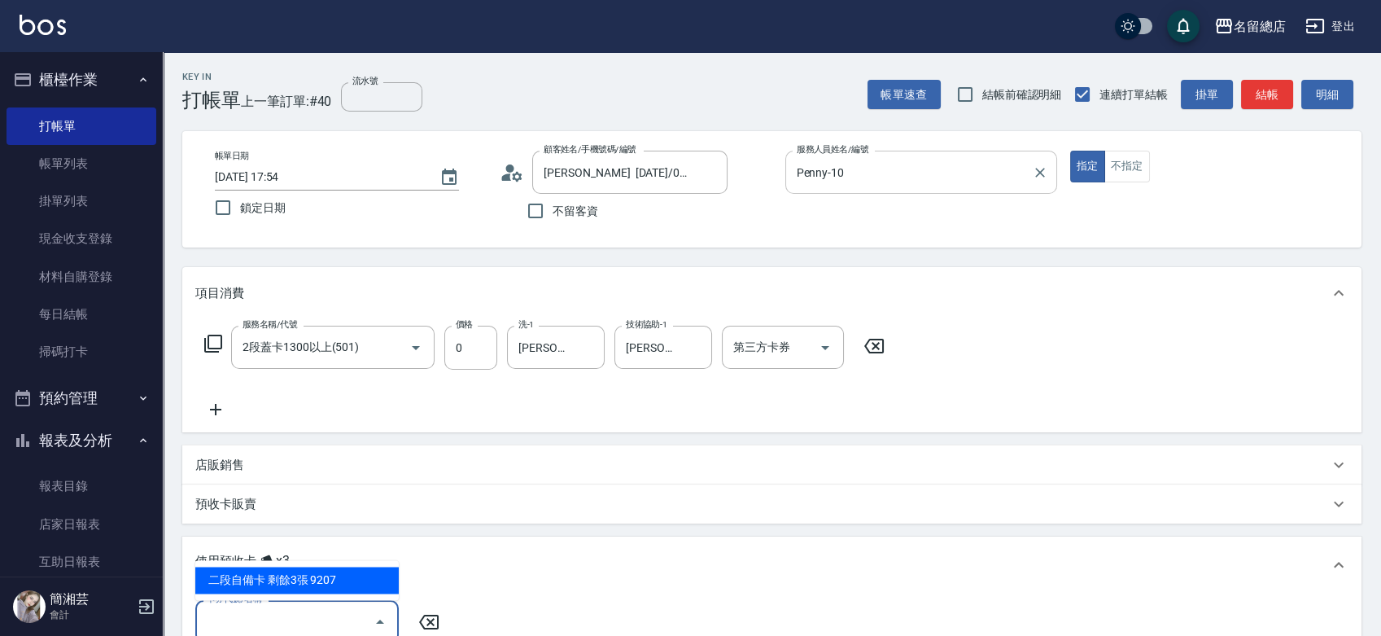
click at [247, 611] on input "卡券代號/名稱" at bounding box center [285, 621] width 164 height 28
click at [289, 570] on div "二段自備卡 剩餘3張 9207" at bounding box center [296, 580] width 203 height 27
type input "二段自備卡 9207"
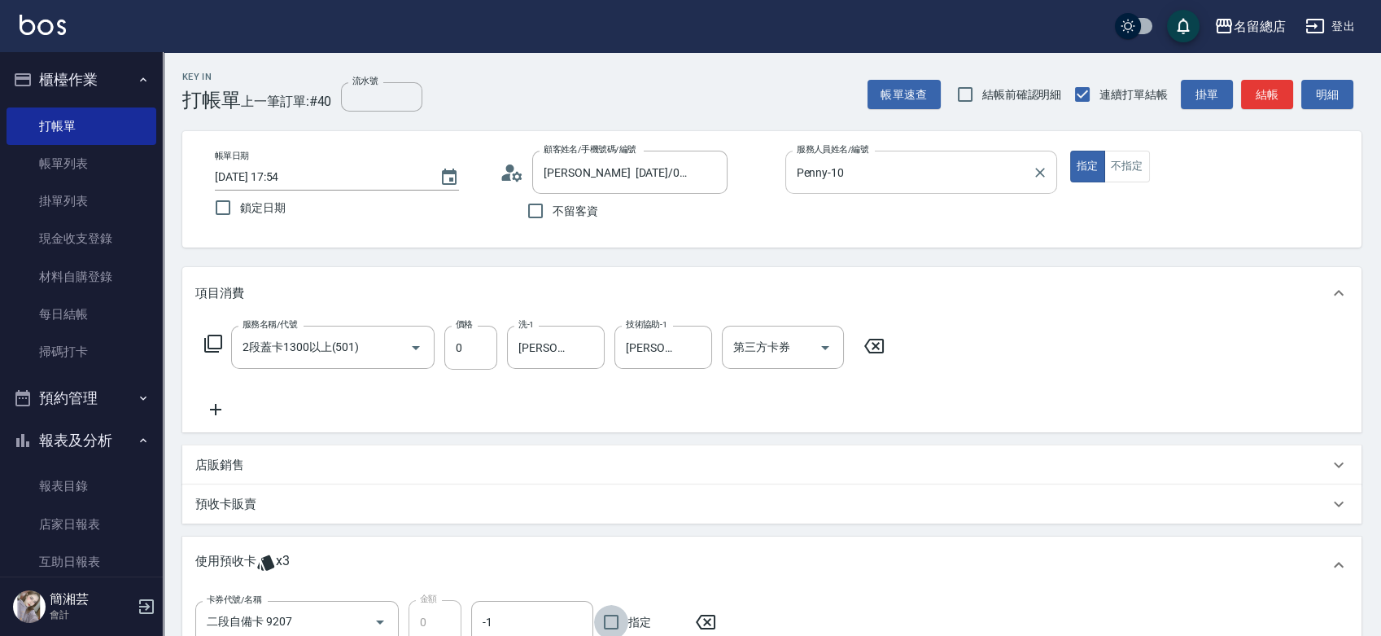
click at [615, 617] on input "指定" at bounding box center [611, 622] width 34 height 34
checkbox input "true"
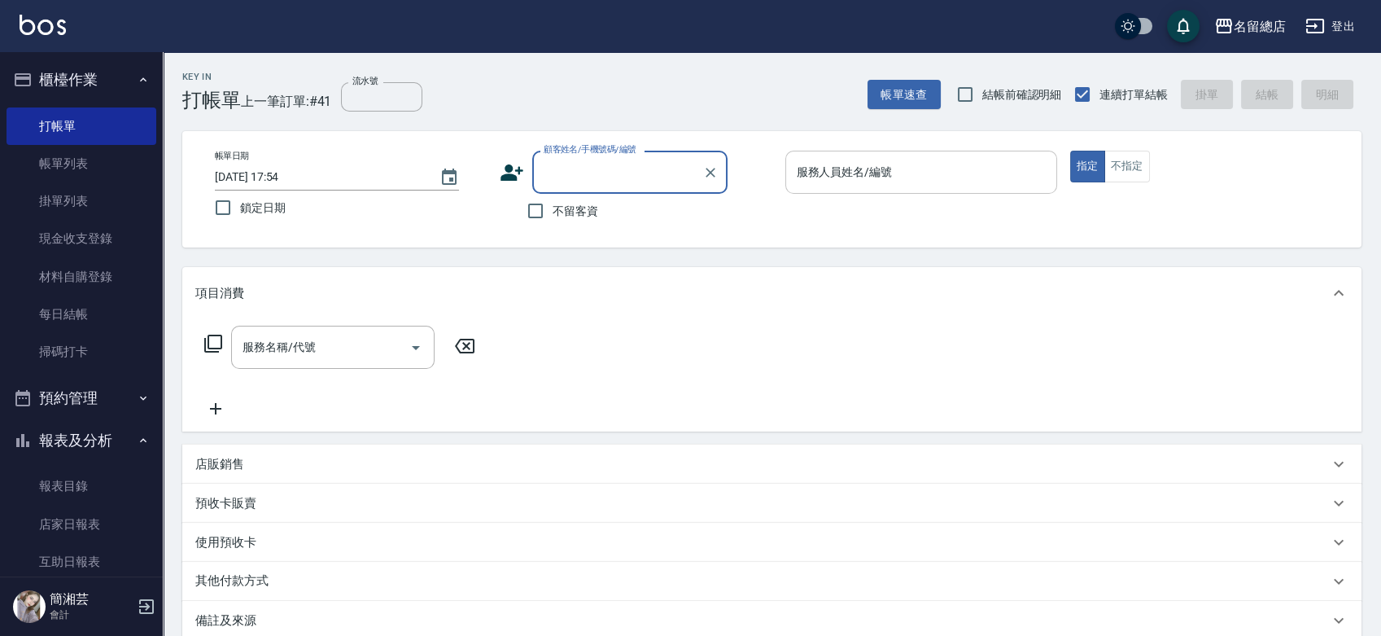
type input "ㄆ"
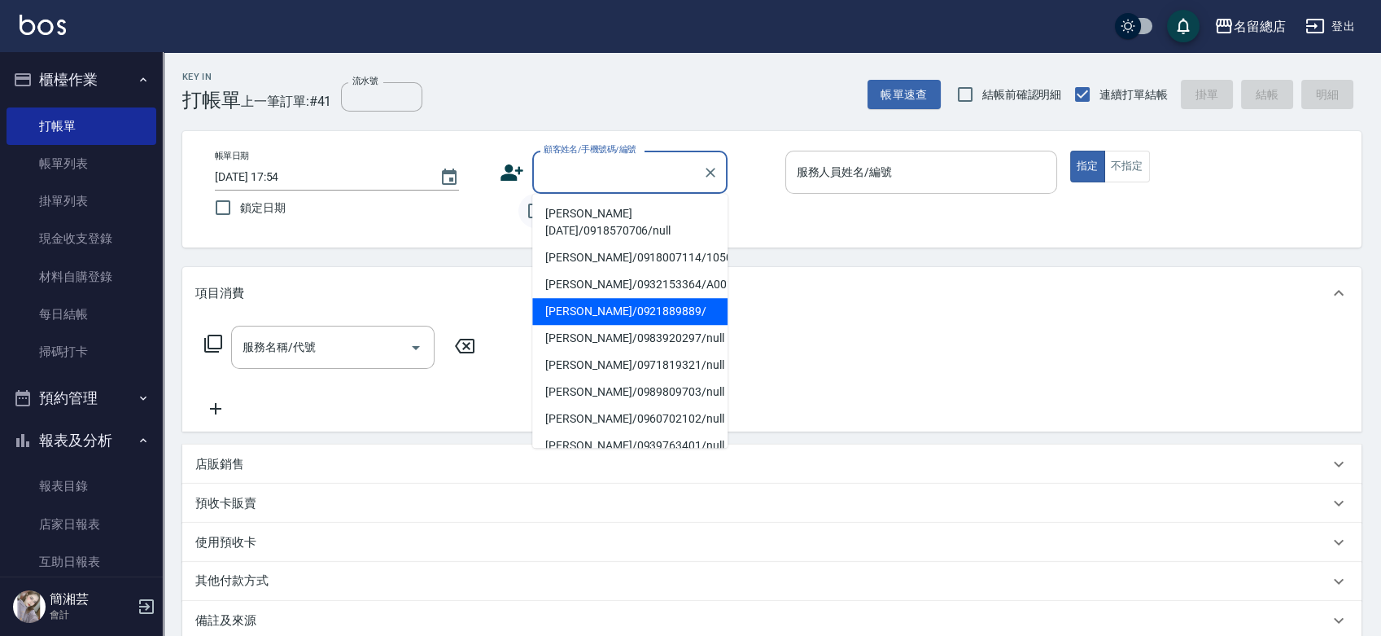
click at [530, 212] on input "不留客資" at bounding box center [536, 211] width 34 height 34
checkbox input "true"
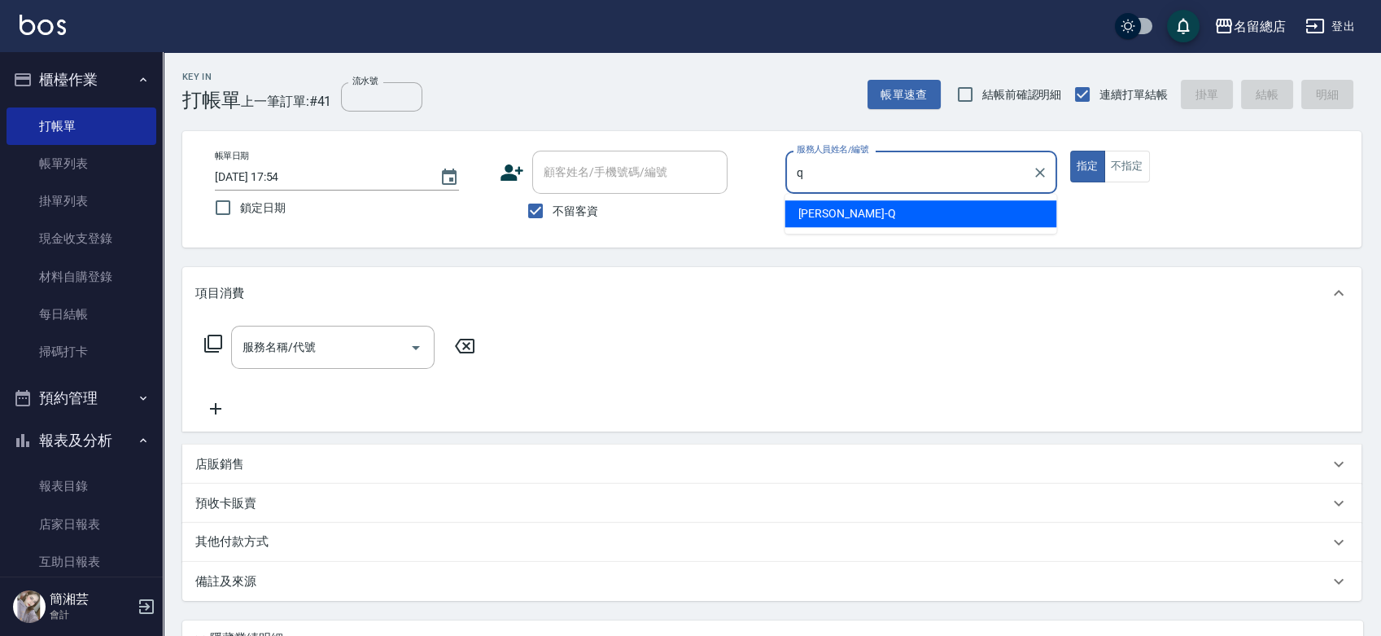
type input "[PERSON_NAME]"
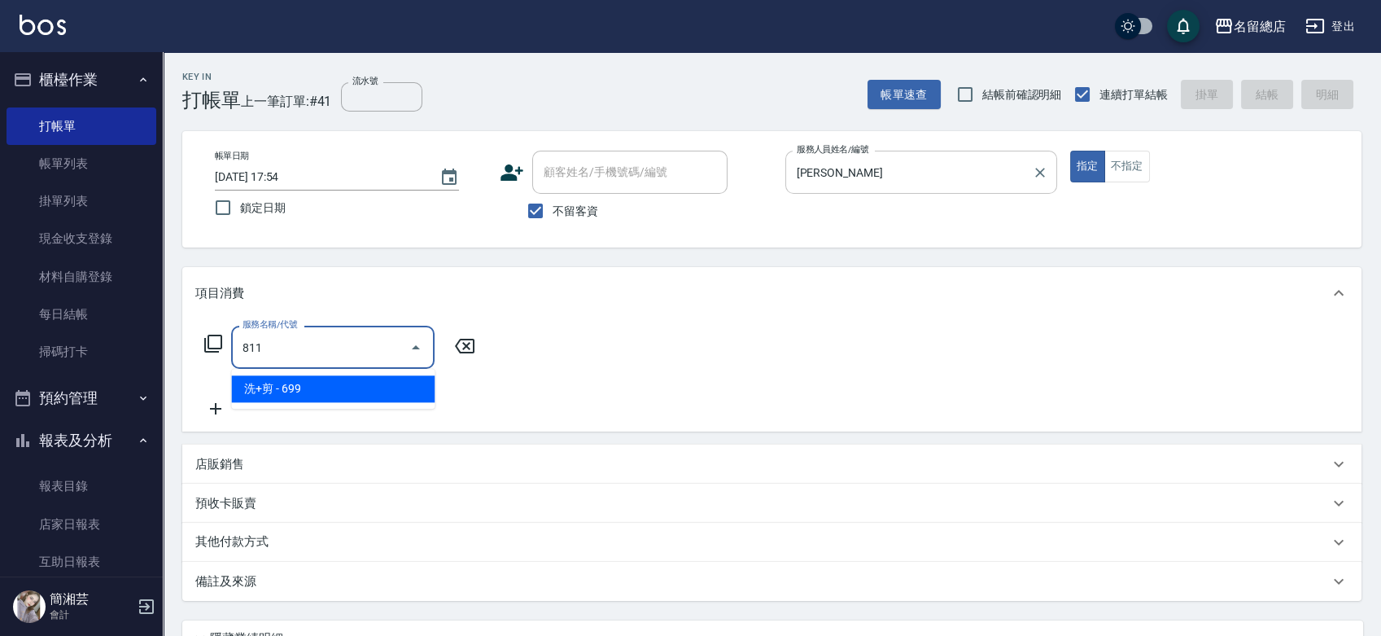
type input "洗+剪(811)"
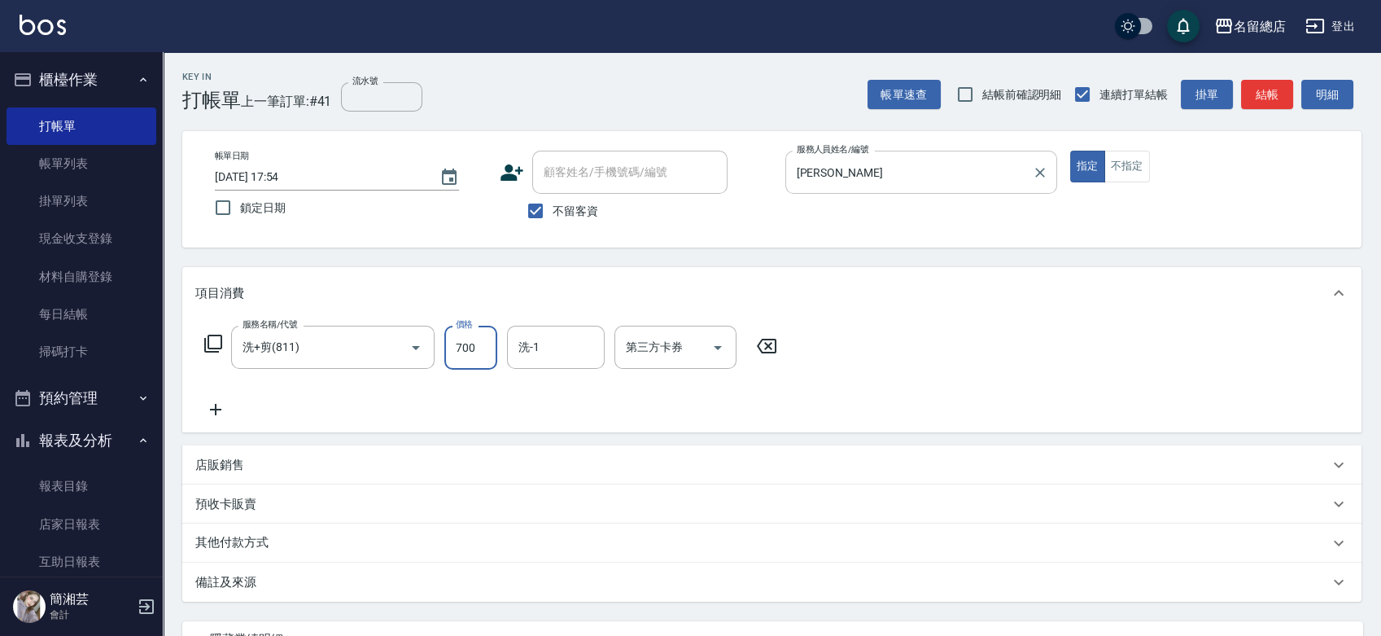
type input "700"
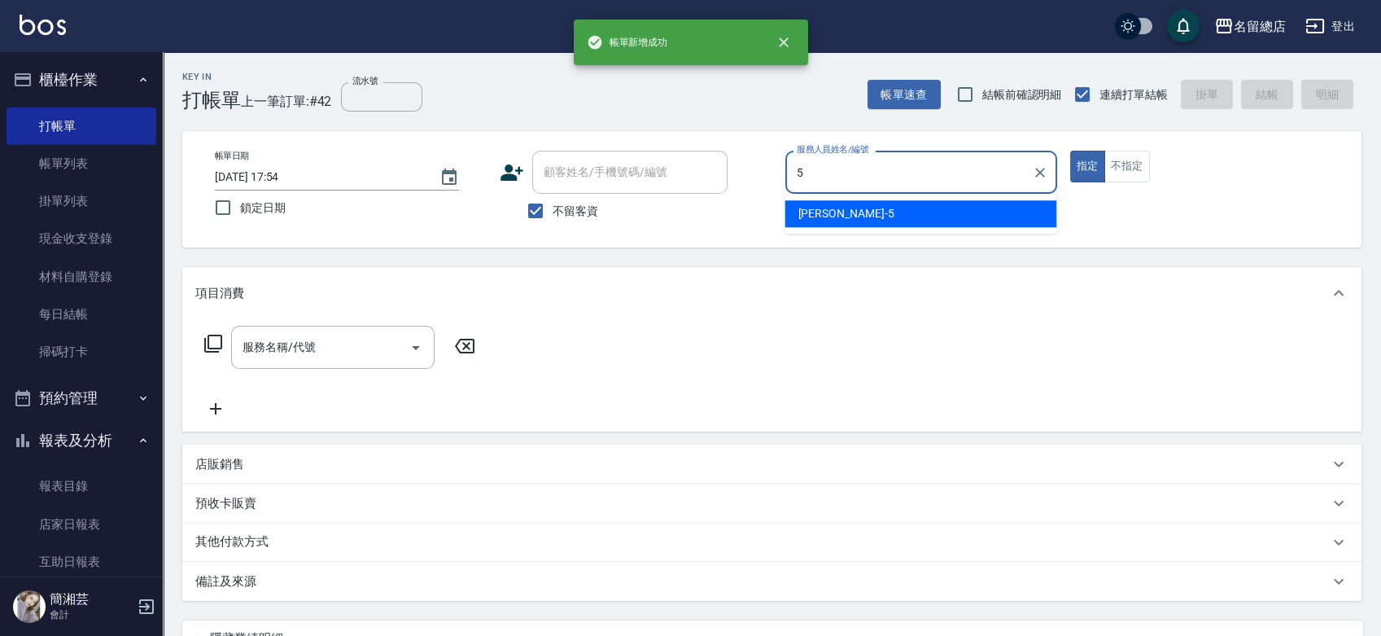
type input "[PERSON_NAME]-5"
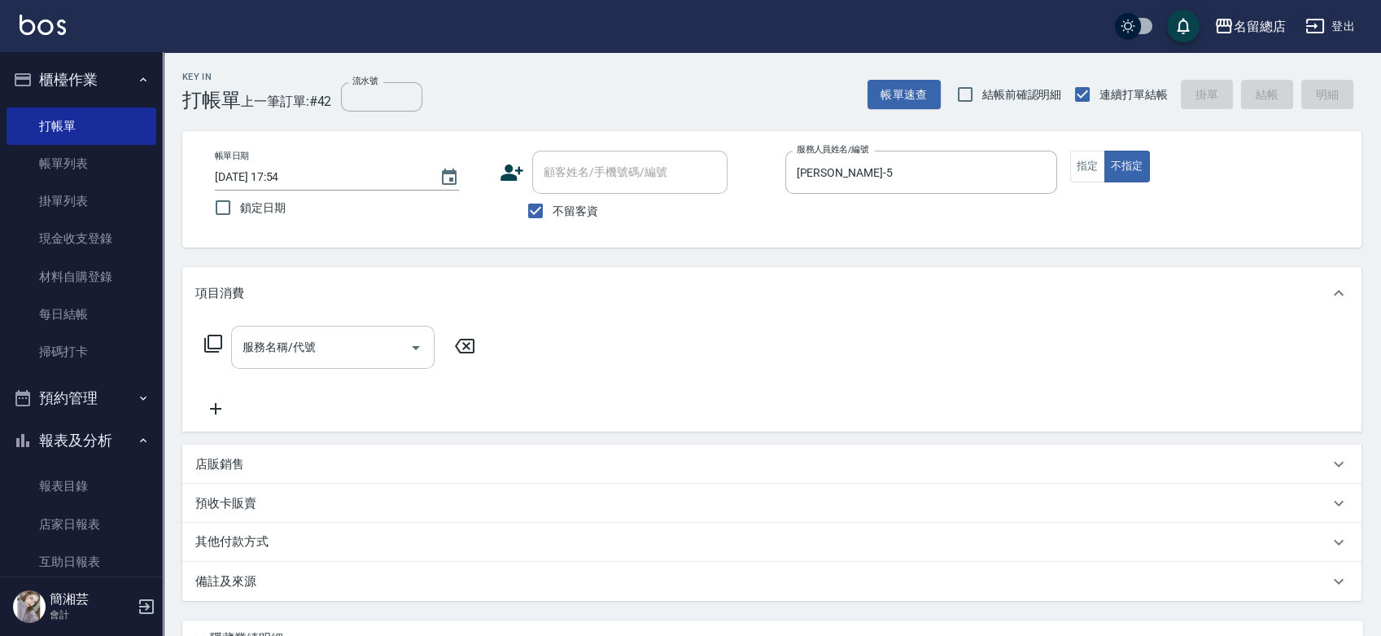
click at [330, 353] on input "服務名稱/代號" at bounding box center [320, 347] width 164 height 28
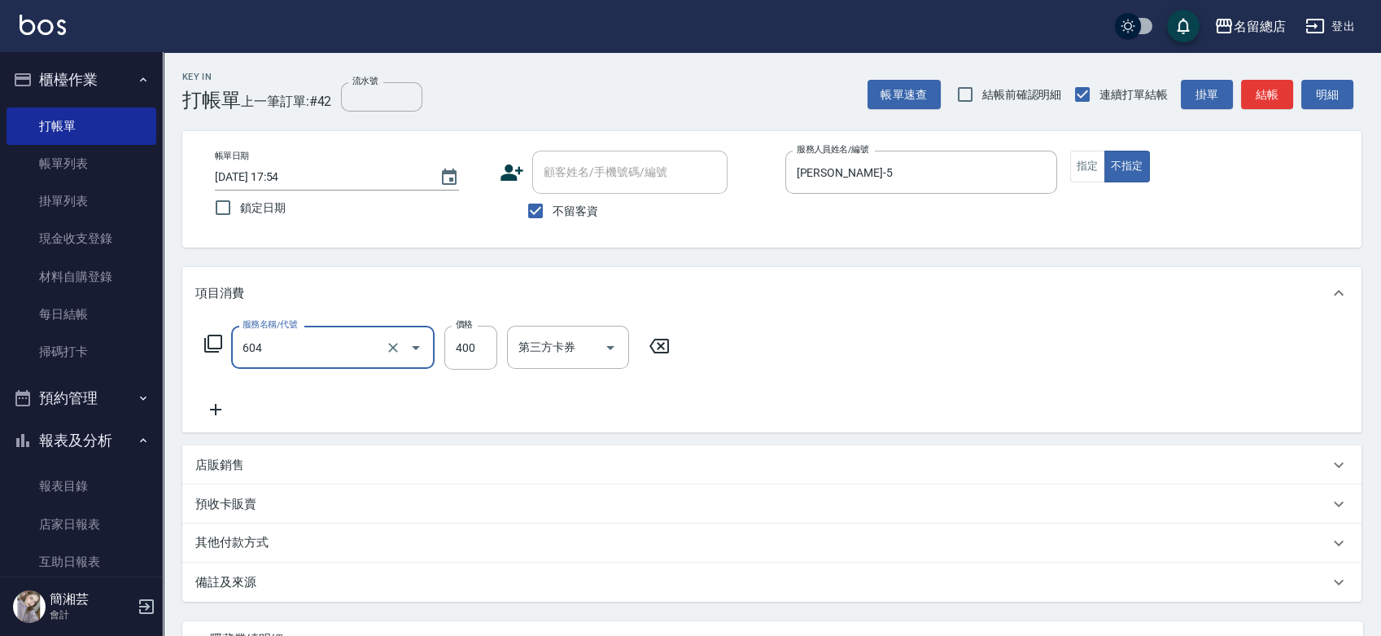
type input "健康洗髮(604)"
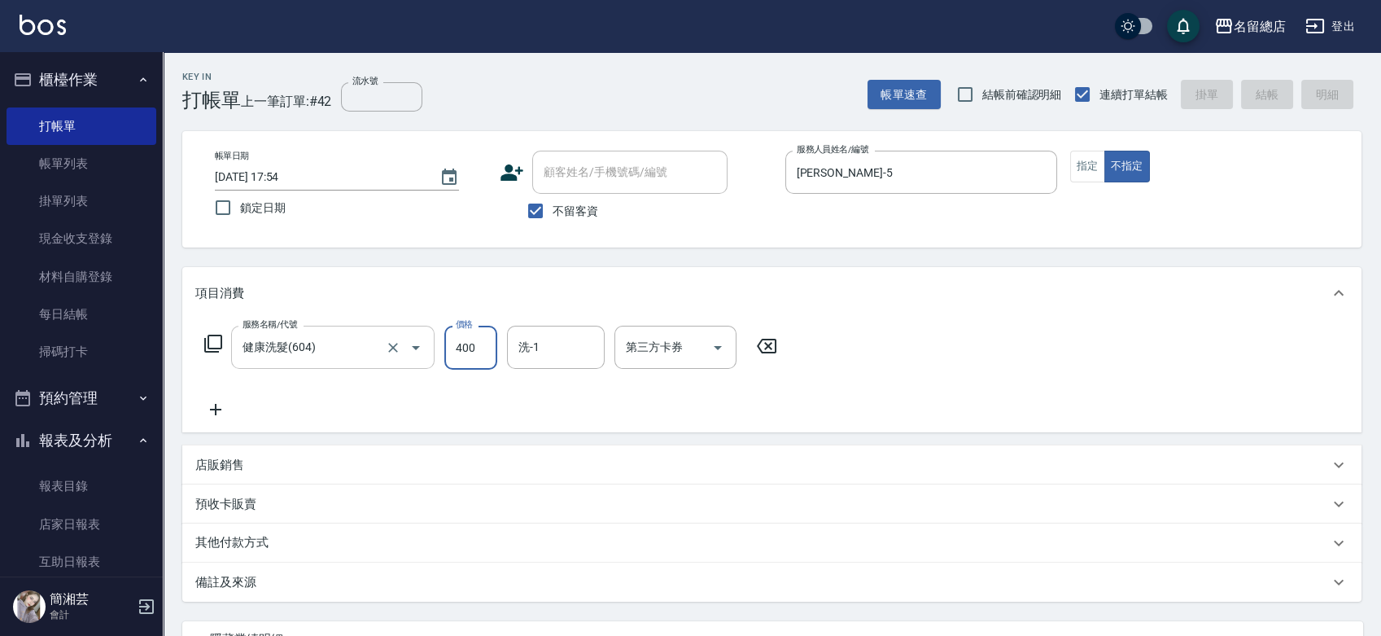
type input "[DATE] 17:55"
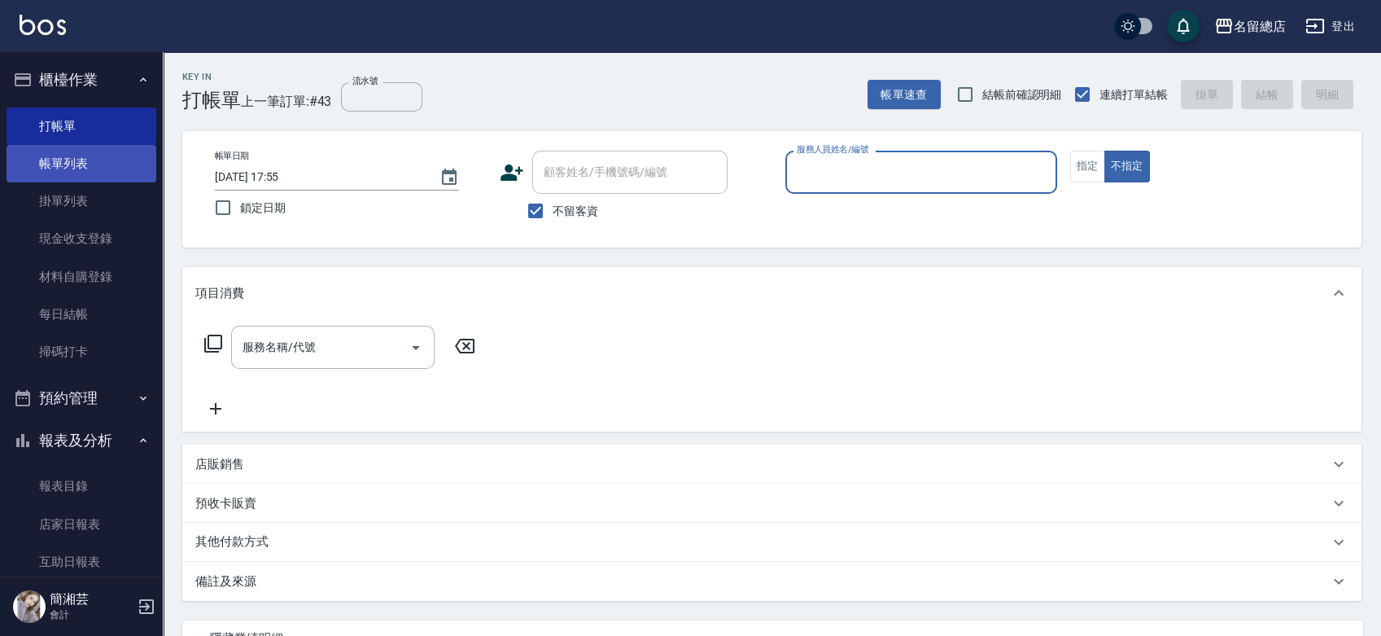
click at [112, 154] on link "帳單列表" at bounding box center [82, 163] width 150 height 37
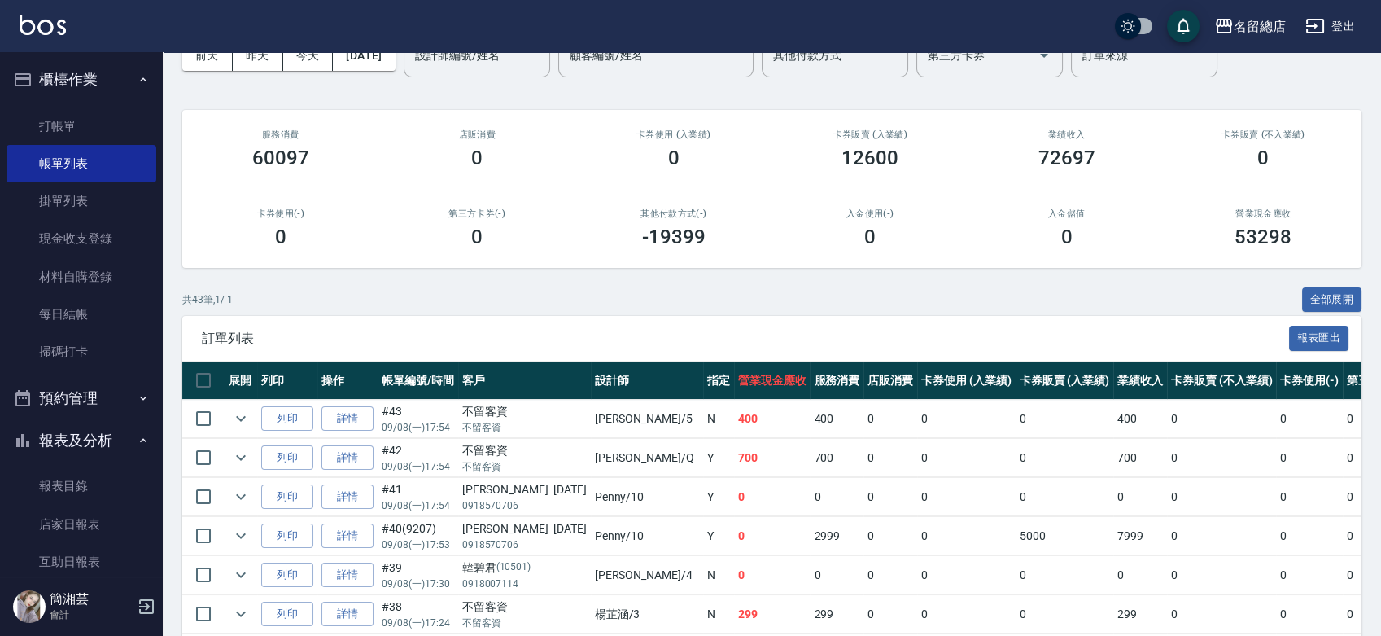
scroll to position [181, 0]
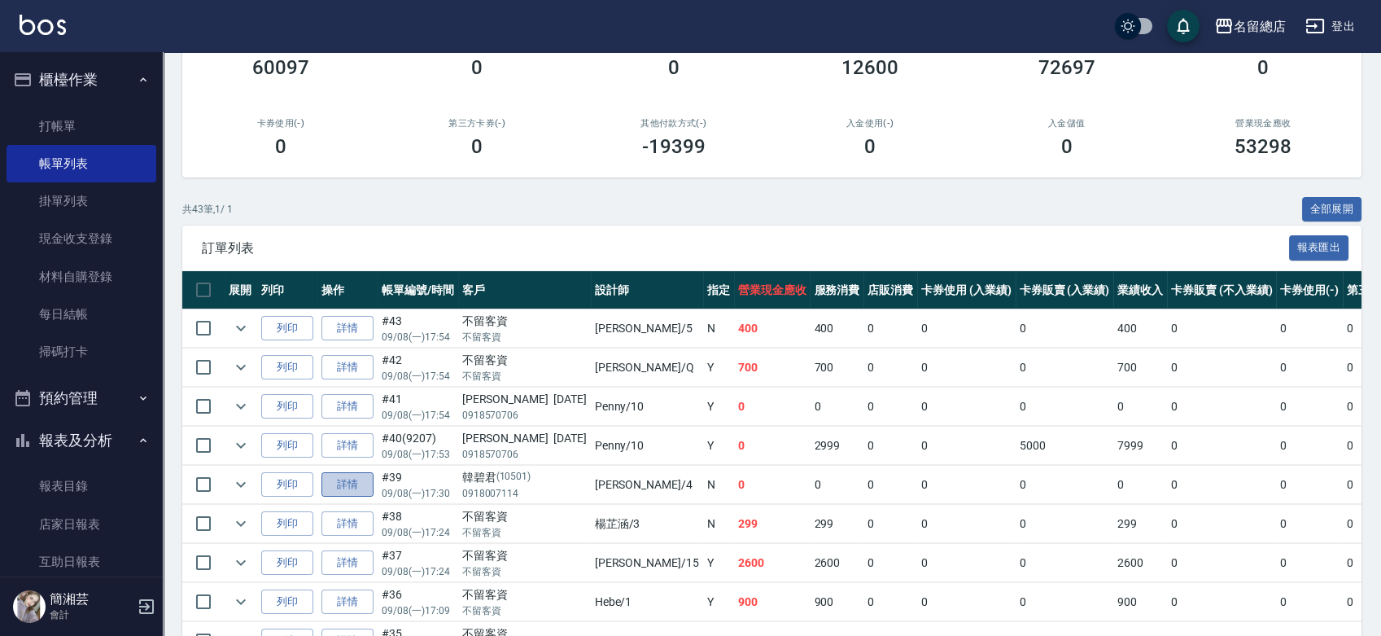
click at [357, 489] on link "詳情" at bounding box center [348, 484] width 52 height 25
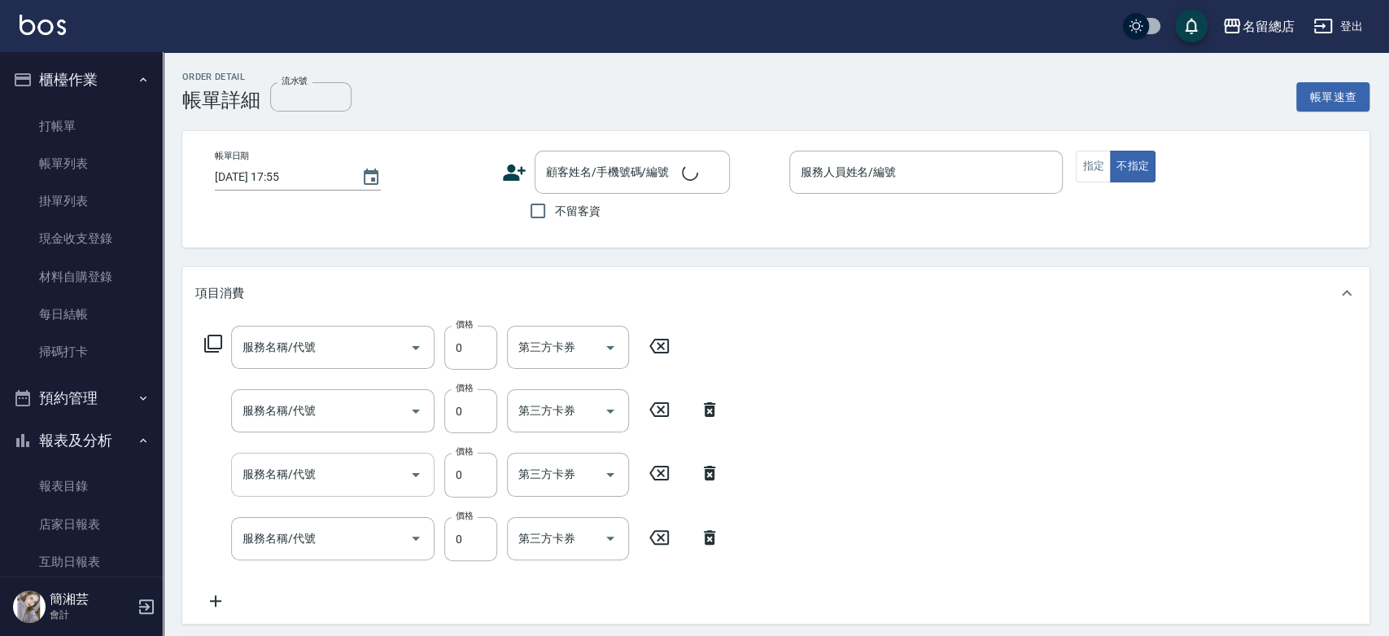
type input "[DATE] 17:30"
type input "[PERSON_NAME]-4"
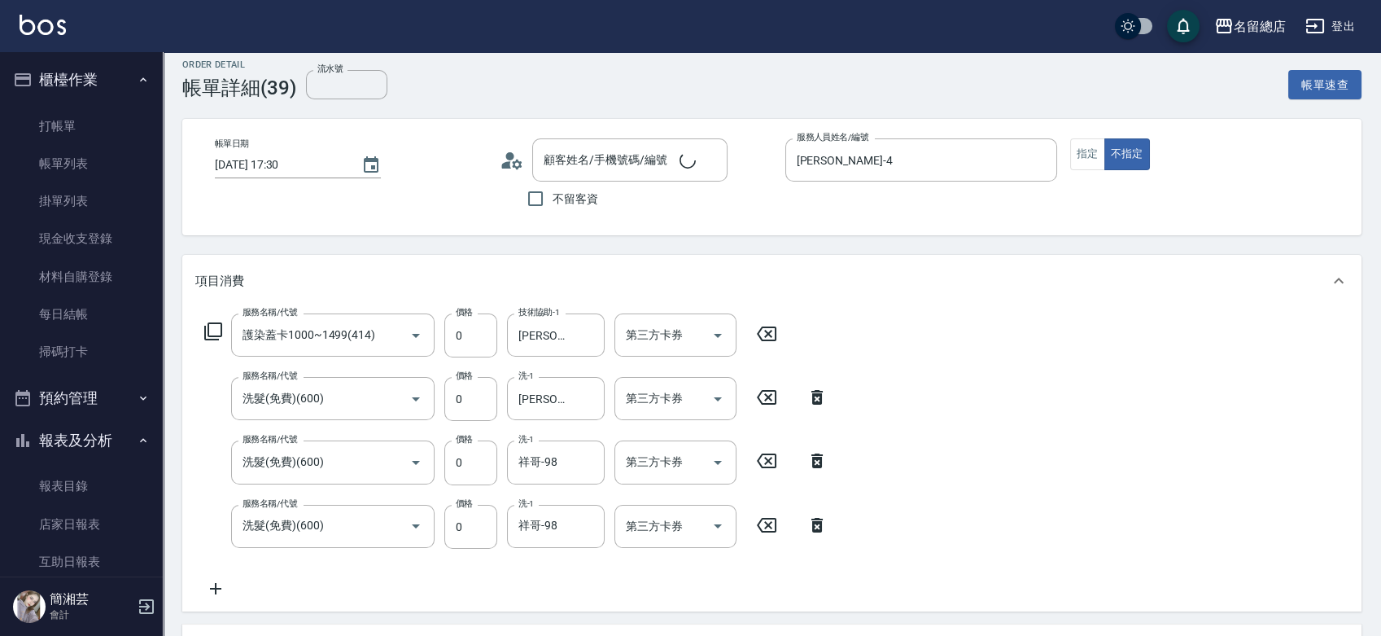
type input "[PERSON_NAME]/0918007114/10501"
type input "護染蓋卡1000~1499(414)"
type input "洗髮(免費)(600)"
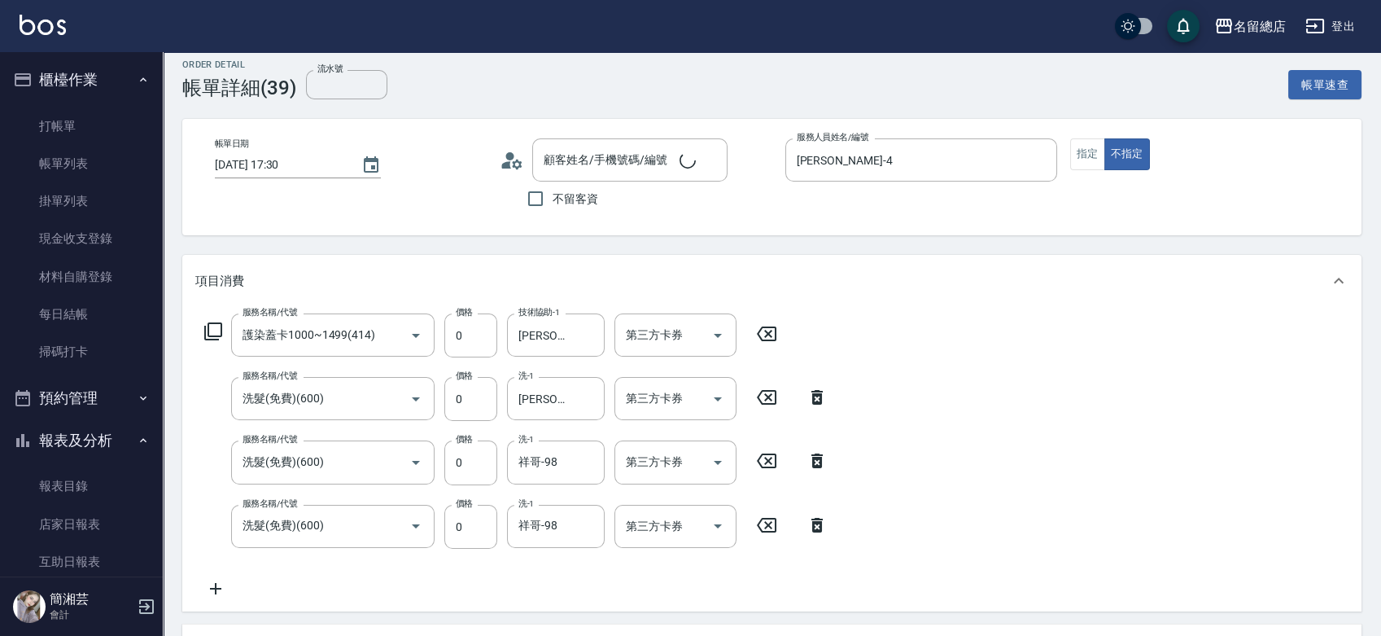
scroll to position [90, 0]
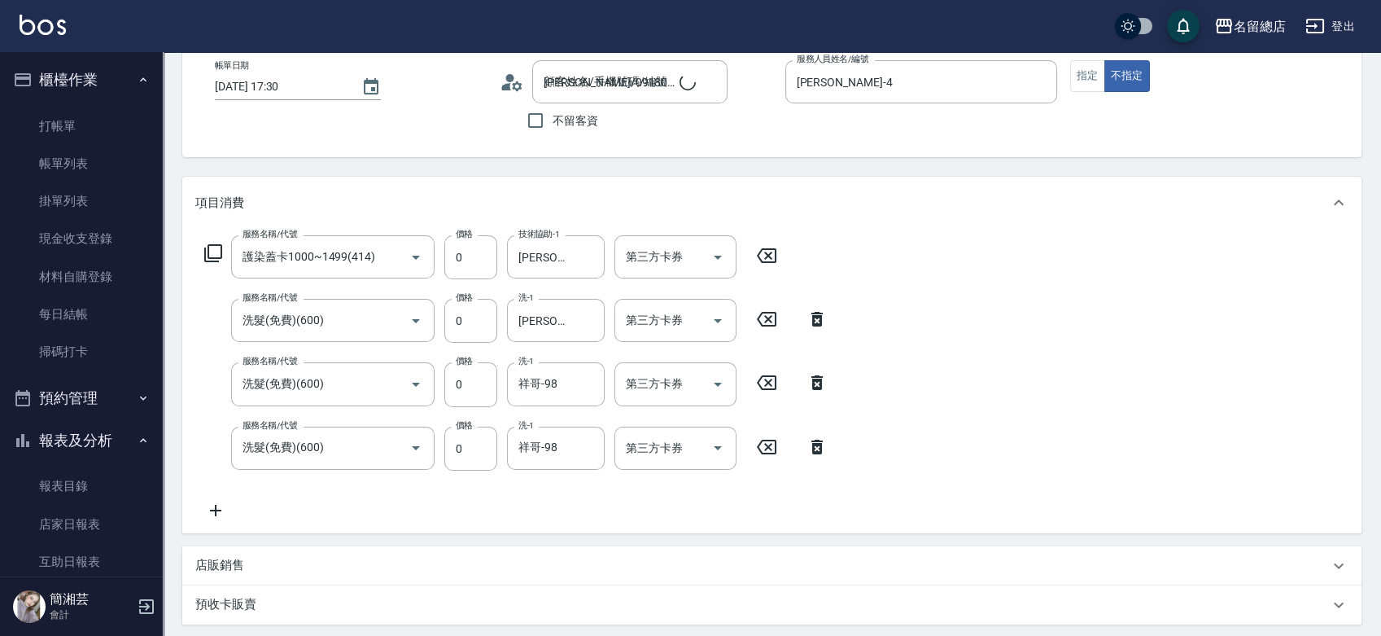
type input "洗髮卡(1/2) 311"
type input "洗髮卡(2/2) 311"
click at [213, 504] on icon at bounding box center [215, 511] width 41 height 20
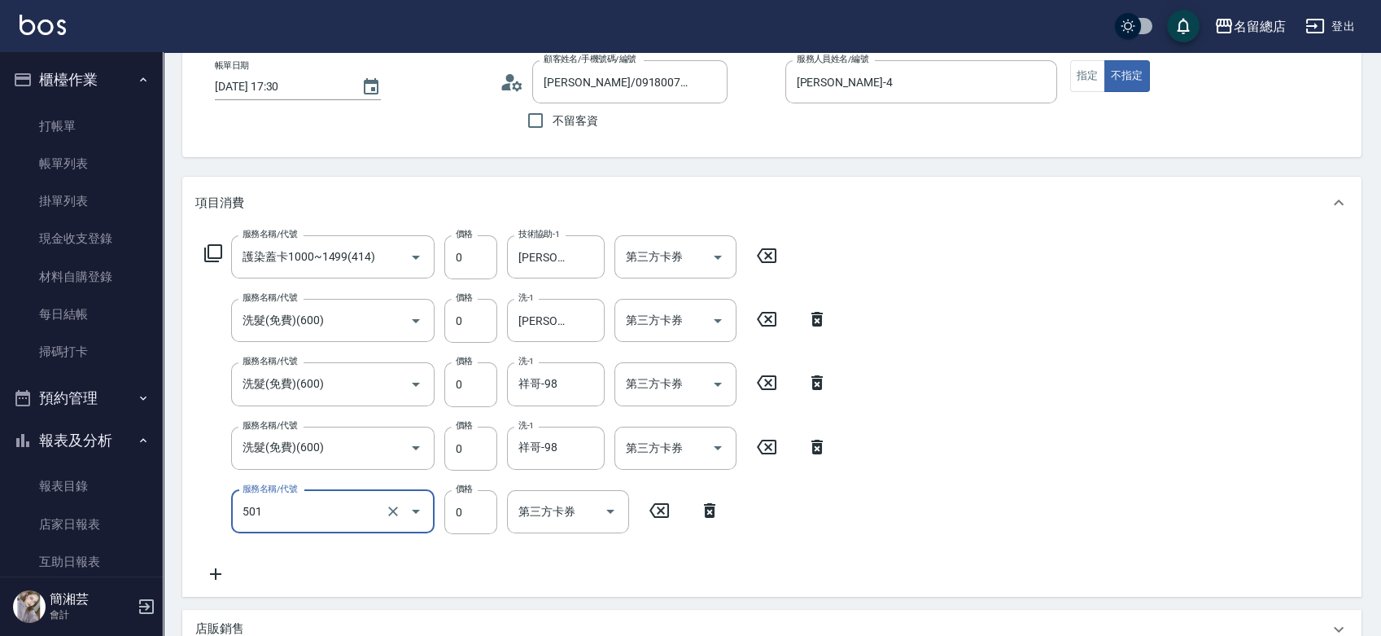
type input "2段蓋卡1300以上(501)"
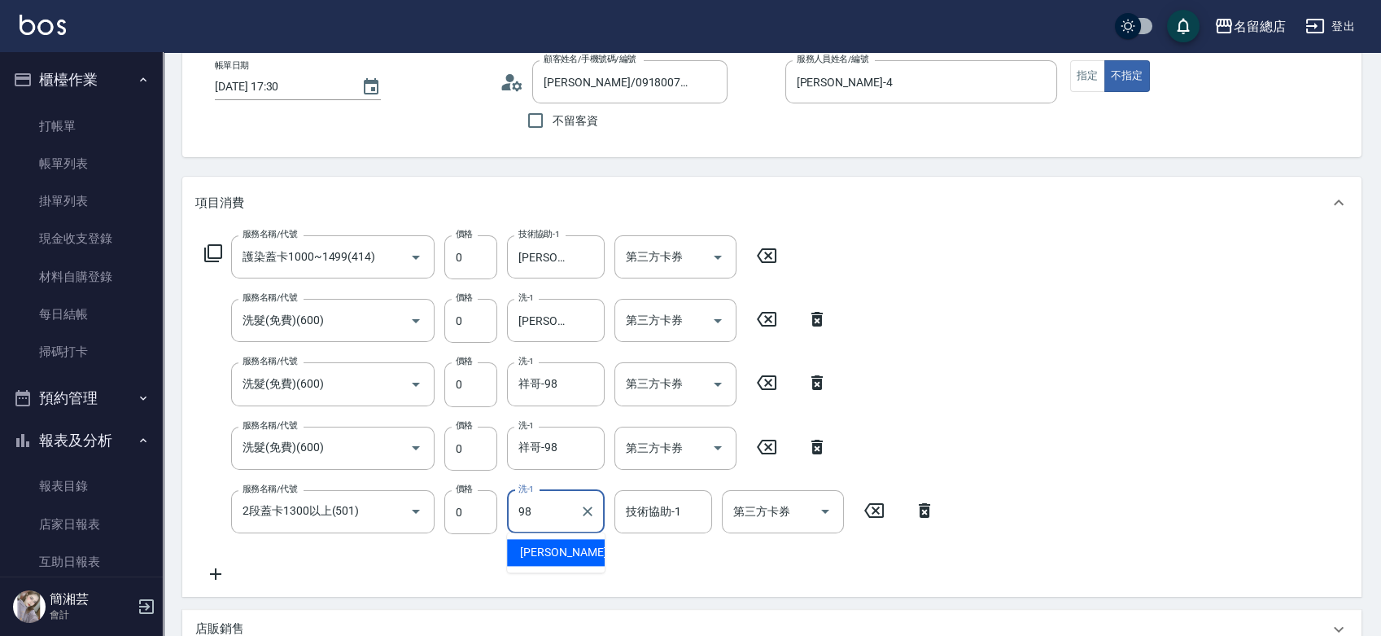
type input "祥哥-98"
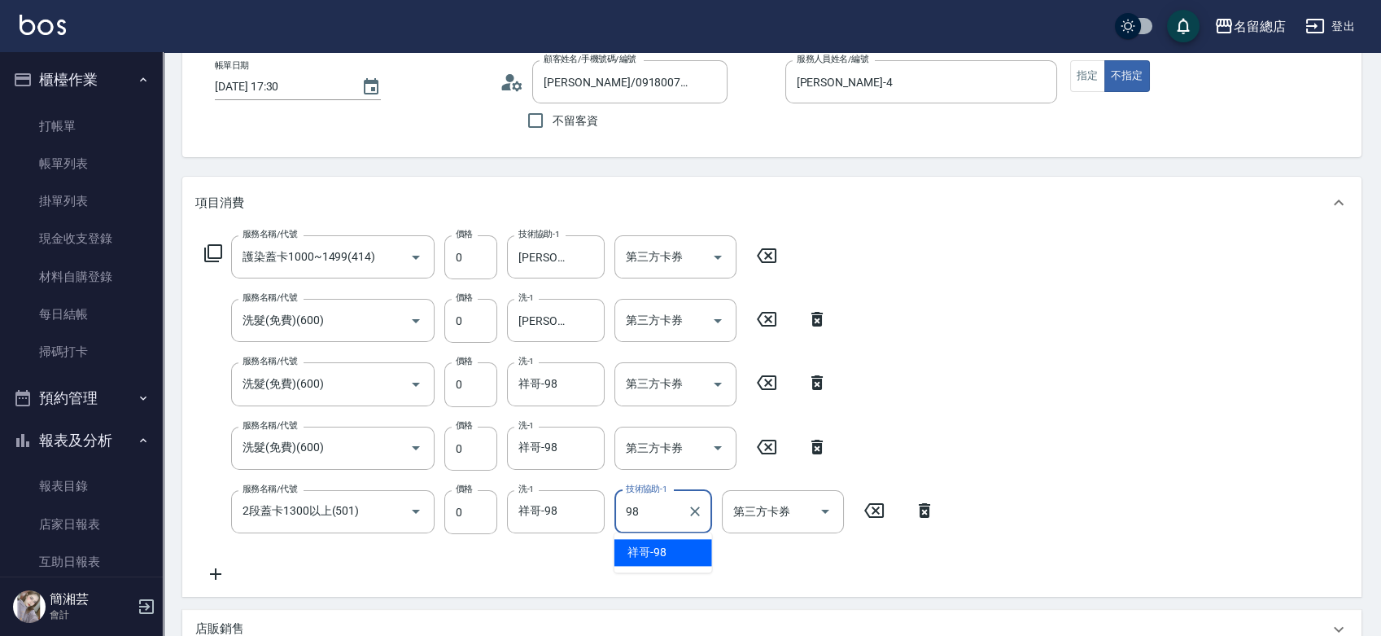
type input "祥哥-98"
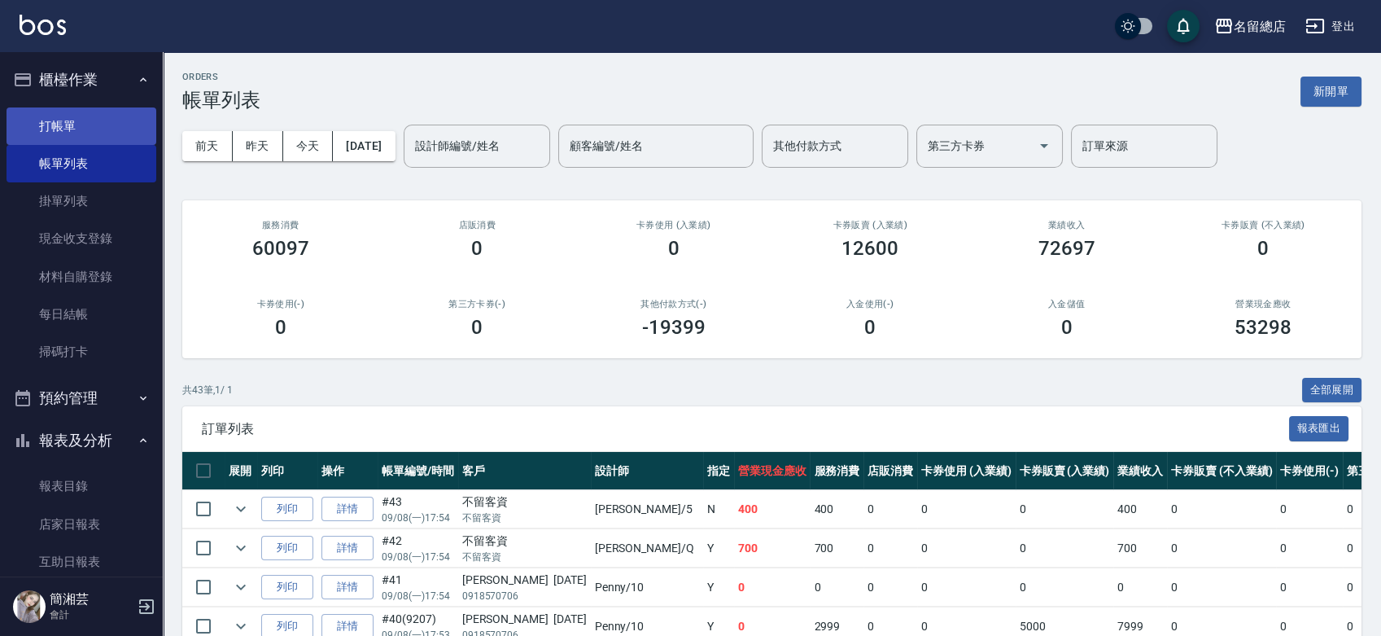
click at [128, 124] on link "打帳單" at bounding box center [82, 125] width 150 height 37
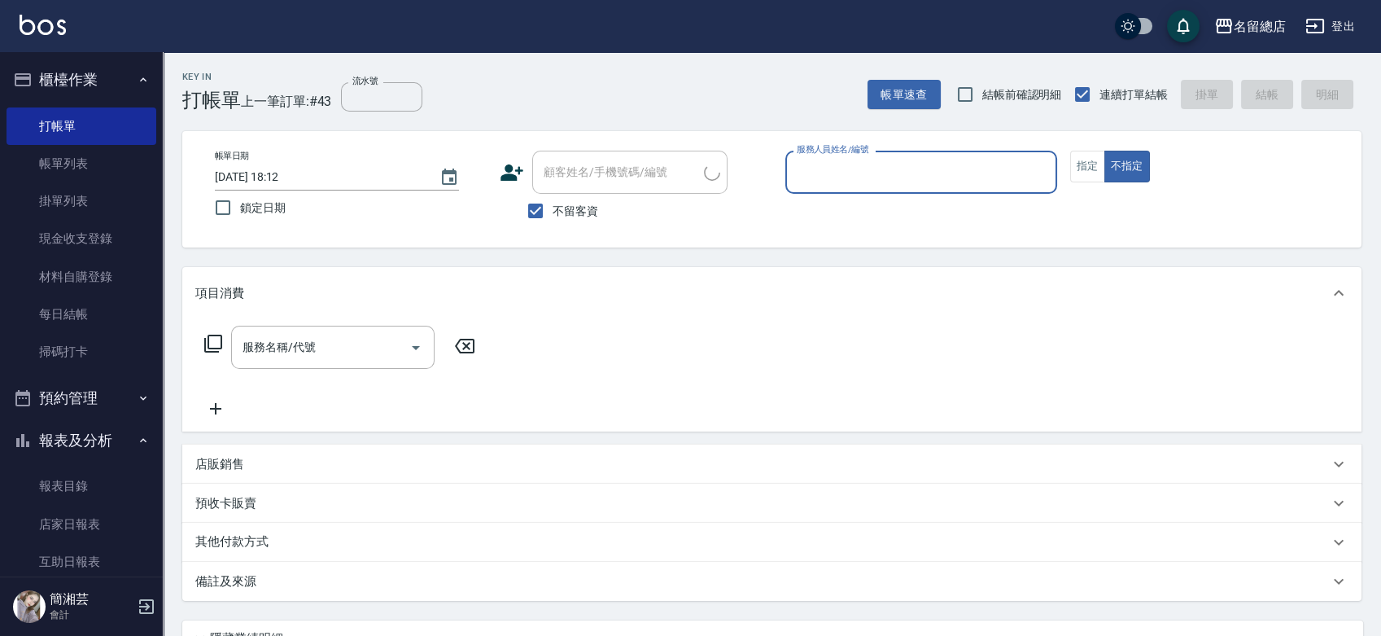
click at [297, 466] on div "店販銷售" at bounding box center [762, 464] width 1134 height 17
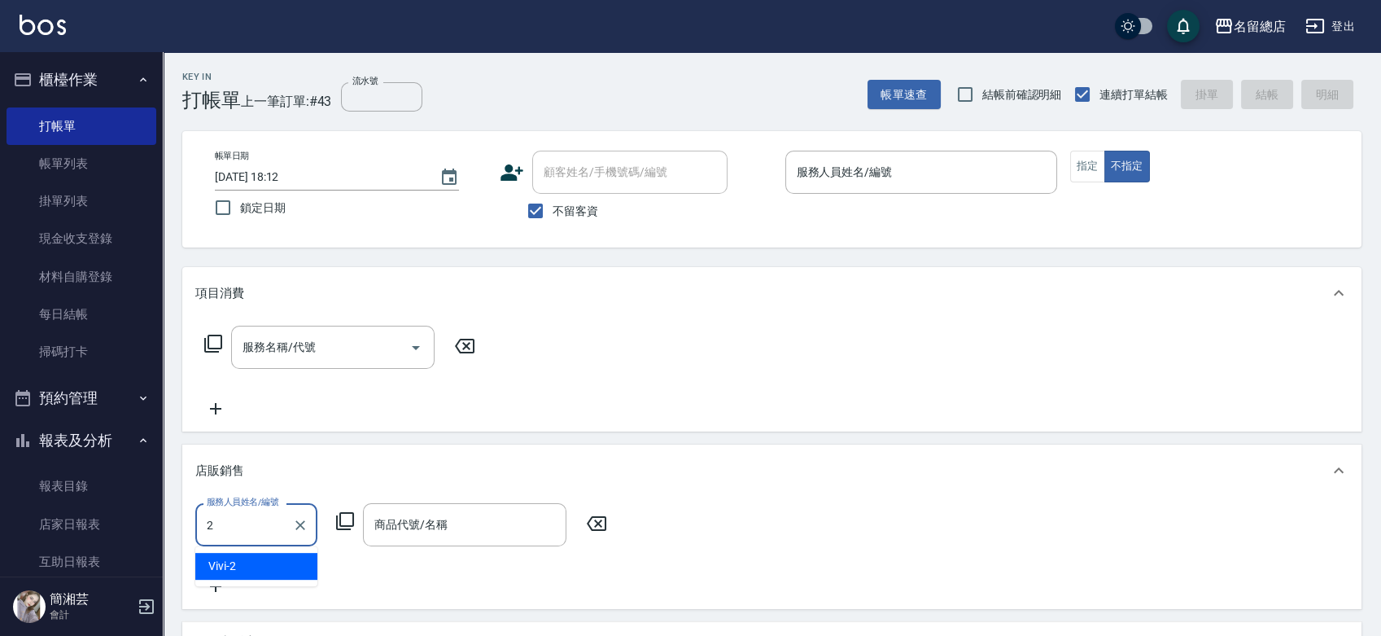
type input "Vivi-2"
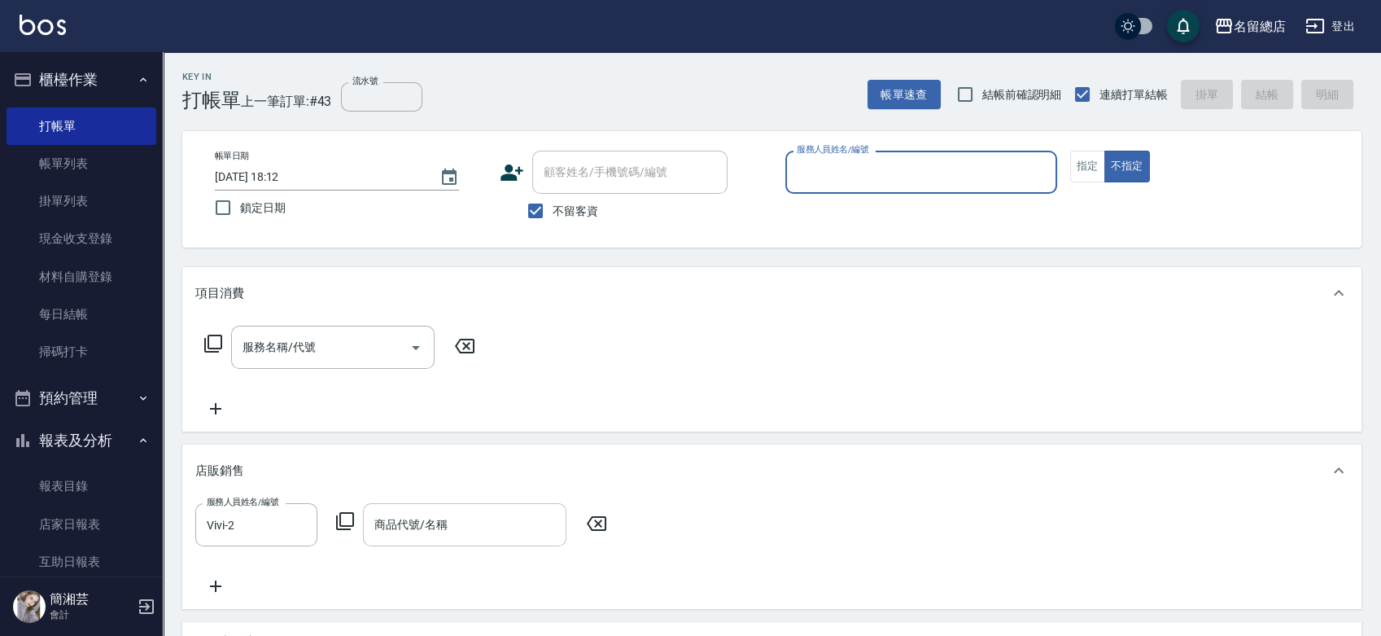
click at [476, 510] on input "商品代號/名稱" at bounding box center [464, 524] width 189 height 28
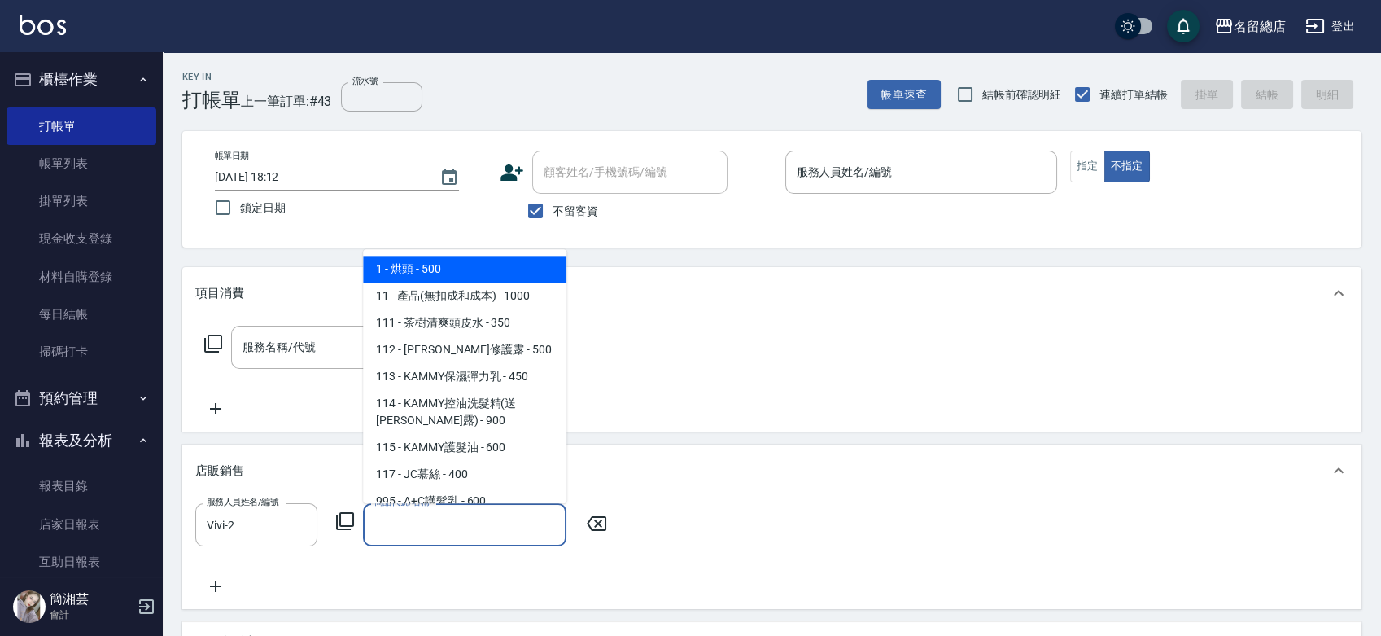
type input "ㄔ"
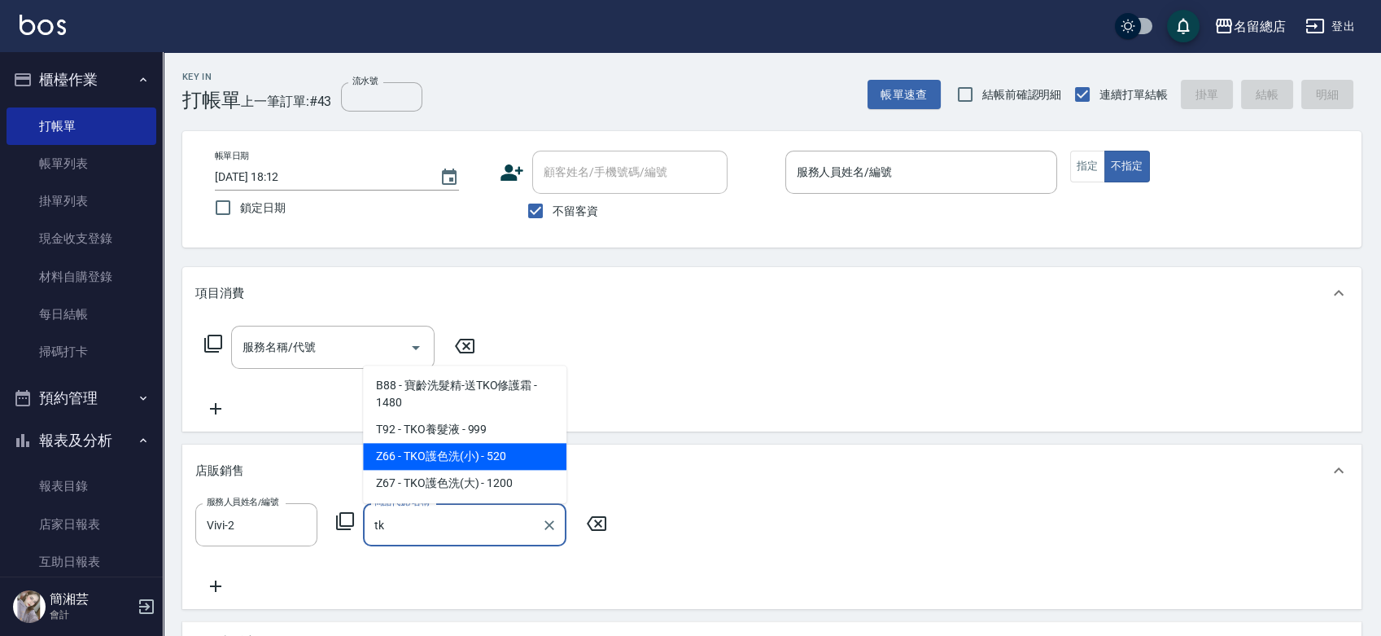
click at [462, 454] on span "Z66 - TKO護色洗(小) - 520" at bounding box center [464, 456] width 203 height 27
type input "TKO護色洗(小)"
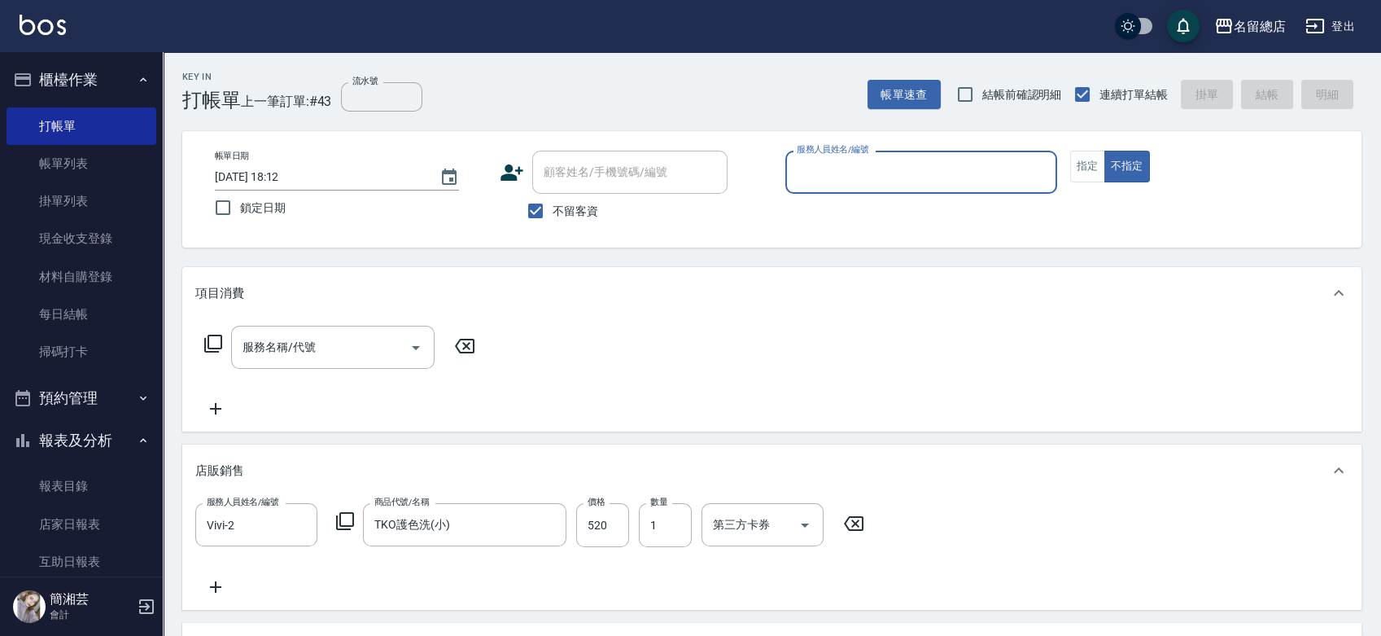
click at [913, 173] on input "服務人員姓名/編號" at bounding box center [921, 172] width 257 height 28
type input "Vivi-2"
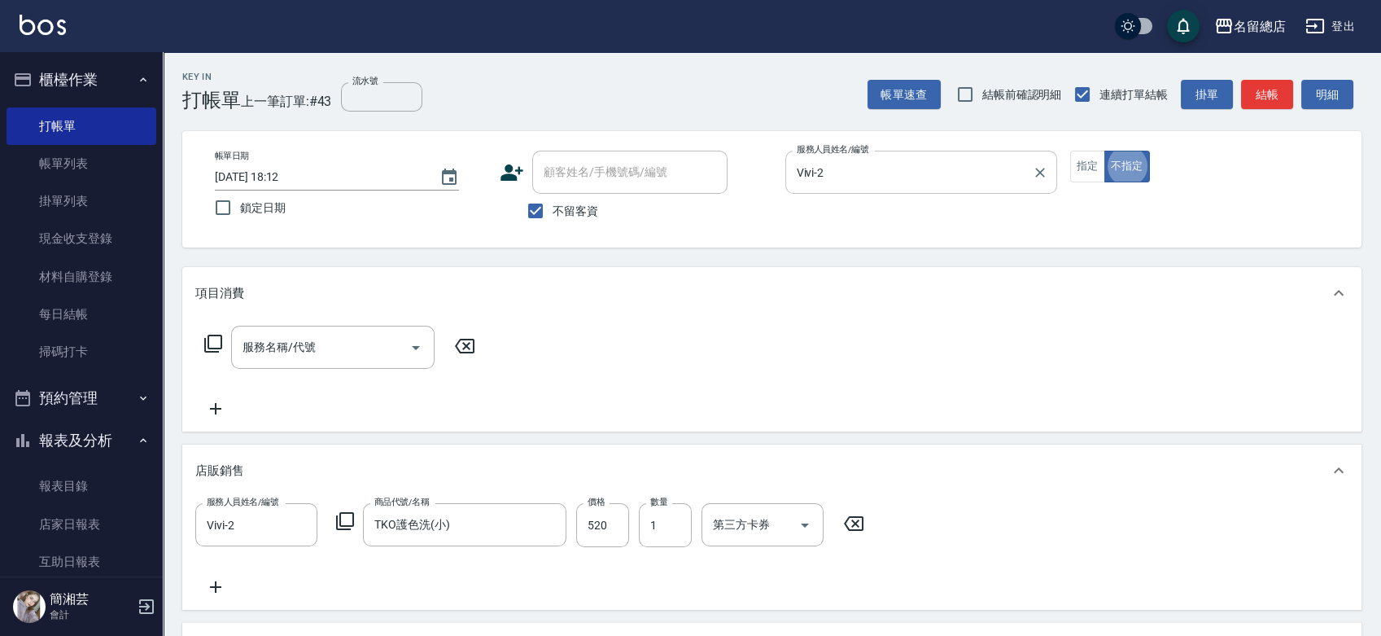
type button "false"
click at [603, 513] on input "520" at bounding box center [602, 525] width 53 height 44
type input "500"
